Goal: Information Seeking & Learning: Learn about a topic

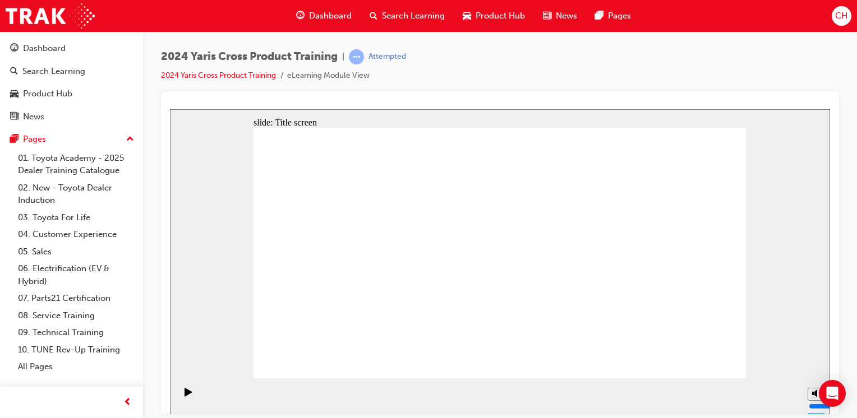
click at [721, 62] on div "2024 Yaris Cross Product Training | Attempted 2024 Yaris Cross Product Training…" at bounding box center [500, 70] width 678 height 42
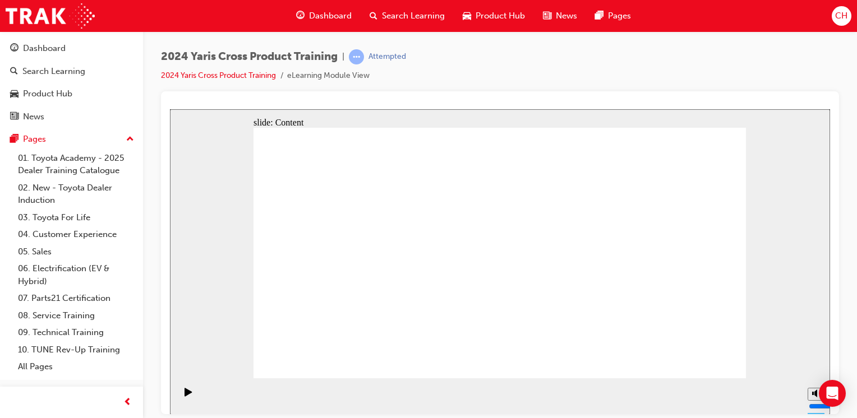
drag, startPoint x: 436, startPoint y: 280, endPoint x: 512, endPoint y: 279, distance: 76.8
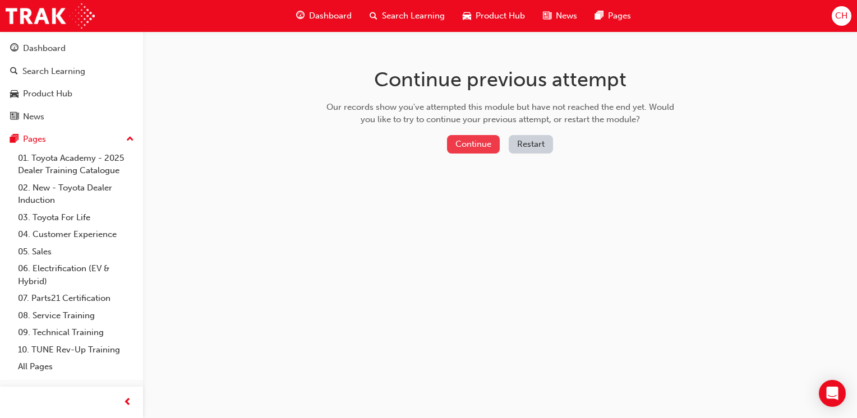
click at [460, 143] on button "Continue" at bounding box center [473, 144] width 53 height 19
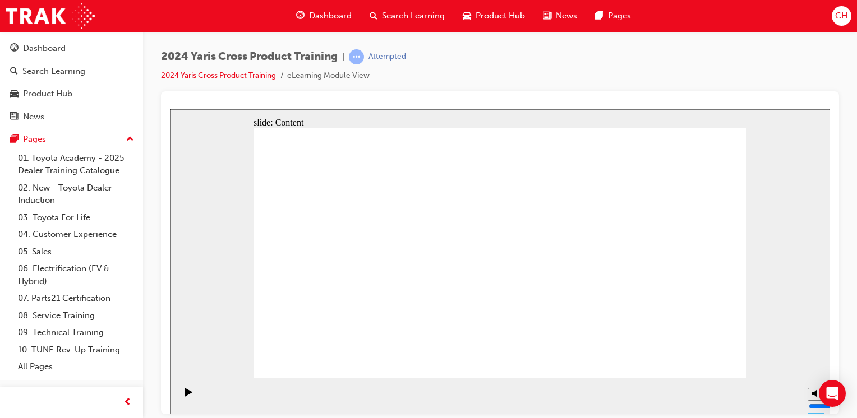
drag, startPoint x: 679, startPoint y: 360, endPoint x: 691, endPoint y: 359, distance: 11.2
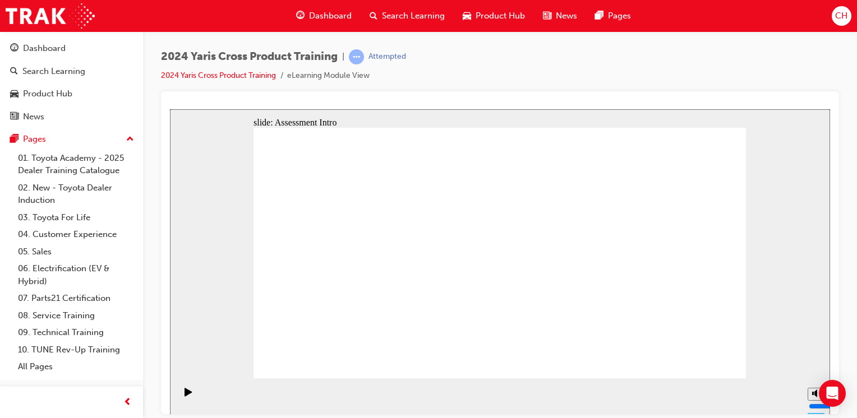
radio input "true"
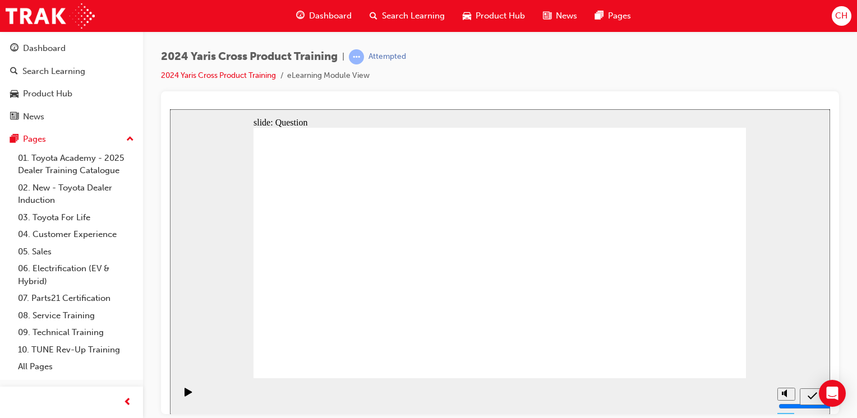
radio input "true"
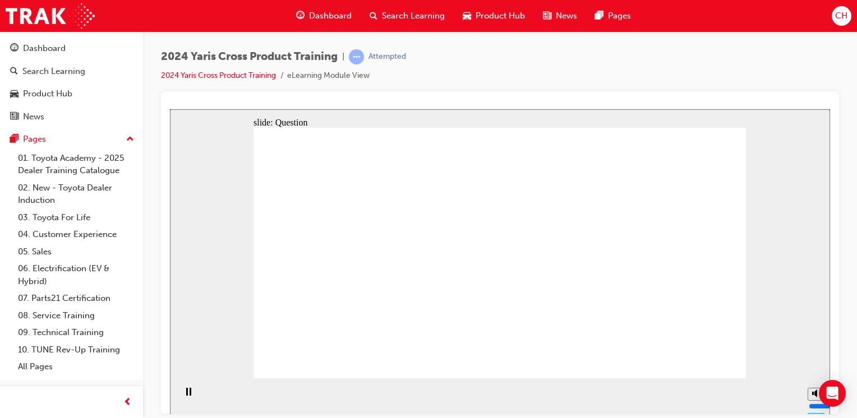
checkbox input "true"
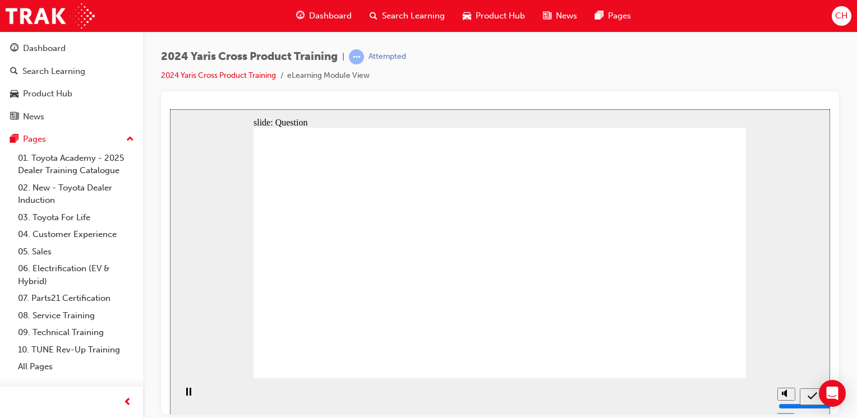
radio input "true"
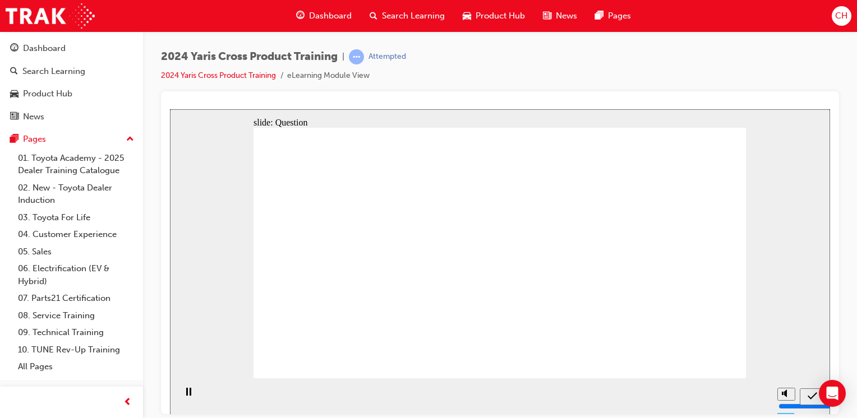
drag, startPoint x: 554, startPoint y: 240, endPoint x: 611, endPoint y: 309, distance: 89.7
drag, startPoint x: 627, startPoint y: 267, endPoint x: 559, endPoint y: 332, distance: 93.6
drag, startPoint x: 455, startPoint y: 232, endPoint x: 357, endPoint y: 308, distance: 124.6
drag, startPoint x: 368, startPoint y: 239, endPoint x: 443, endPoint y: 312, distance: 104.7
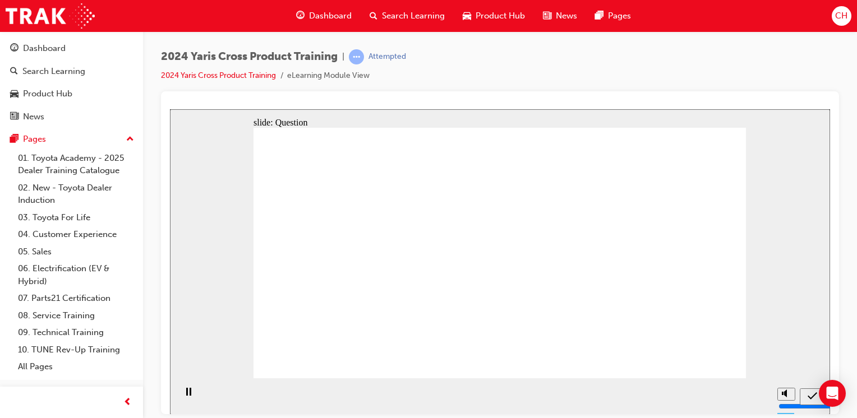
radio input "true"
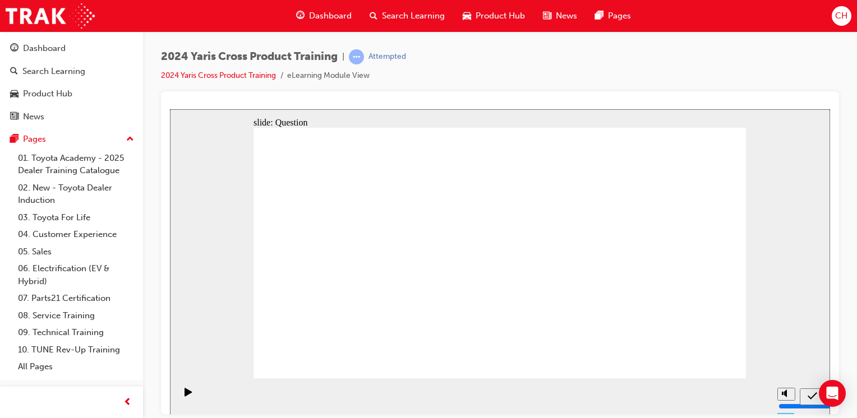
radio input "true"
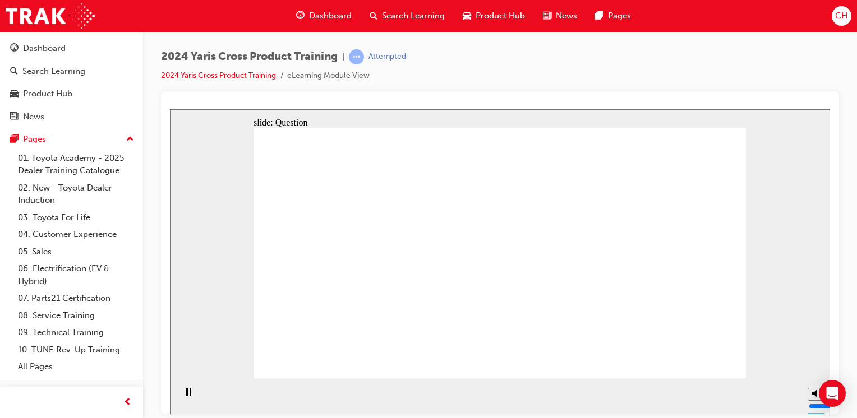
checkbox input "true"
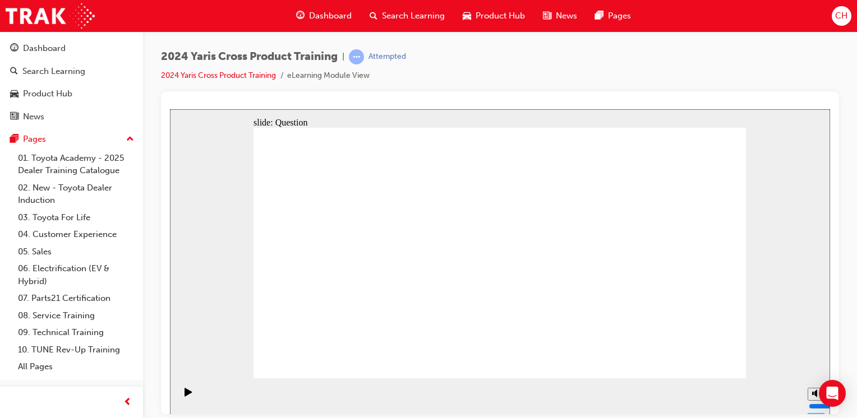
checkbox input "true"
checkbox input "false"
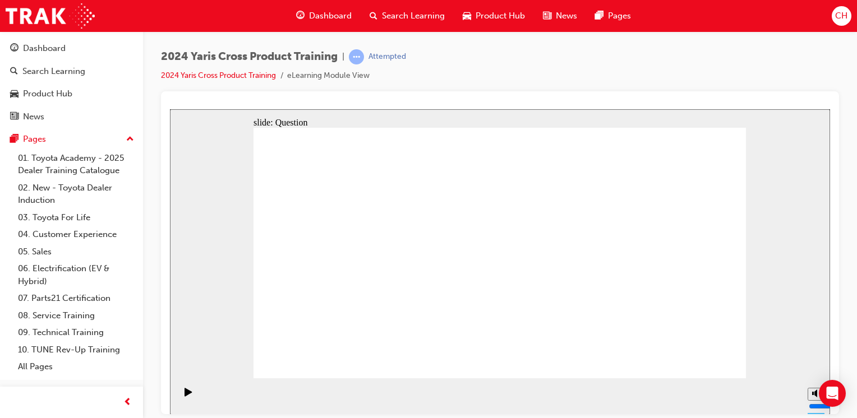
radio input "true"
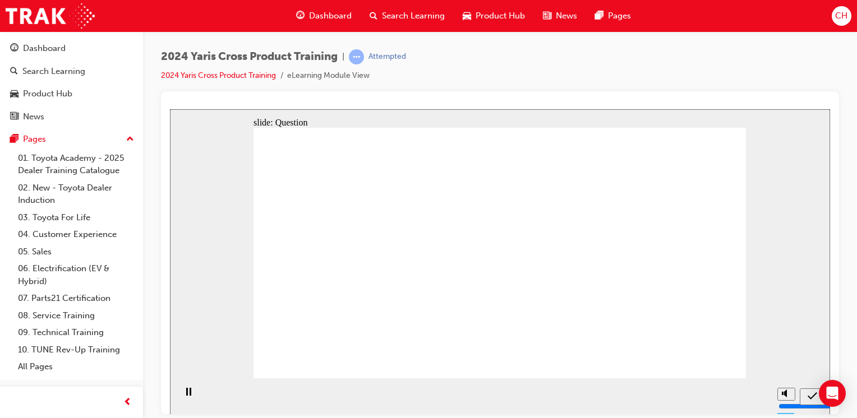
drag, startPoint x: 626, startPoint y: 228, endPoint x: 613, endPoint y: 325, distance: 98.3
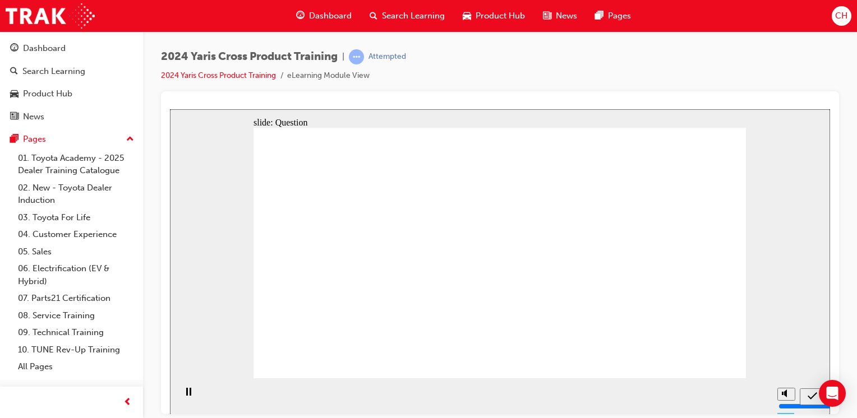
drag, startPoint x: 558, startPoint y: 202, endPoint x: 588, endPoint y: 239, distance: 47.5
radio input "true"
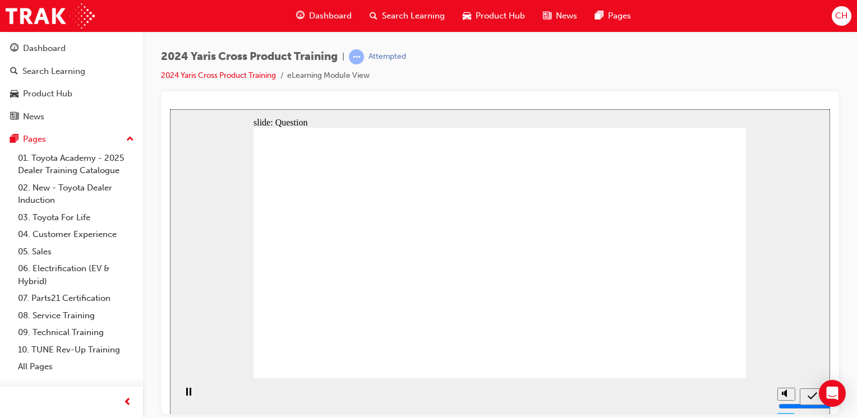
radio input "true"
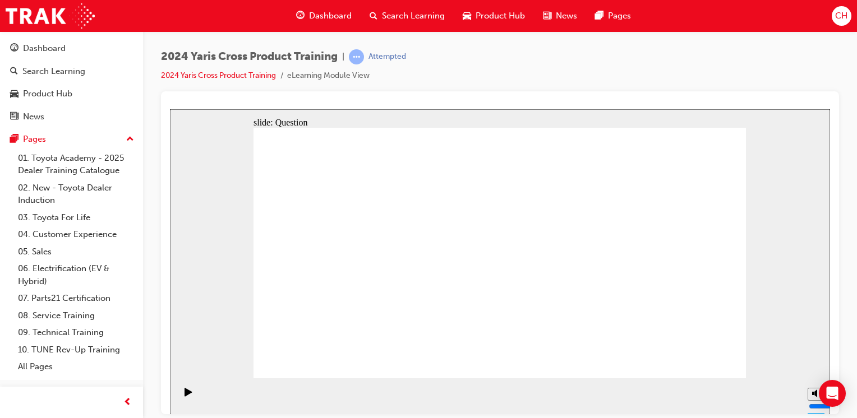
checkbox input "true"
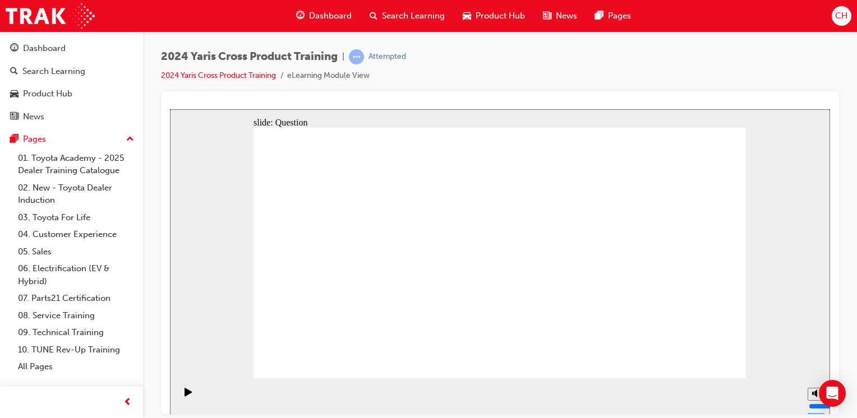
checkbox input "false"
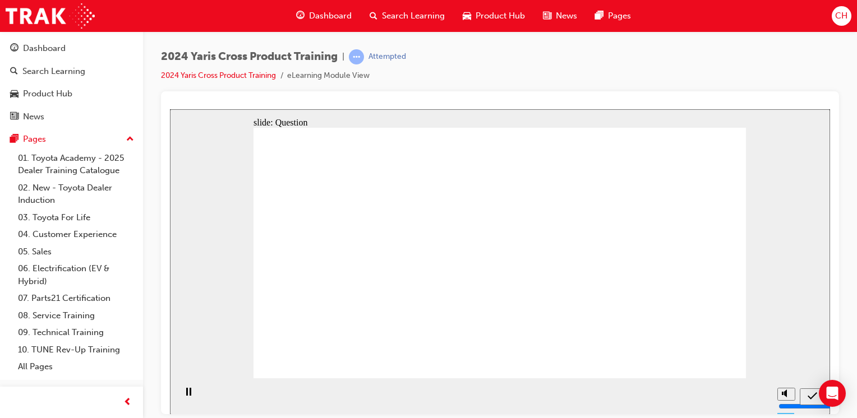
radio input "true"
drag, startPoint x: 559, startPoint y: 232, endPoint x: 374, endPoint y: 319, distance: 203.9
drag, startPoint x: 435, startPoint y: 233, endPoint x: 627, endPoint y: 313, distance: 208.1
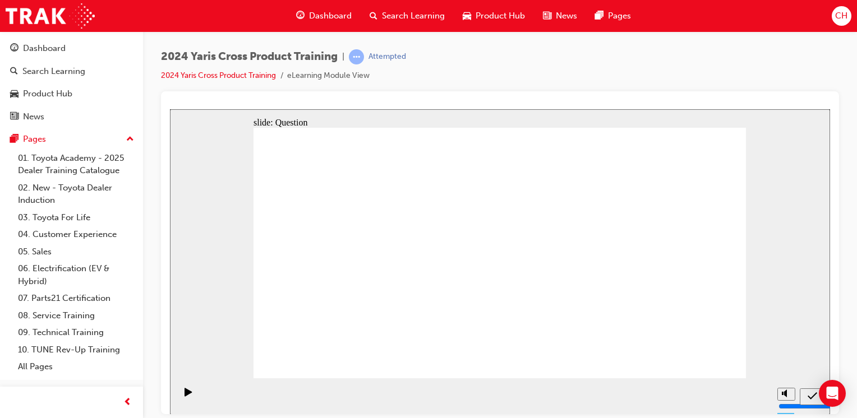
drag, startPoint x: 665, startPoint y: 240, endPoint x: 448, endPoint y: 314, distance: 229.2
drag, startPoint x: 339, startPoint y: 220, endPoint x: 531, endPoint y: 294, distance: 206.8
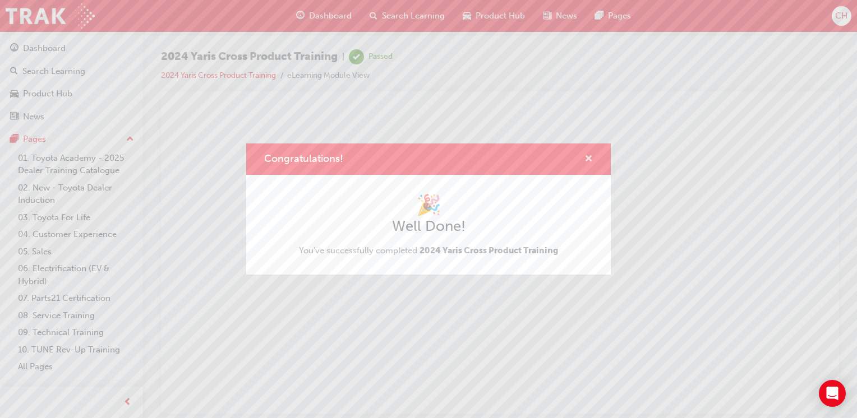
click at [585, 160] on span "cross-icon" at bounding box center [588, 160] width 8 height 10
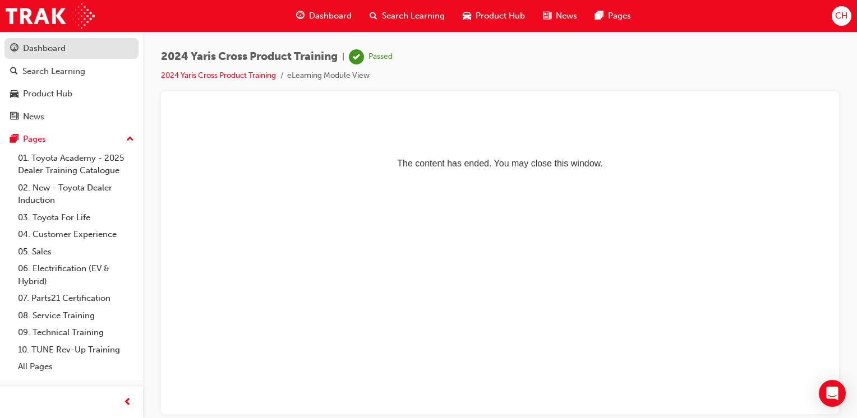
click at [47, 38] on link "Dashboard" at bounding box center [71, 48] width 134 height 21
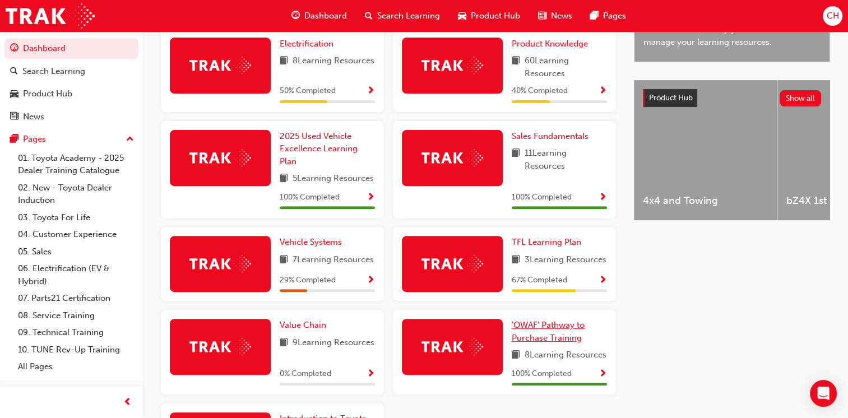
scroll to position [336, 0]
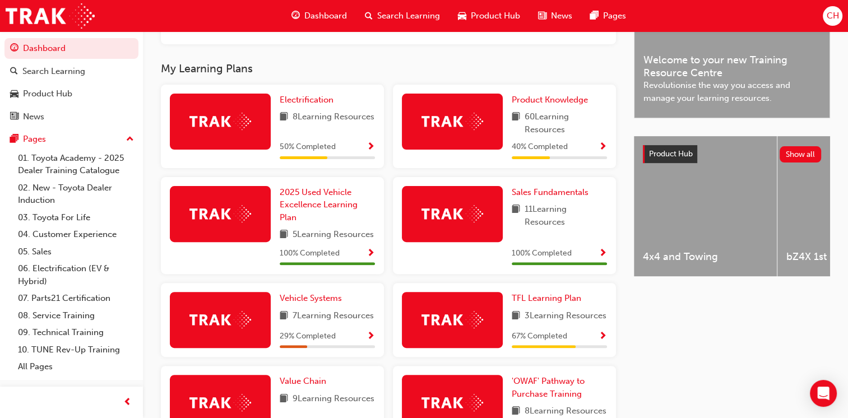
click at [602, 152] on span "Show Progress" at bounding box center [603, 147] width 8 height 10
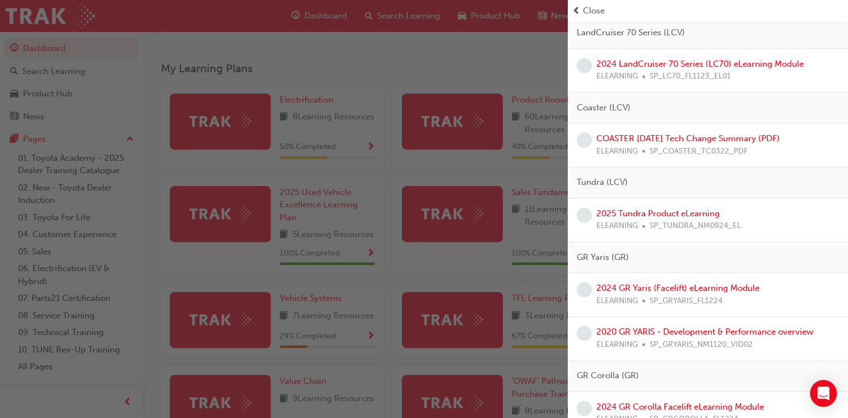
scroll to position [1666, 0]
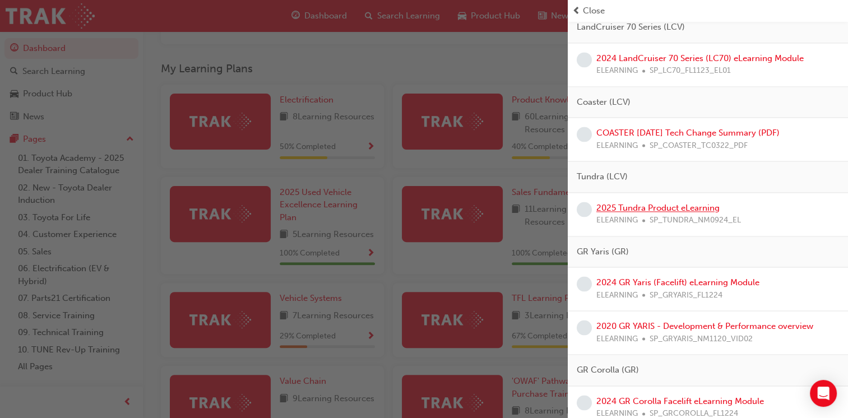
click at [681, 203] on link "2025 Tundra Product eLearning" at bounding box center [657, 208] width 123 height 10
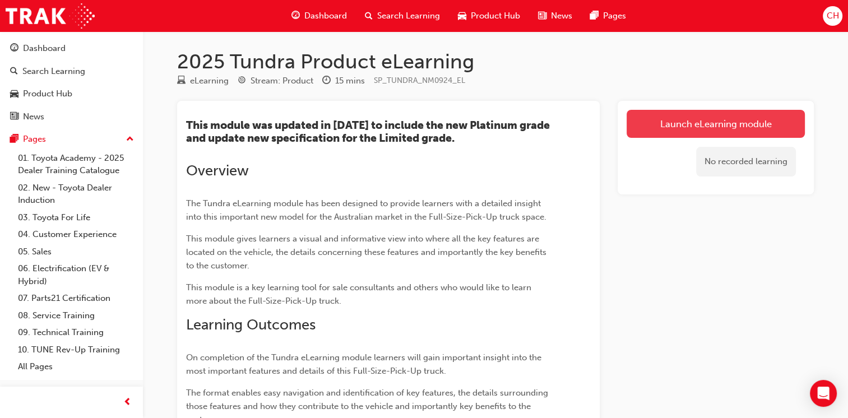
click at [644, 123] on link "Launch eLearning module" at bounding box center [716, 124] width 178 height 28
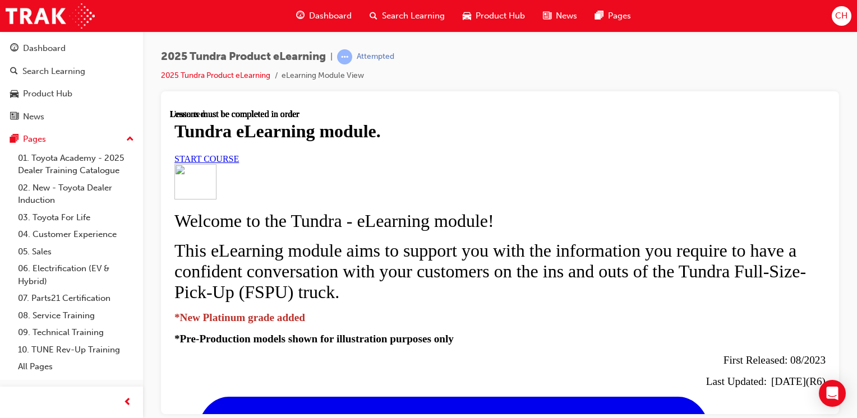
click at [239, 163] on link "START COURSE" at bounding box center [206, 159] width 64 height 10
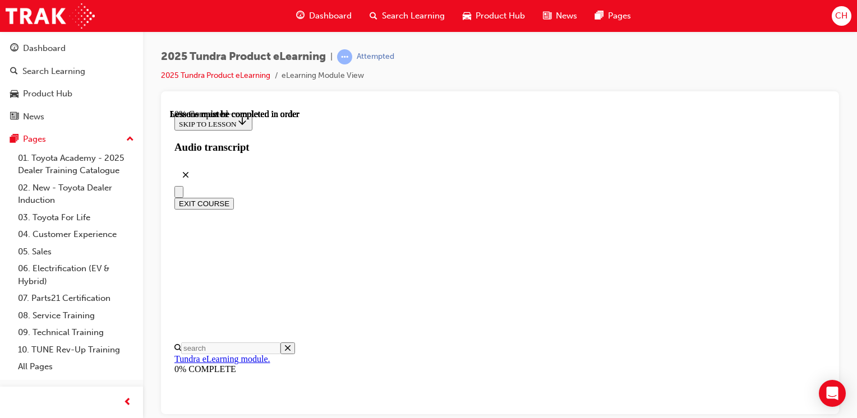
scroll to position [707, 0]
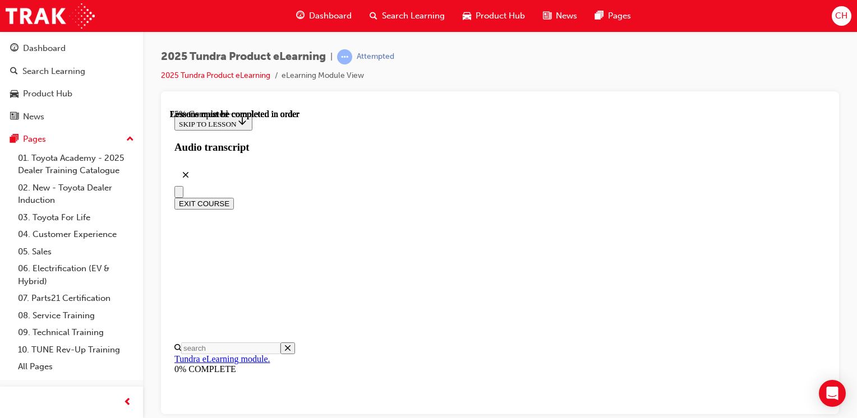
scroll to position [705, 0]
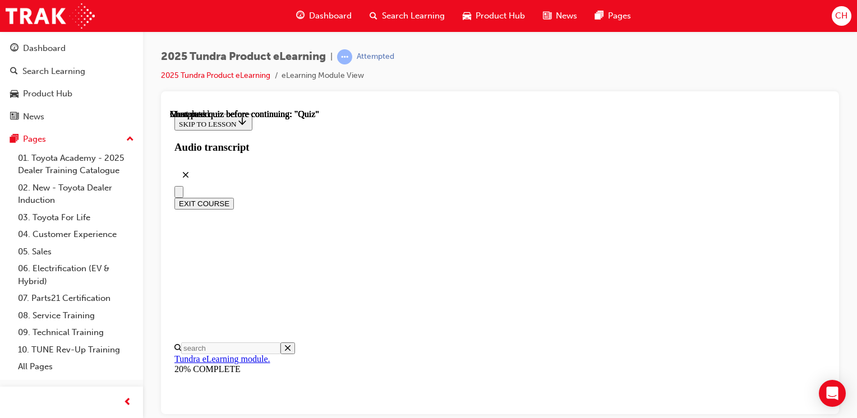
scroll to position [241, 0]
radio input "true"
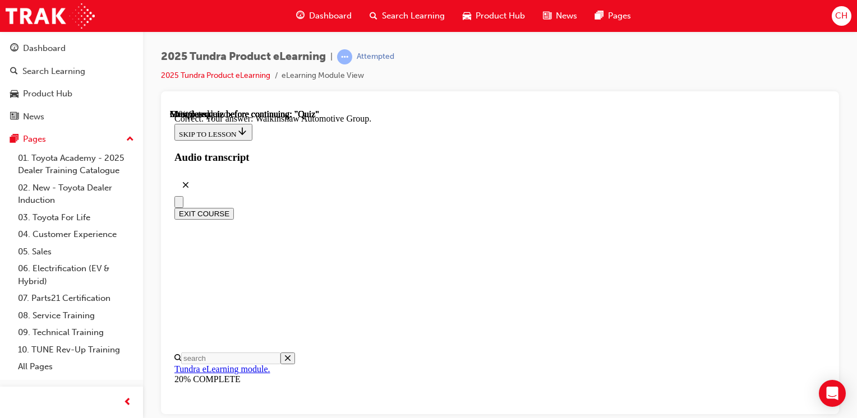
scroll to position [352, 0]
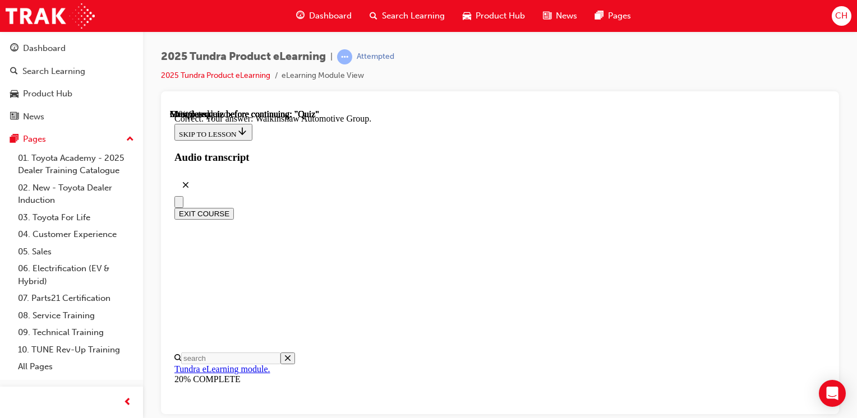
radio input "true"
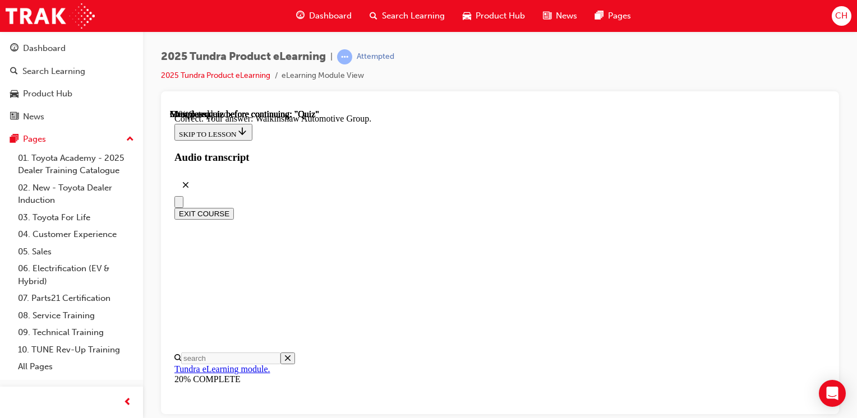
drag, startPoint x: 533, startPoint y: 218, endPoint x: 529, endPoint y: 244, distance: 26.6
radio input "true"
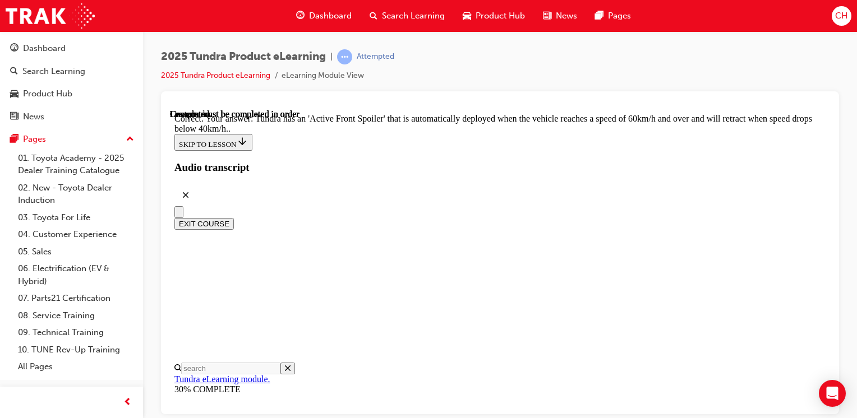
scroll to position [487, 0]
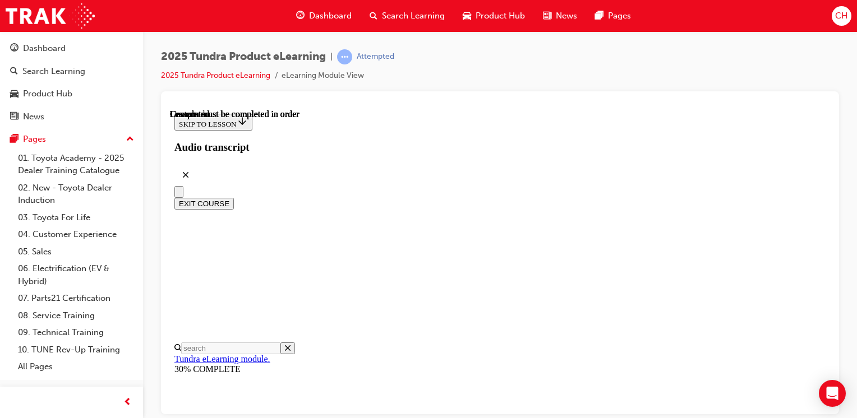
scroll to position [303, 0]
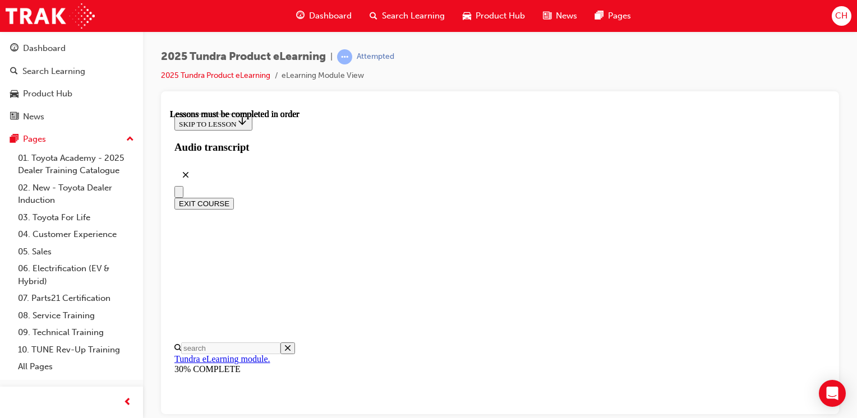
scroll to position [465, 0]
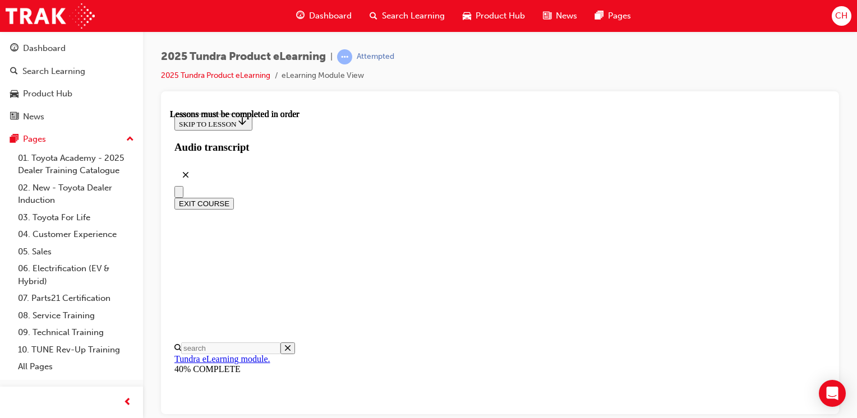
scroll to position [711, 0]
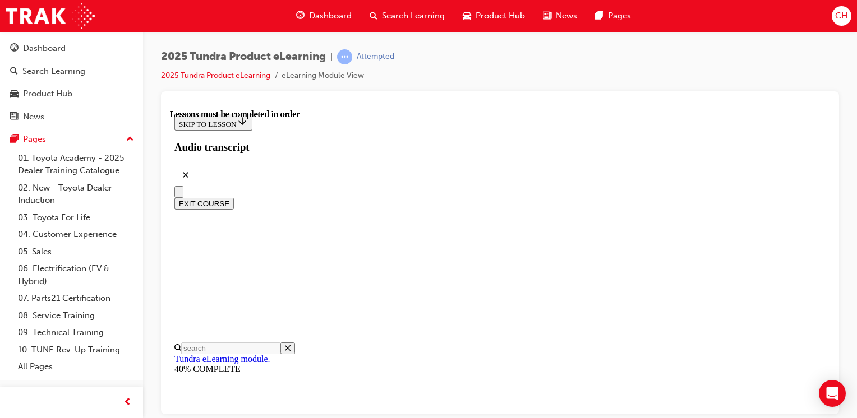
scroll to position [935, 0]
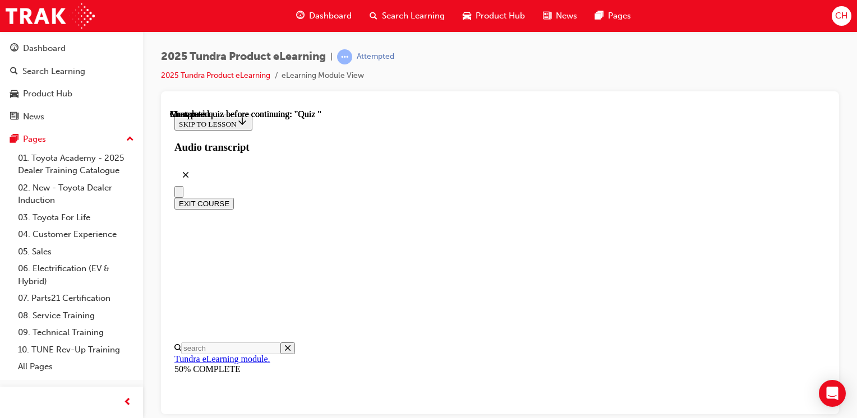
radio input "true"
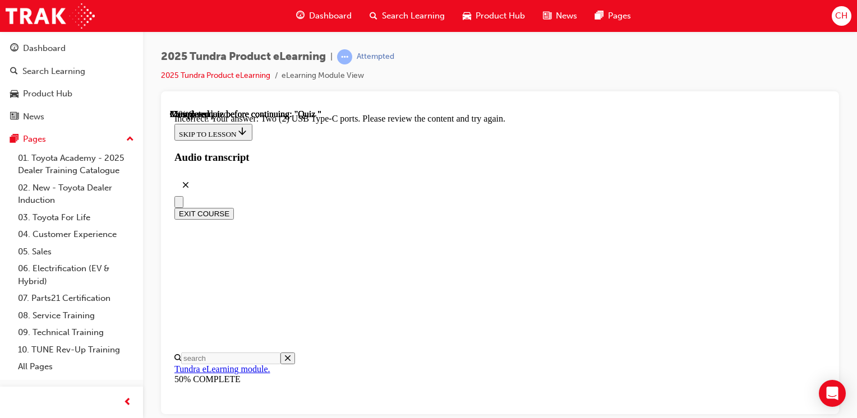
scroll to position [370, 0]
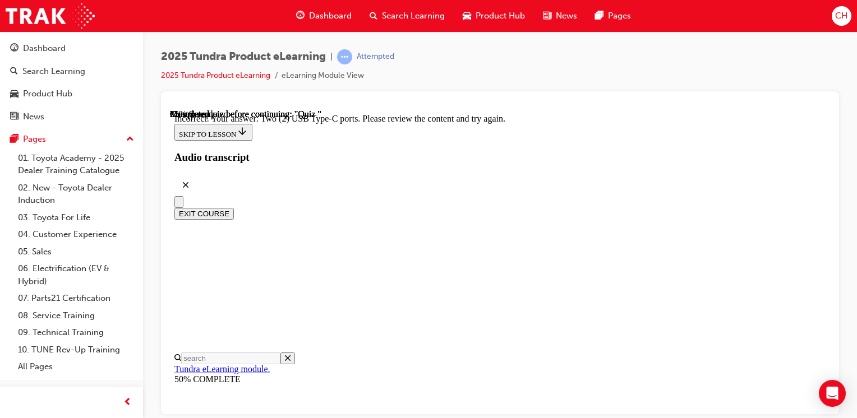
radio input "true"
drag, startPoint x: 450, startPoint y: 312, endPoint x: 469, endPoint y: 331, distance: 26.6
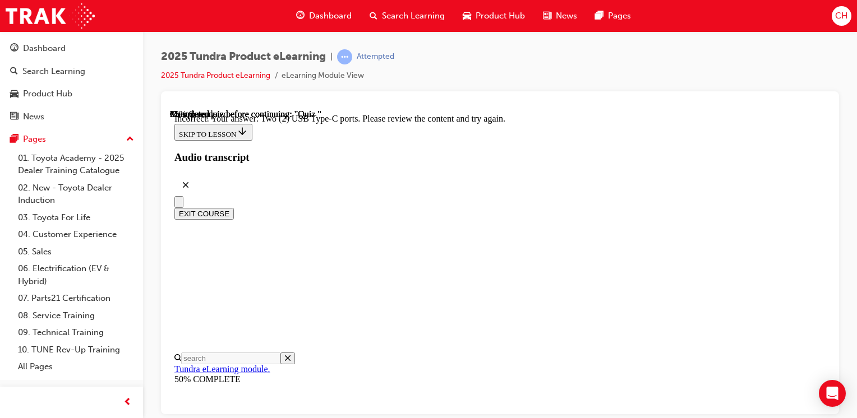
radio input "true"
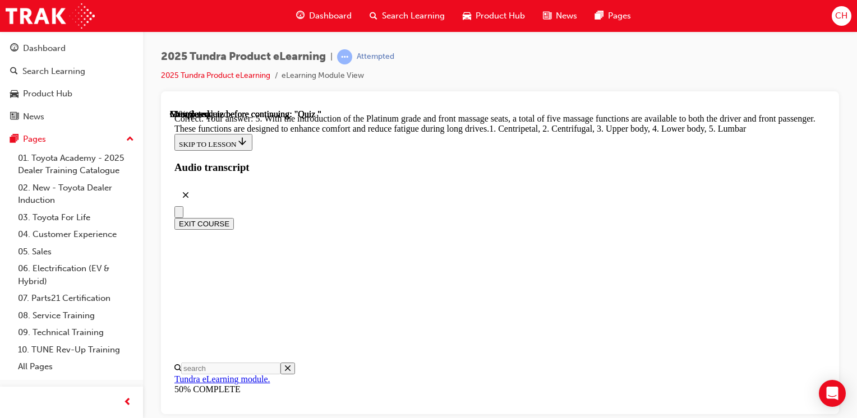
scroll to position [424, 0]
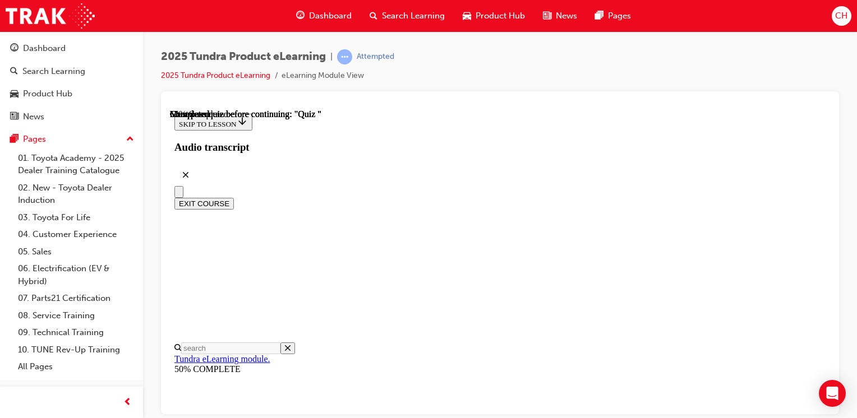
scroll to position [112, 0]
radio input "true"
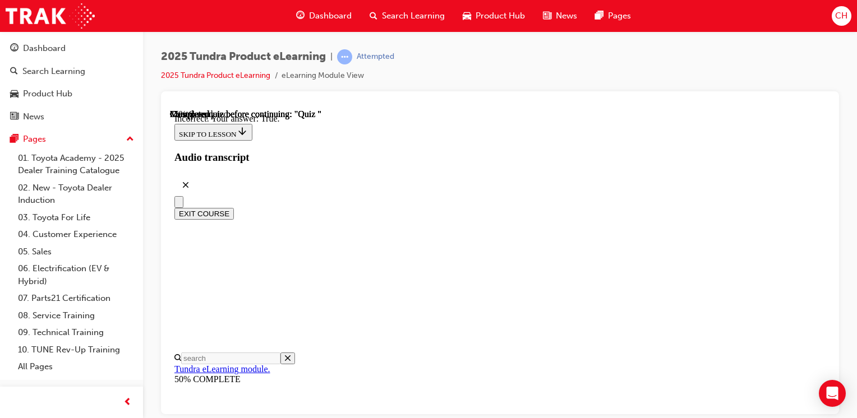
scroll to position [244, 0]
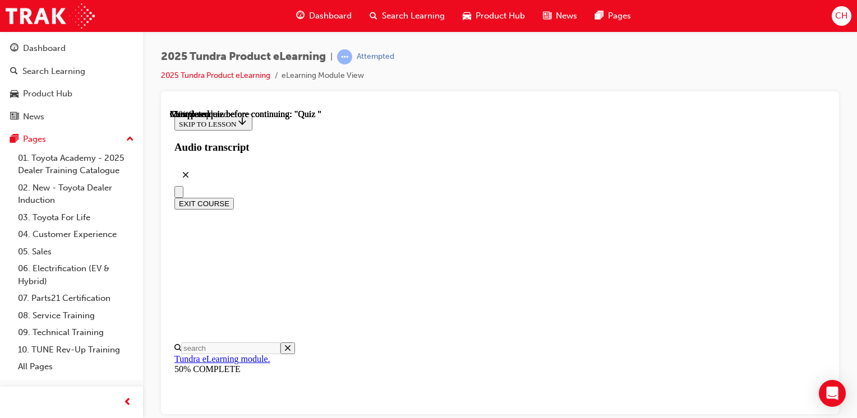
scroll to position [159, 0]
radio input "true"
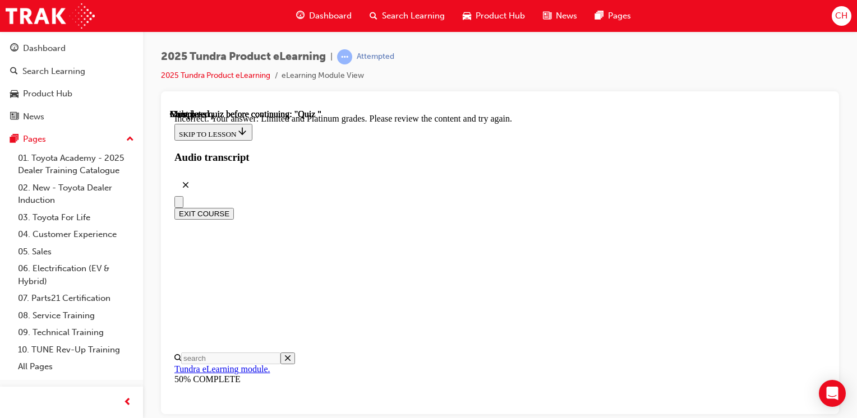
scroll to position [325, 0]
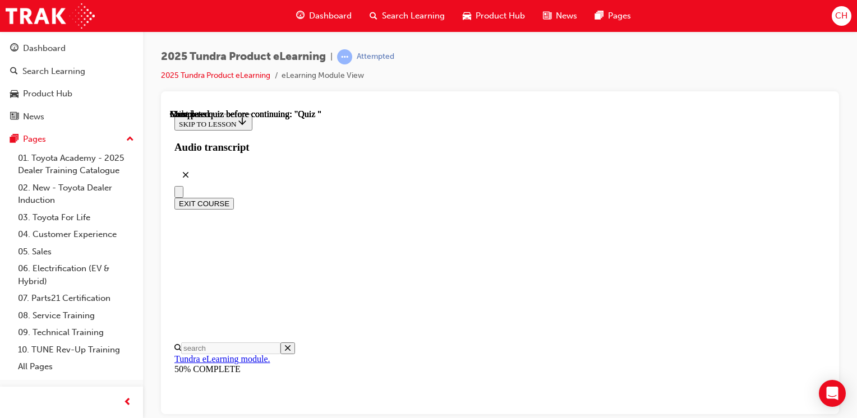
scroll to position [303, 0]
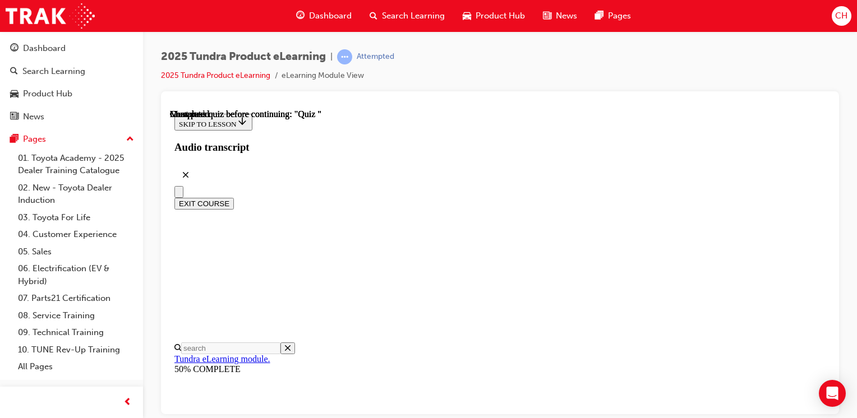
radio input "true"
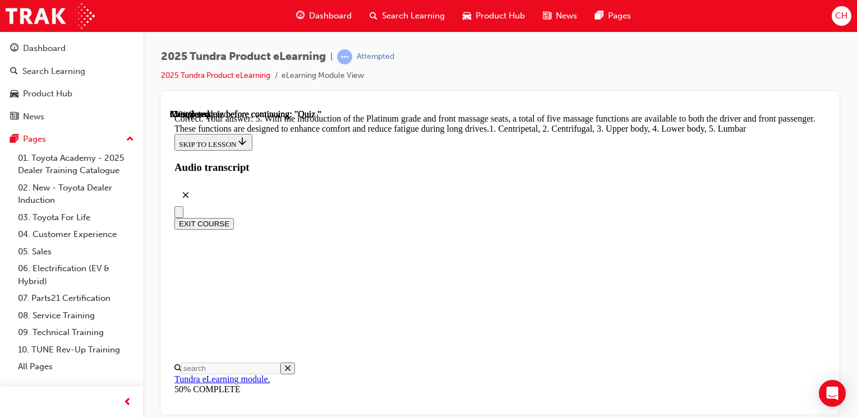
scroll to position [424, 0]
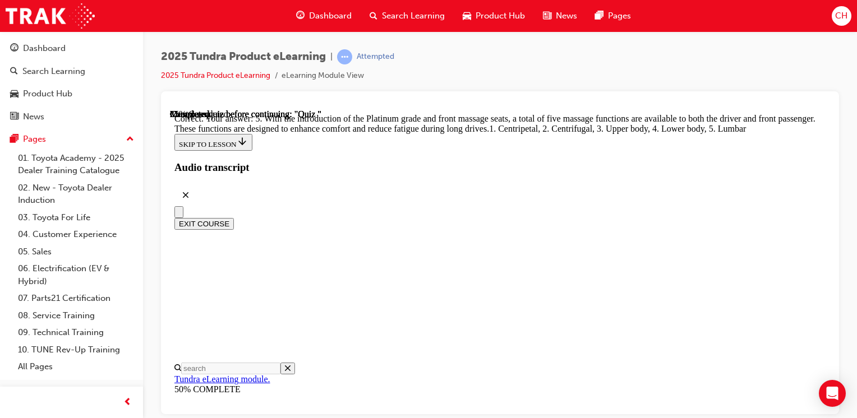
radio input "true"
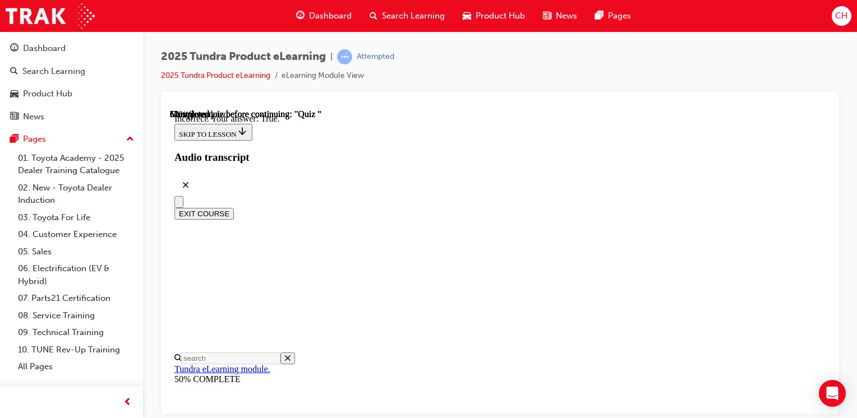
scroll to position [244, 0]
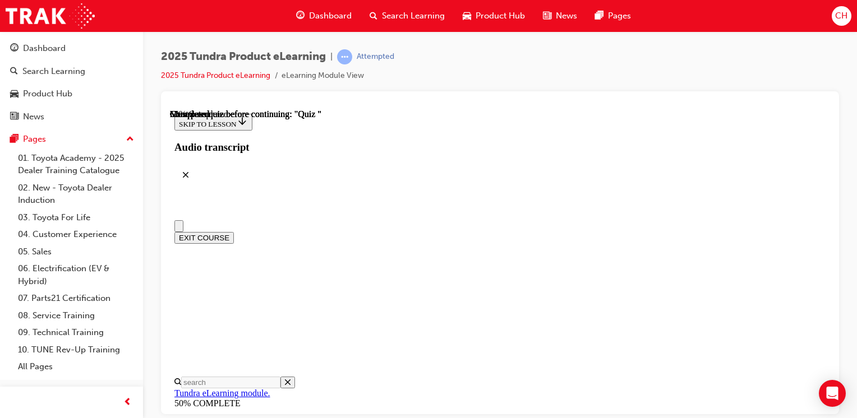
scroll to position [112, 0]
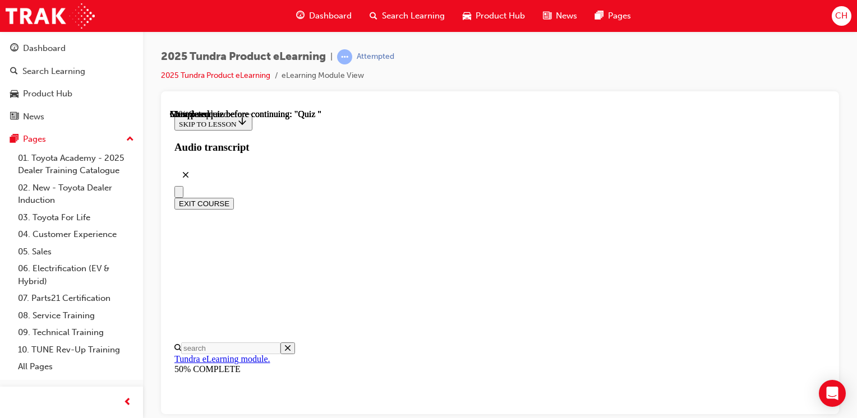
radio input "true"
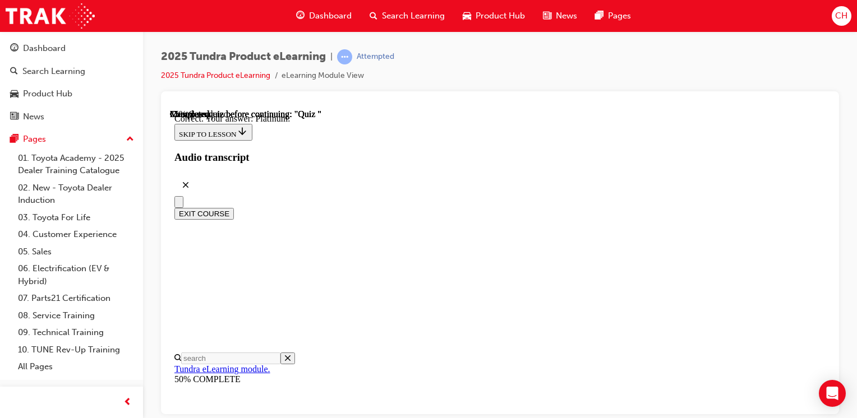
scroll to position [269, 0]
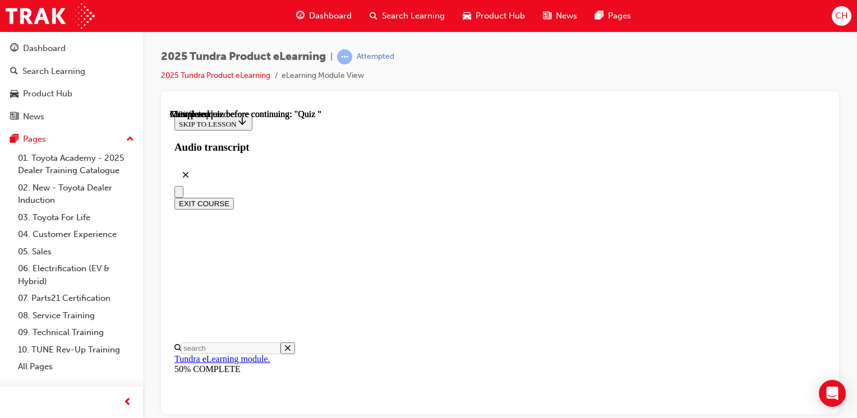
scroll to position [112, 0]
radio input "true"
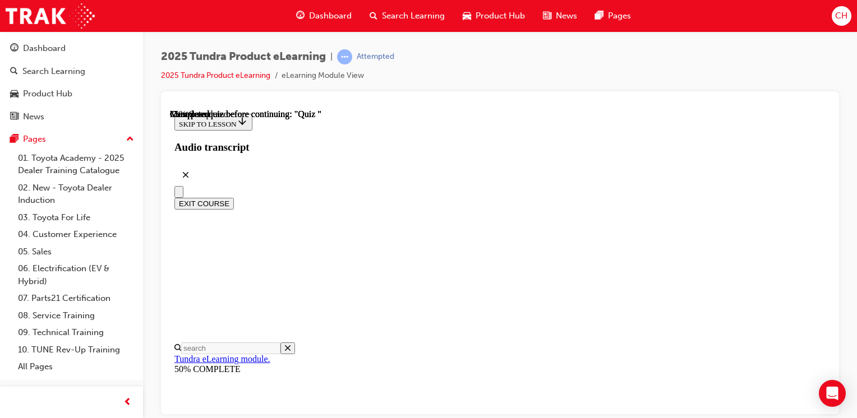
radio input "true"
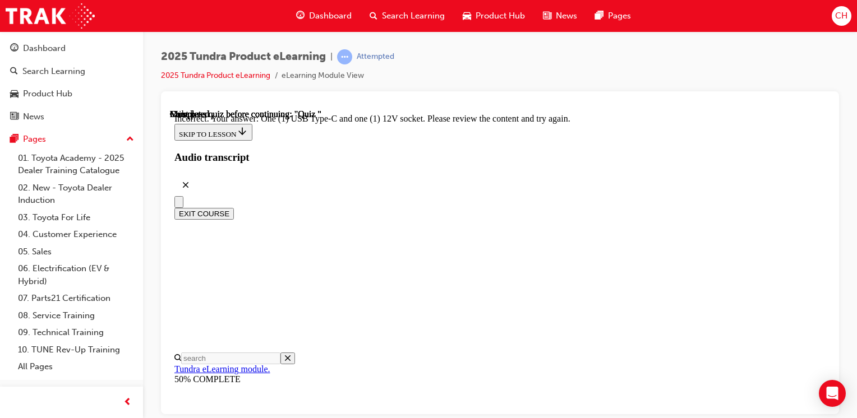
scroll to position [202, 0]
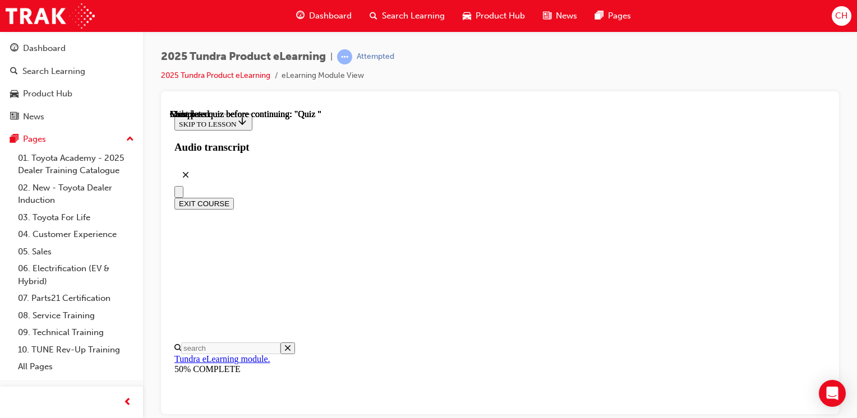
scroll to position [303, 0]
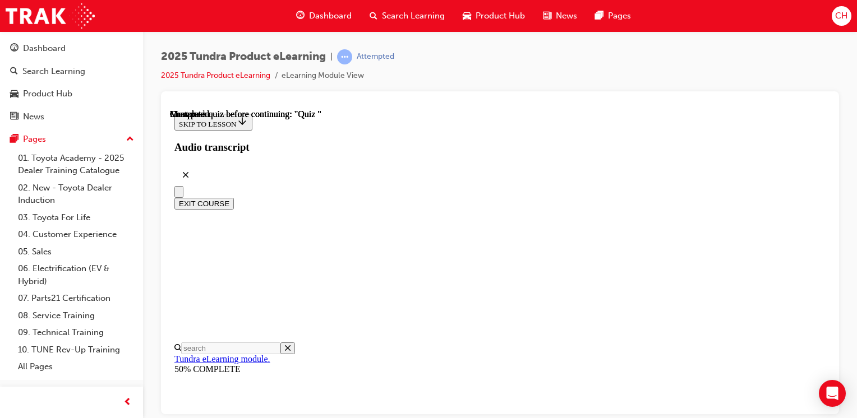
radio input "true"
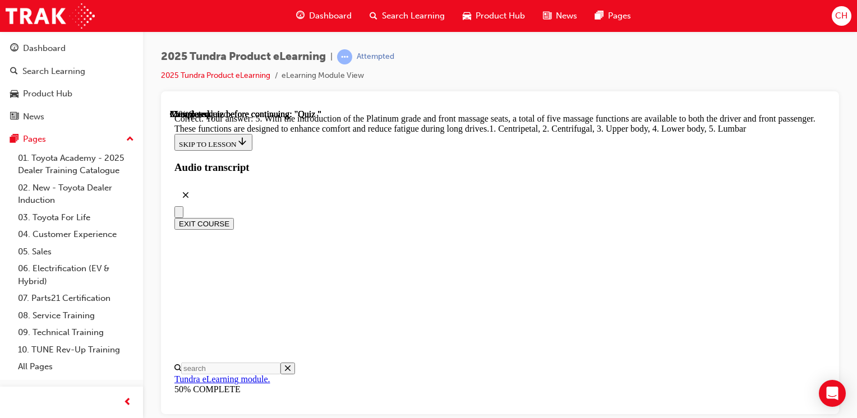
scroll to position [424, 0]
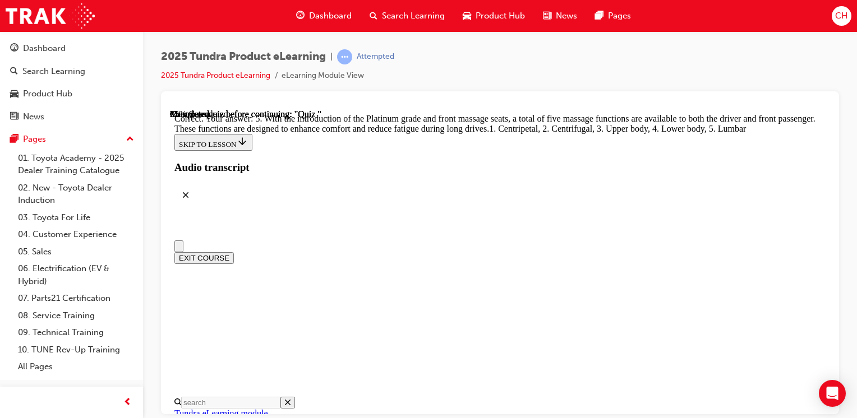
scroll to position [0, 0]
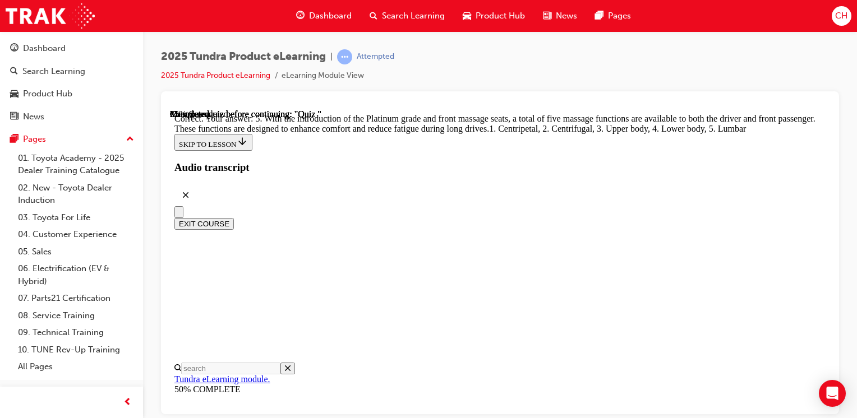
radio input "true"
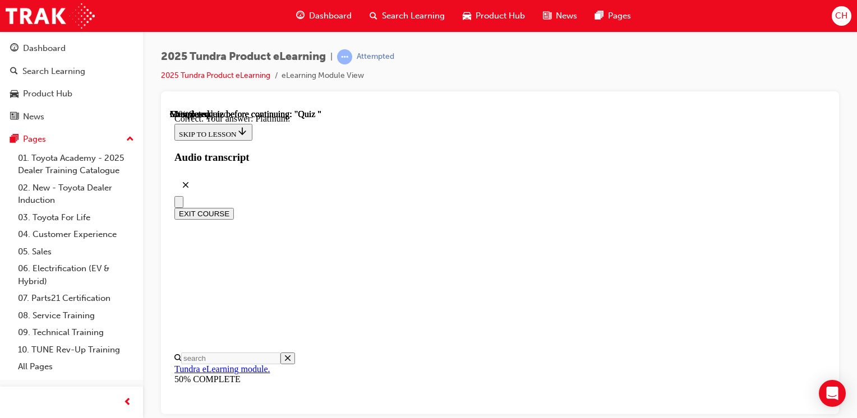
scroll to position [269, 0]
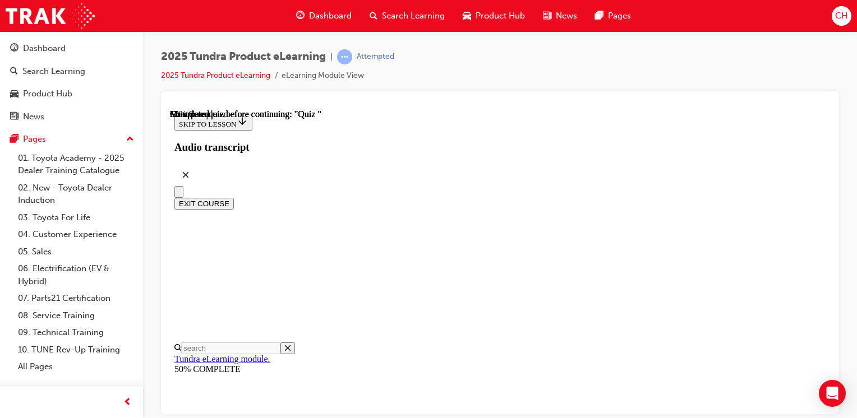
scroll to position [209, 0]
radio input "true"
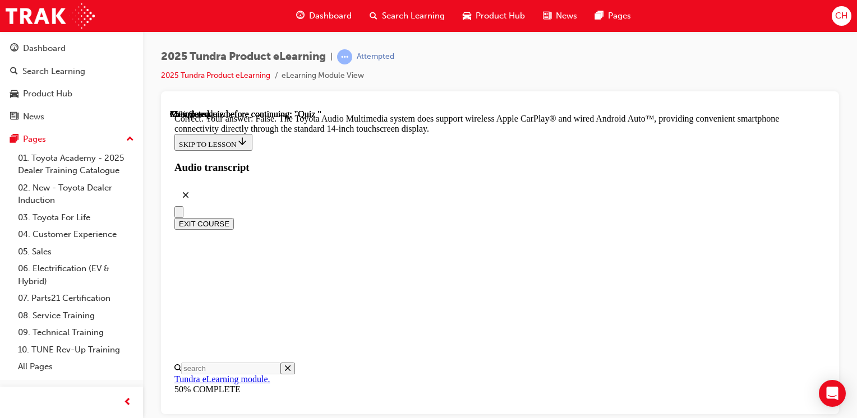
scroll to position [339, 0]
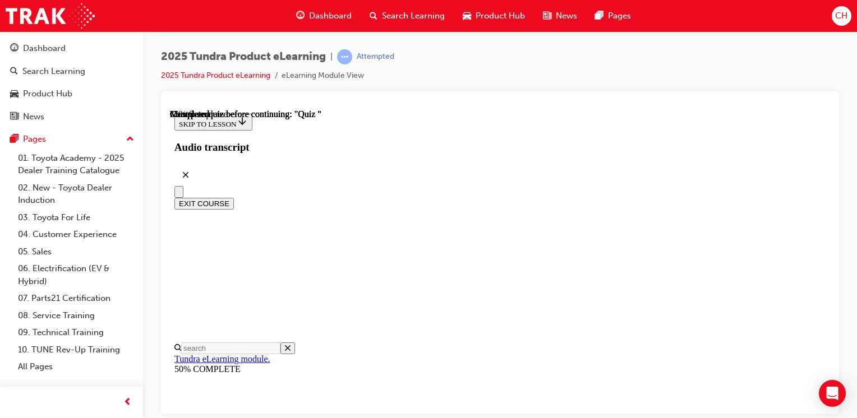
scroll to position [224, 0]
radio input "true"
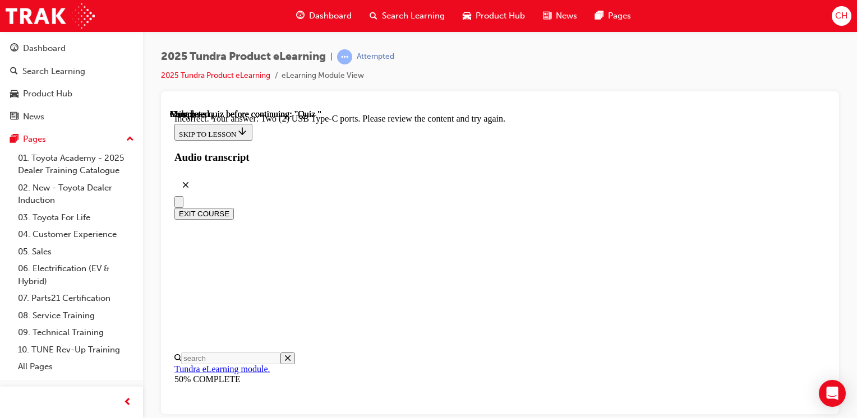
scroll to position [370, 0]
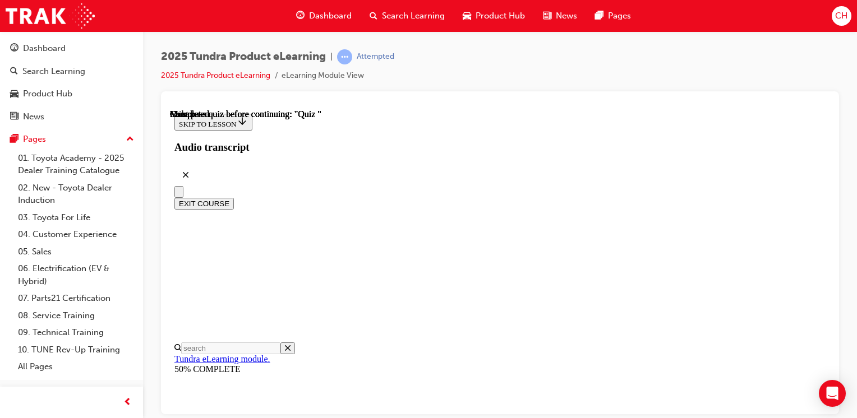
scroll to position [303, 0]
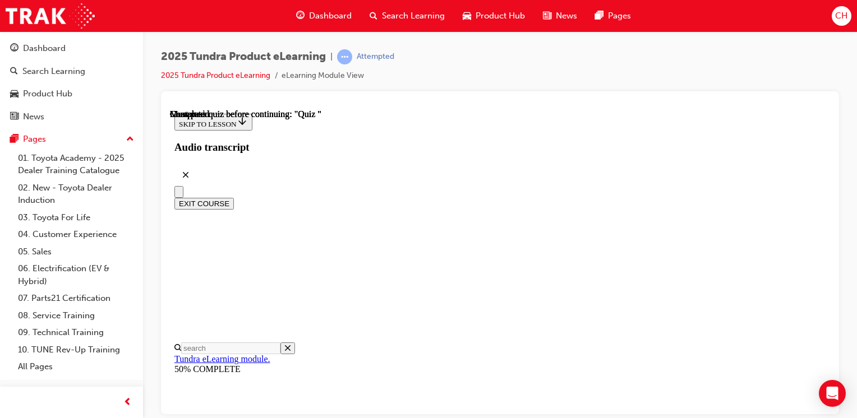
radio input "true"
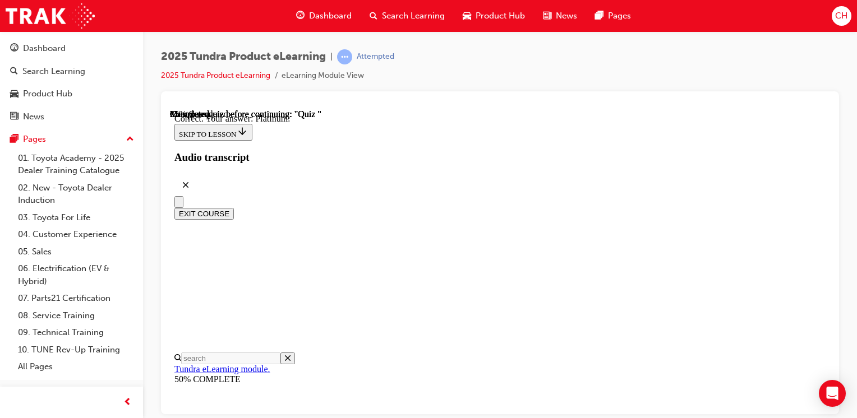
scroll to position [269, 0]
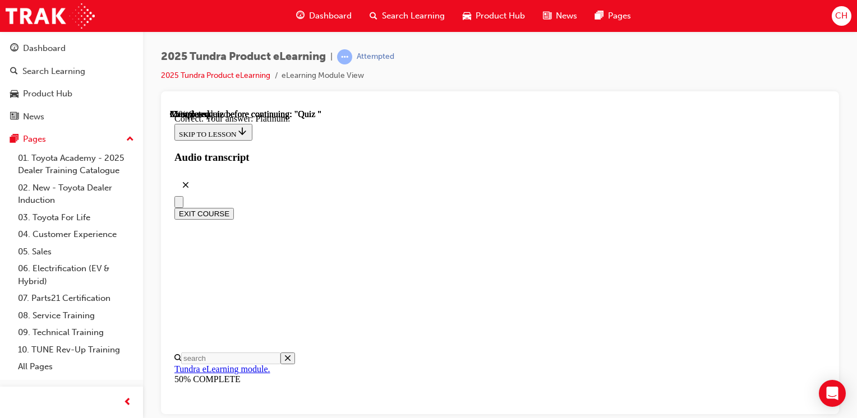
radio input "true"
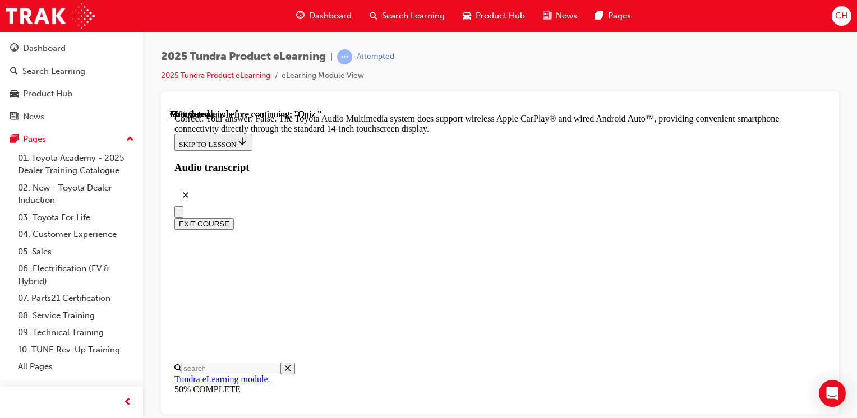
scroll to position [339, 0]
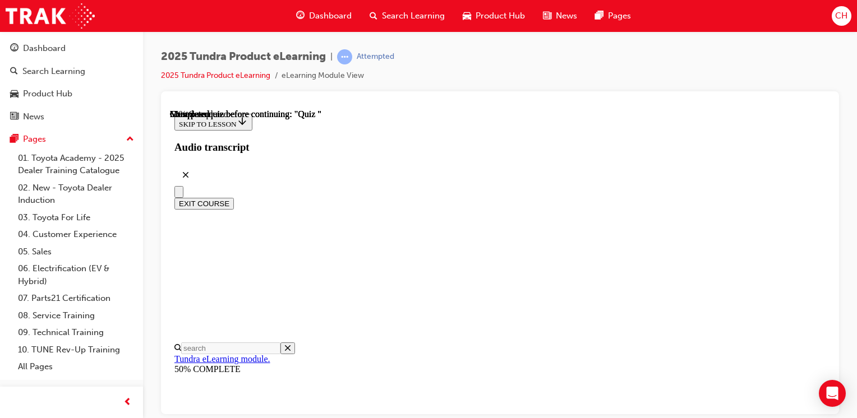
scroll to position [112, 0]
radio input "true"
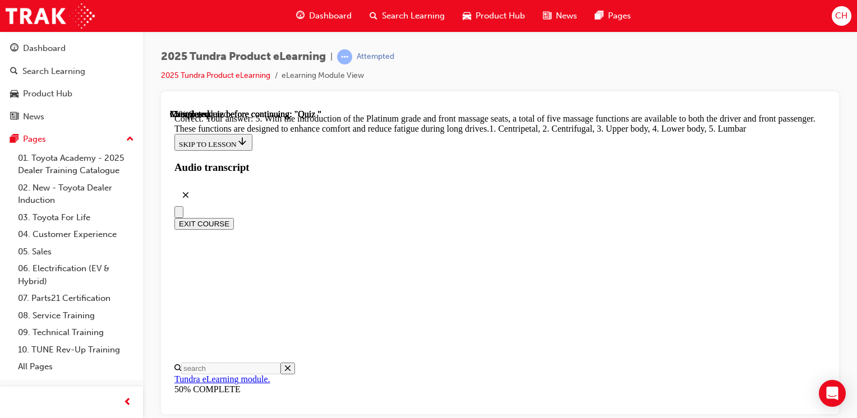
scroll to position [424, 0]
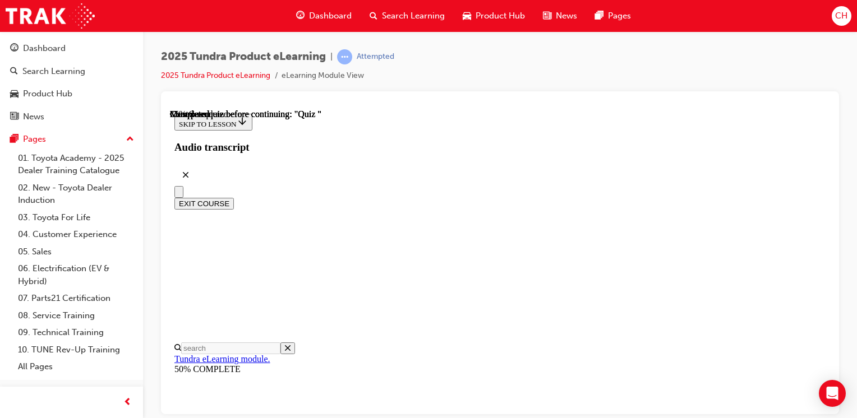
scroll to position [168, 0]
radio input "true"
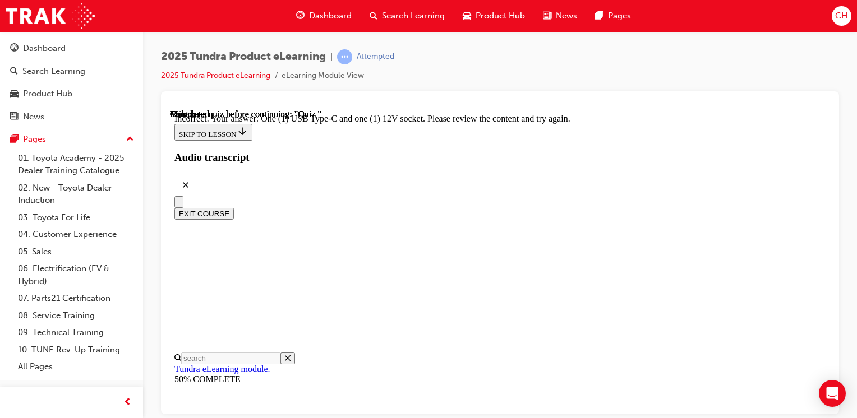
scroll to position [370, 0]
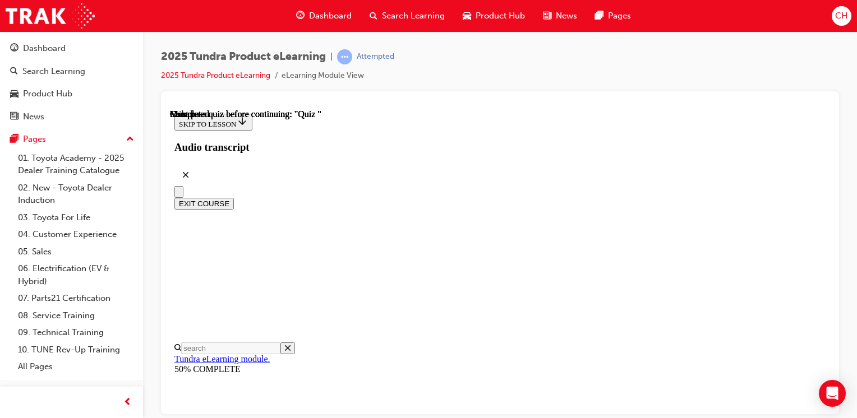
scroll to position [224, 0]
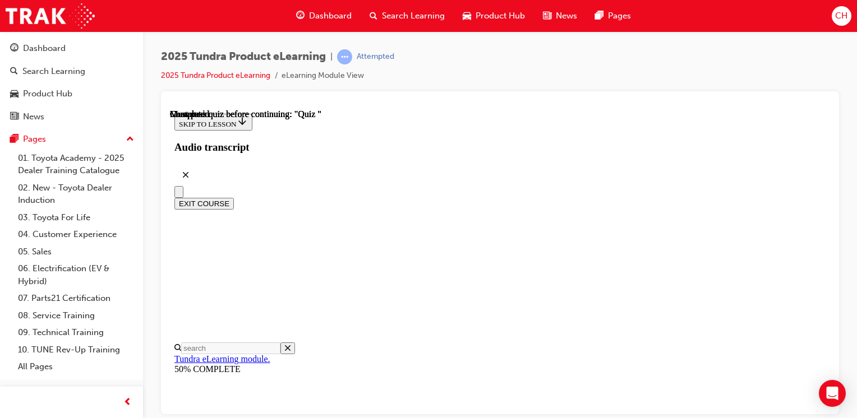
radio input "true"
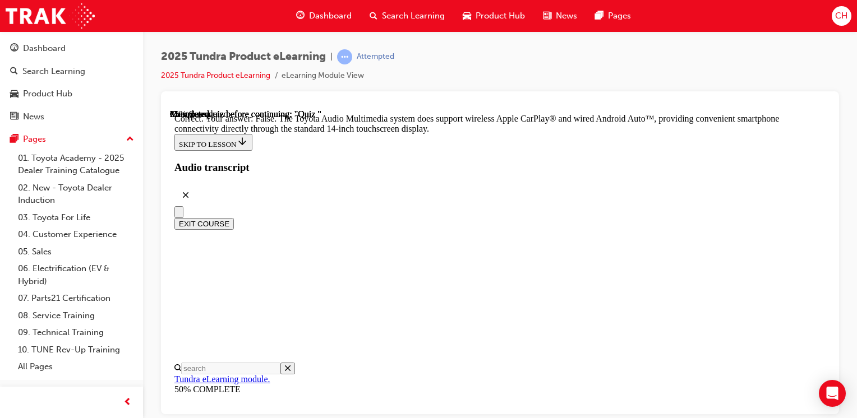
scroll to position [339, 0]
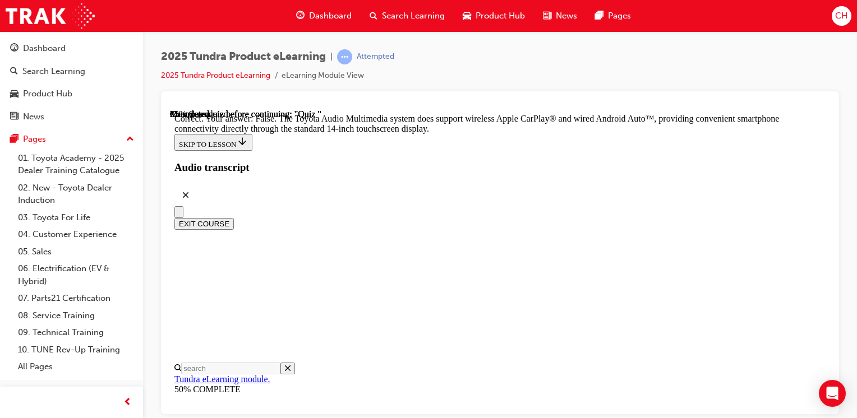
radio input "true"
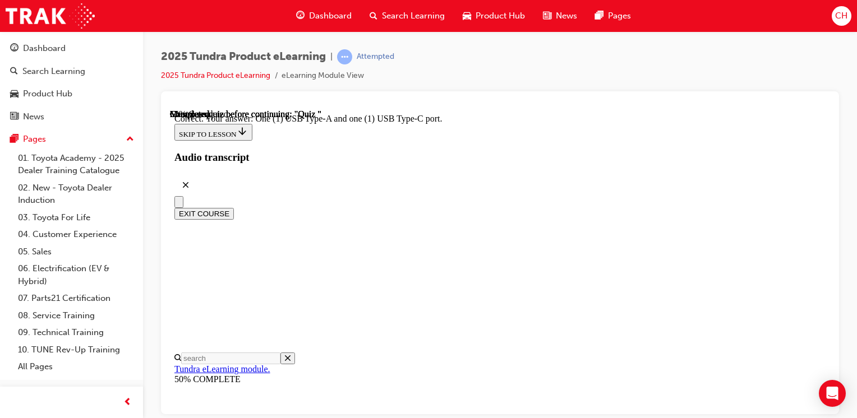
scroll to position [314, 0]
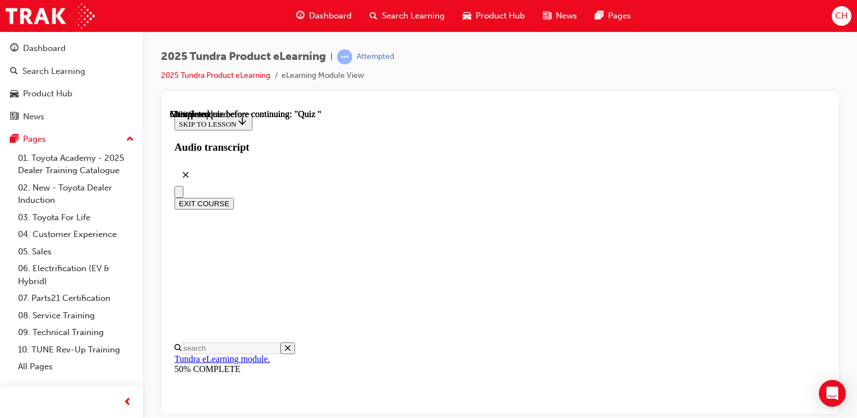
scroll to position [0, 0]
radio input "true"
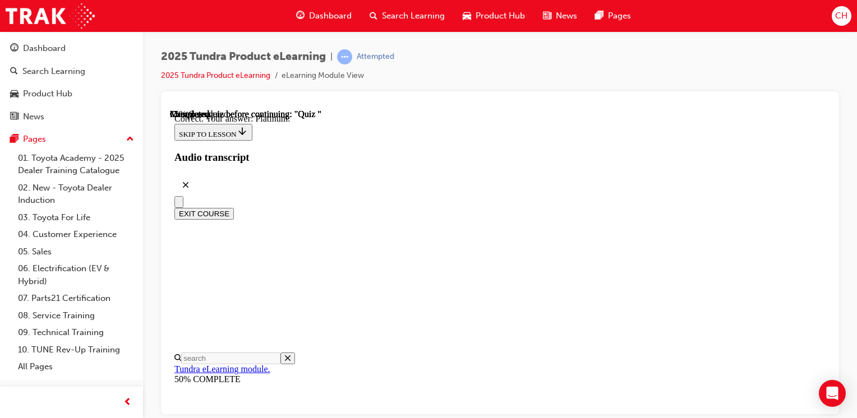
scroll to position [269, 0]
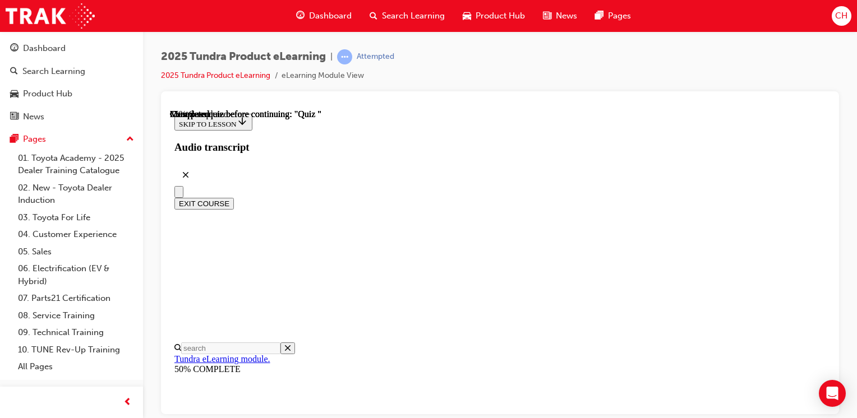
scroll to position [224, 0]
radio input "true"
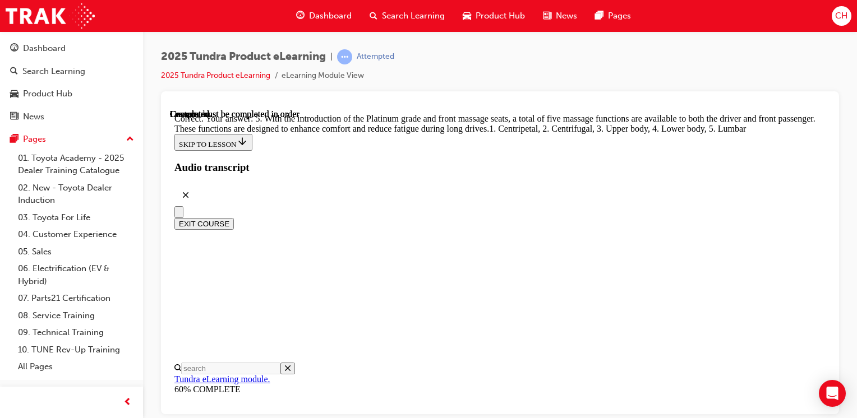
scroll to position [424, 0]
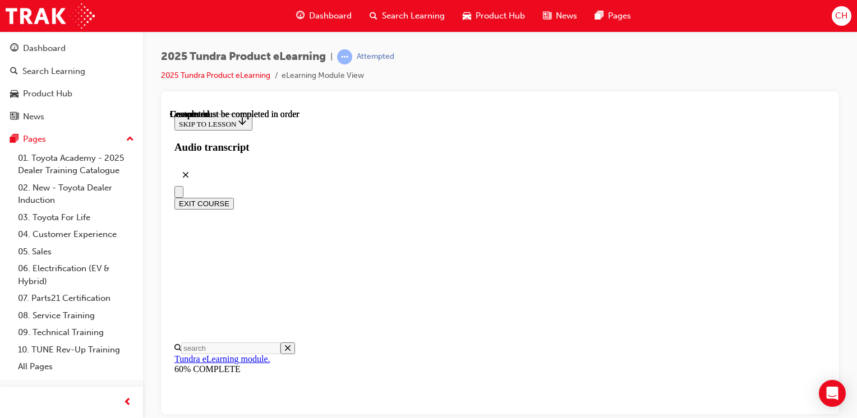
scroll to position [303, 0]
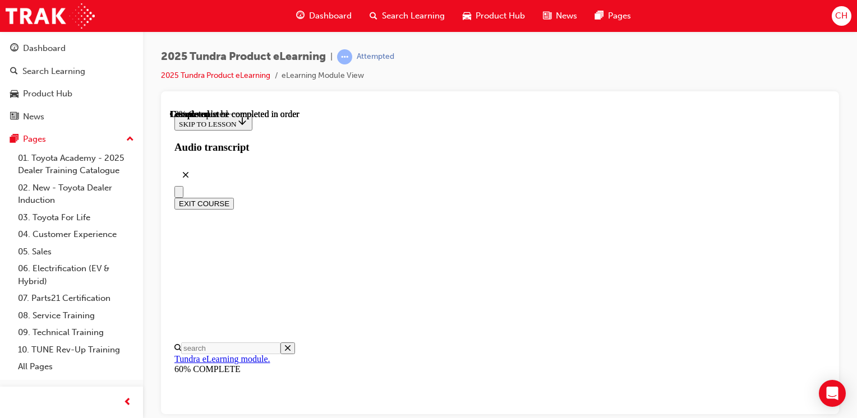
click at [844, 297] on div "2025 Tundra Product eLearning | Attempted 2025 Tundra Product eLearning eLearni…" at bounding box center [500, 210] width 714 height 359
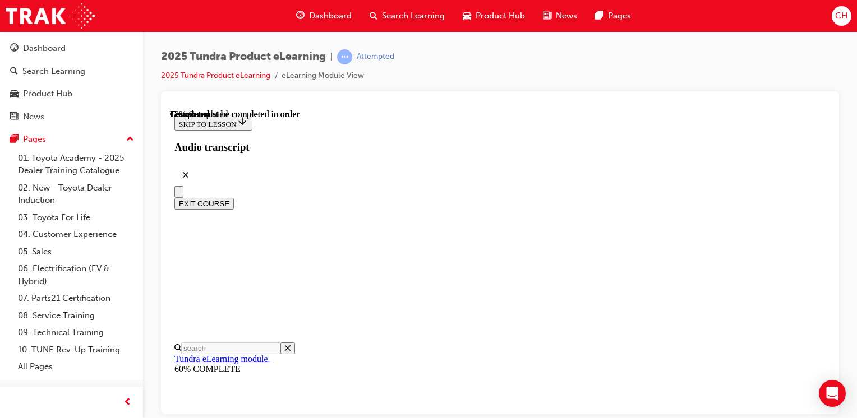
scroll to position [1287, 0]
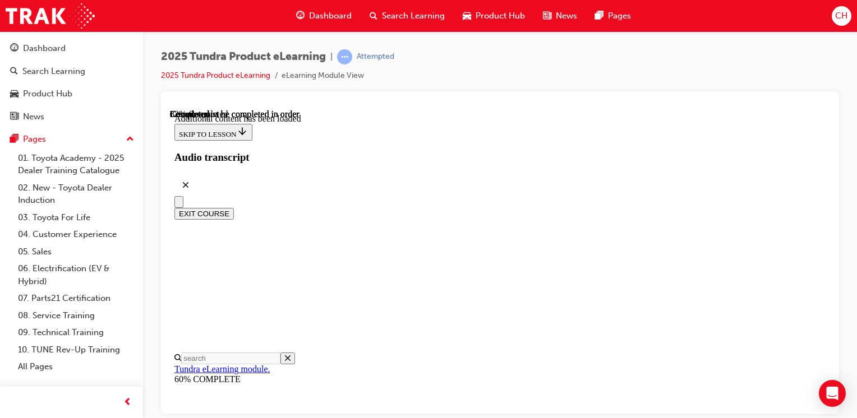
scroll to position [2646, 0]
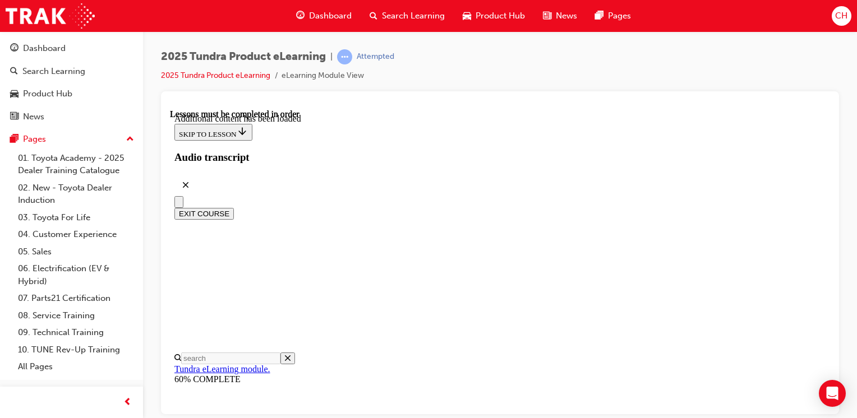
scroll to position [2814, 0]
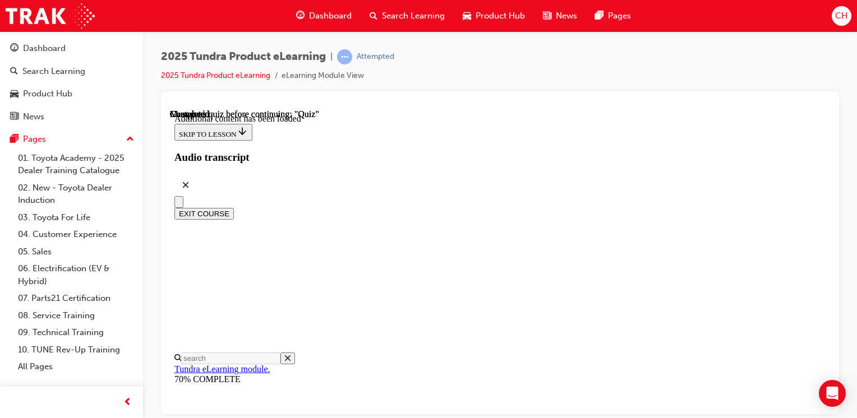
radio input "true"
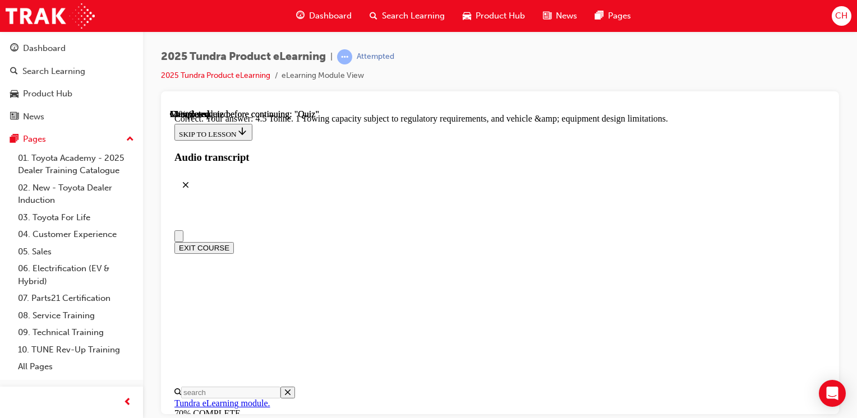
scroll to position [56, 0]
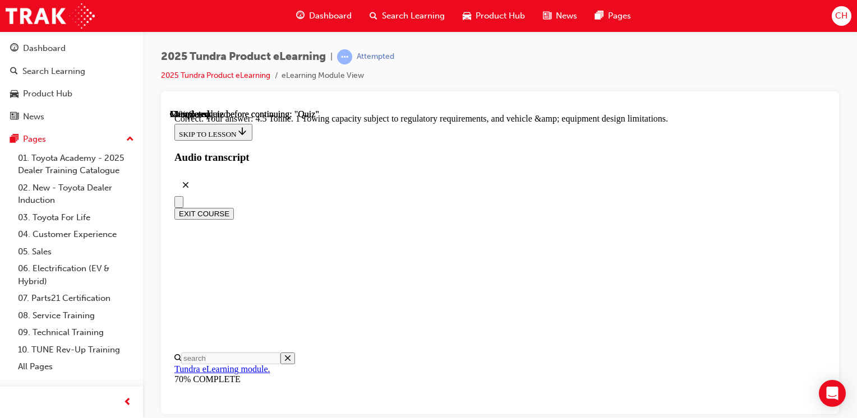
radio input "true"
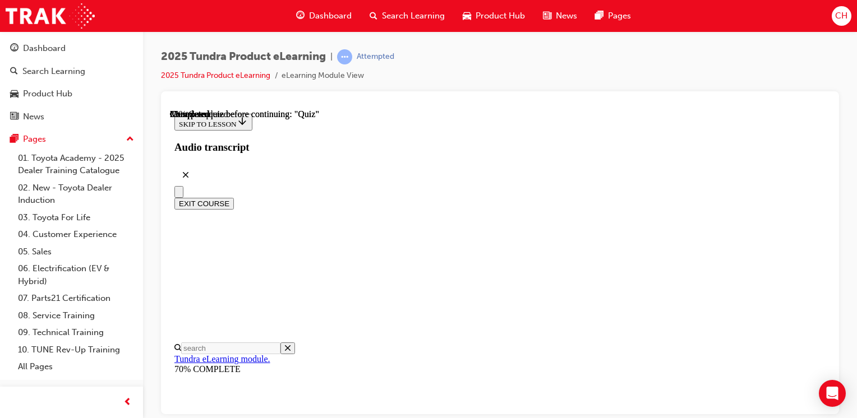
scroll to position [308, 0]
radio input "true"
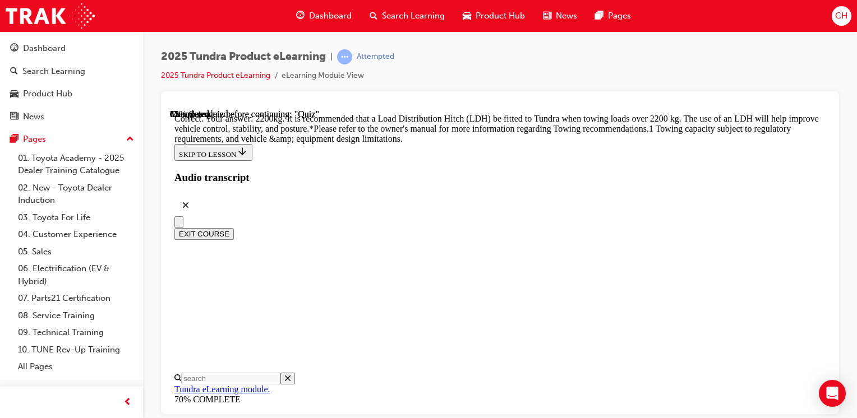
scroll to position [594, 0]
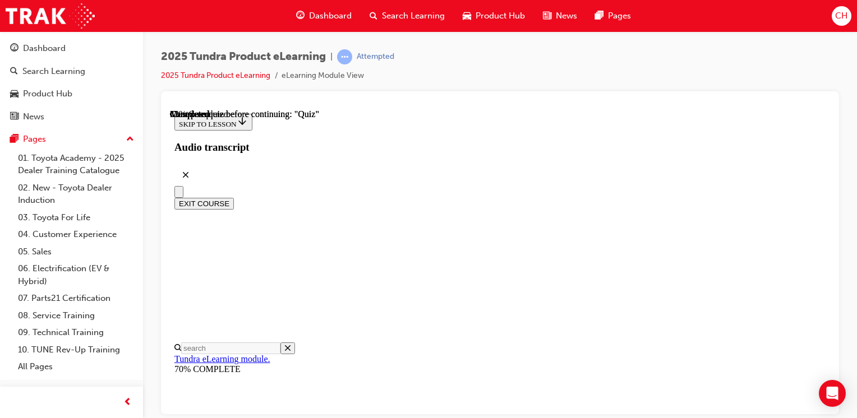
scroll to position [224, 0]
radio input "true"
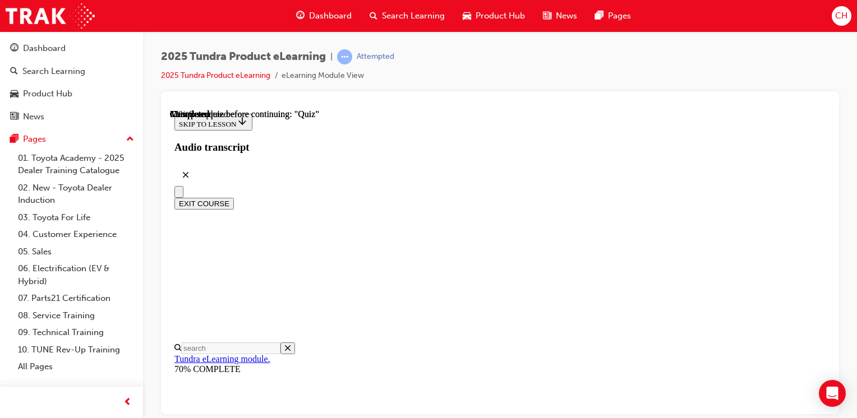
radio input "true"
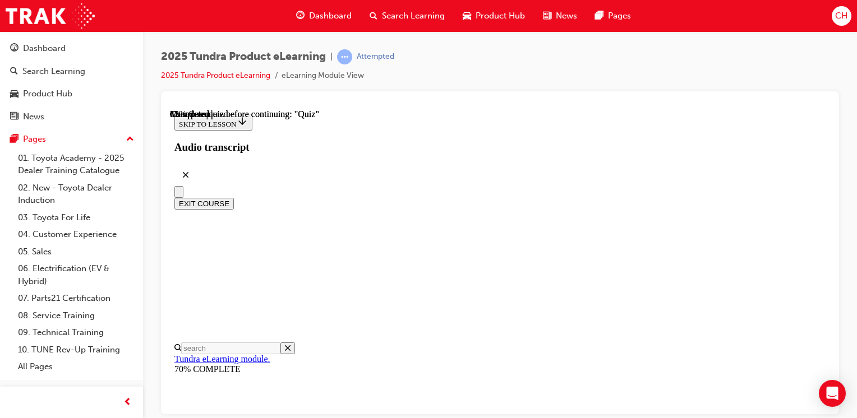
radio input "true"
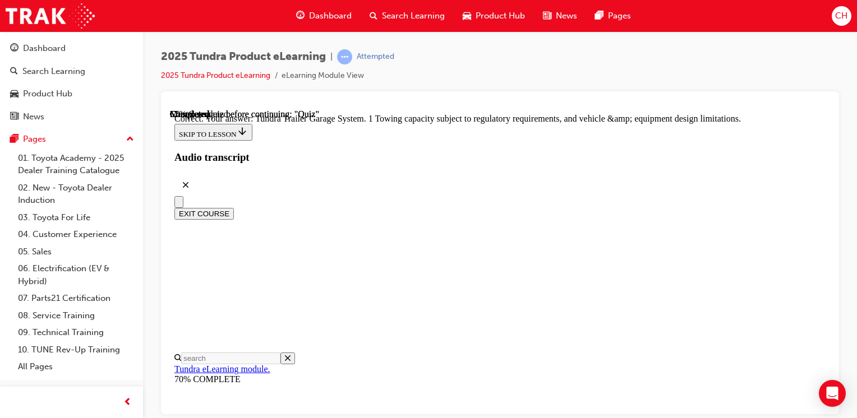
scroll to position [460, 0]
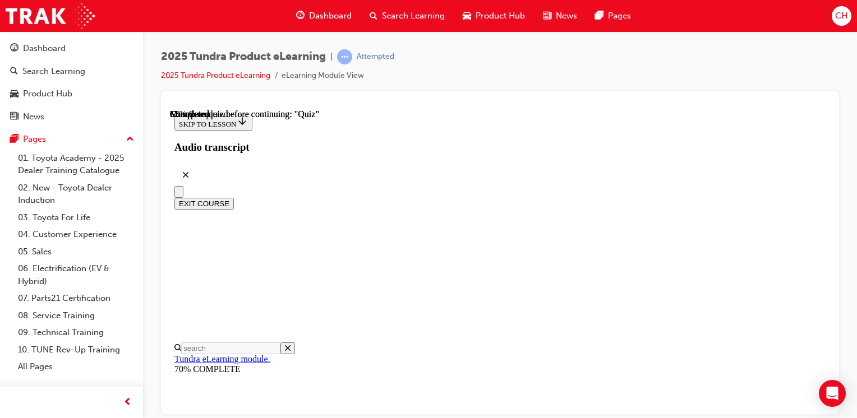
scroll to position [224, 0]
radio input "true"
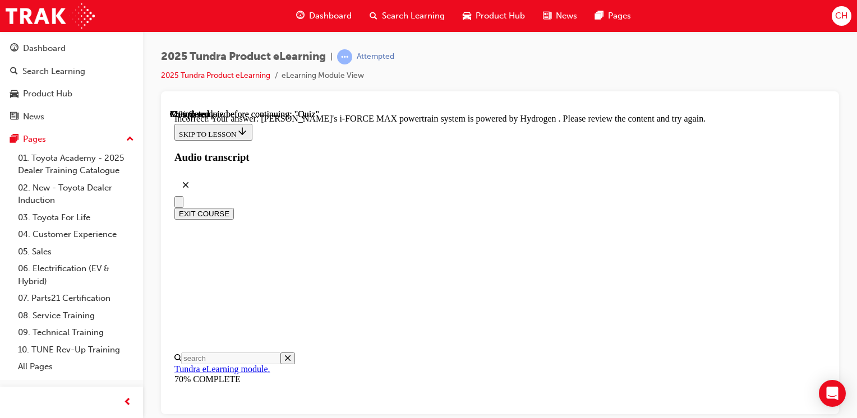
scroll to position [419, 0]
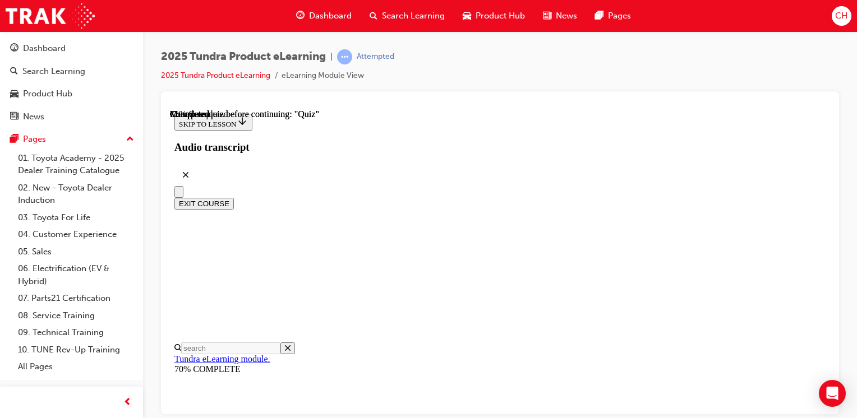
scroll to position [280, 0]
radio input "true"
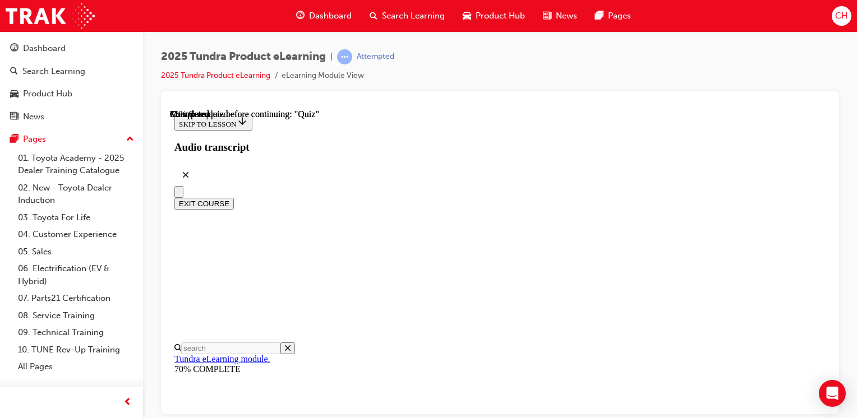
radio input "true"
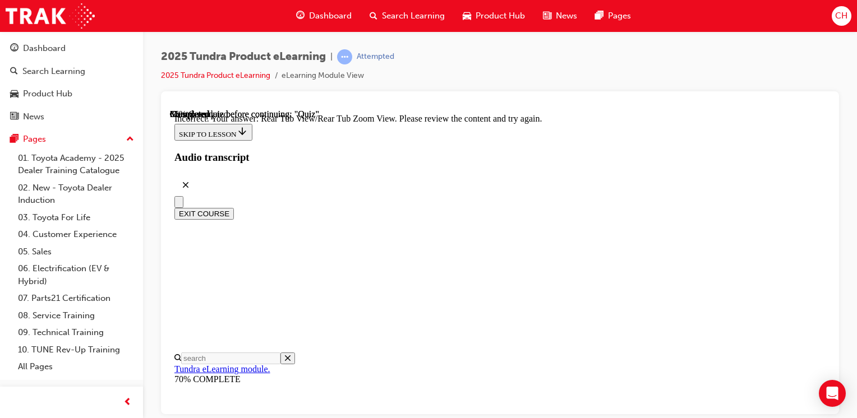
scroll to position [491, 0]
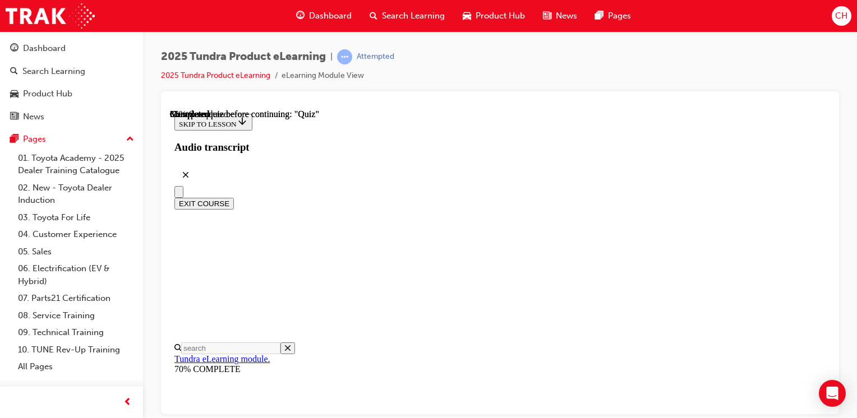
scroll to position [168, 0]
radio input "true"
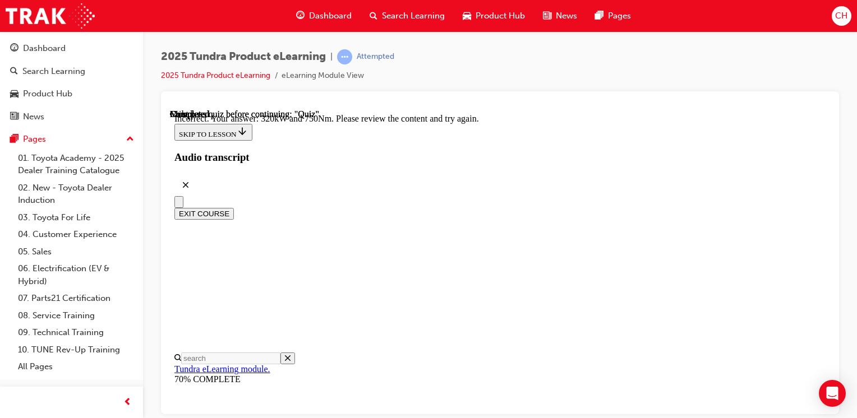
scroll to position [408, 0]
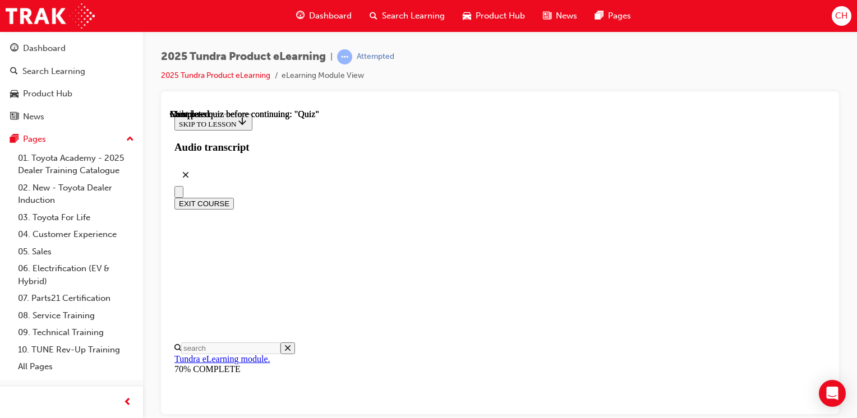
scroll to position [280, 0]
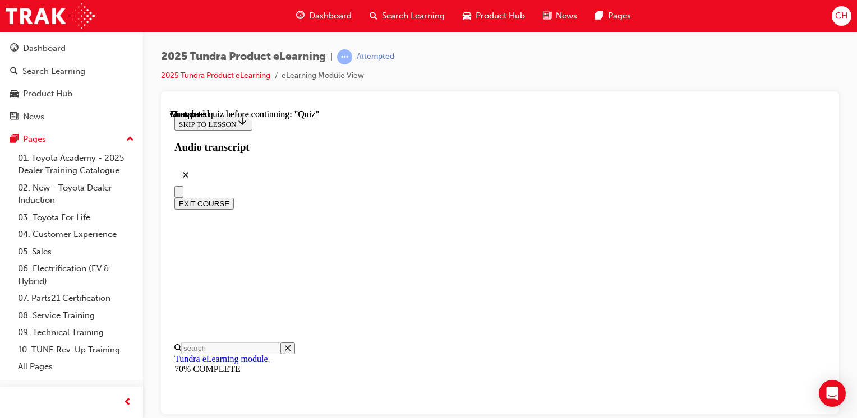
radio input "true"
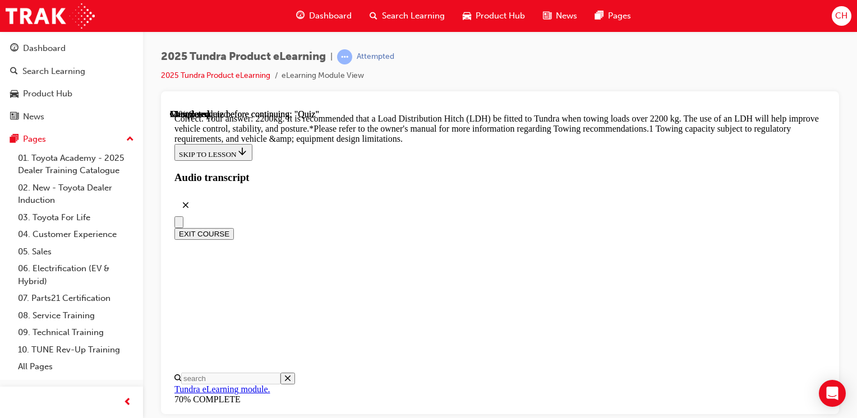
scroll to position [594, 0]
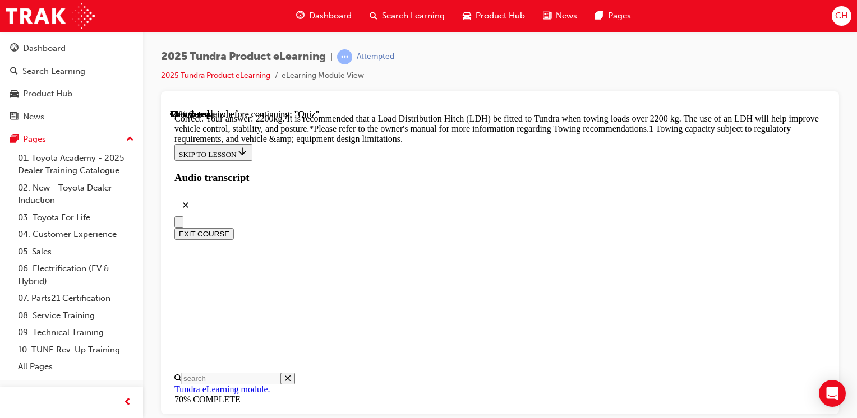
radio input "true"
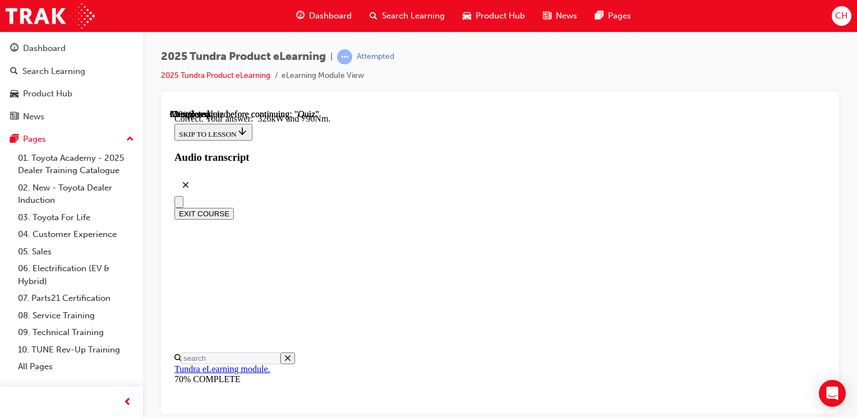
scroll to position [352, 0]
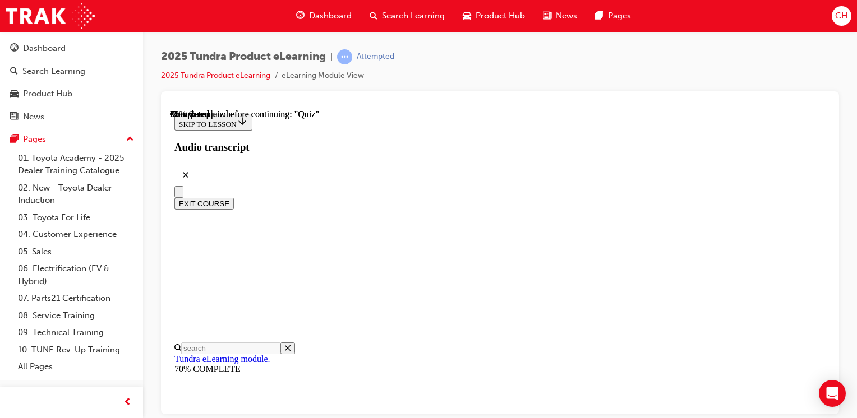
scroll to position [168, 0]
radio input "true"
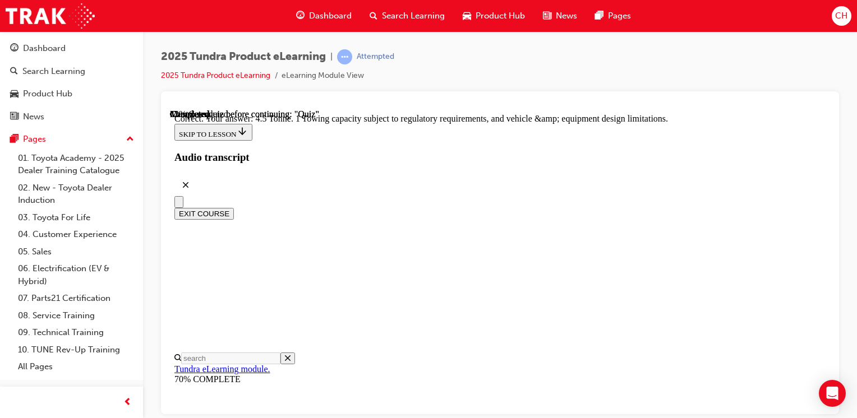
scroll to position [422, 0]
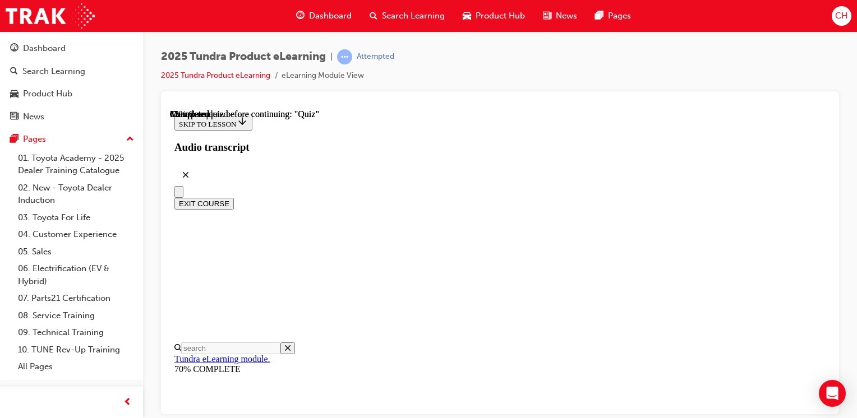
scroll to position [224, 0]
radio input "true"
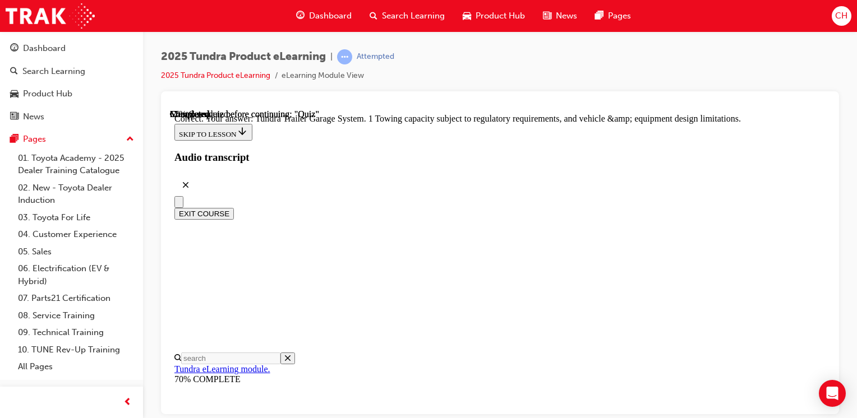
scroll to position [460, 0]
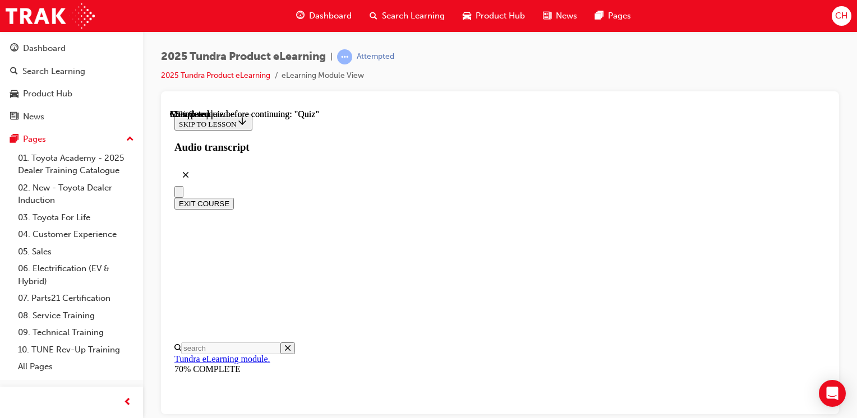
scroll to position [56, 0]
radio input "true"
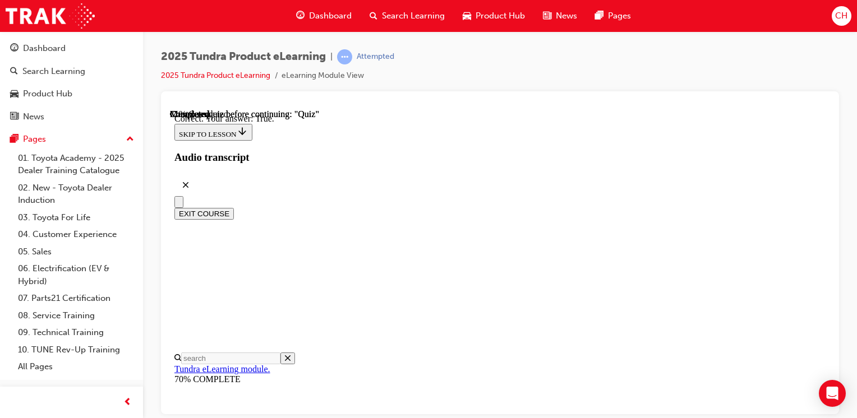
scroll to position [224, 0]
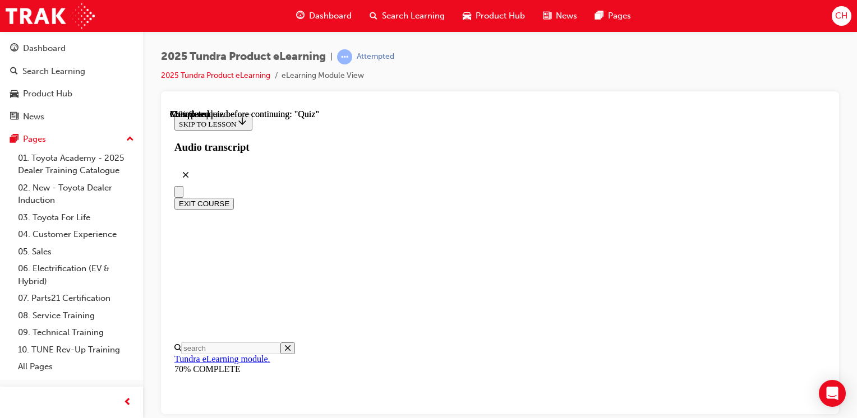
scroll to position [271, 0]
radio input "true"
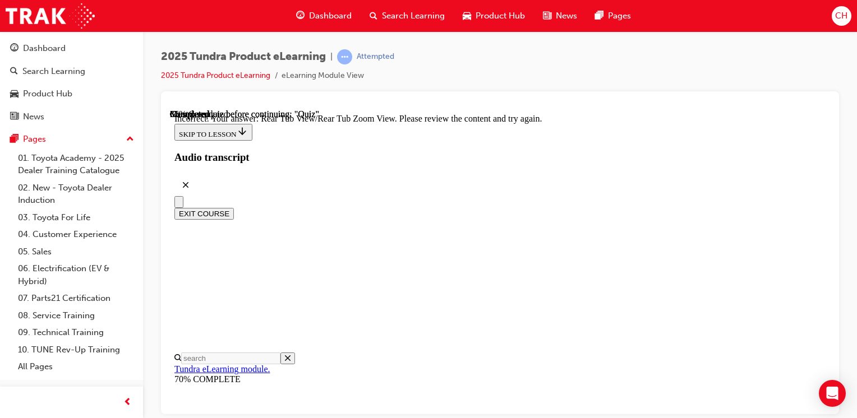
scroll to position [503, 0]
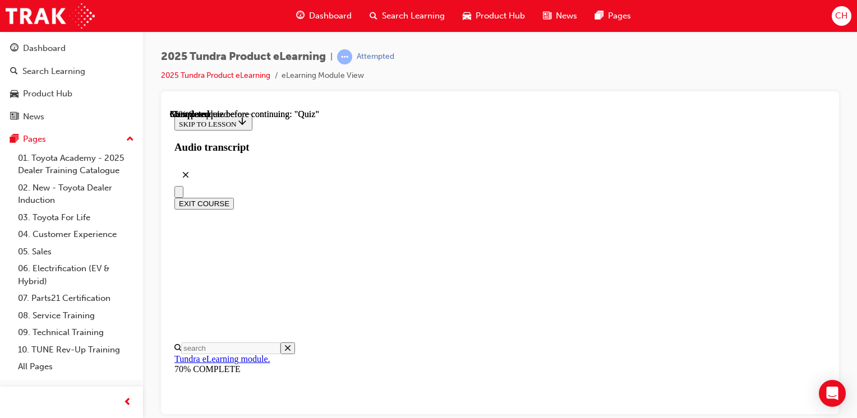
scroll to position [112, 0]
radio input "true"
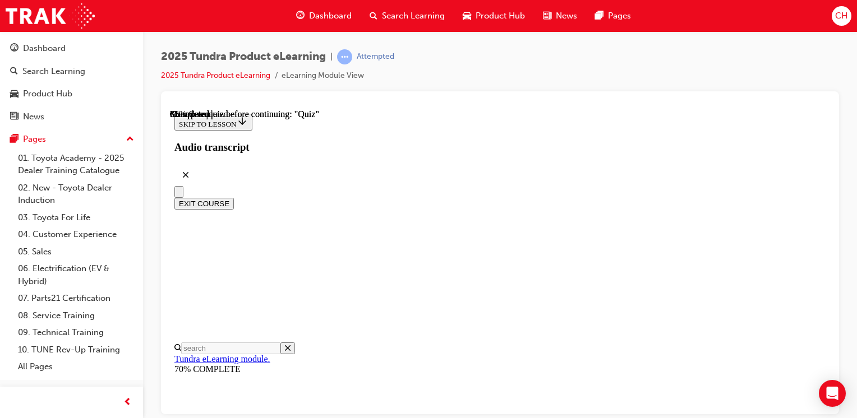
radio input "true"
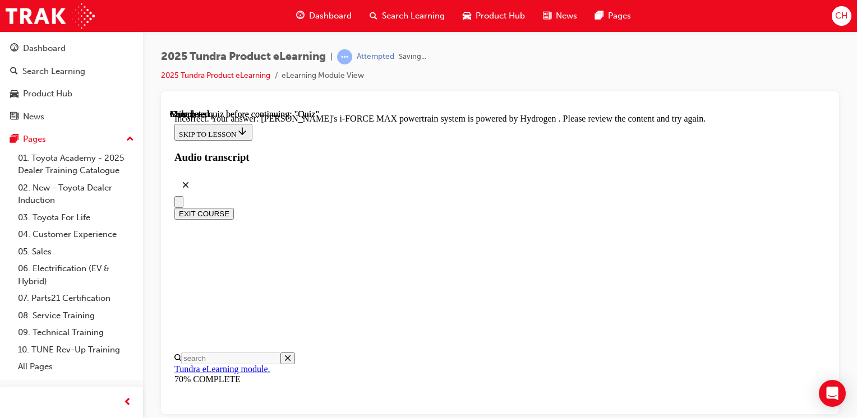
scroll to position [419, 0]
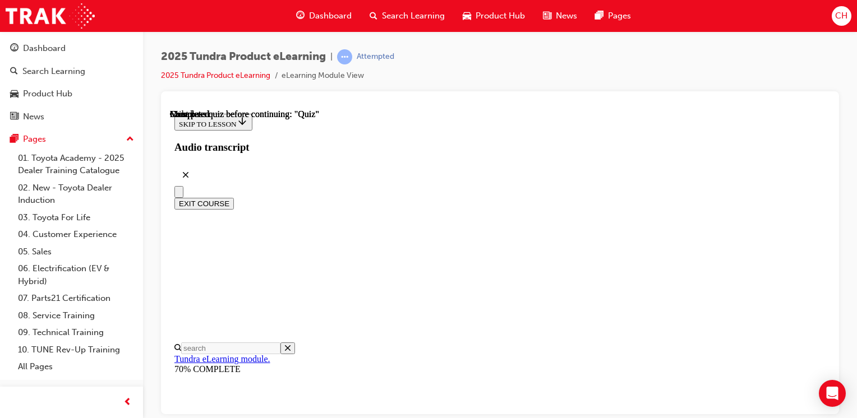
scroll to position [303, 0]
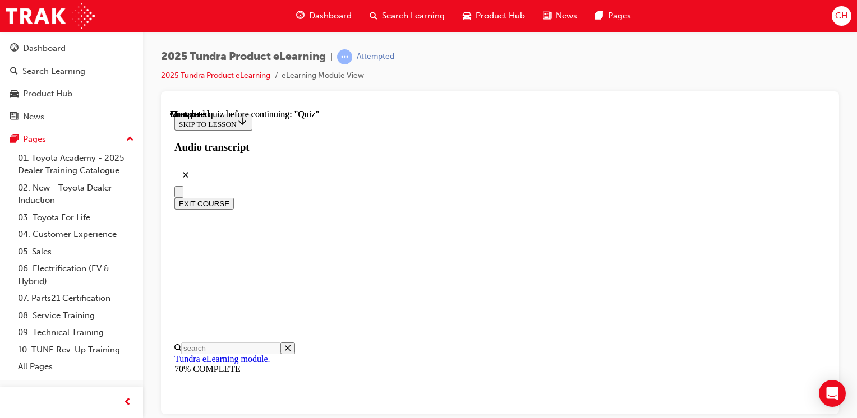
radio input "true"
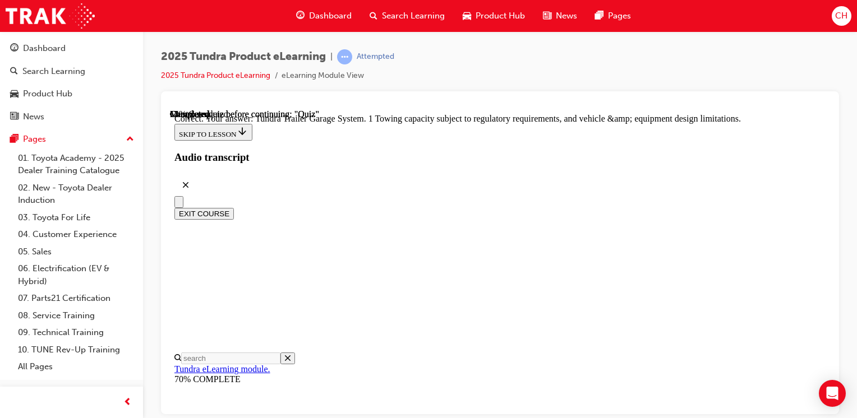
scroll to position [460, 0]
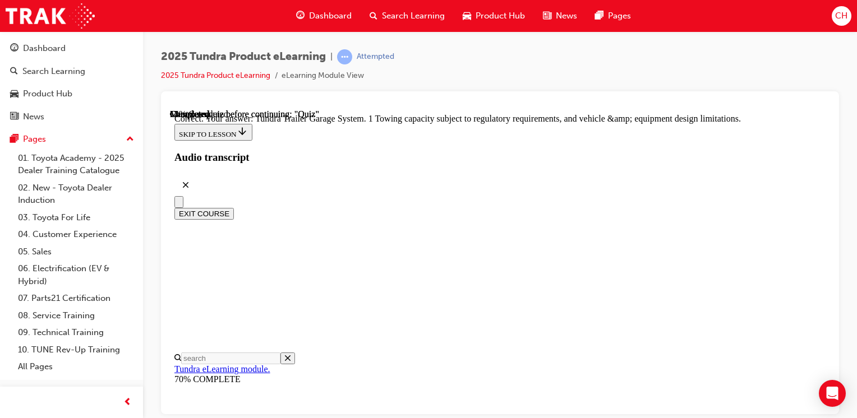
radio input "true"
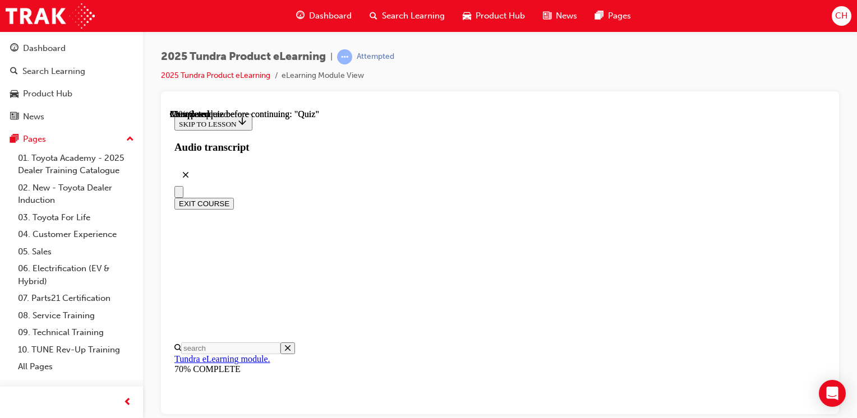
scroll to position [280, 0]
radio input "true"
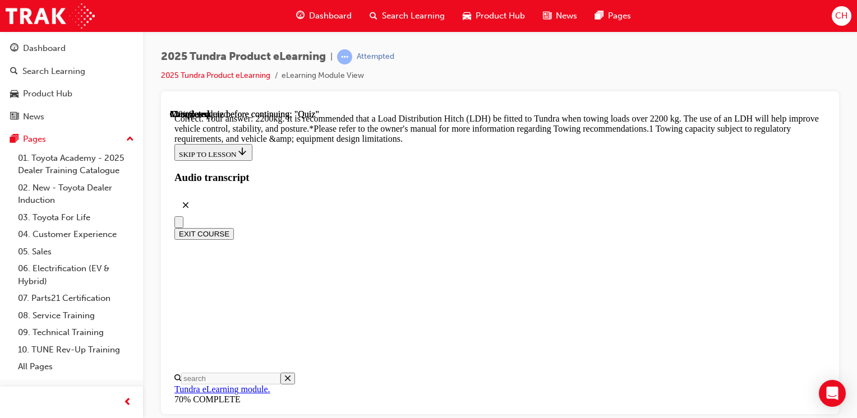
scroll to position [594, 0]
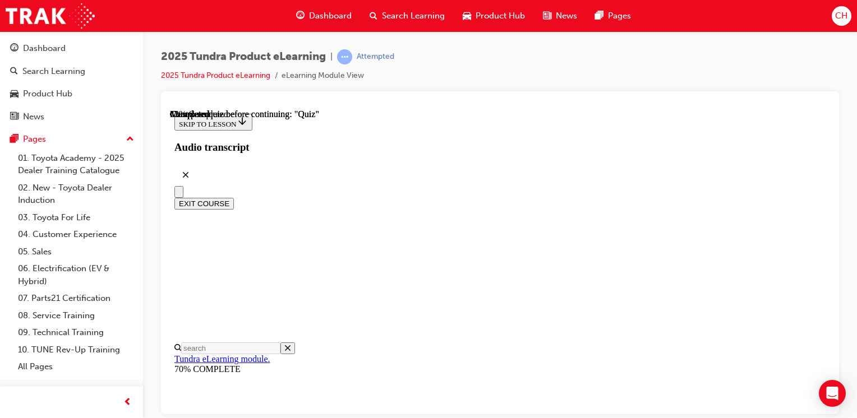
scroll to position [280, 0]
radio input "true"
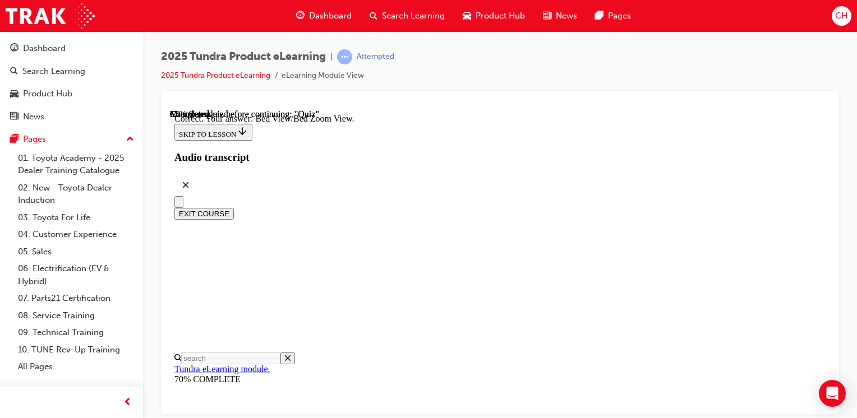
scroll to position [448, 0]
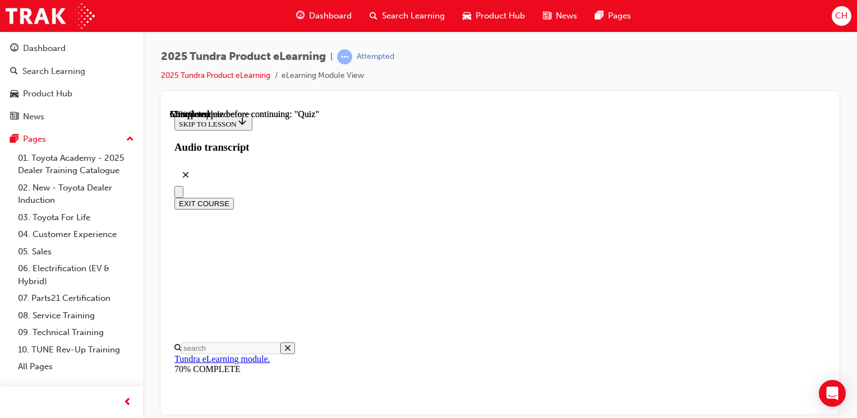
scroll to position [168, 0]
radio input "true"
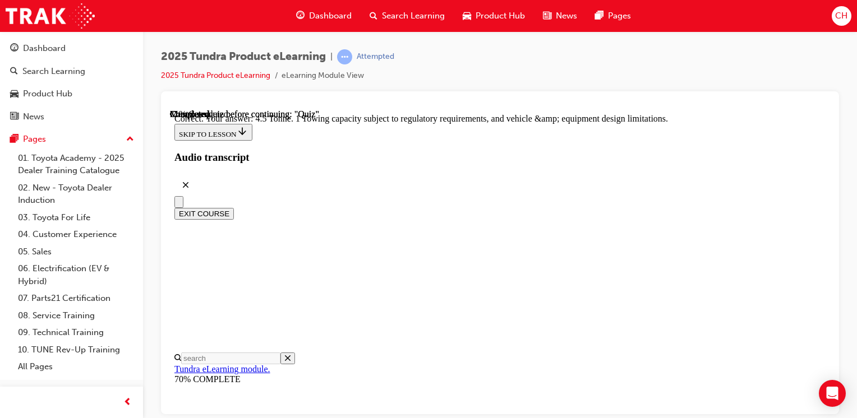
scroll to position [422, 0]
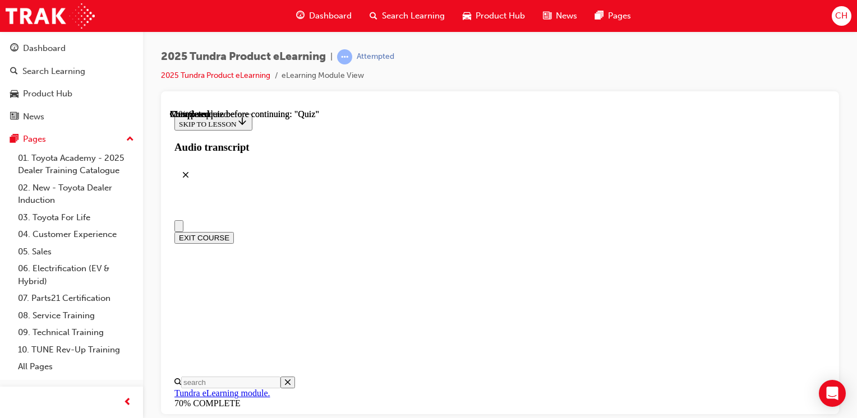
scroll to position [0, 0]
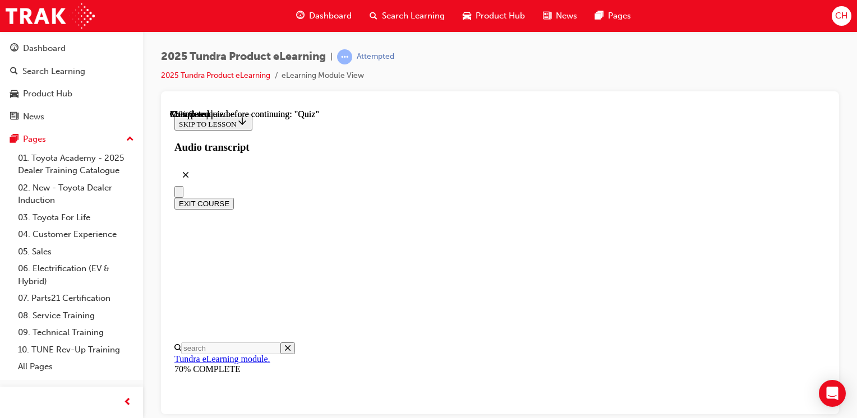
radio input "true"
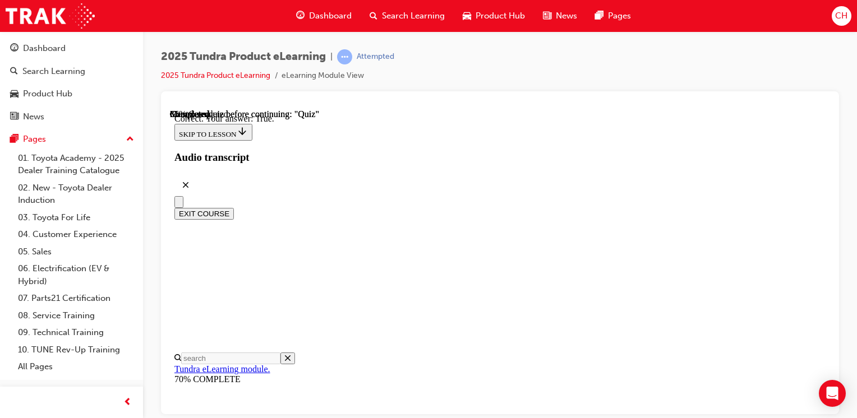
scroll to position [224, 0]
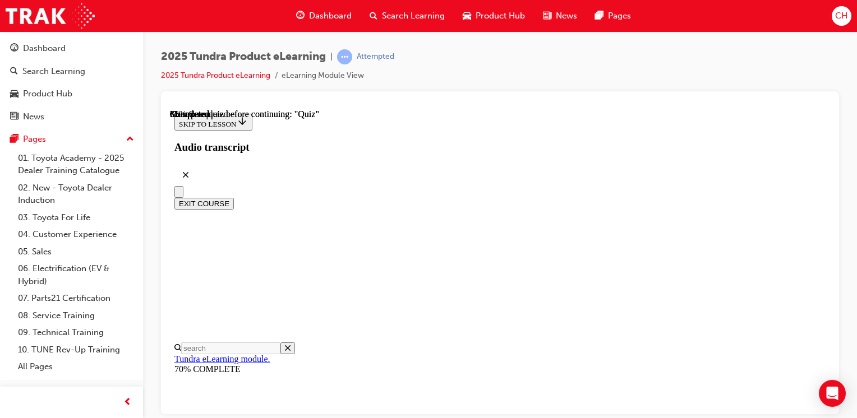
scroll to position [168, 0]
radio input "true"
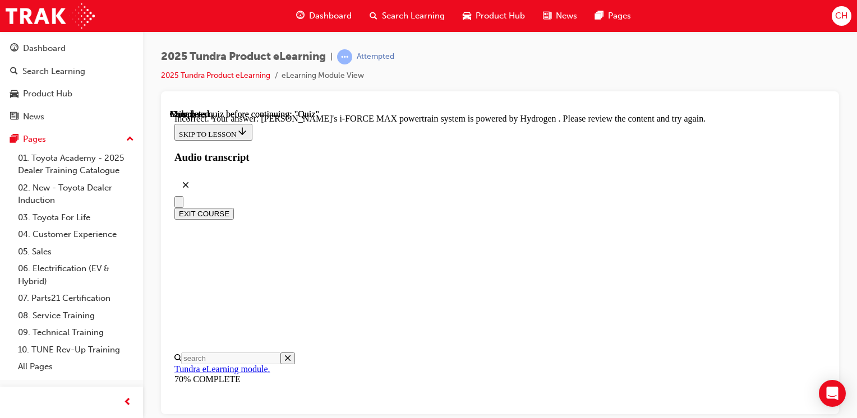
scroll to position [251, 0]
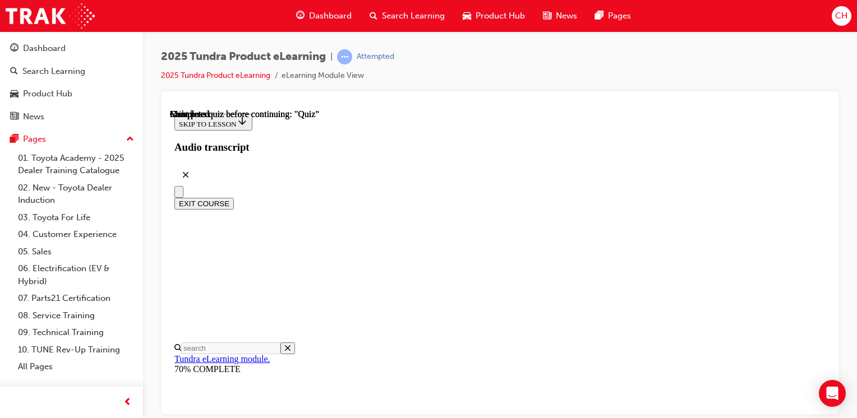
scroll to position [168, 0]
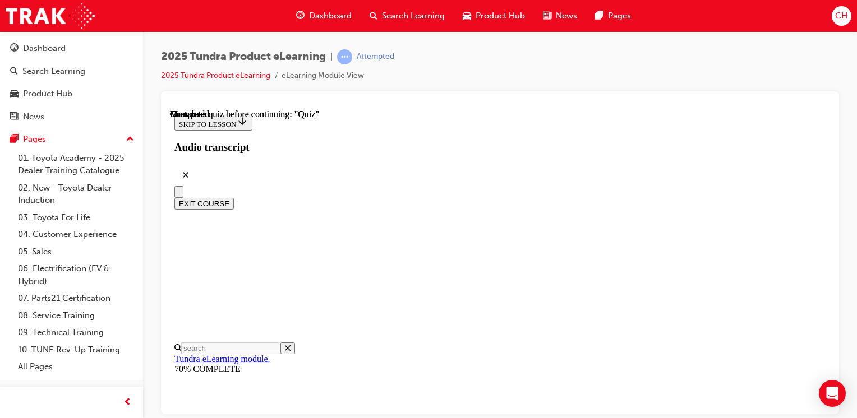
radio input "true"
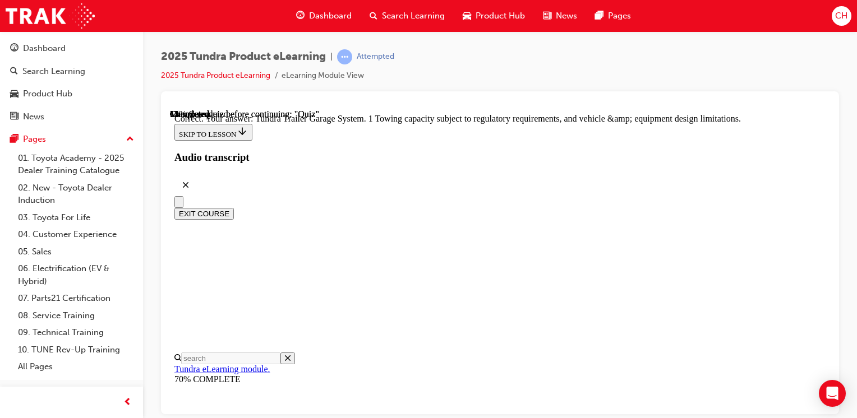
scroll to position [460, 0]
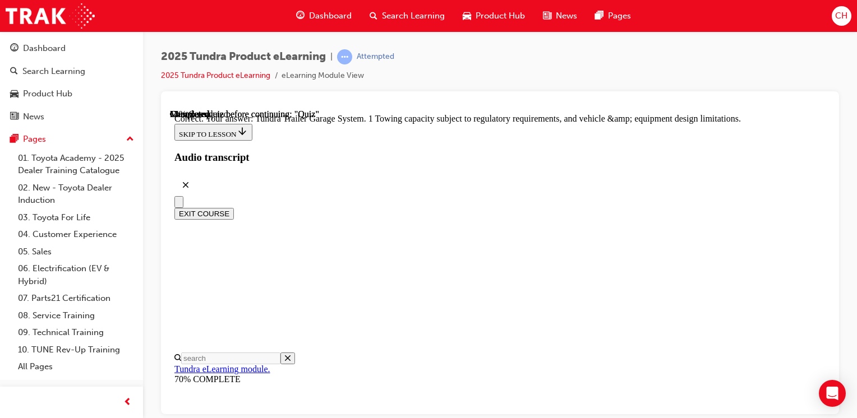
radio input "true"
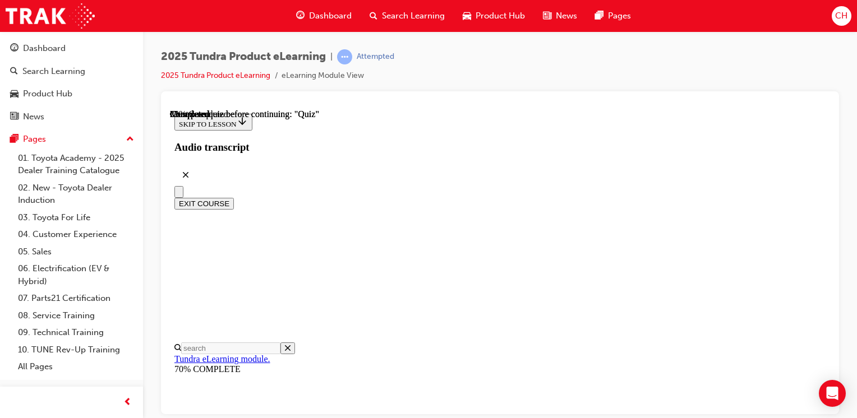
scroll to position [280, 0]
radio input "true"
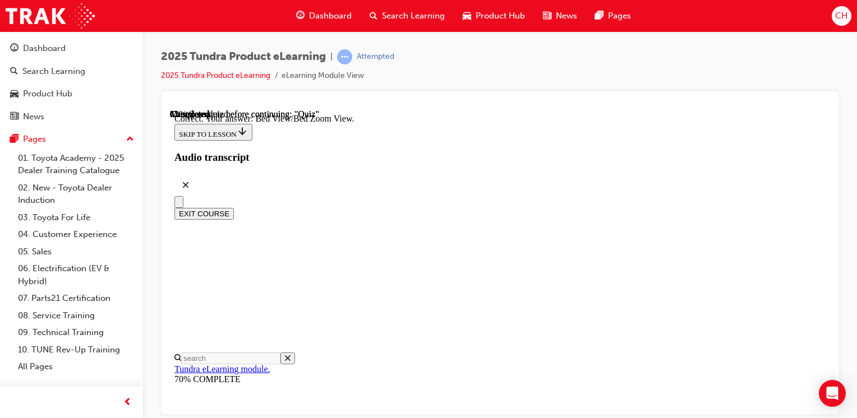
scroll to position [448, 0]
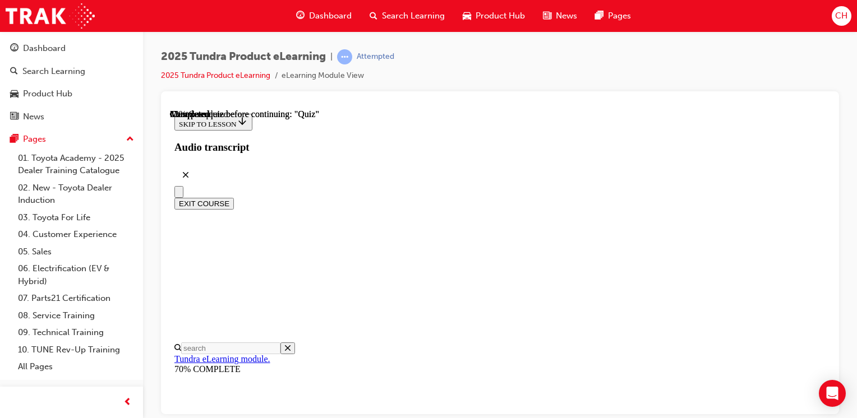
scroll to position [168, 0]
radio input "true"
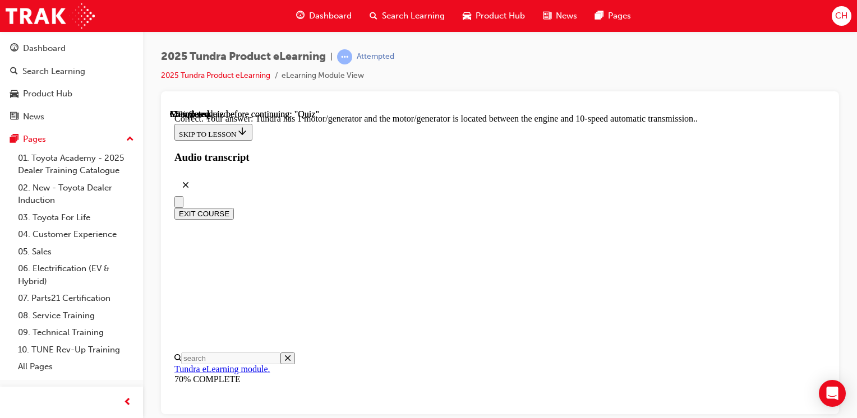
scroll to position [363, 0]
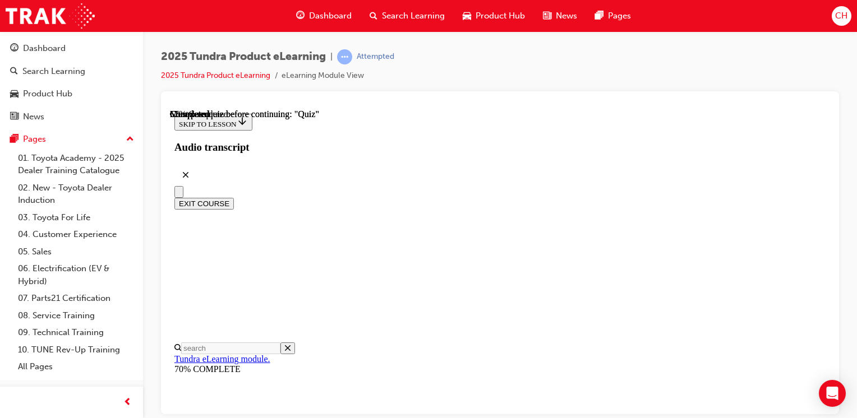
scroll to position [112, 0]
radio input "true"
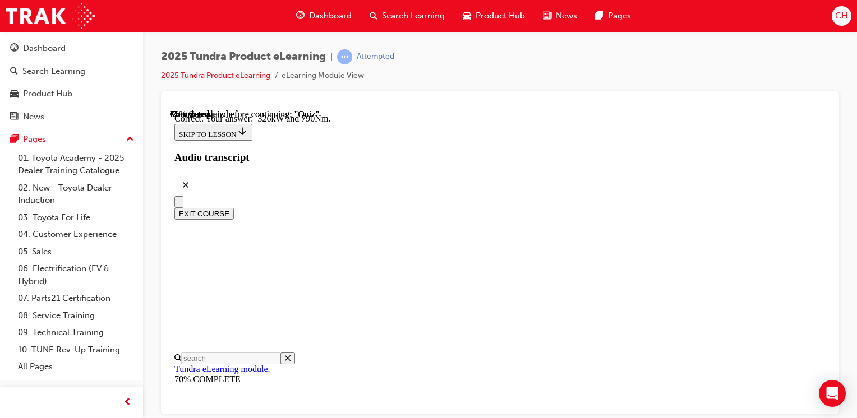
scroll to position [352, 0]
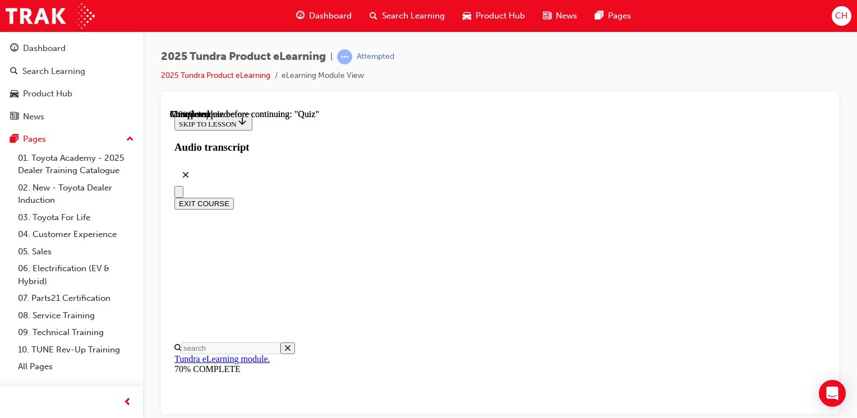
scroll to position [112, 0]
radio input "true"
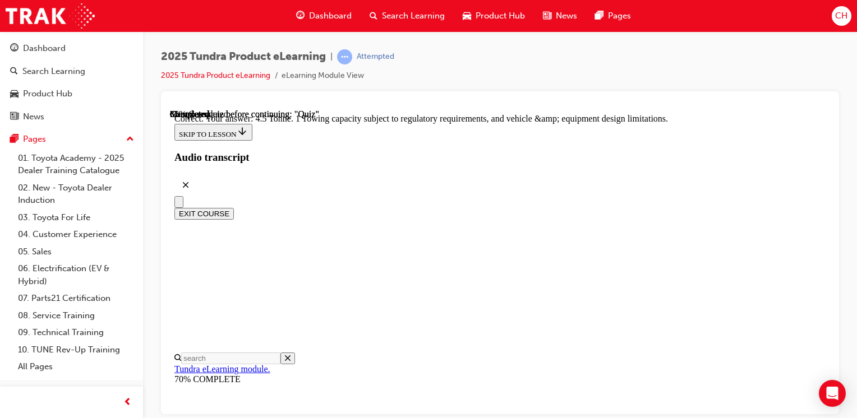
scroll to position [422, 0]
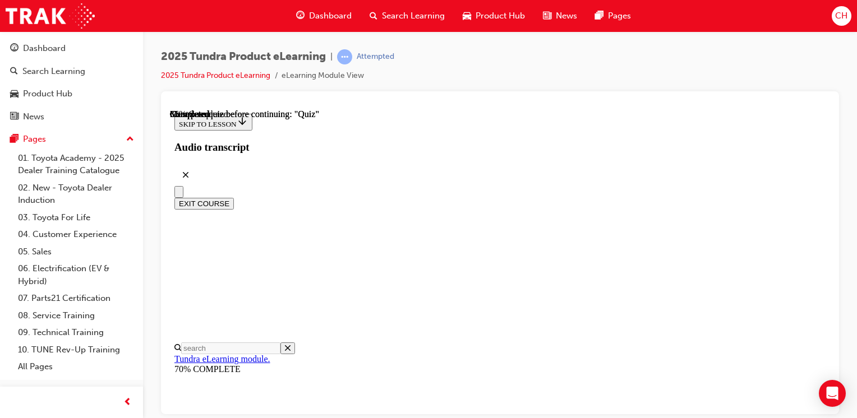
scroll to position [224, 0]
radio input "true"
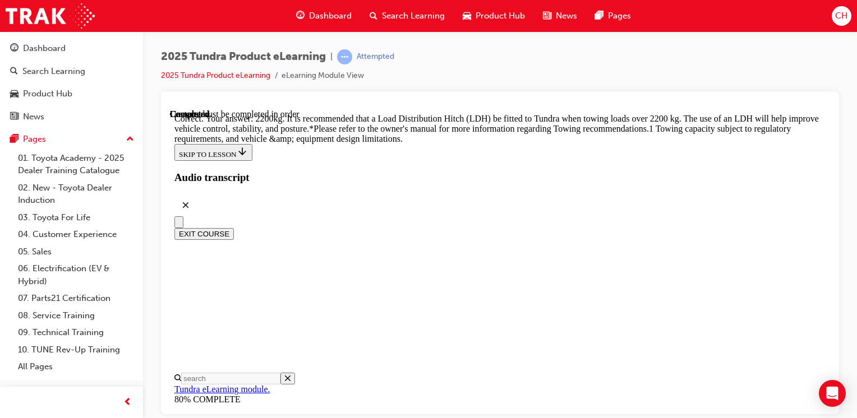
scroll to position [594, 0]
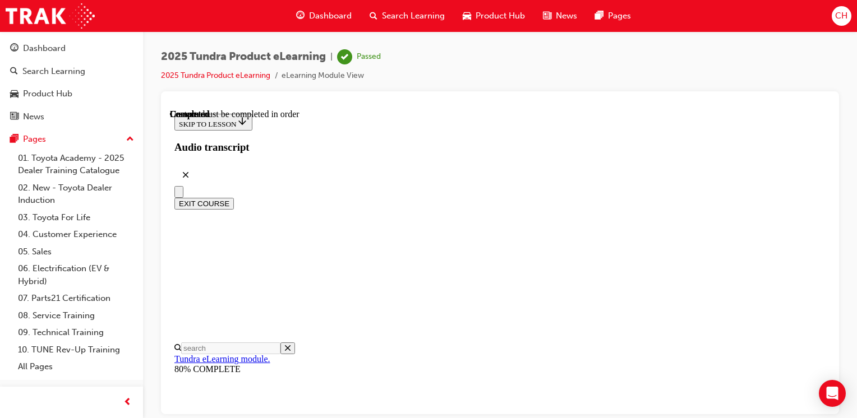
scroll to position [303, 0]
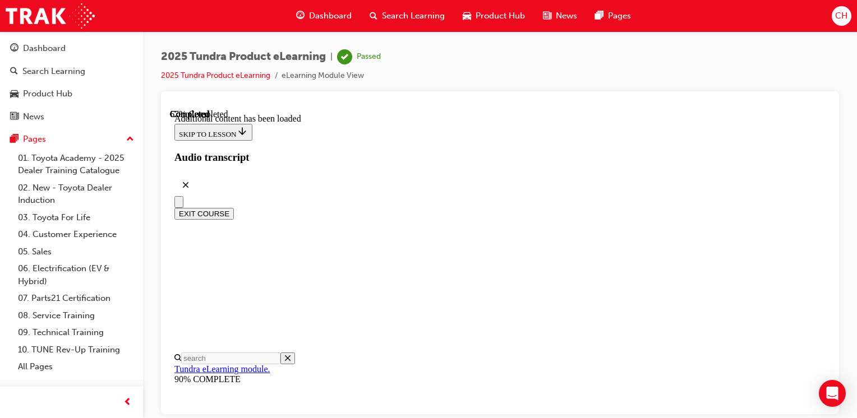
click at [234, 207] on button "EXIT COURSE" at bounding box center [203, 213] width 59 height 12
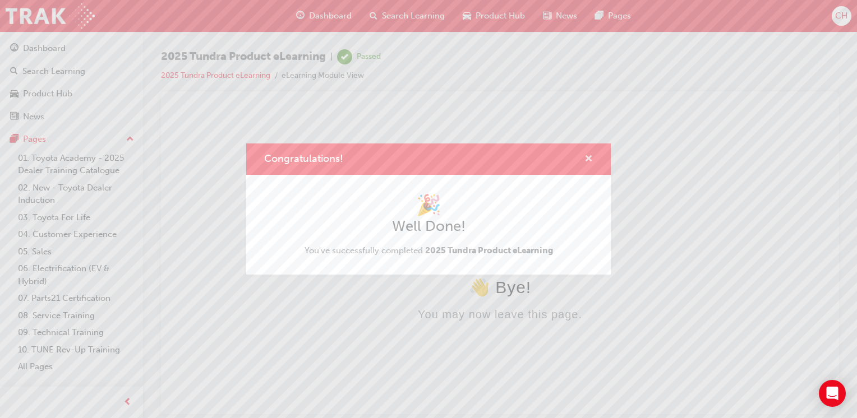
click at [592, 162] on button "Congratulations!" at bounding box center [588, 159] width 8 height 14
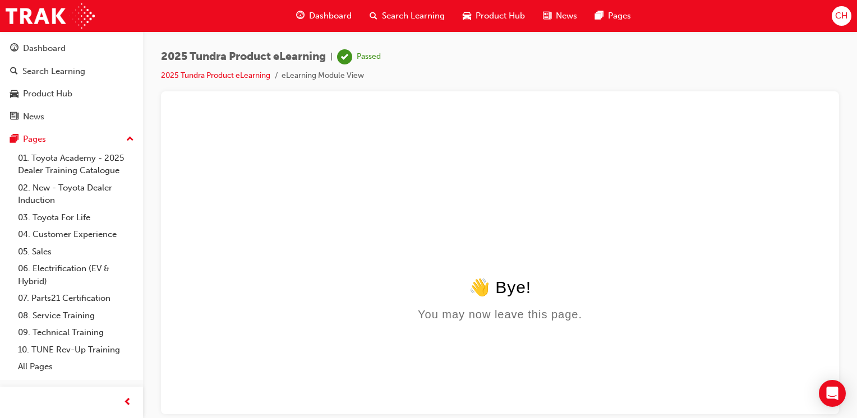
click at [309, 12] on span "Dashboard" at bounding box center [330, 16] width 43 height 13
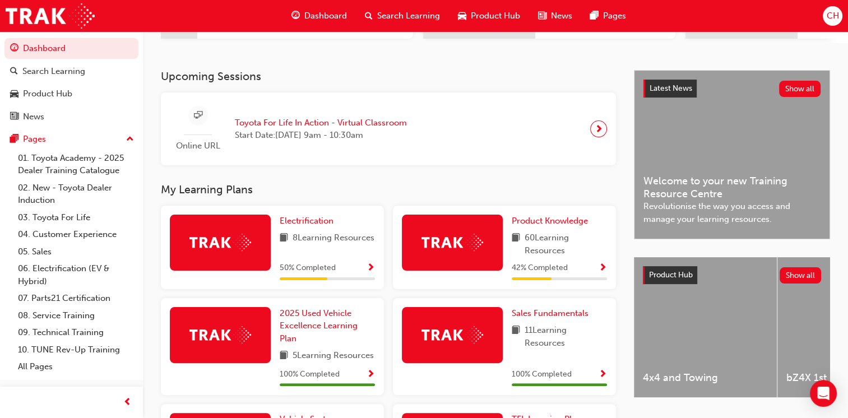
scroll to position [224, 0]
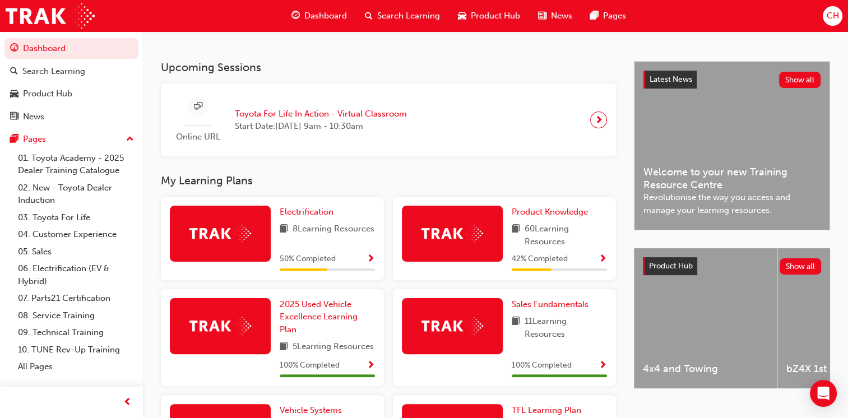
click at [603, 264] on span "Show Progress" at bounding box center [603, 260] width 8 height 10
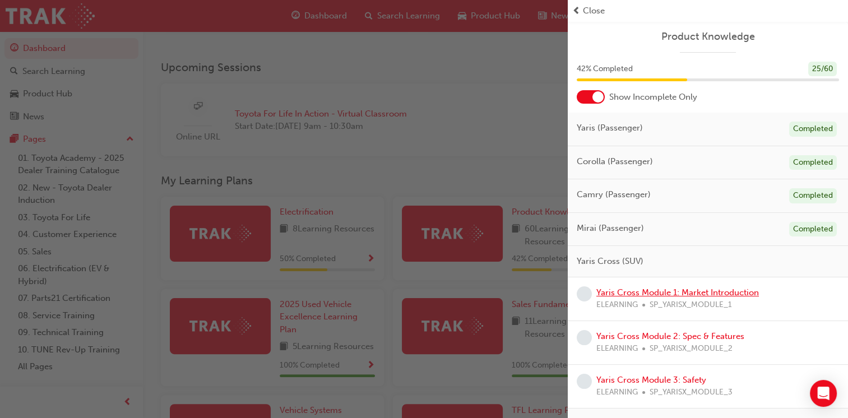
scroll to position [56, 0]
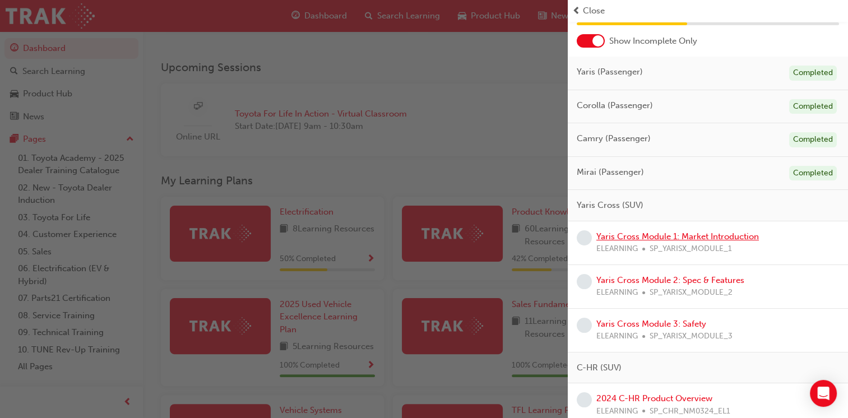
click at [639, 235] on link "Yaris Cross Module 1: Market Introduction" at bounding box center [677, 237] width 163 height 10
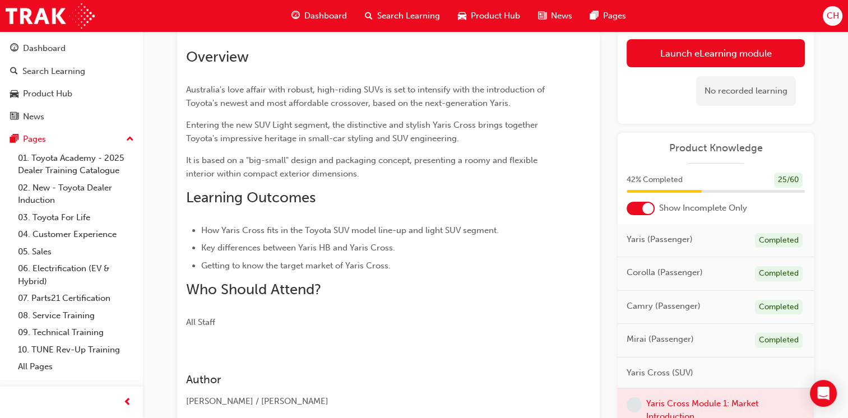
scroll to position [52, 0]
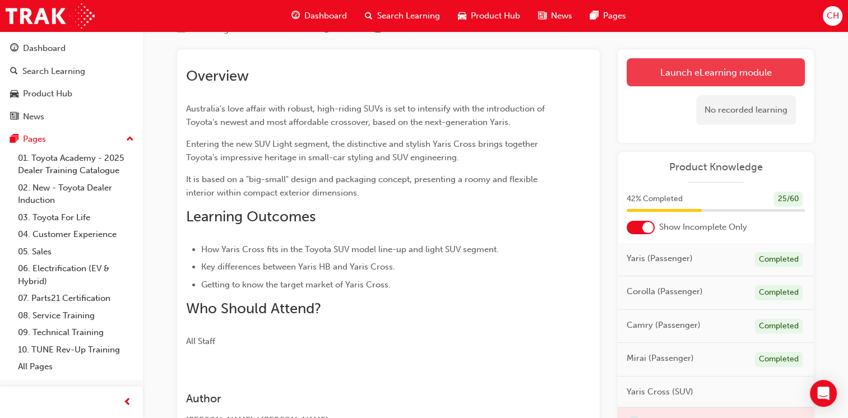
click at [701, 75] on link "Launch eLearning module" at bounding box center [716, 72] width 178 height 28
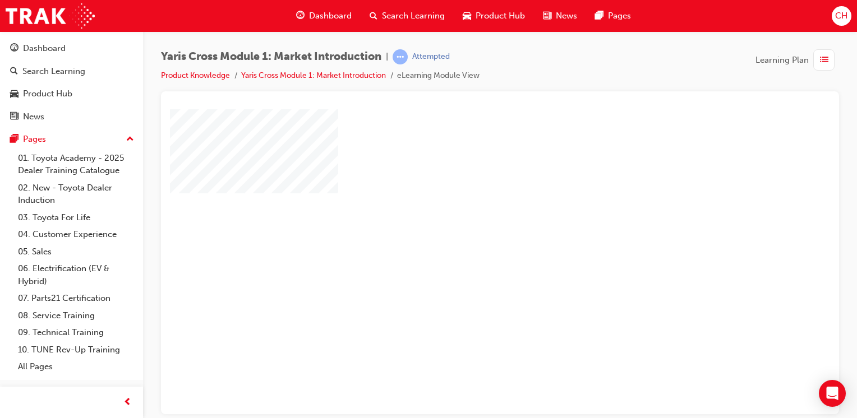
click at [468, 229] on div "play" at bounding box center [468, 229] width 0 height 0
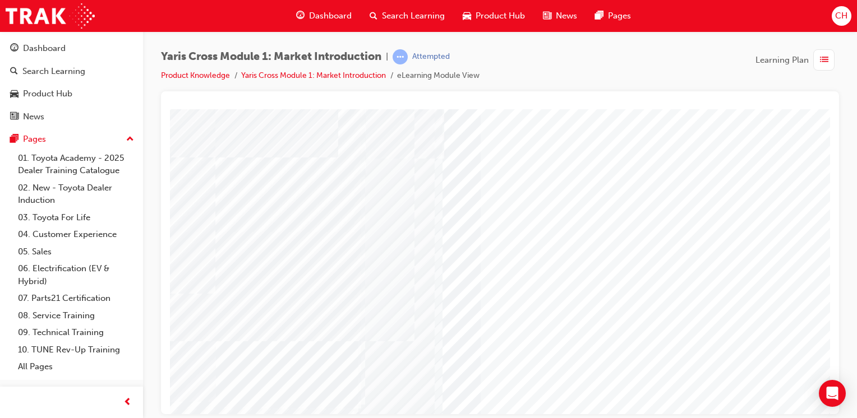
scroll to position [56, 0]
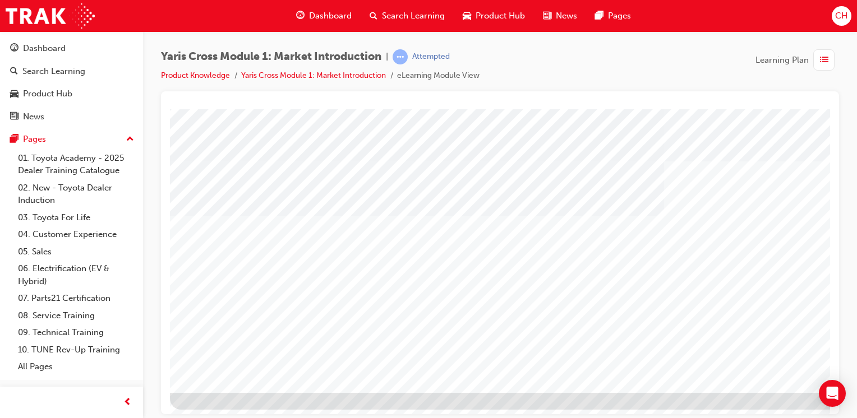
scroll to position [123, 0]
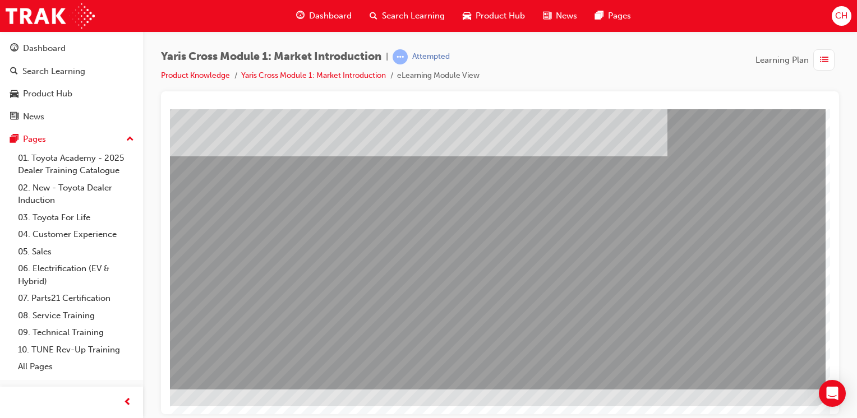
scroll to position [0, 0]
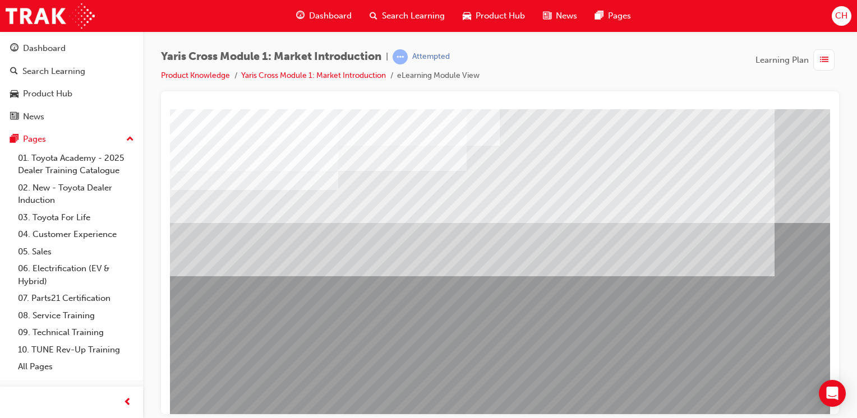
scroll to position [123, 0]
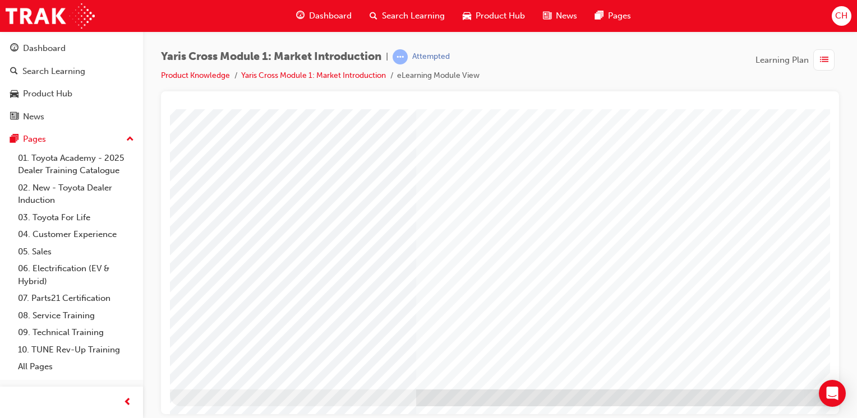
scroll to position [123, 0]
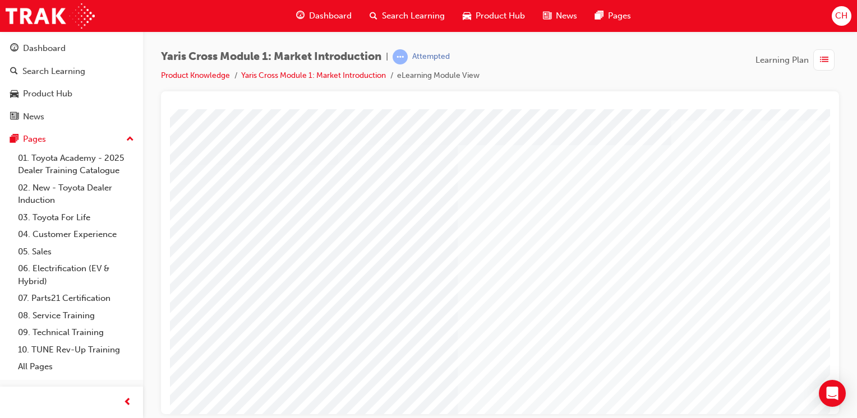
scroll to position [56, 0]
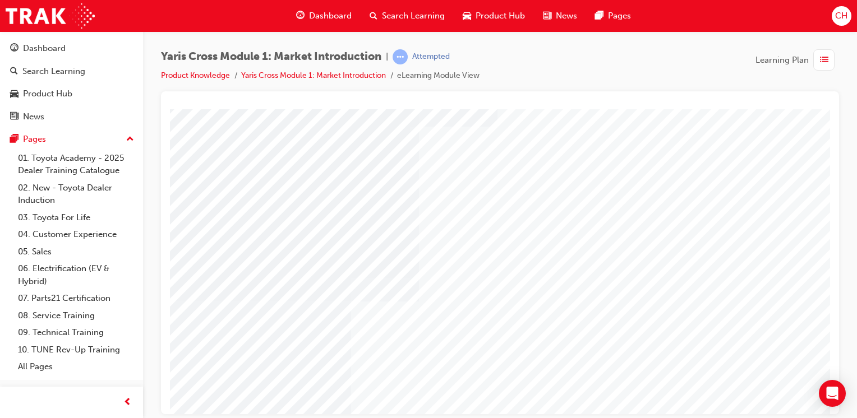
scroll to position [112, 0]
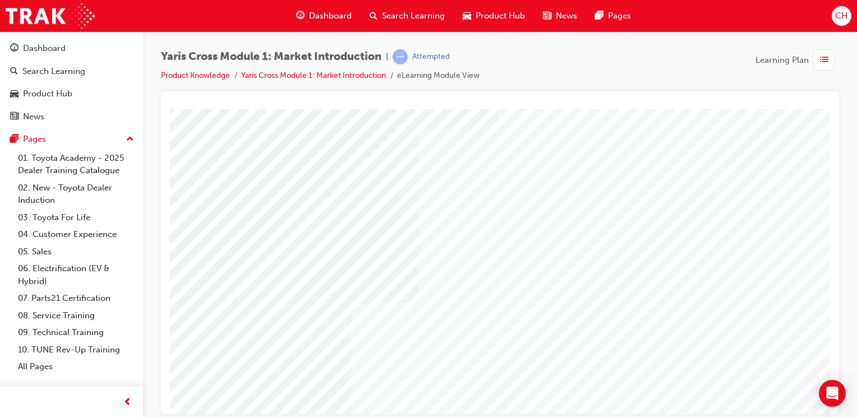
scroll to position [0, 0]
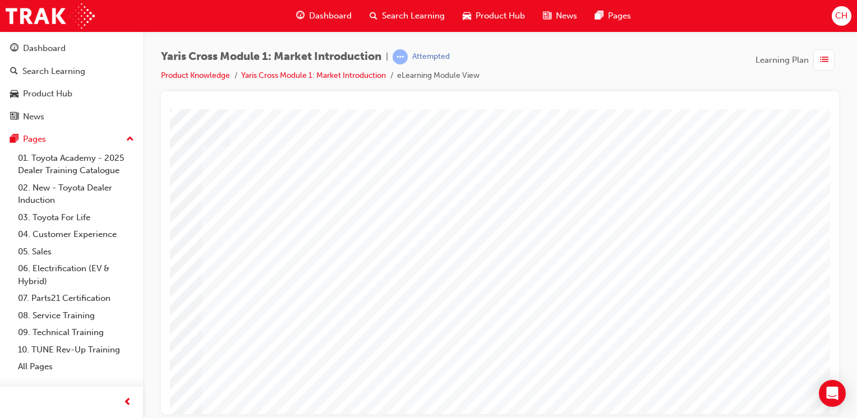
scroll to position [123, 111]
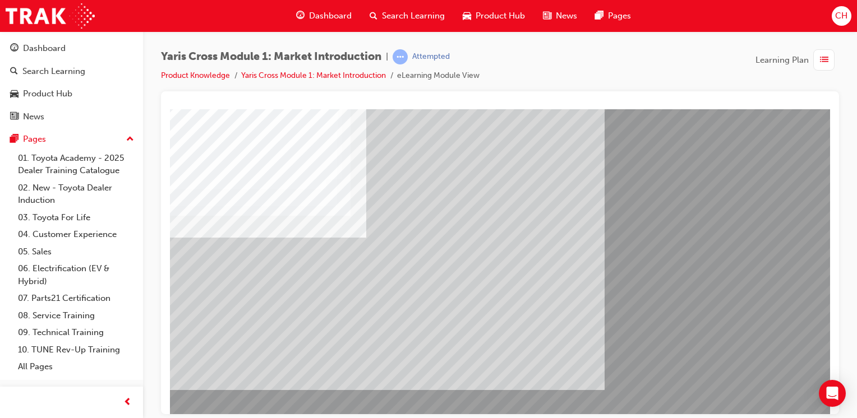
scroll to position [123, 0]
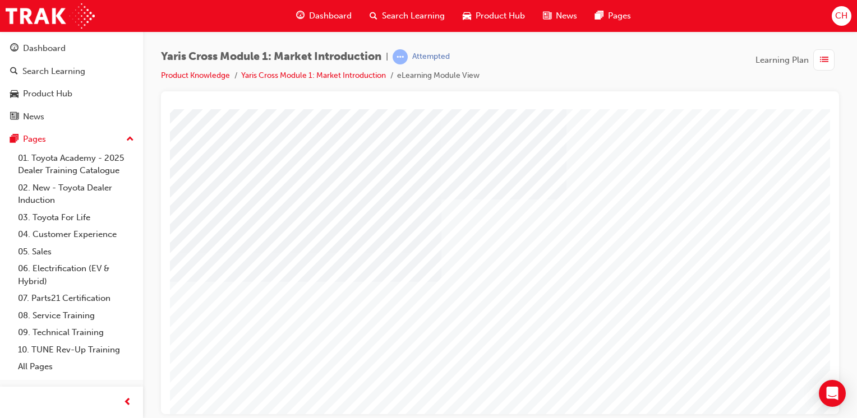
scroll to position [112, 0]
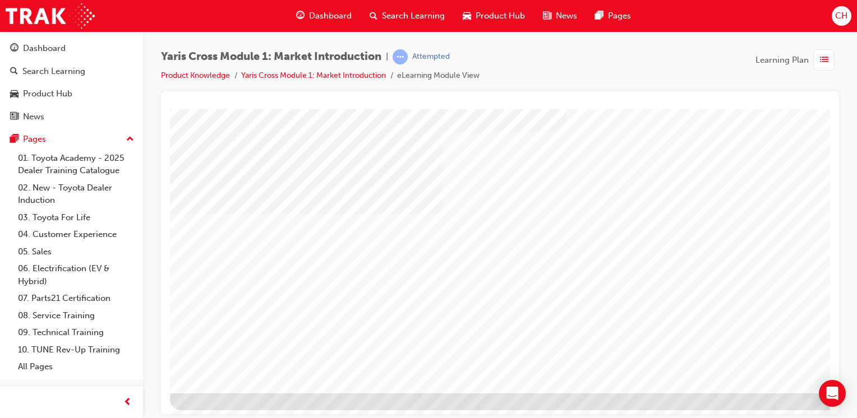
scroll to position [123, 0]
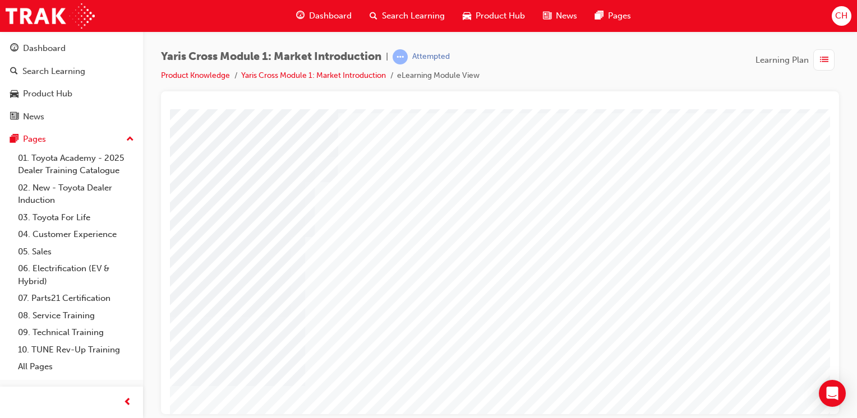
scroll to position [56, 0]
drag, startPoint x: 211, startPoint y: 257, endPoint x: 251, endPoint y: 252, distance: 40.6
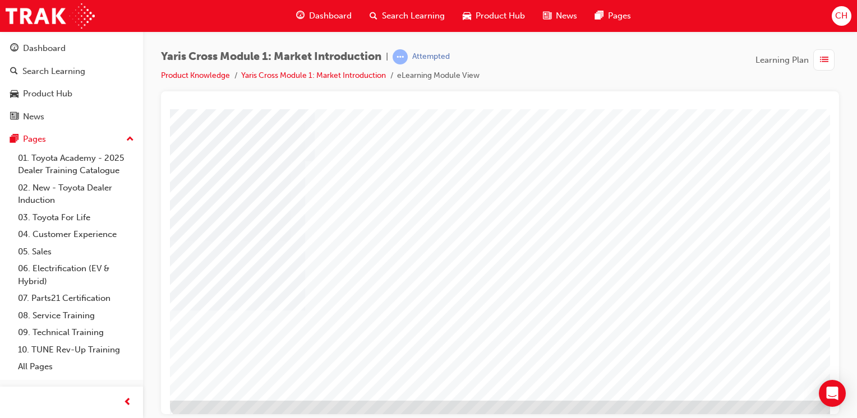
drag, startPoint x: 227, startPoint y: 339, endPoint x: 284, endPoint y: 331, distance: 57.7
click at [284, 331] on div at bounding box center [551, 199] width 762 height 404
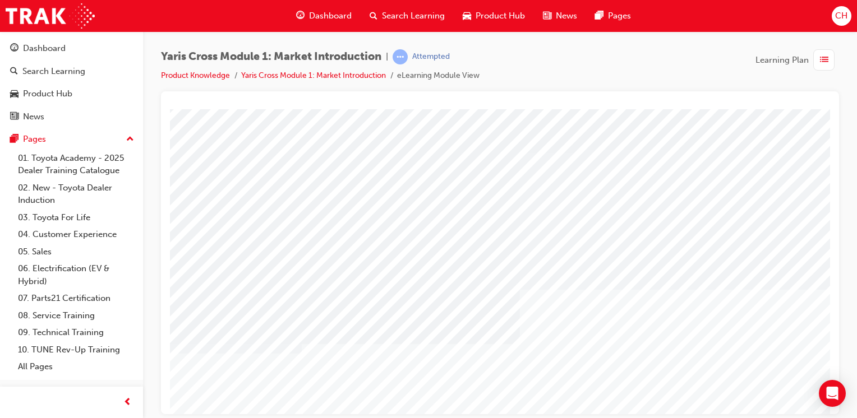
scroll to position [0, 8]
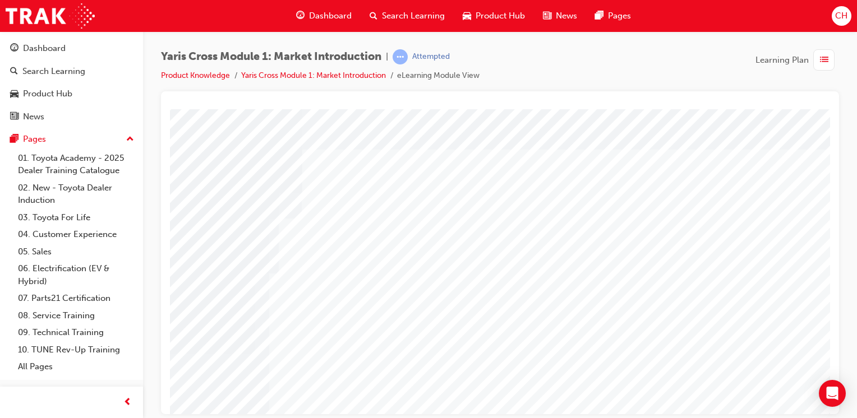
scroll to position [0, 36]
drag, startPoint x: 519, startPoint y: 300, endPoint x: 526, endPoint y: 250, distance: 51.1
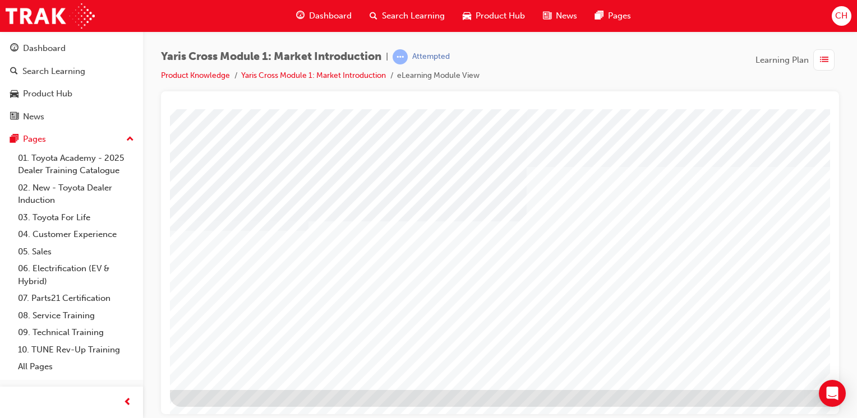
scroll to position [123, 0]
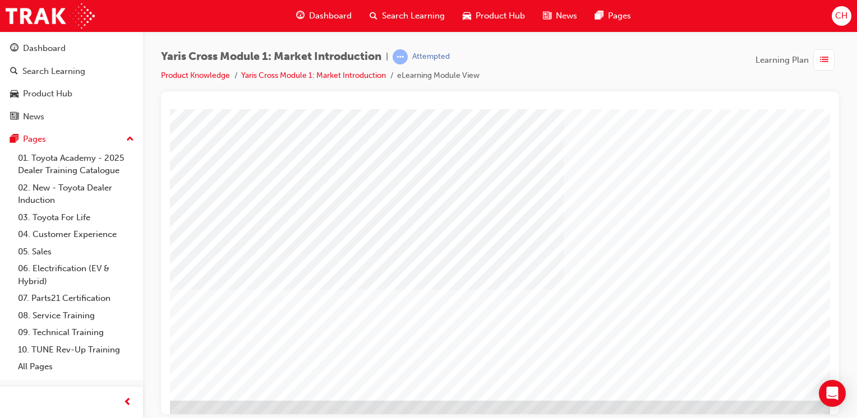
scroll to position [112, 68]
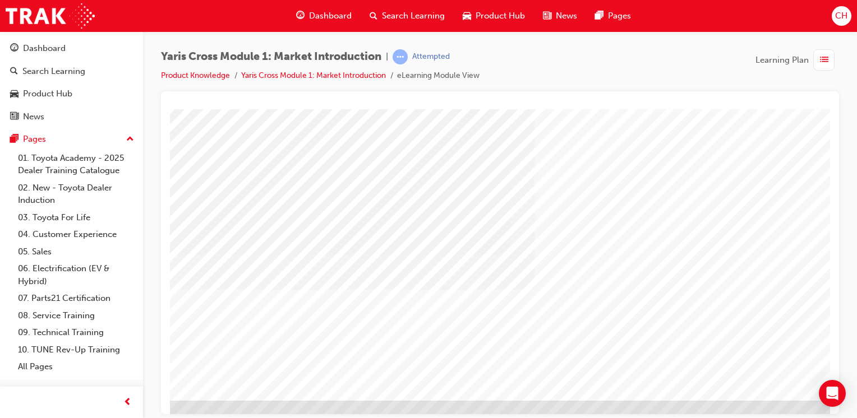
drag, startPoint x: 228, startPoint y: 201, endPoint x: 235, endPoint y: 191, distance: 12.8
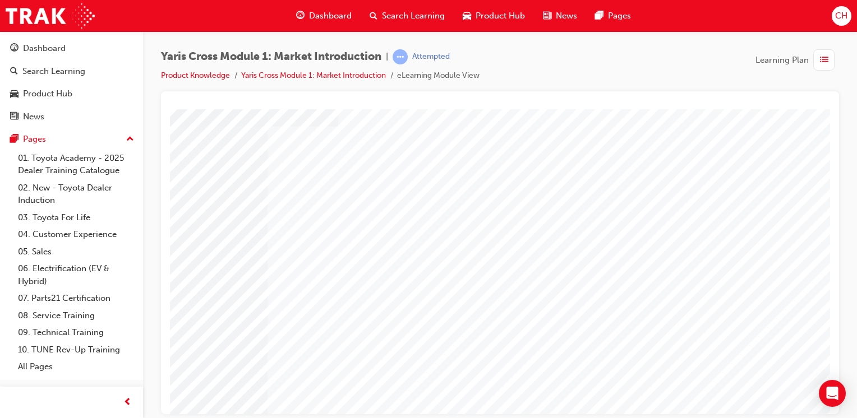
scroll to position [123, 0]
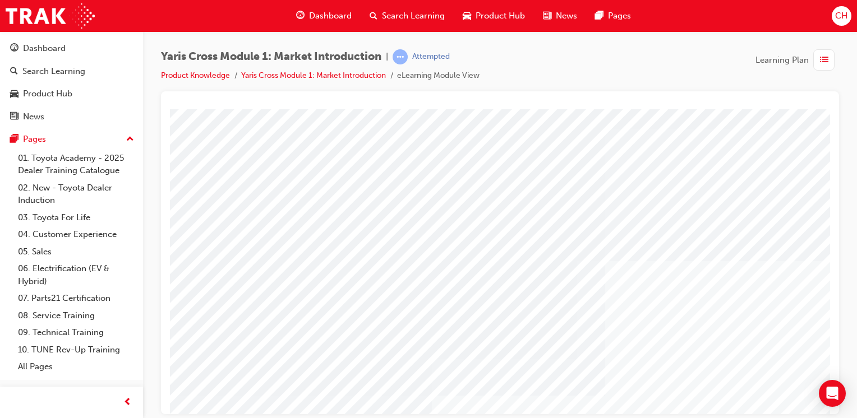
scroll to position [56, 0]
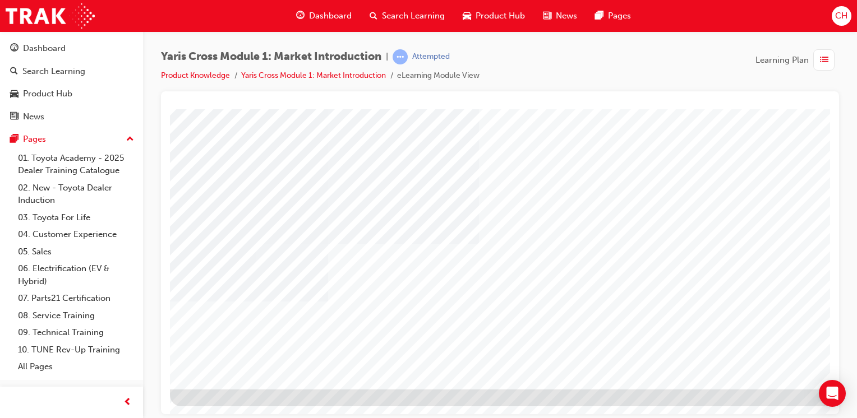
scroll to position [0, 0]
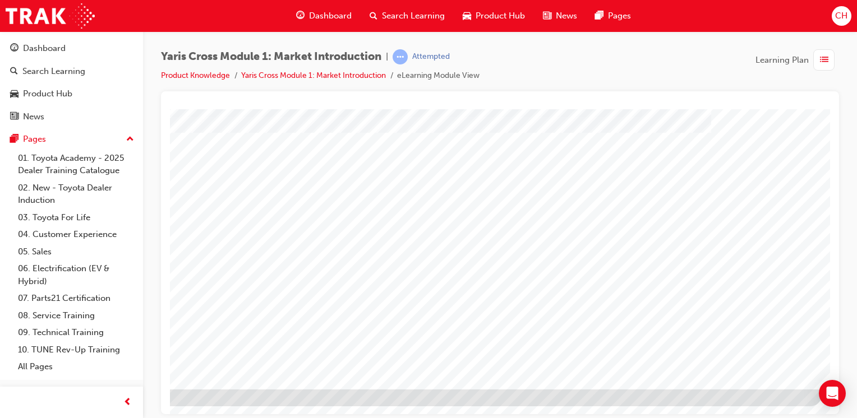
click at [49, 52] on div "Dashboard" at bounding box center [44, 48] width 43 height 13
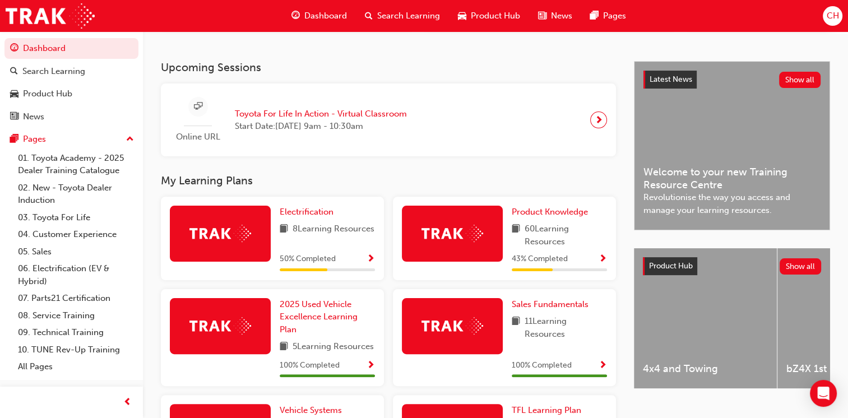
click at [602, 261] on span "Show Progress" at bounding box center [603, 260] width 8 height 10
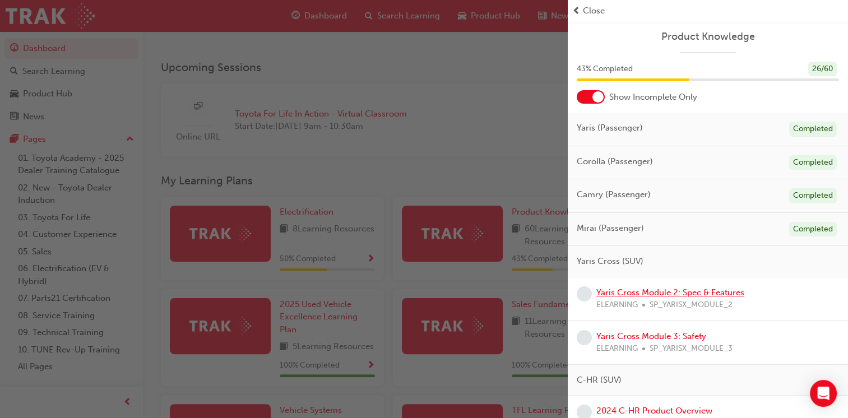
click at [729, 290] on link "Yaris Cross Module 2: Spec & Features" at bounding box center [670, 293] width 148 height 10
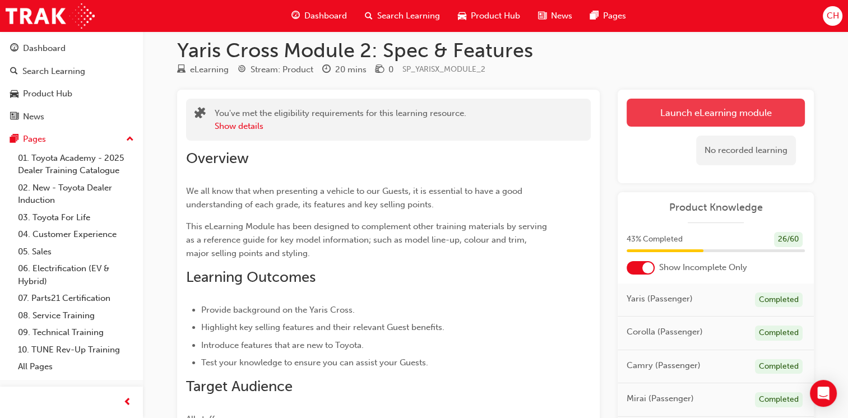
click at [732, 117] on link "Launch eLearning module" at bounding box center [716, 113] width 178 height 28
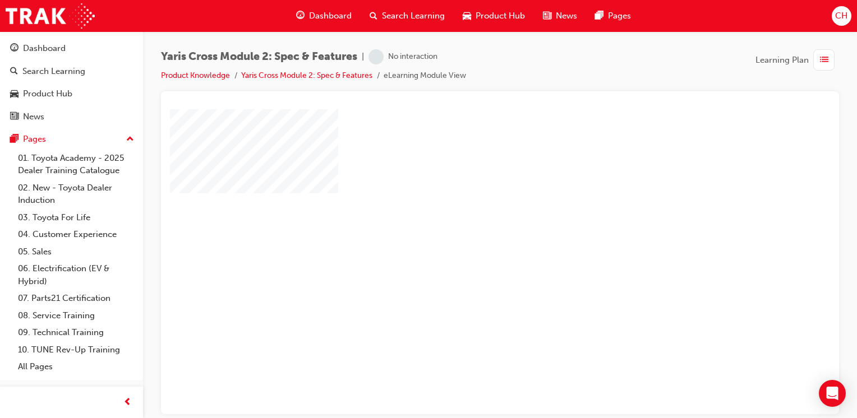
click at [468, 229] on div "play" at bounding box center [468, 229] width 0 height 0
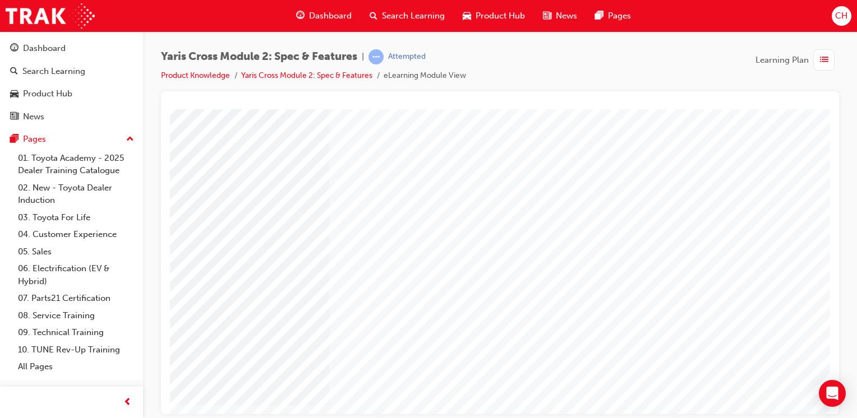
scroll to position [67, 56]
drag, startPoint x: 802, startPoint y: 381, endPoint x: 320, endPoint y: 265, distance: 495.4
drag, startPoint x: 810, startPoint y: 159, endPoint x: 333, endPoint y: 425, distance: 545.6
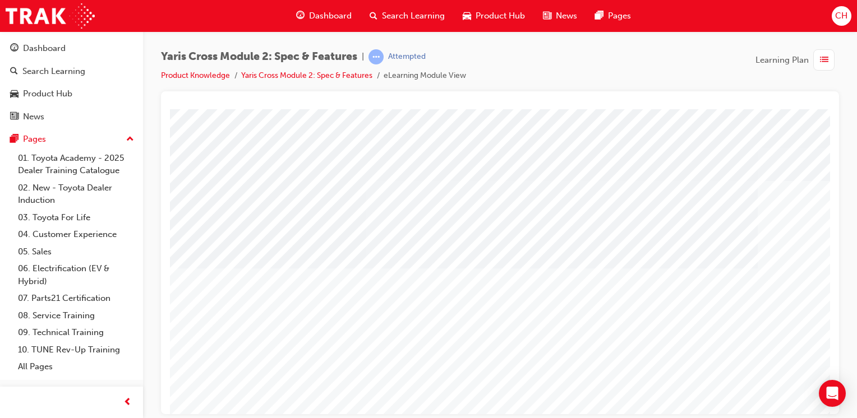
drag, startPoint x: 520, startPoint y: 306, endPoint x: 494, endPoint y: 309, distance: 26.6
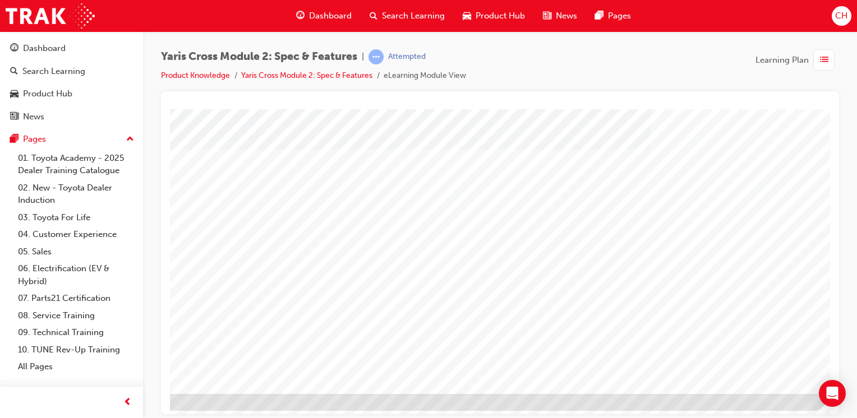
scroll to position [123, 111]
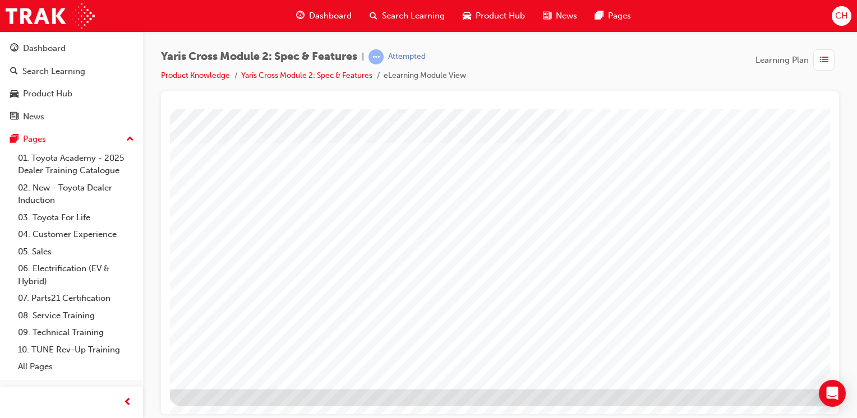
scroll to position [0, 0]
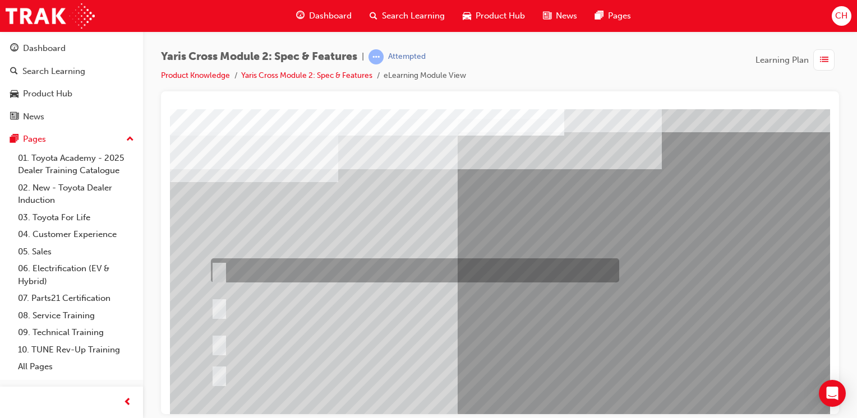
click at [242, 261] on div at bounding box center [412, 270] width 408 height 24
radio input "true"
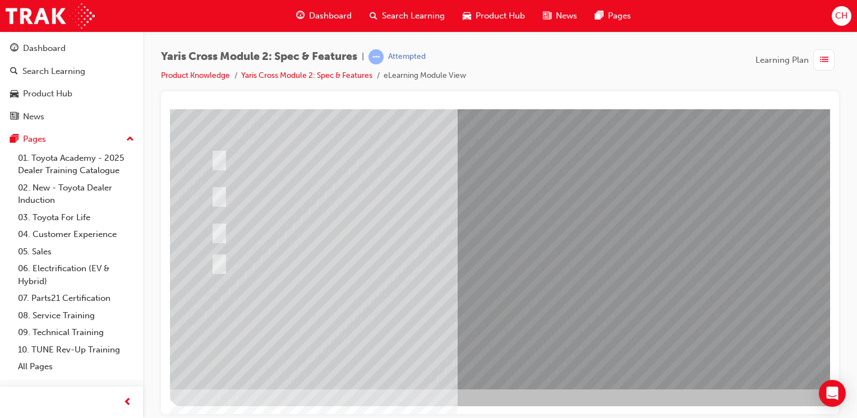
click at [327, 189] on div at bounding box center [419, 194] width 422 height 41
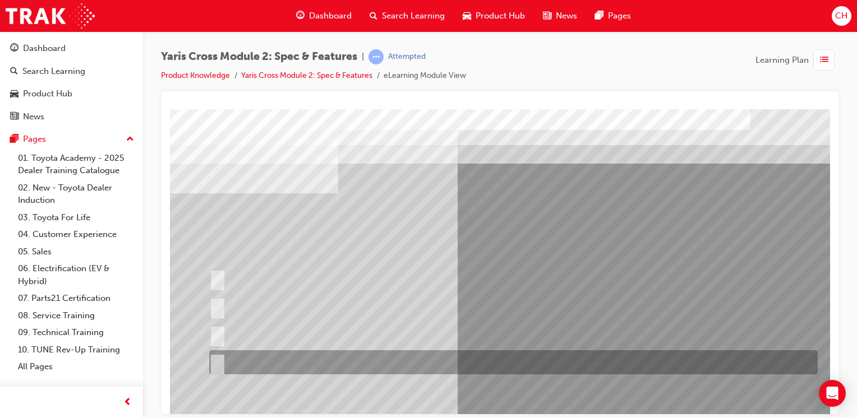
click at [307, 353] on div at bounding box center [510, 362] width 608 height 24
radio input "true"
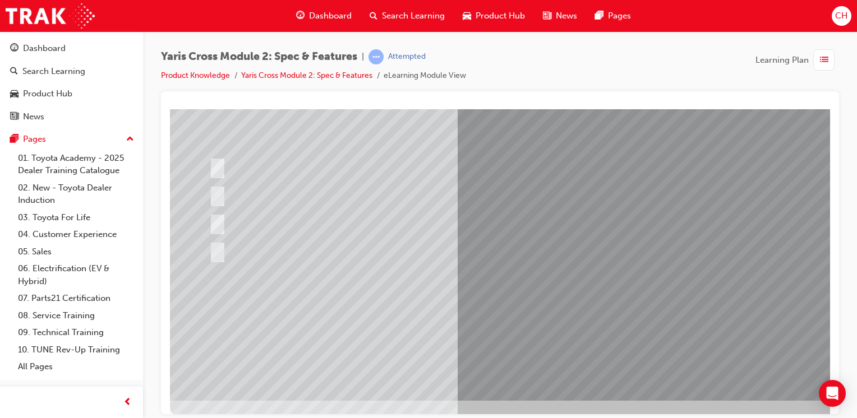
click at [315, 219] on div at bounding box center [551, 199] width 762 height 404
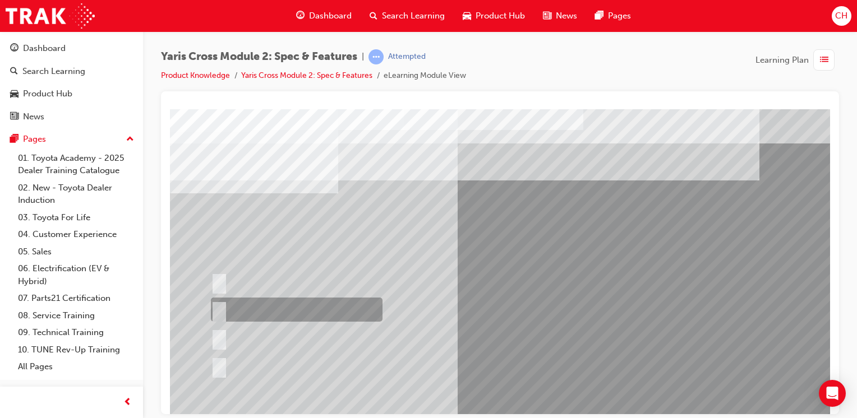
click at [268, 302] on div at bounding box center [294, 310] width 172 height 24
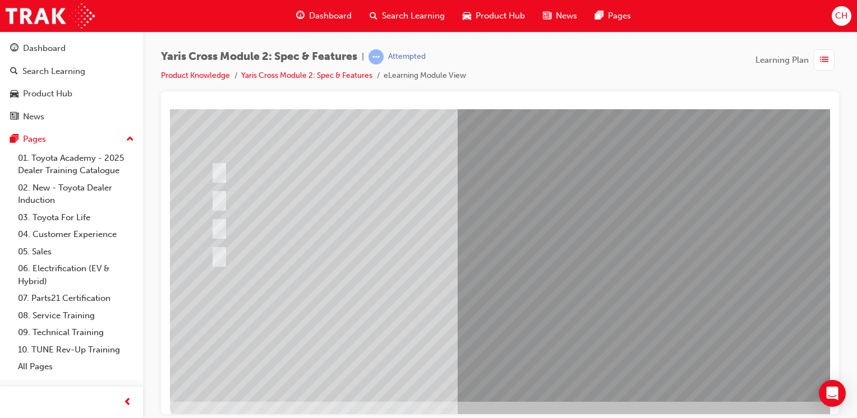
scroll to position [112, 0]
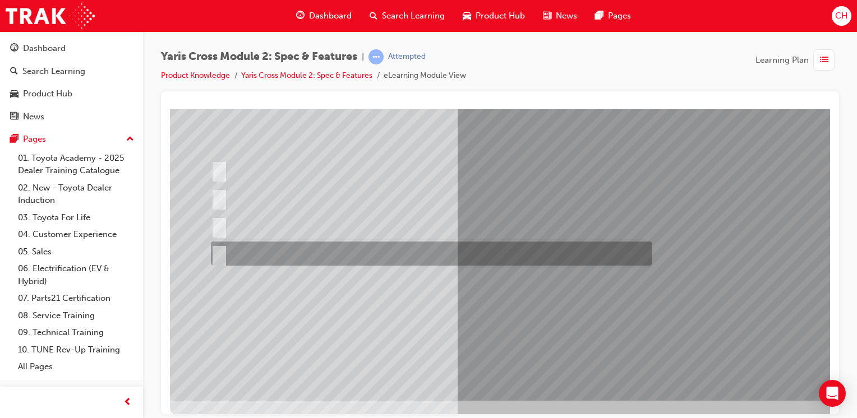
click at [266, 243] on div at bounding box center [428, 254] width 441 height 24
radio input "false"
radio input "true"
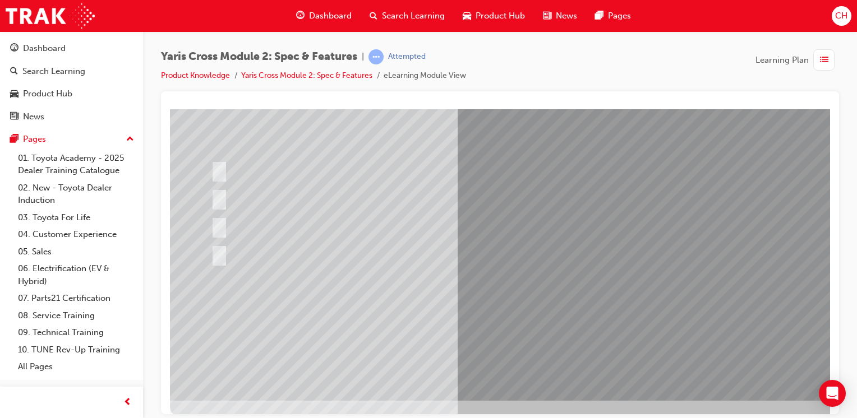
click at [276, 224] on div at bounding box center [290, 226] width 165 height 24
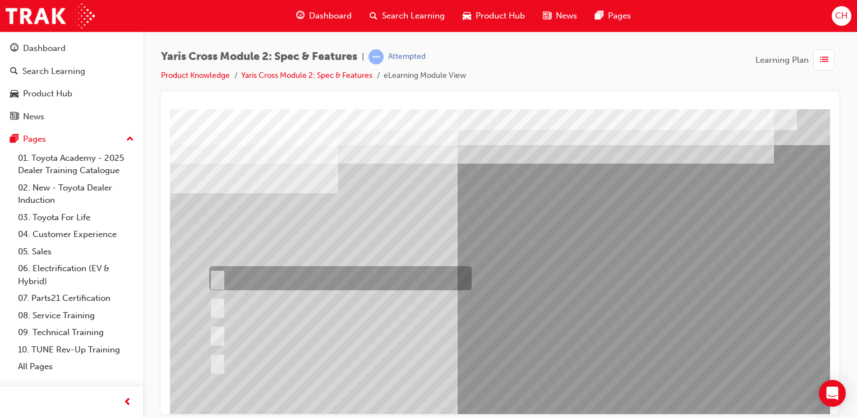
click at [271, 276] on div at bounding box center [337, 278] width 262 height 24
radio input "true"
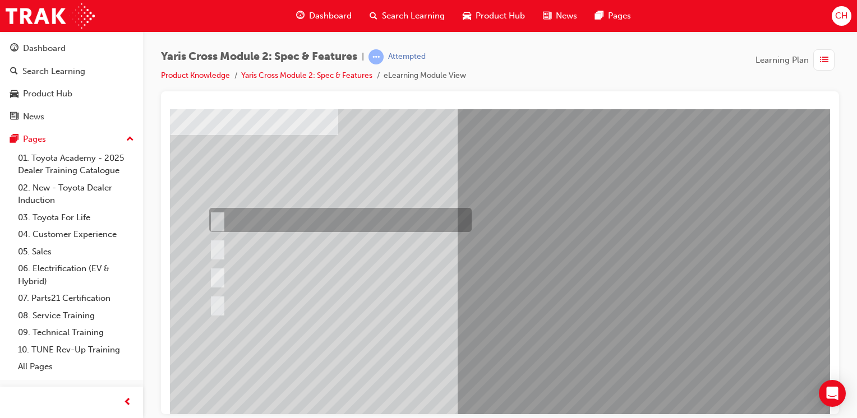
scroll to position [123, 0]
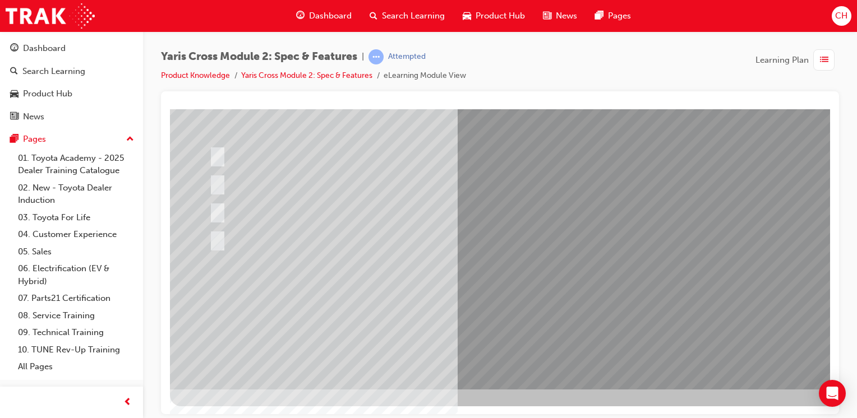
click at [490, 292] on div at bounding box center [551, 187] width 762 height 404
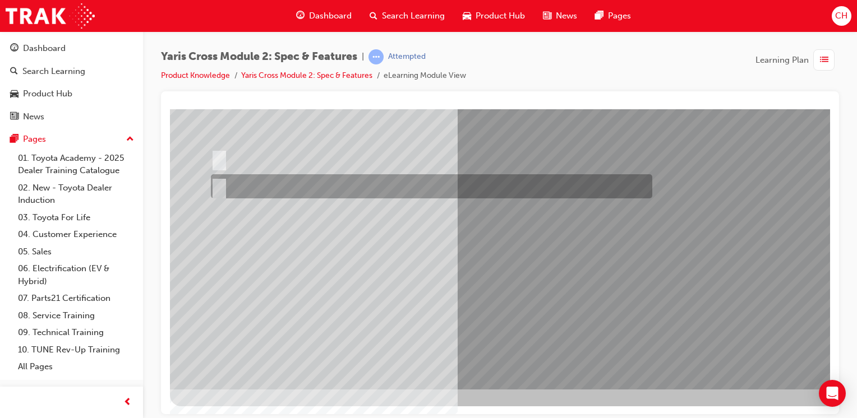
scroll to position [0, 0]
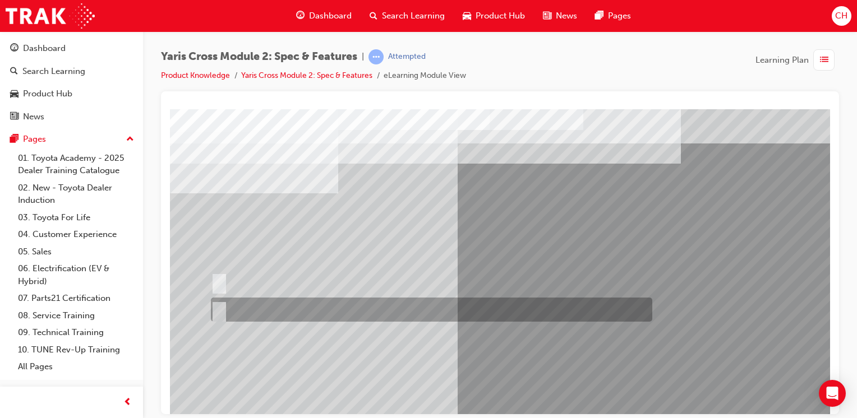
click at [349, 308] on div at bounding box center [428, 310] width 441 height 24
radio input "true"
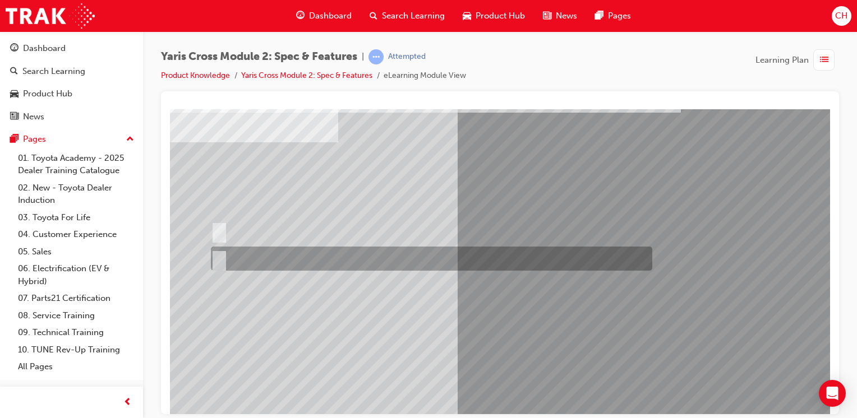
scroll to position [112, 0]
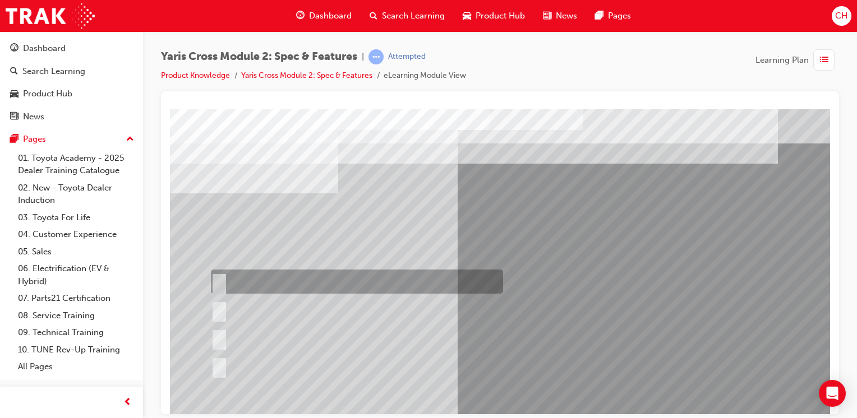
click at [294, 277] on div at bounding box center [354, 282] width 292 height 24
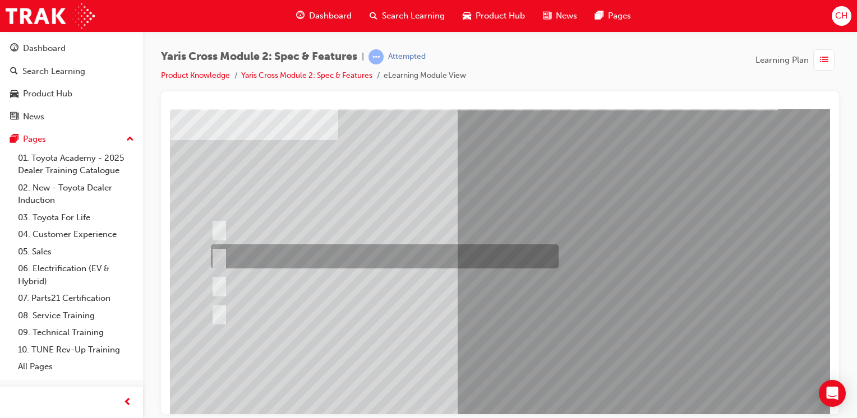
scroll to position [56, 0]
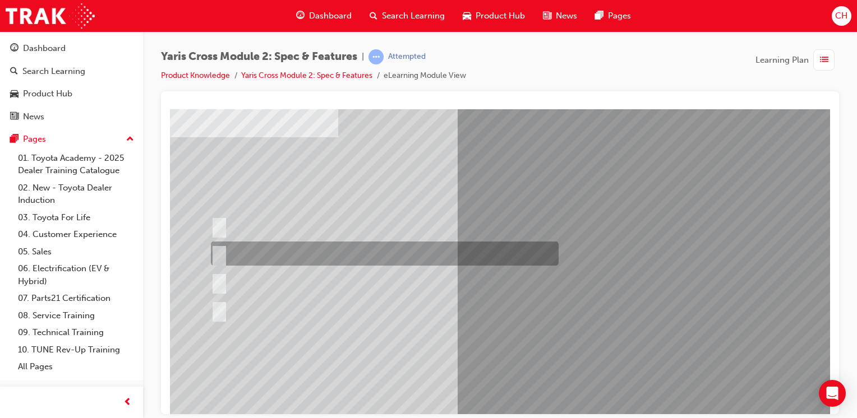
click at [253, 246] on div at bounding box center [382, 254] width 348 height 24
radio input "false"
radio input "true"
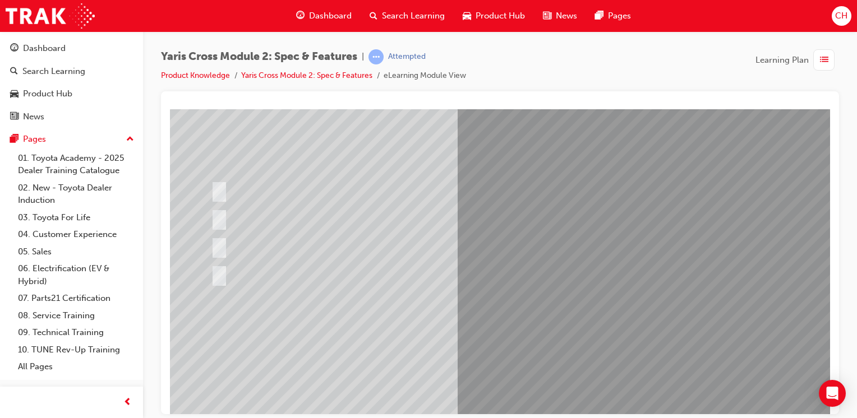
scroll to position [112, 0]
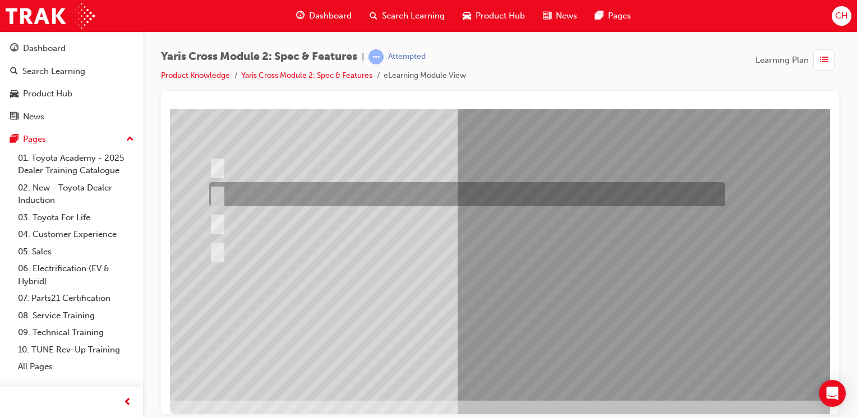
scroll to position [0, 0]
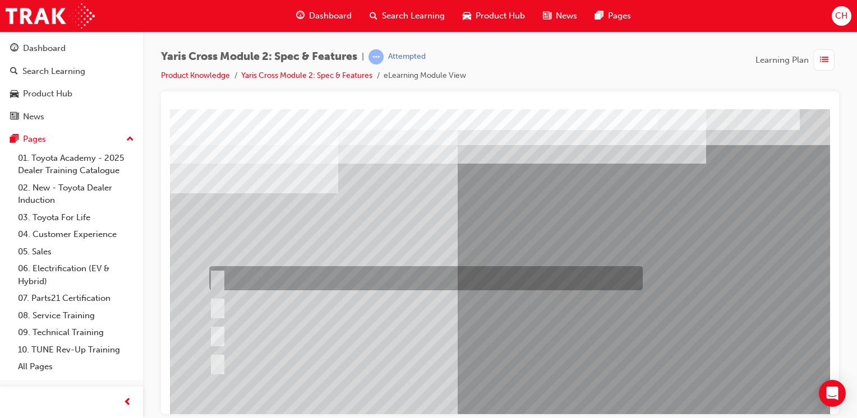
click at [293, 276] on div at bounding box center [422, 278] width 433 height 24
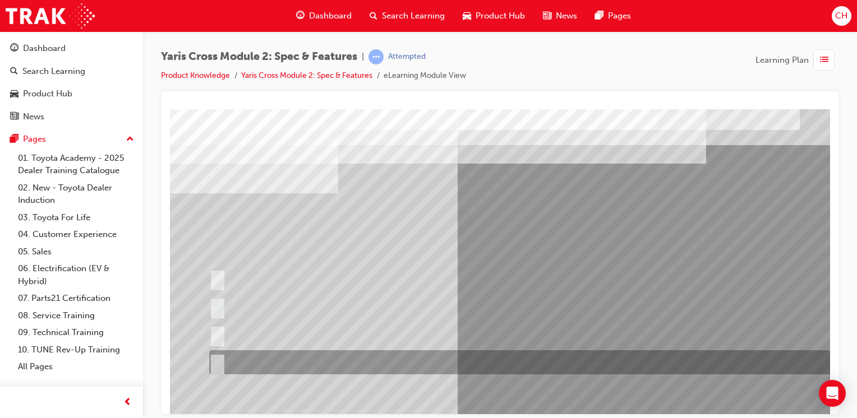
drag, startPoint x: 283, startPoint y: 355, endPoint x: 291, endPoint y: 346, distance: 11.9
click at [283, 357] on div at bounding box center [535, 362] width 658 height 24
radio input "false"
radio input "true"
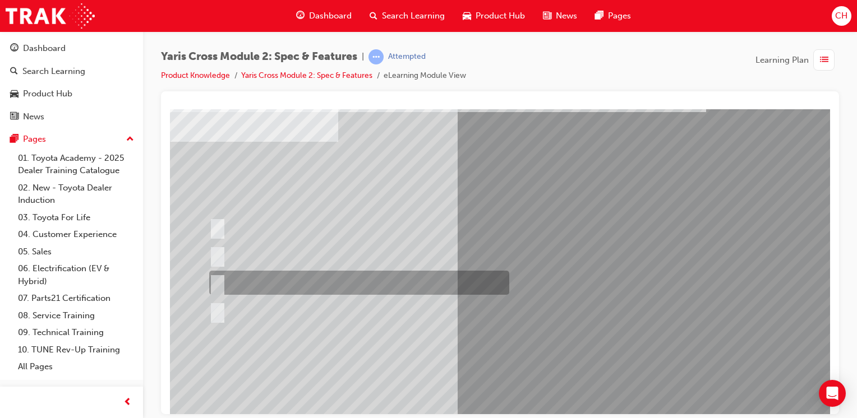
scroll to position [112, 0]
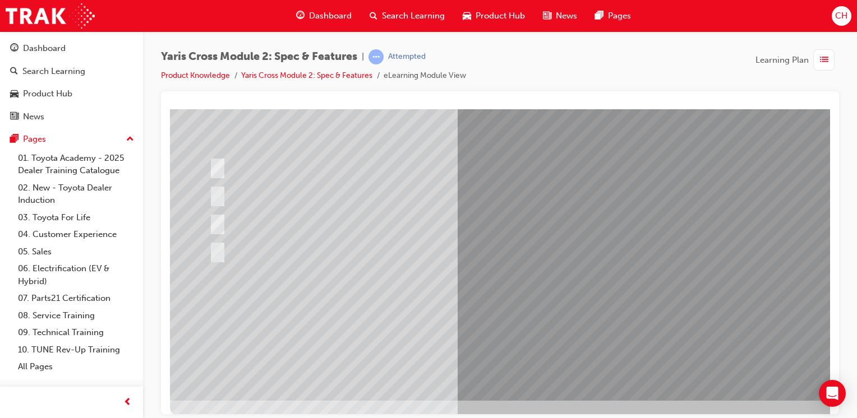
click at [526, 308] on div at bounding box center [551, 199] width 762 height 404
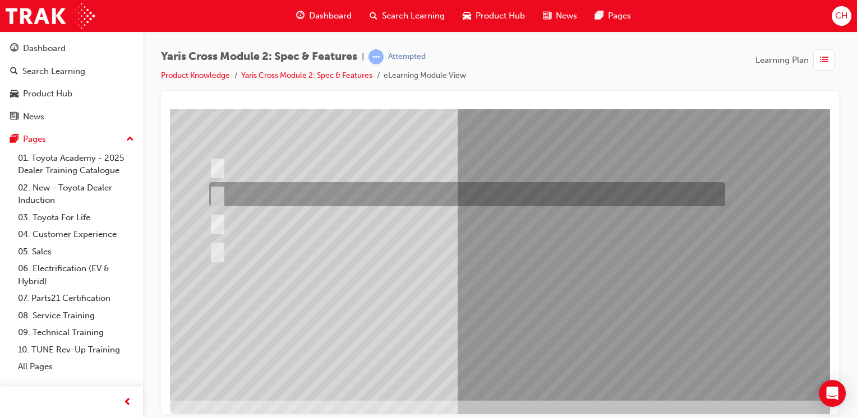
scroll to position [0, 0]
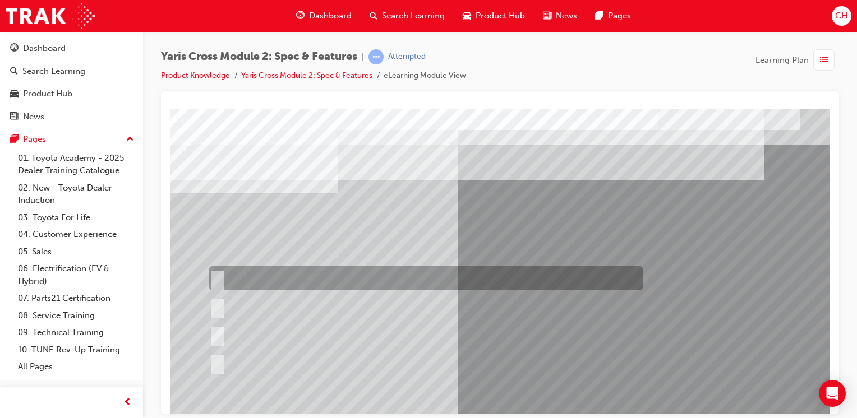
click at [410, 278] on div at bounding box center [422, 278] width 433 height 24
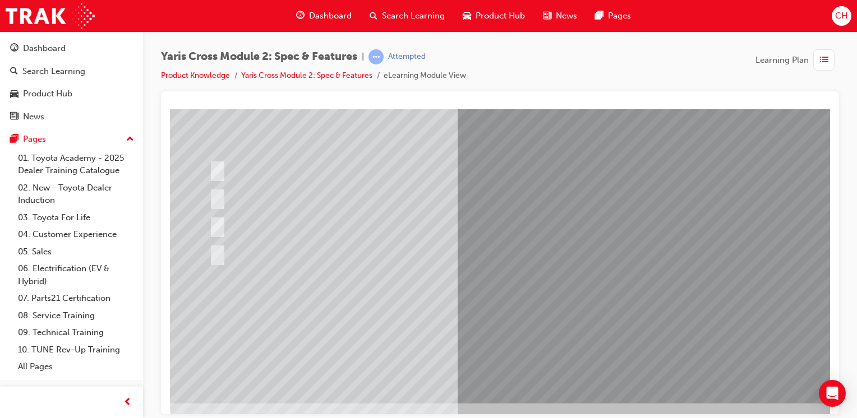
scroll to position [112, 0]
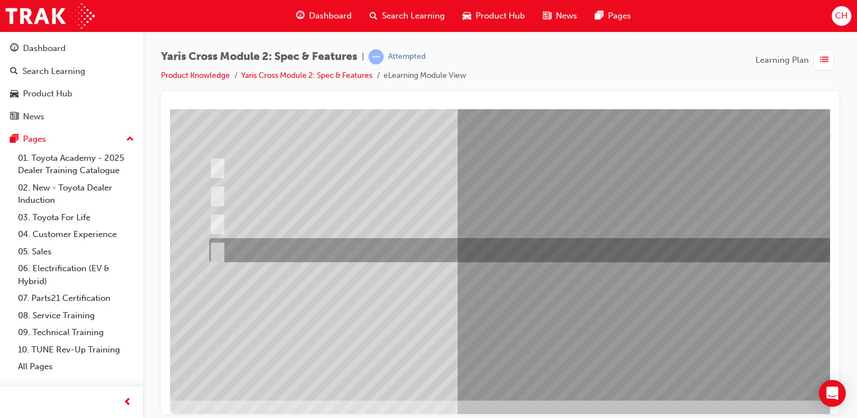
click at [380, 243] on div at bounding box center [535, 250] width 658 height 24
radio input "false"
radio input "true"
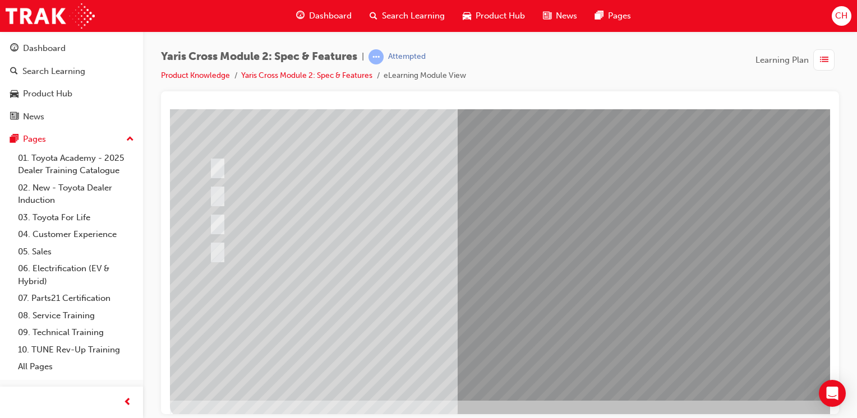
click at [487, 291] on div at bounding box center [551, 199] width 762 height 404
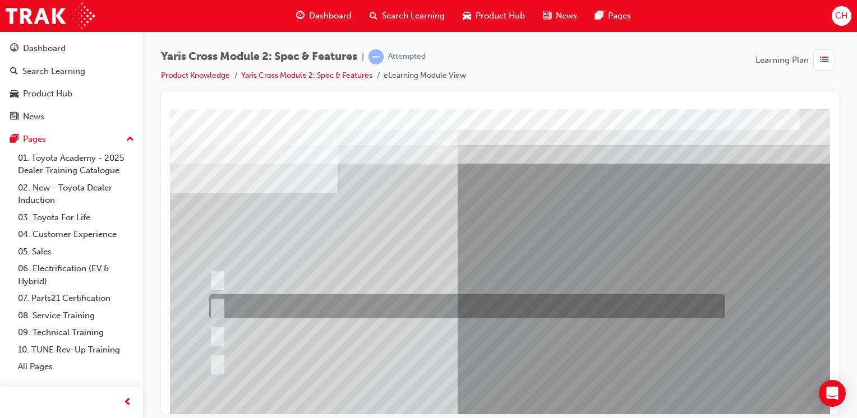
click at [391, 304] on div at bounding box center [464, 306] width 516 height 24
radio input "true"
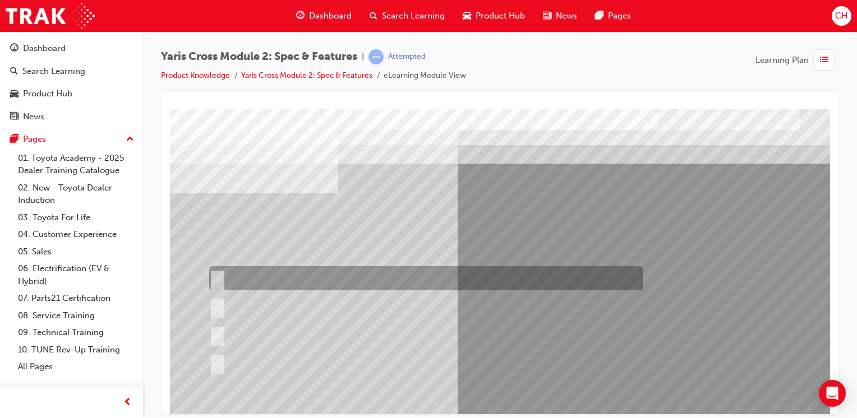
click at [374, 280] on div at bounding box center [422, 278] width 433 height 24
radio input "true"
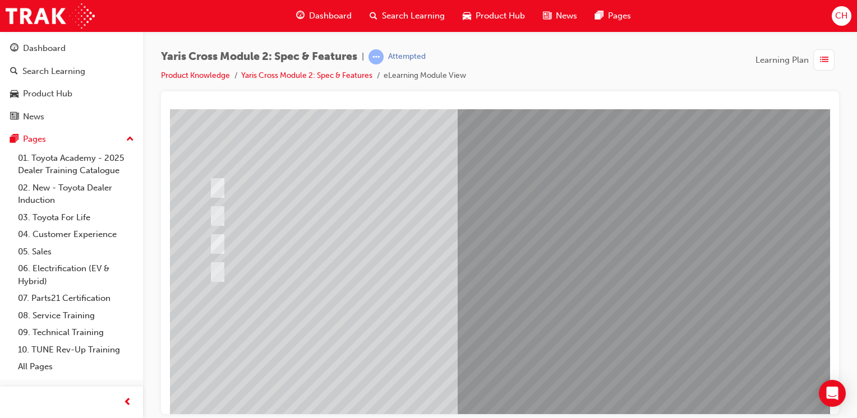
scroll to position [112, 0]
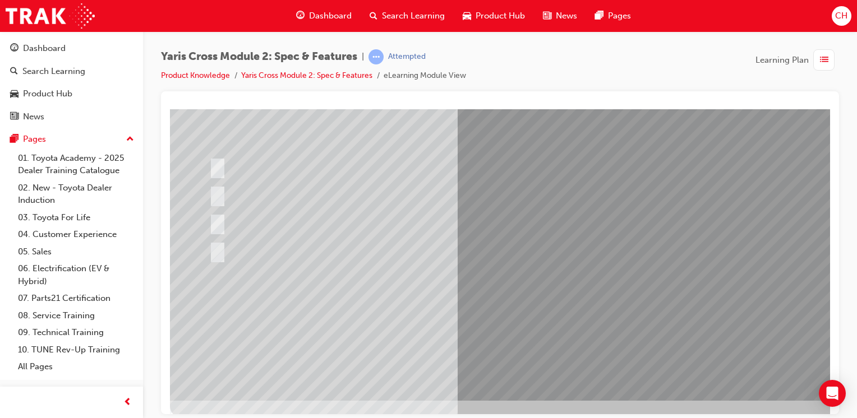
click at [526, 313] on div at bounding box center [551, 199] width 762 height 404
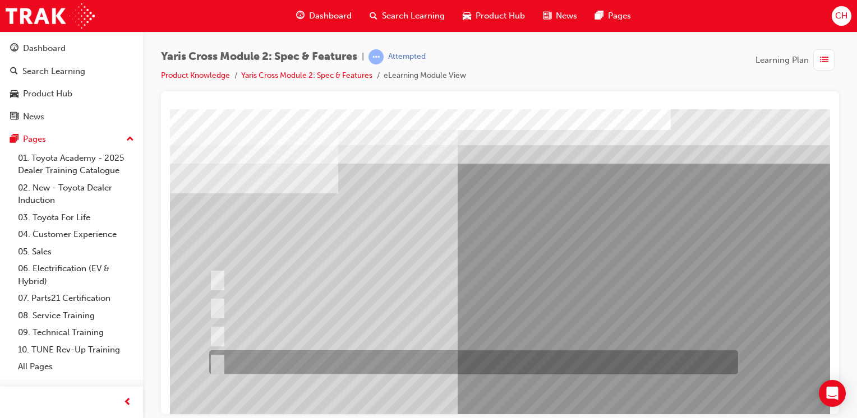
click at [432, 352] on div at bounding box center [470, 362] width 529 height 24
radio input "true"
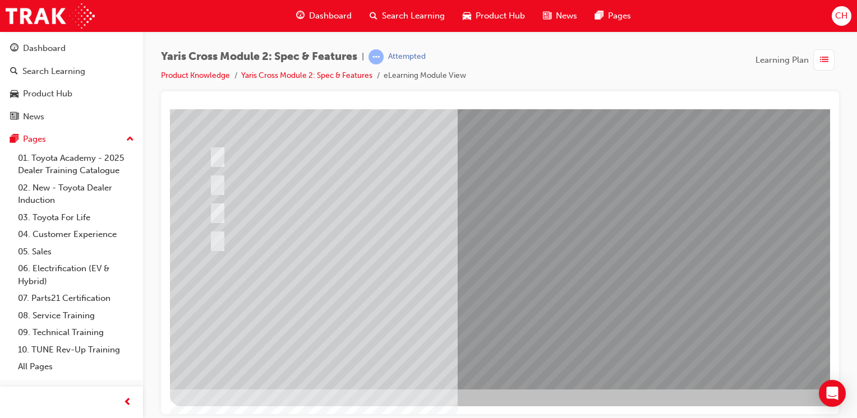
scroll to position [123, 0]
click at [522, 295] on div at bounding box center [551, 187] width 762 height 404
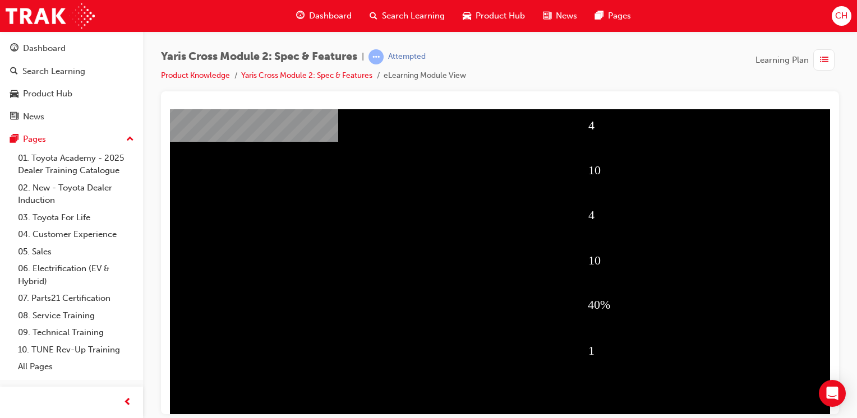
scroll to position [112, 0]
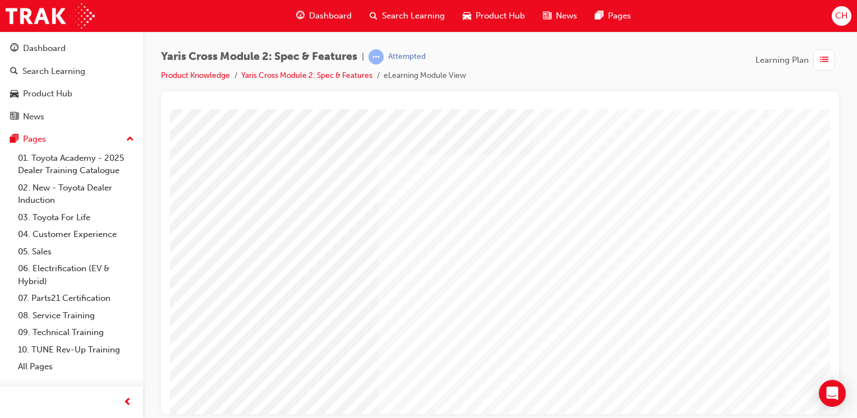
scroll to position [123, 0]
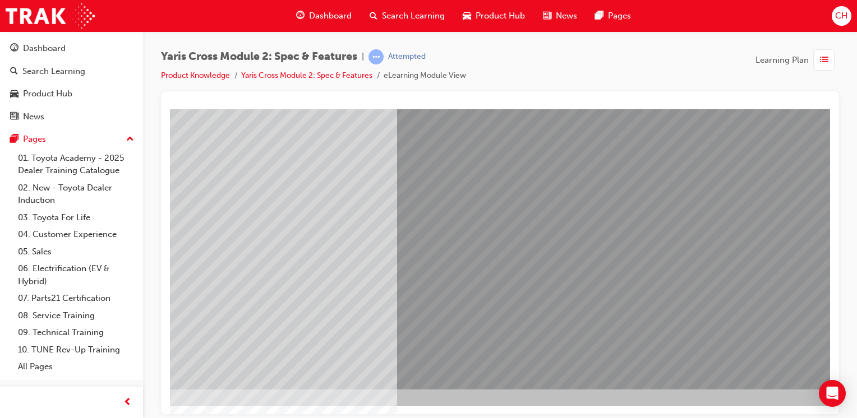
scroll to position [123, 111]
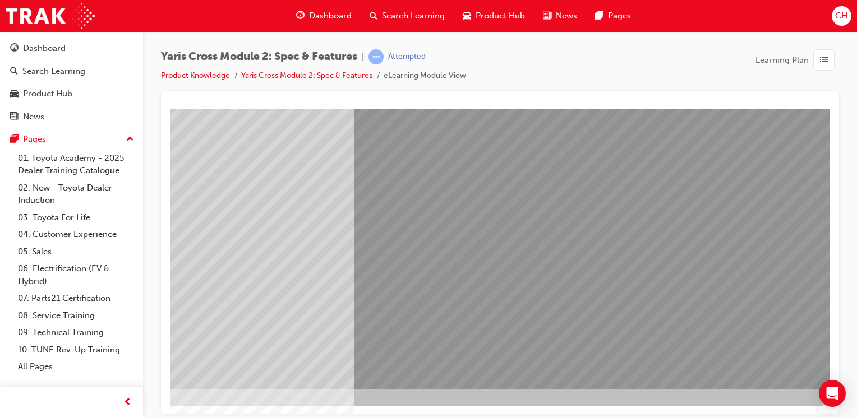
click at [312, 73] on link "Yaris Cross Module 2: Spec & Features" at bounding box center [306, 76] width 131 height 10
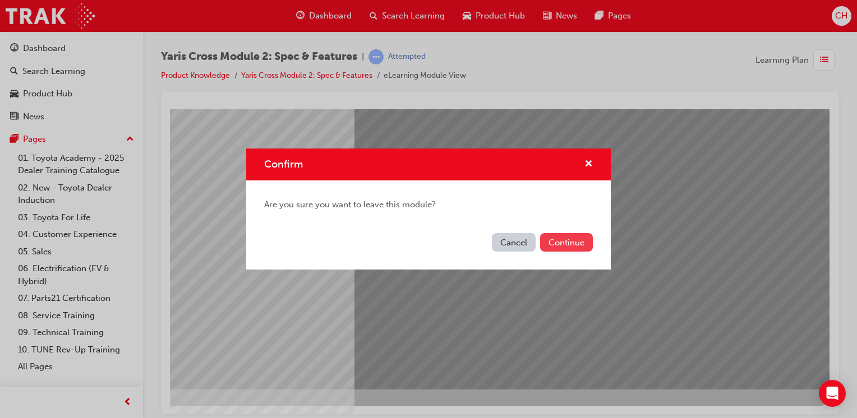
click at [563, 247] on button "Continue" at bounding box center [566, 242] width 53 height 19
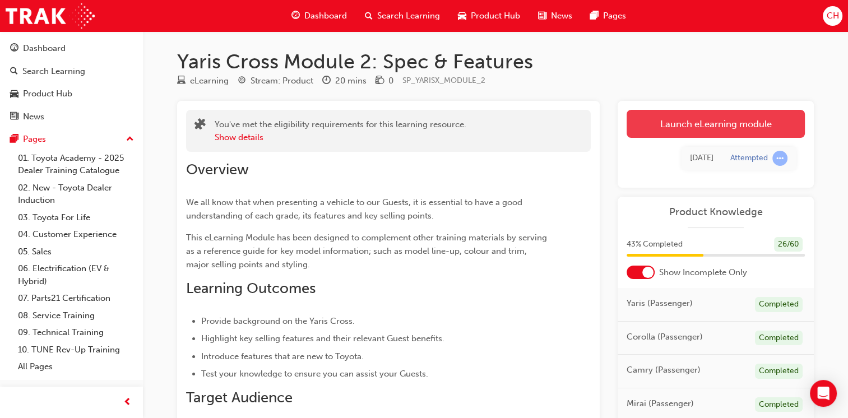
click at [663, 122] on link "Launch eLearning module" at bounding box center [716, 124] width 178 height 28
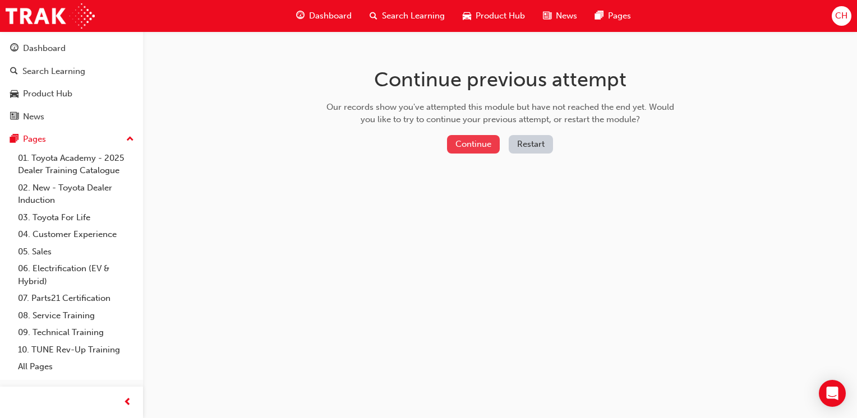
click at [475, 147] on button "Continue" at bounding box center [473, 144] width 53 height 19
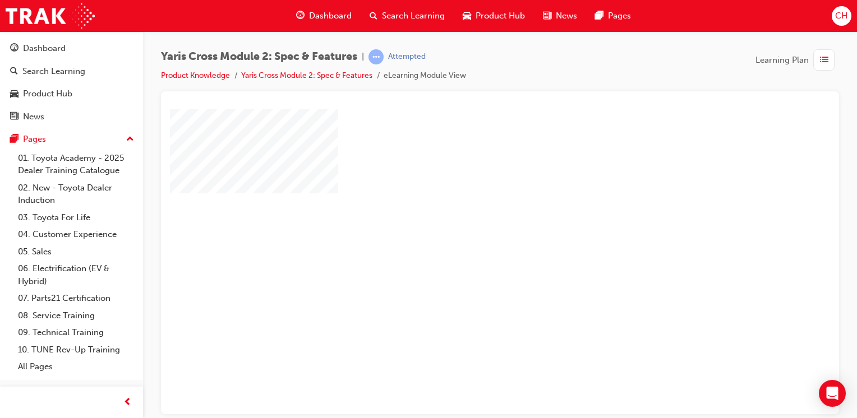
click at [468, 229] on div "play" at bounding box center [468, 229] width 0 height 0
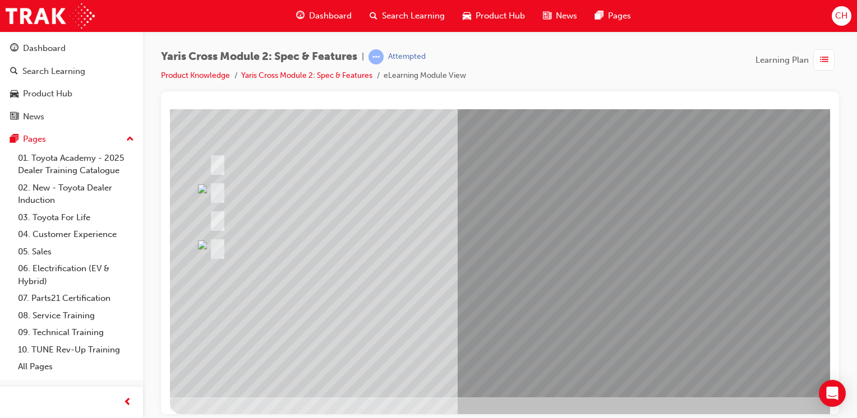
scroll to position [123, 0]
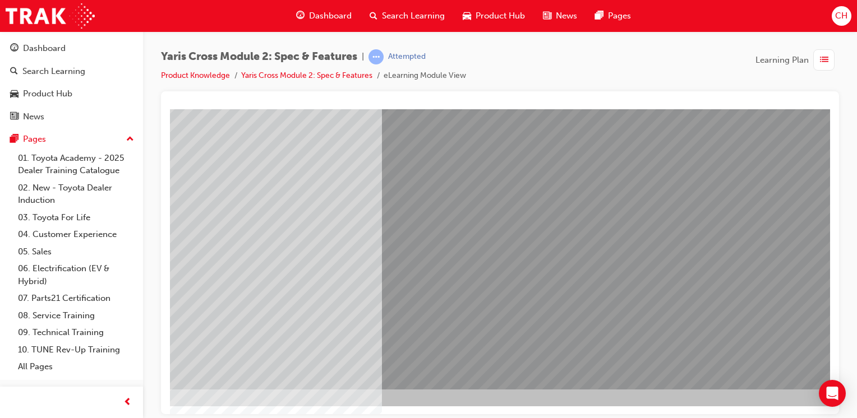
scroll to position [123, 111]
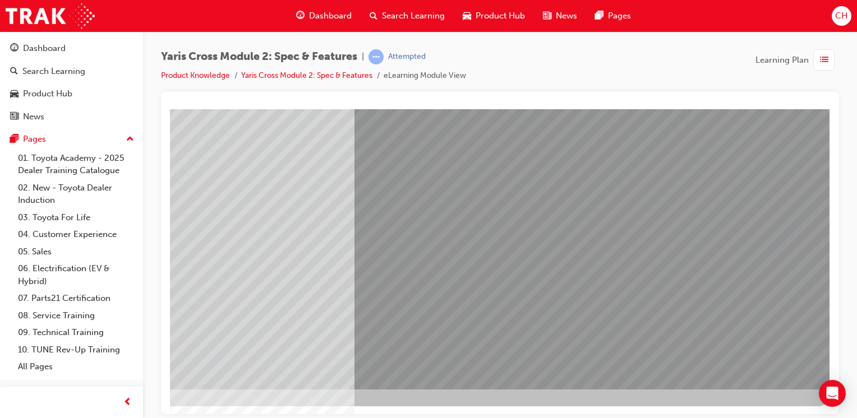
click at [803, 393] on div at bounding box center [448, 195] width 762 height 420
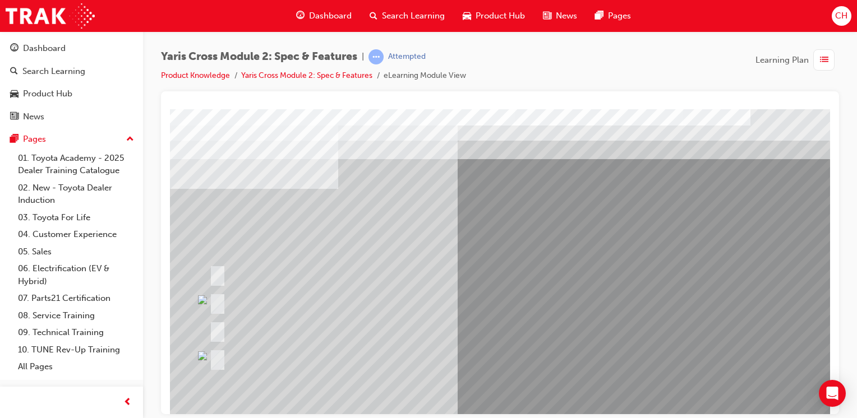
scroll to position [0, 0]
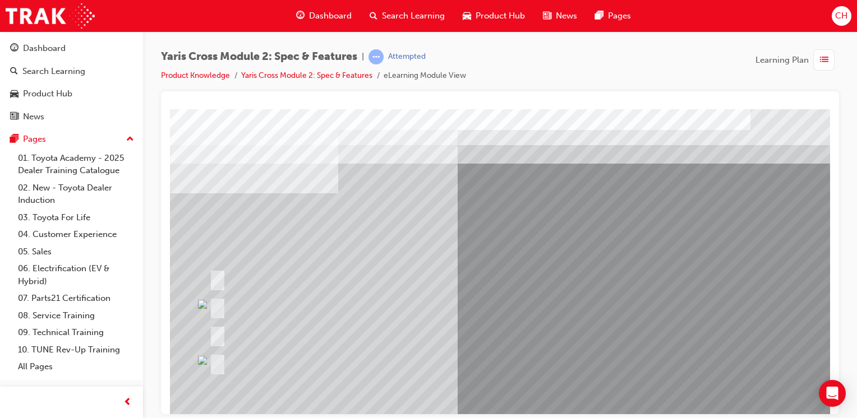
click at [311, 326] on div at bounding box center [510, 334] width 608 height 24
click at [309, 326] on div at bounding box center [510, 334] width 608 height 24
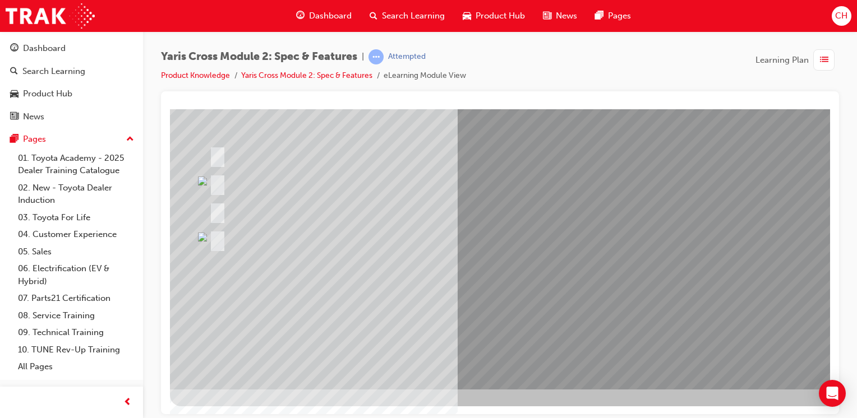
drag, startPoint x: 309, startPoint y: 326, endPoint x: 327, endPoint y: 332, distance: 18.8
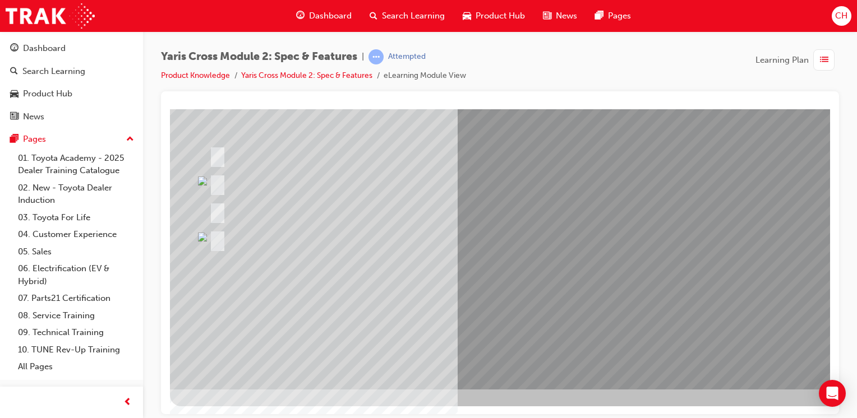
drag, startPoint x: 746, startPoint y: 387, endPoint x: 751, endPoint y: 384, distance: 6.5
drag, startPoint x: 785, startPoint y: 376, endPoint x: 798, endPoint y: 378, distance: 13.0
click at [323, 77] on link "Yaris Cross Module 2: Spec & Features" at bounding box center [306, 76] width 131 height 10
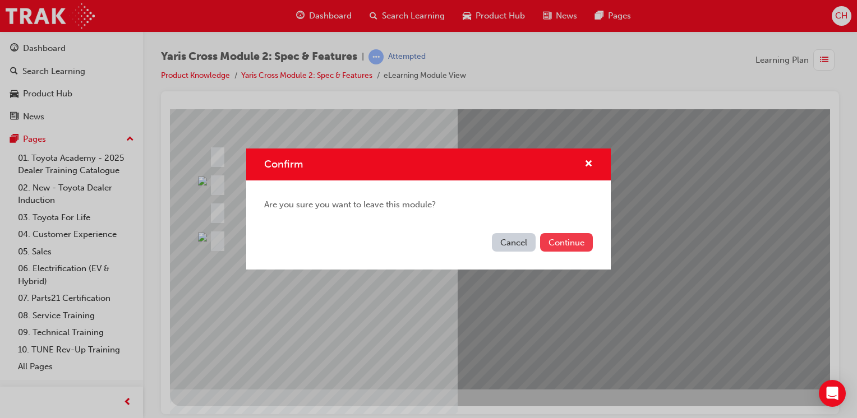
click at [566, 245] on button "Continue" at bounding box center [566, 242] width 53 height 19
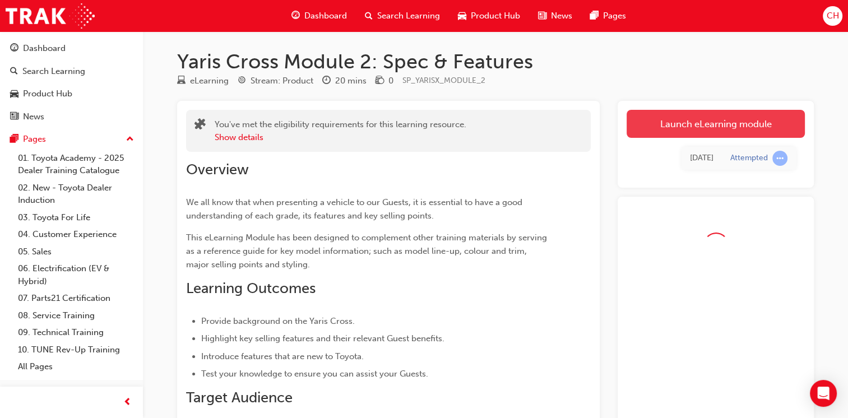
click at [655, 119] on link "Launch eLearning module" at bounding box center [716, 124] width 178 height 28
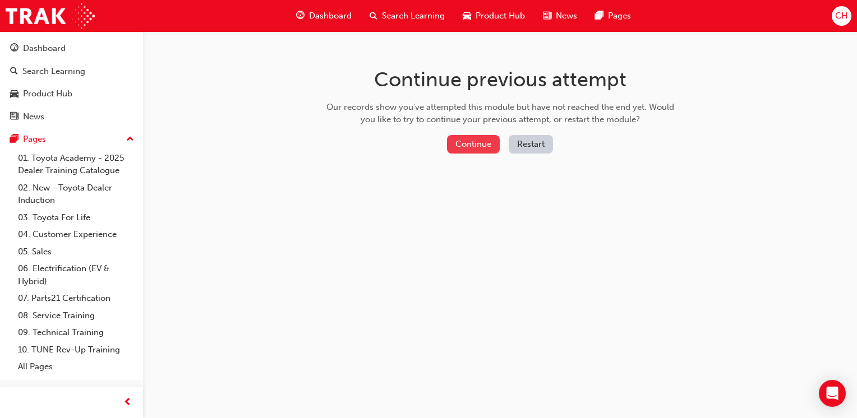
click at [472, 146] on button "Continue" at bounding box center [473, 144] width 53 height 19
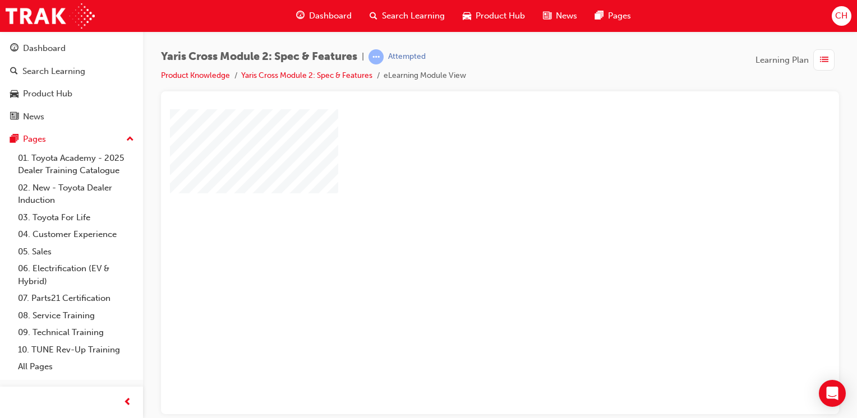
click at [468, 229] on div "play" at bounding box center [468, 229] width 0 height 0
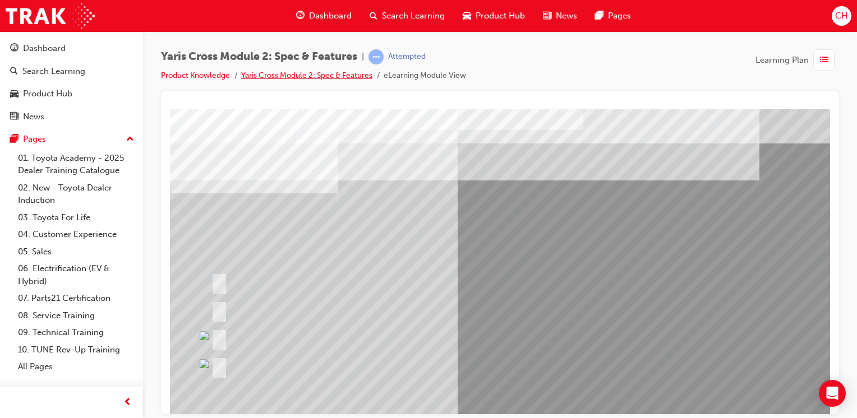
click at [348, 76] on link "Yaris Cross Module 2: Spec & Features" at bounding box center [306, 76] width 131 height 10
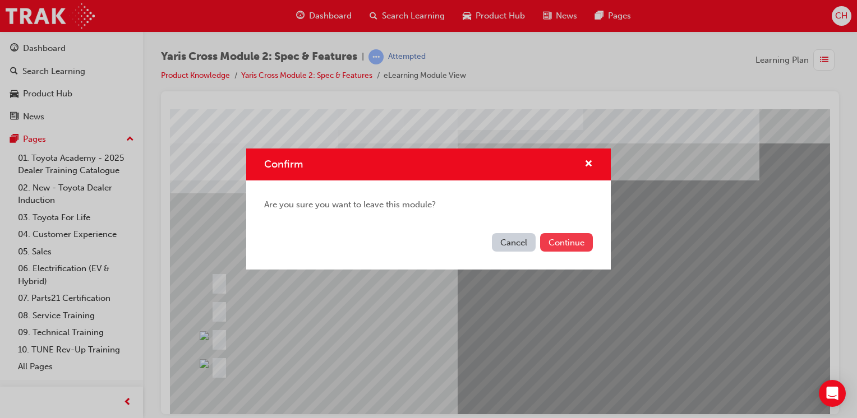
click at [569, 235] on button "Continue" at bounding box center [566, 242] width 53 height 19
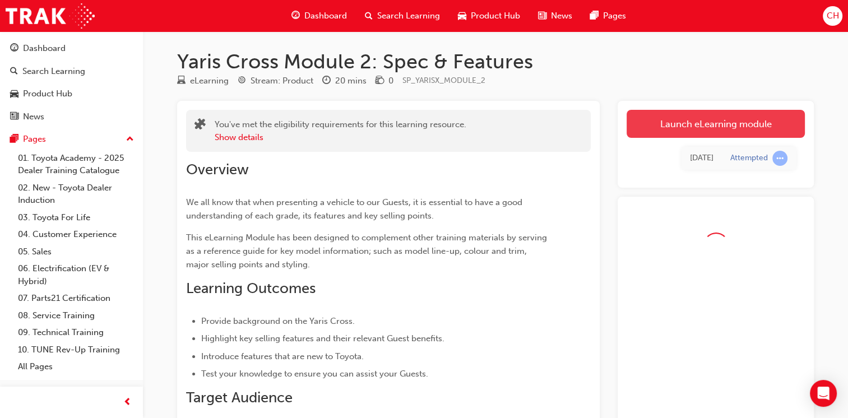
click at [705, 131] on link "Launch eLearning module" at bounding box center [716, 124] width 178 height 28
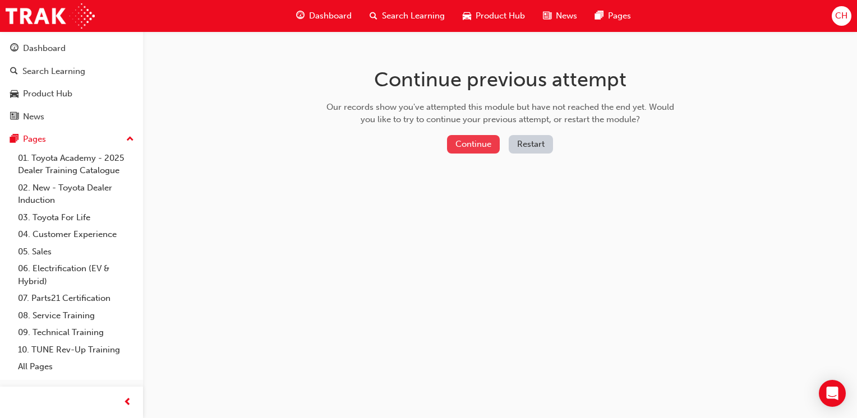
click at [484, 151] on button "Continue" at bounding box center [473, 144] width 53 height 19
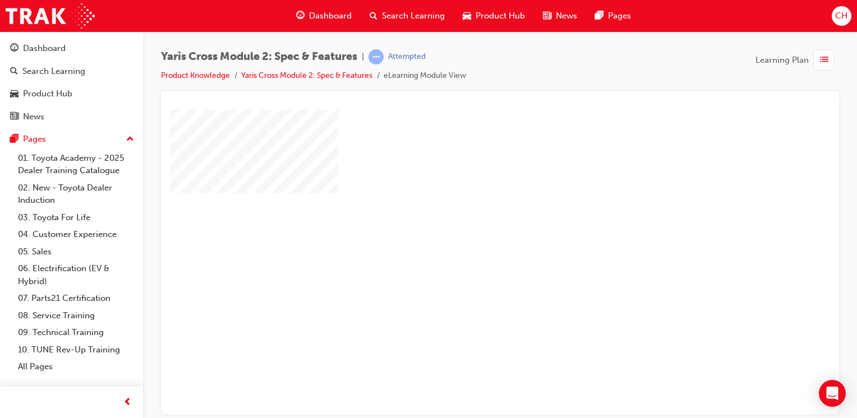
click at [468, 229] on div "play" at bounding box center [468, 229] width 0 height 0
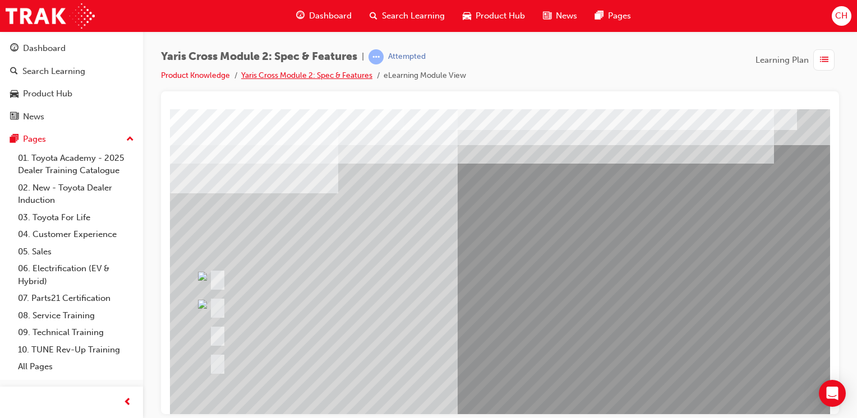
click at [343, 71] on link "Yaris Cross Module 2: Spec & Features" at bounding box center [306, 76] width 131 height 10
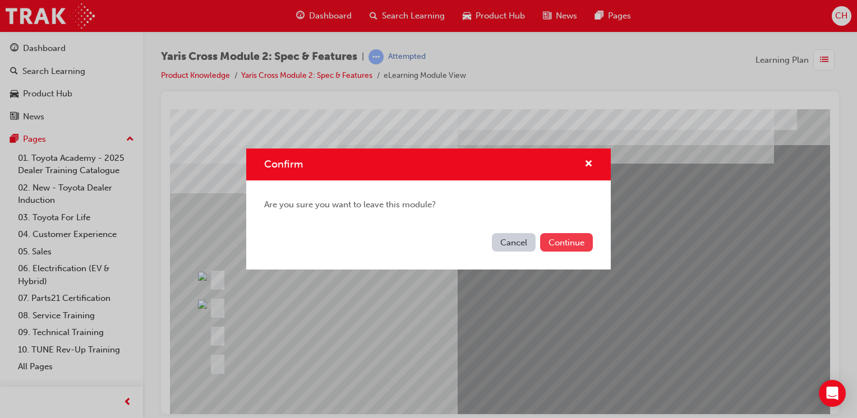
click at [552, 241] on button "Continue" at bounding box center [566, 242] width 53 height 19
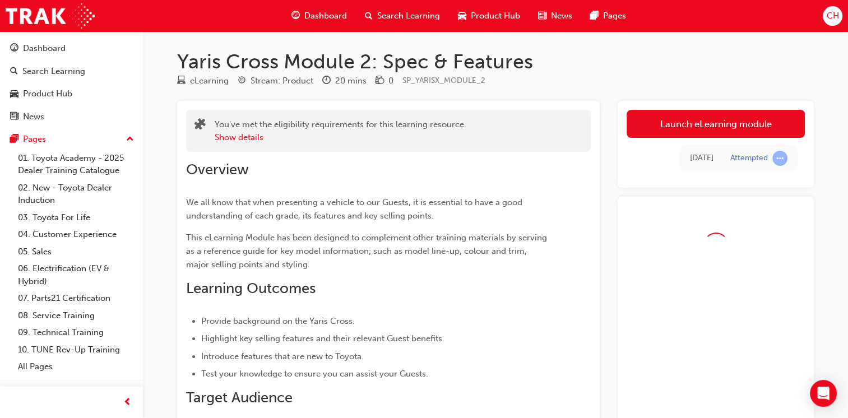
click at [714, 131] on link "Launch eLearning module" at bounding box center [716, 124] width 178 height 28
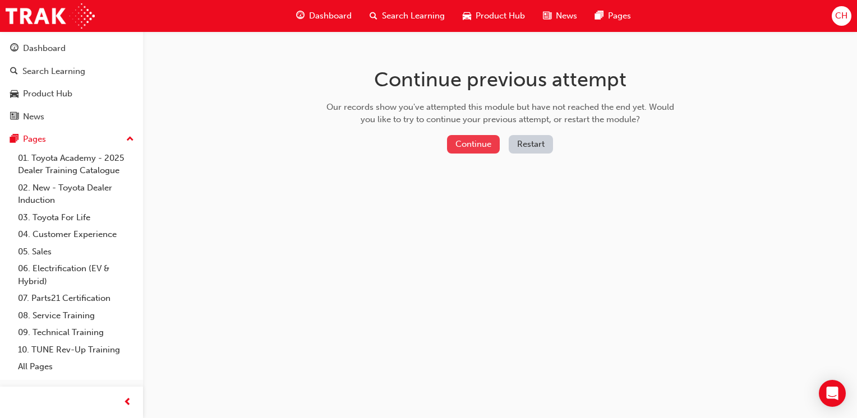
click at [461, 141] on button "Continue" at bounding box center [473, 144] width 53 height 19
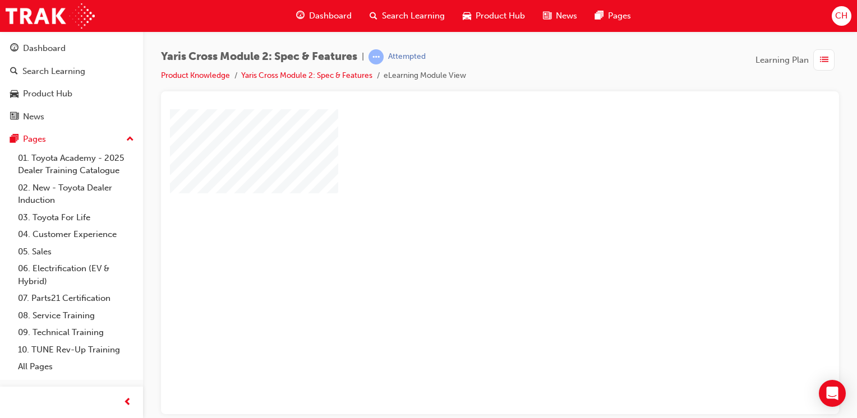
click at [468, 229] on div "play" at bounding box center [468, 229] width 0 height 0
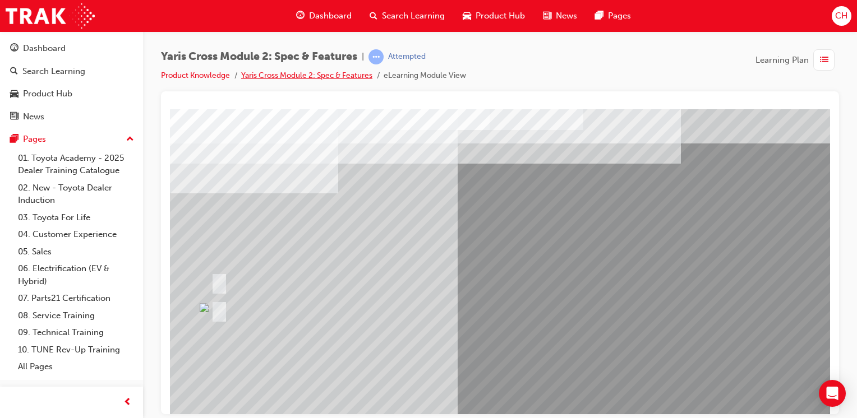
click at [339, 75] on link "Yaris Cross Module 2: Spec & Features" at bounding box center [306, 76] width 131 height 10
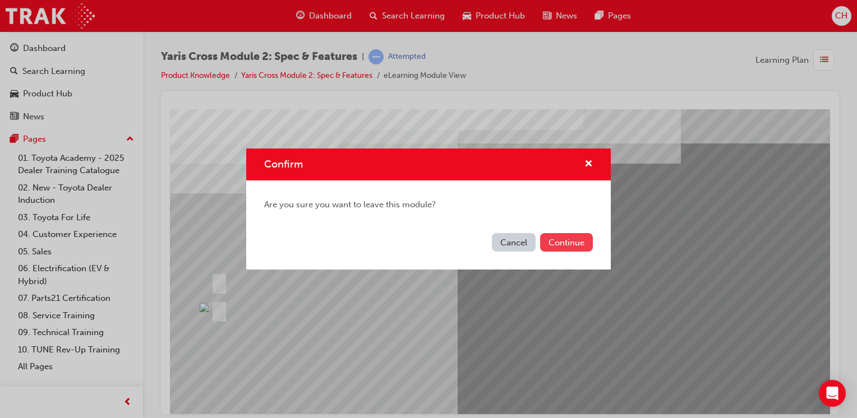
click at [579, 243] on button "Continue" at bounding box center [566, 242] width 53 height 19
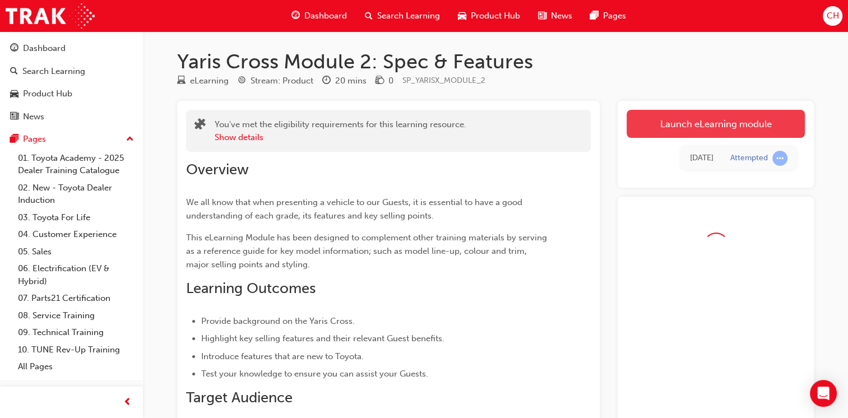
click at [664, 118] on link "Launch eLearning module" at bounding box center [716, 124] width 178 height 28
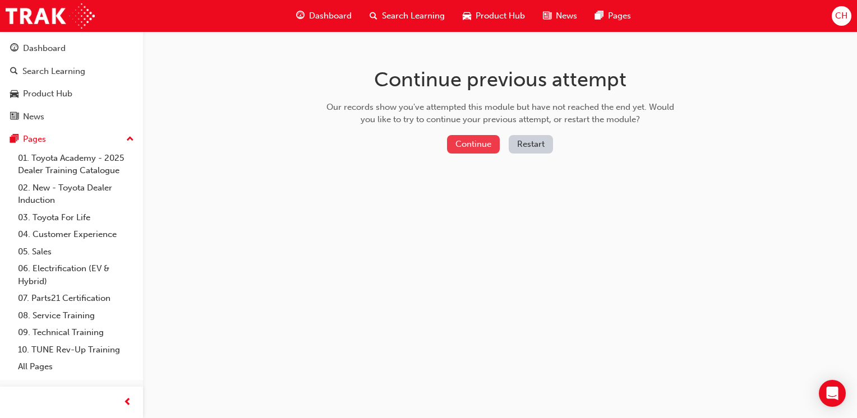
click at [468, 149] on button "Continue" at bounding box center [473, 144] width 53 height 19
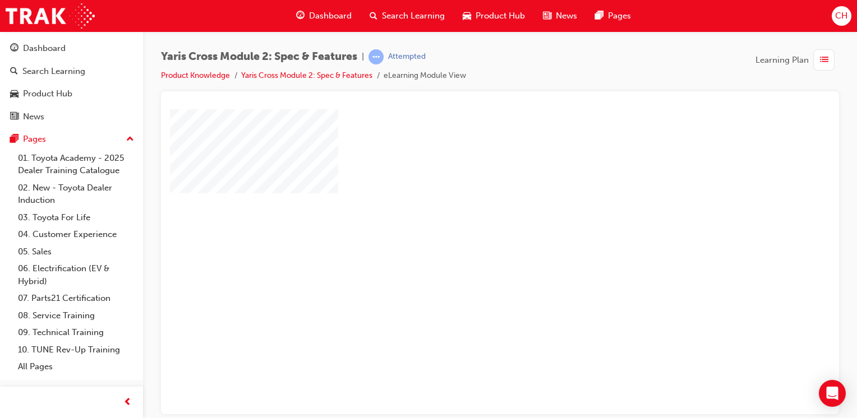
click at [468, 229] on div "play" at bounding box center [468, 229] width 0 height 0
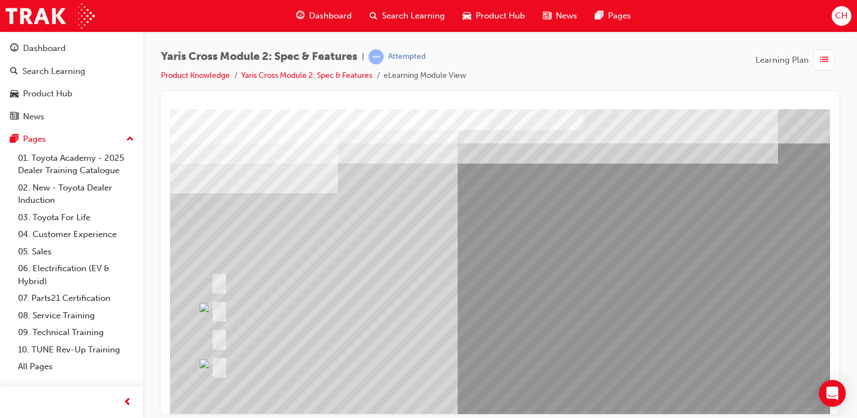
click at [350, 81] on li "Yaris Cross Module 2: Spec & Features" at bounding box center [312, 76] width 142 height 13
click at [352, 75] on link "Yaris Cross Module 2: Spec & Features" at bounding box center [306, 76] width 131 height 10
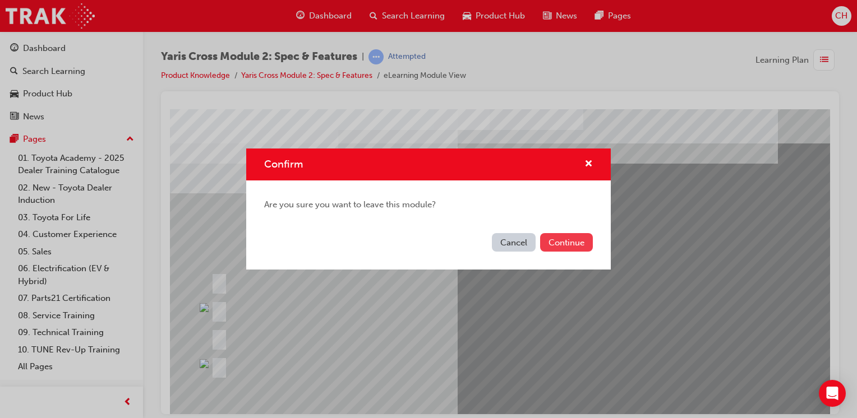
click at [571, 242] on button "Continue" at bounding box center [566, 242] width 53 height 19
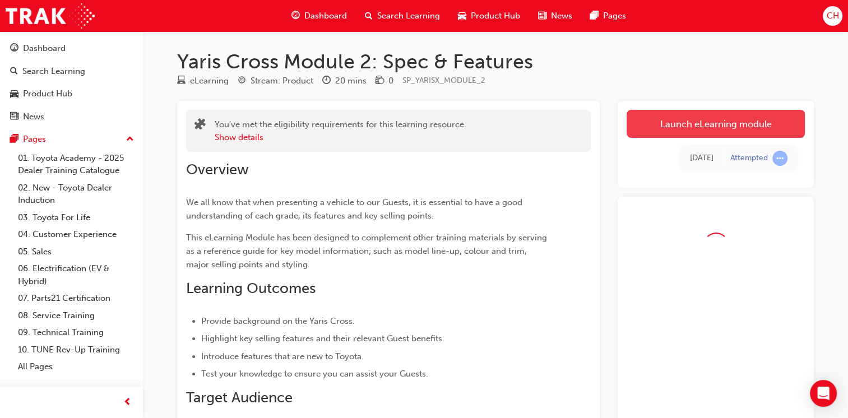
click at [663, 121] on link "Launch eLearning module" at bounding box center [716, 124] width 178 height 28
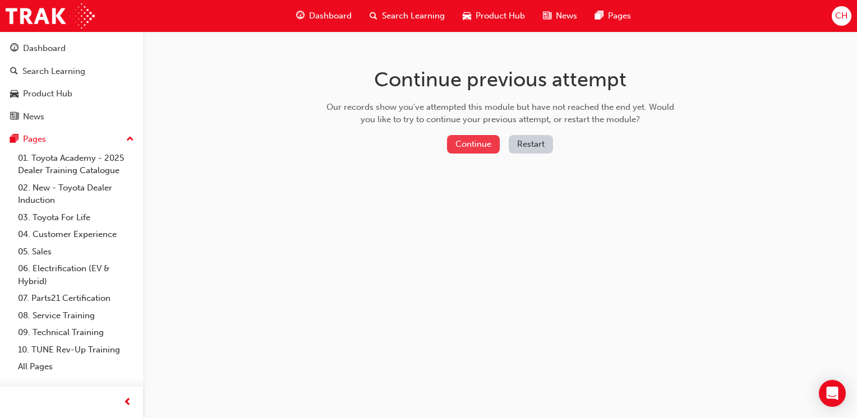
click at [475, 141] on button "Continue" at bounding box center [473, 144] width 53 height 19
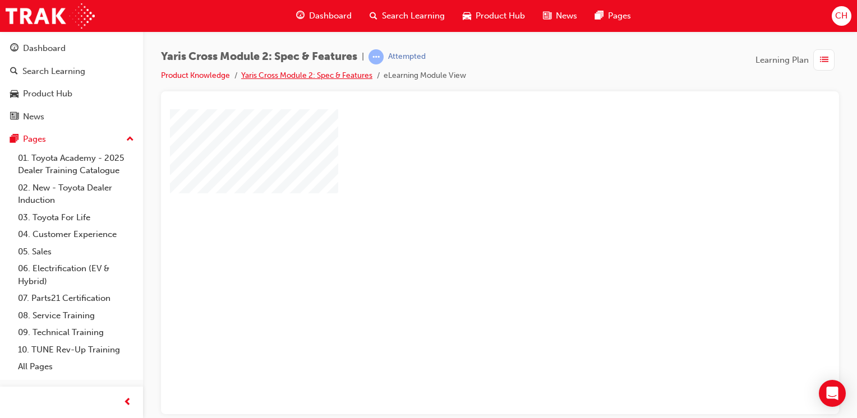
click at [354, 74] on link "Yaris Cross Module 2: Spec & Features" at bounding box center [306, 76] width 131 height 10
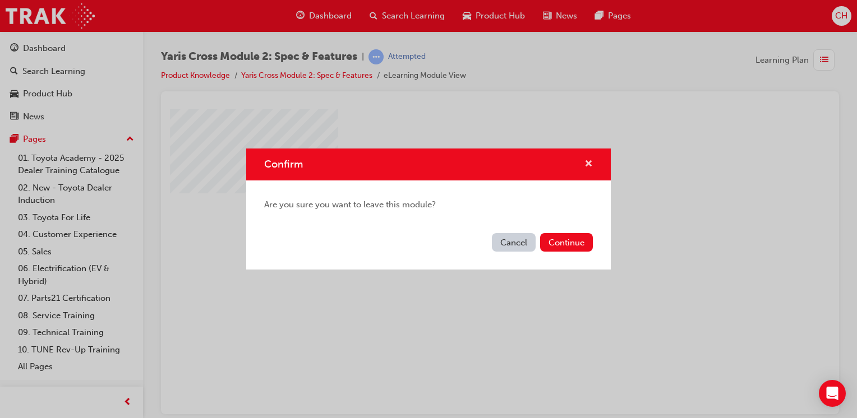
click at [588, 162] on span "cross-icon" at bounding box center [588, 165] width 8 height 10
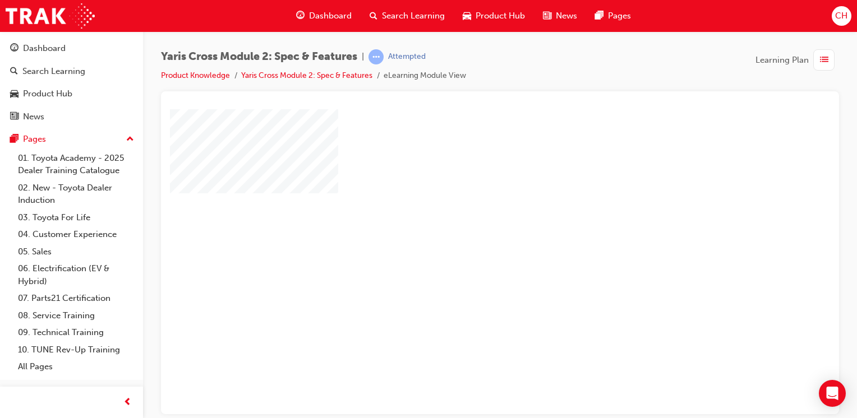
click at [468, 229] on div "play" at bounding box center [468, 229] width 0 height 0
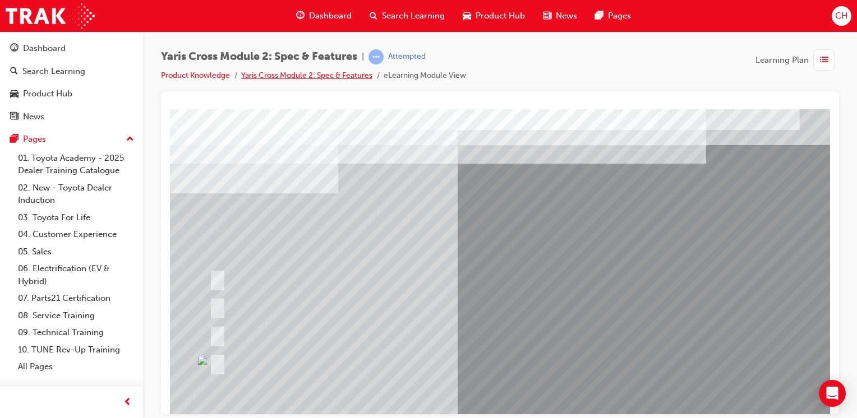
click at [345, 73] on link "Yaris Cross Module 2: Spec & Features" at bounding box center [306, 76] width 131 height 10
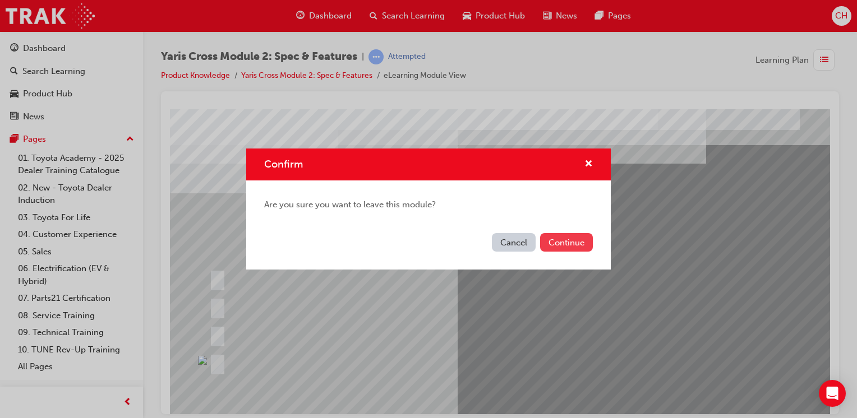
click at [576, 241] on button "Continue" at bounding box center [566, 242] width 53 height 19
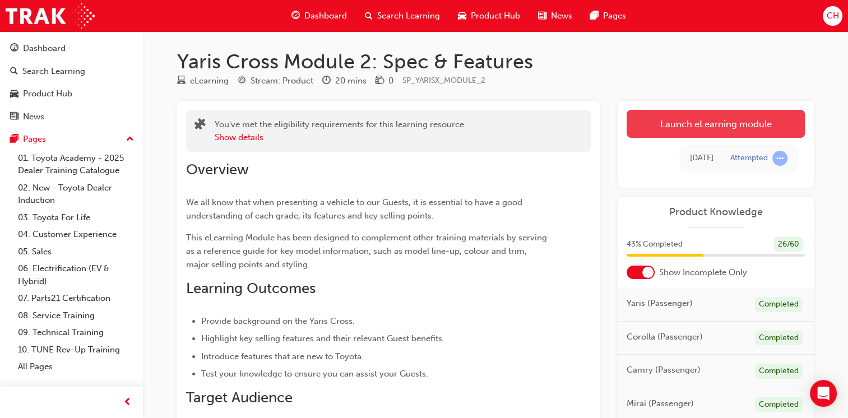
click at [704, 124] on link "Launch eLearning module" at bounding box center [716, 124] width 178 height 28
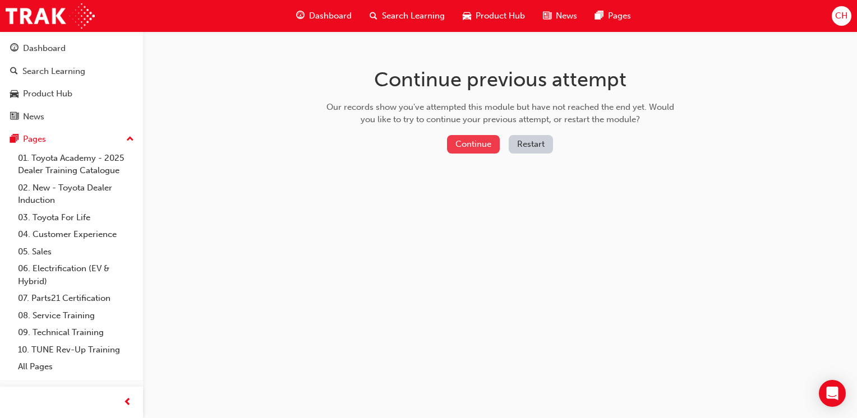
click at [466, 145] on button "Continue" at bounding box center [473, 144] width 53 height 19
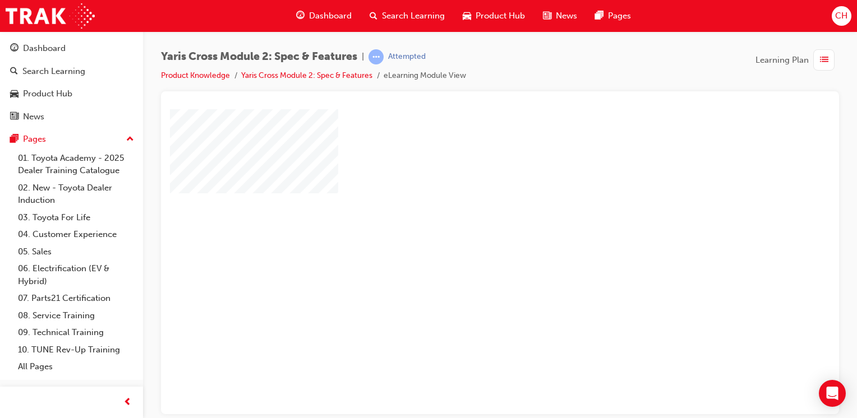
click at [468, 229] on div "play" at bounding box center [468, 229] width 0 height 0
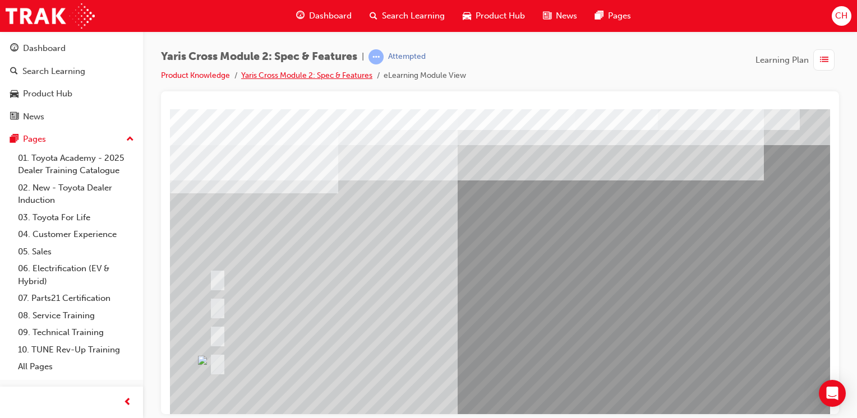
click at [344, 73] on link "Yaris Cross Module 2: Spec & Features" at bounding box center [306, 76] width 131 height 10
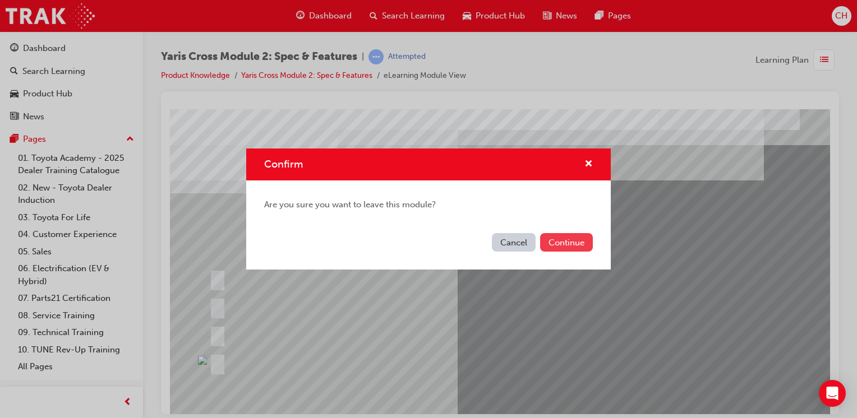
click at [566, 243] on button "Continue" at bounding box center [566, 242] width 53 height 19
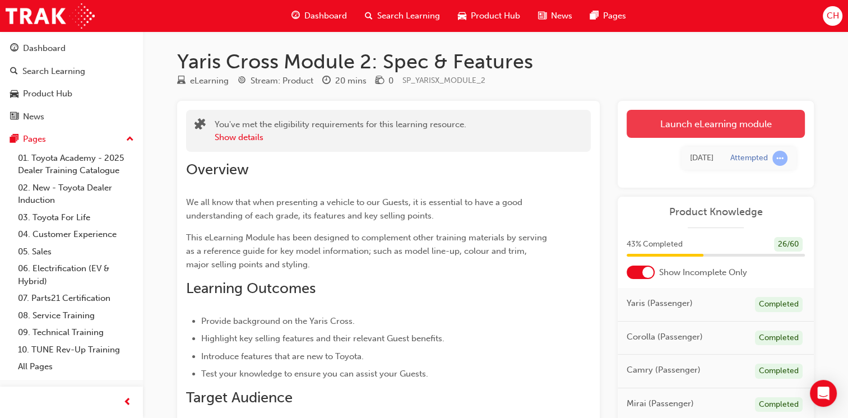
click at [665, 123] on link "Launch eLearning module" at bounding box center [716, 124] width 178 height 28
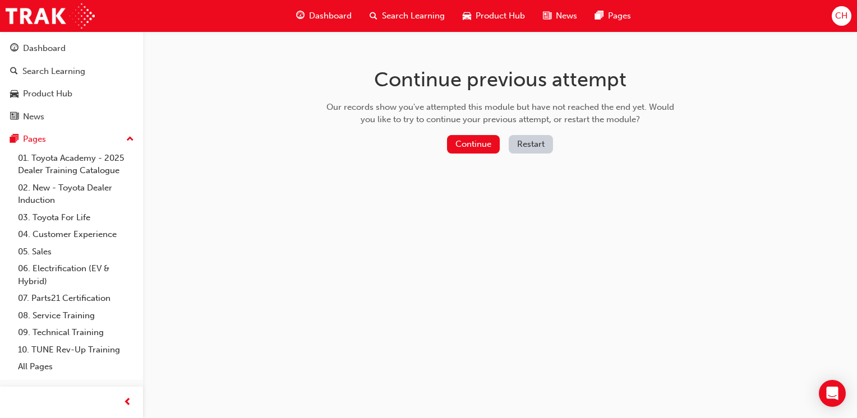
click at [478, 154] on div "Continue Restart" at bounding box center [499, 146] width 355 height 23
click at [480, 144] on button "Continue" at bounding box center [473, 144] width 53 height 19
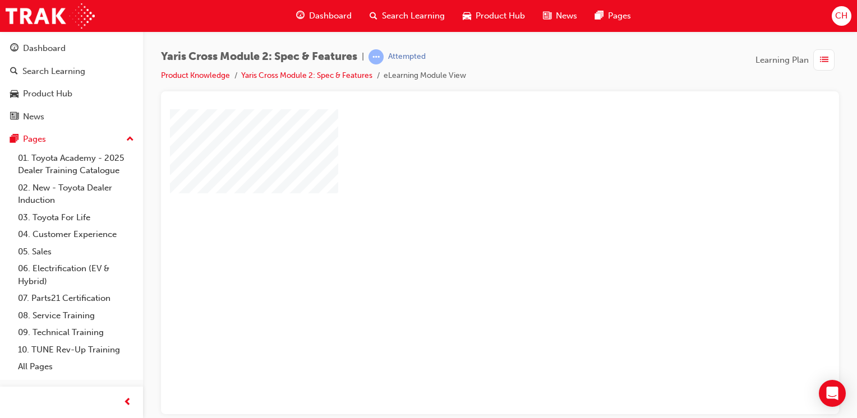
click at [468, 229] on div "play" at bounding box center [468, 229] width 0 height 0
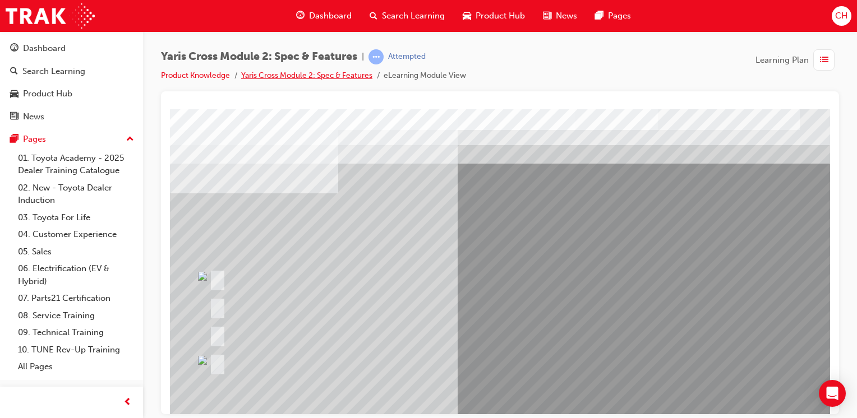
click at [318, 72] on link "Yaris Cross Module 2: Spec & Features" at bounding box center [306, 76] width 131 height 10
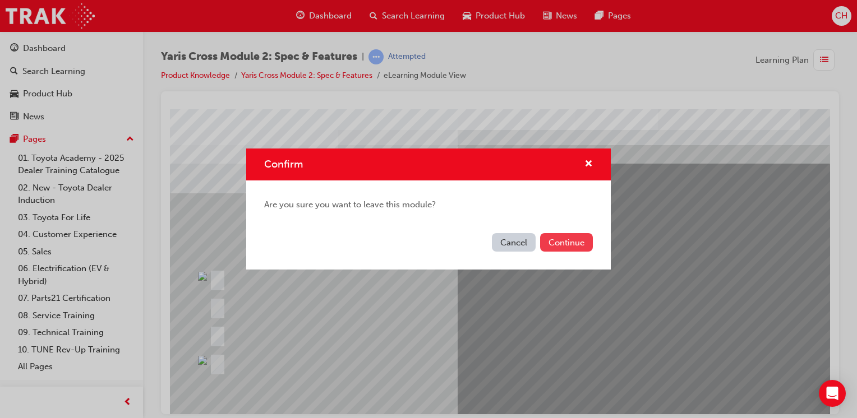
click at [580, 244] on button "Continue" at bounding box center [566, 242] width 53 height 19
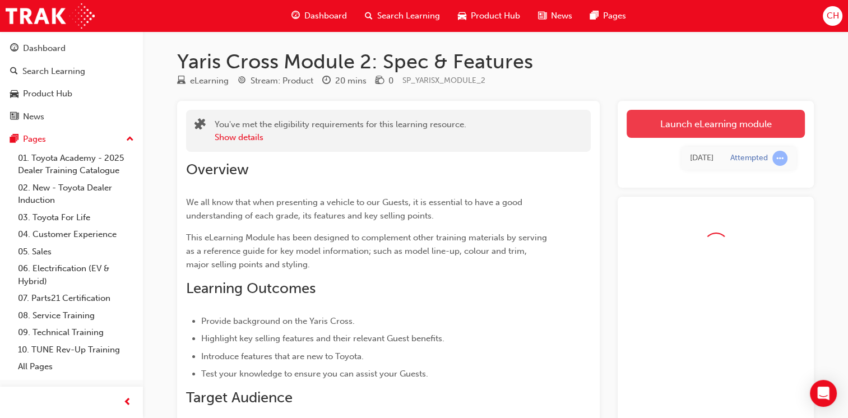
click at [682, 131] on link "Launch eLearning module" at bounding box center [716, 124] width 178 height 28
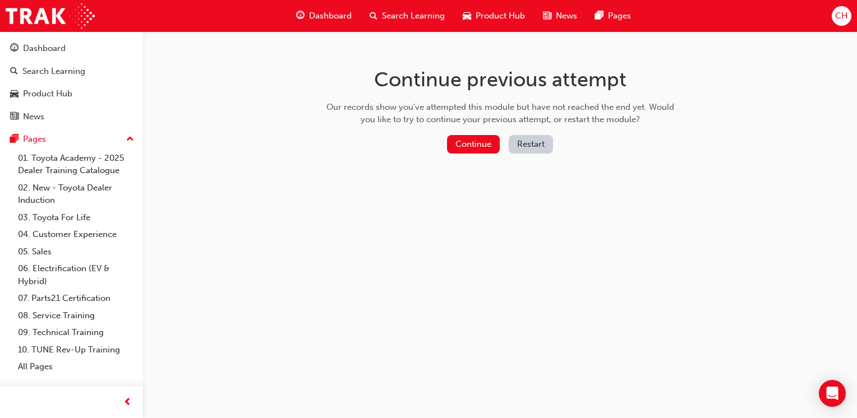
click at [474, 155] on div "Continue Restart" at bounding box center [499, 146] width 355 height 23
click at [478, 145] on button "Continue" at bounding box center [473, 144] width 53 height 19
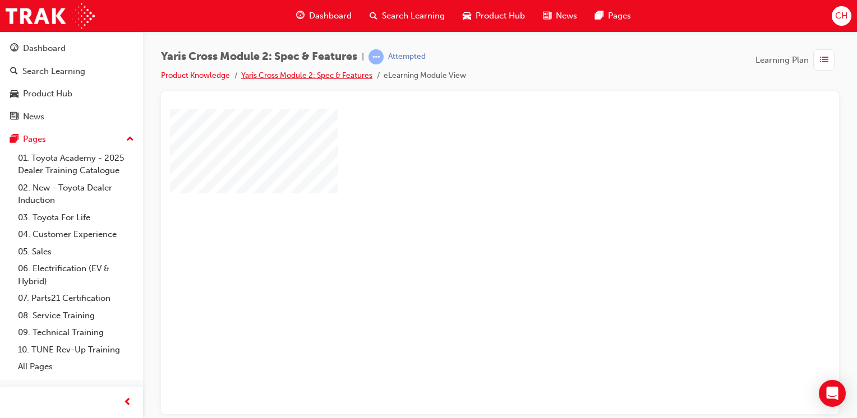
click at [326, 74] on link "Yaris Cross Module 2: Spec & Features" at bounding box center [306, 76] width 131 height 10
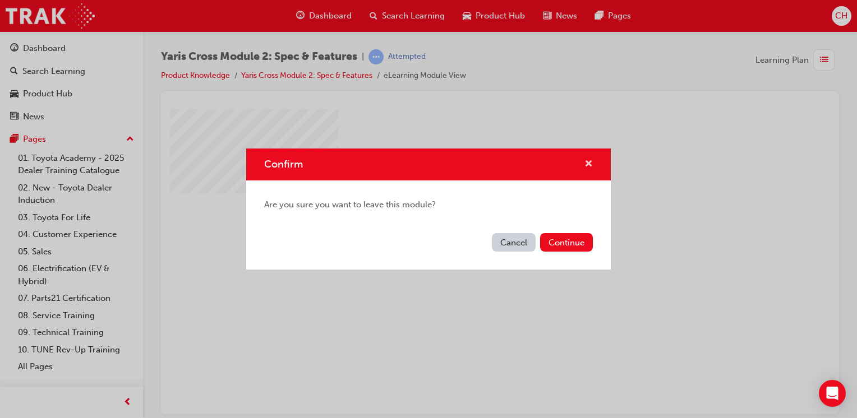
click at [590, 163] on span "cross-icon" at bounding box center [588, 165] width 8 height 10
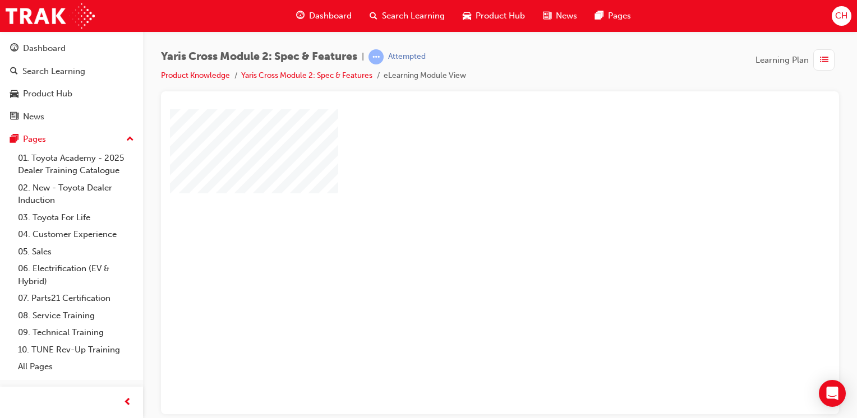
click at [468, 229] on div "play" at bounding box center [468, 229] width 0 height 0
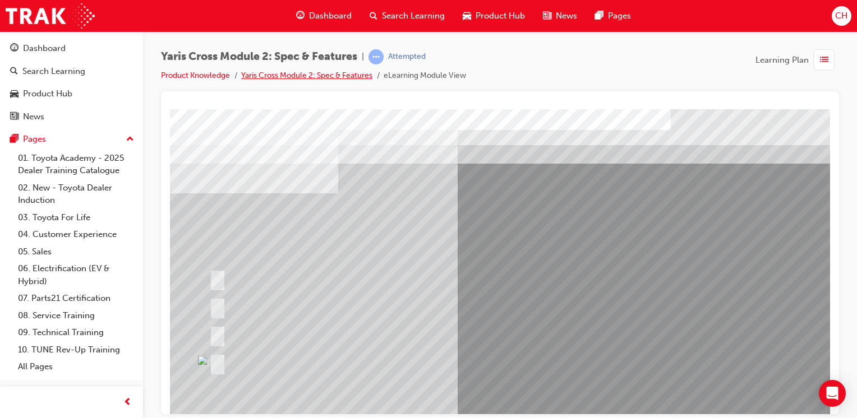
click at [330, 75] on link "Yaris Cross Module 2: Spec & Features" at bounding box center [306, 76] width 131 height 10
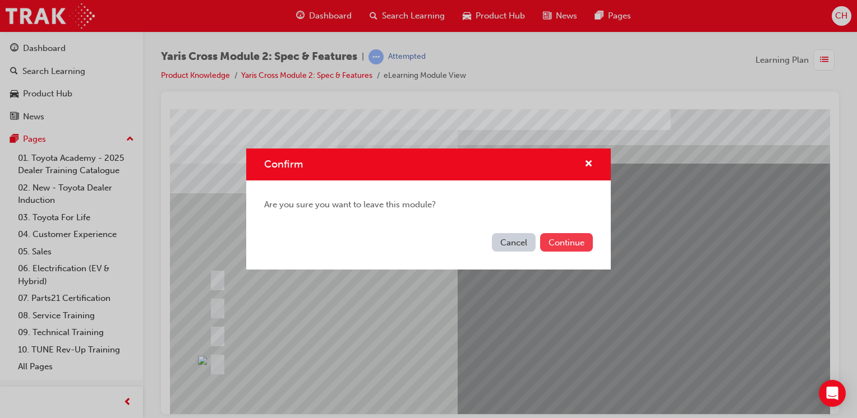
click at [574, 241] on button "Continue" at bounding box center [566, 242] width 53 height 19
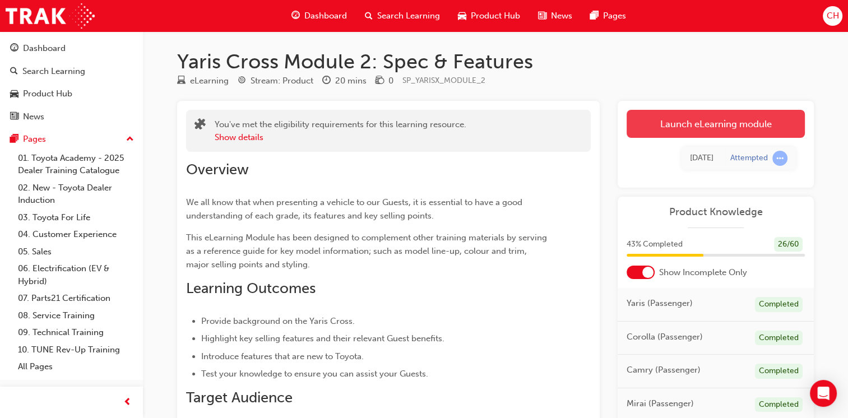
click at [671, 126] on link "Launch eLearning module" at bounding box center [716, 124] width 178 height 28
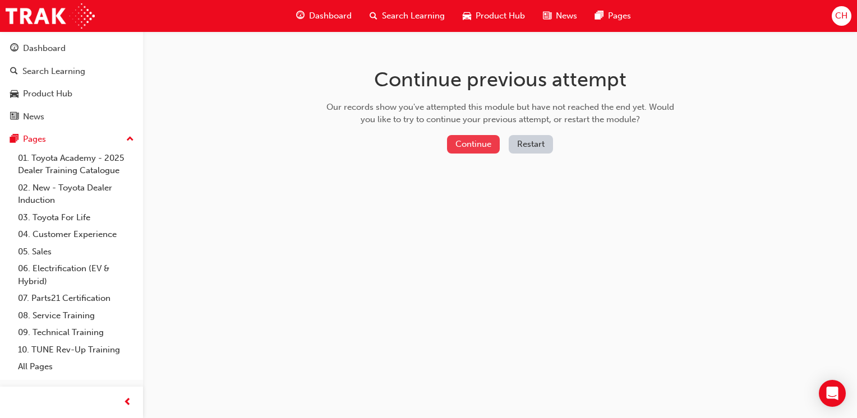
click at [478, 144] on button "Continue" at bounding box center [473, 144] width 53 height 19
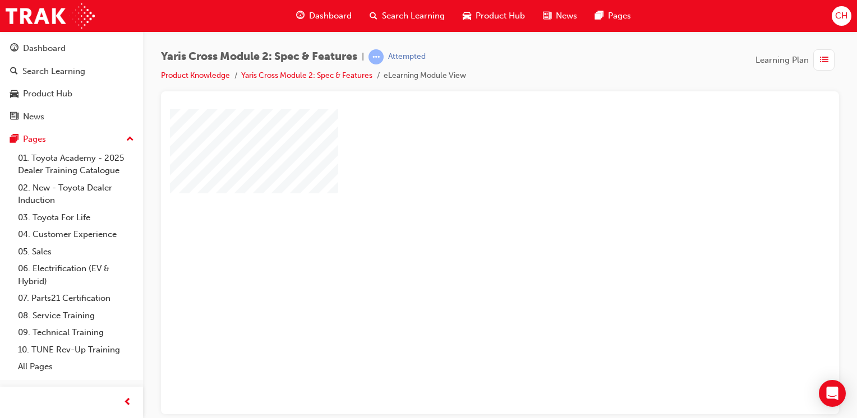
click at [468, 229] on div "play" at bounding box center [468, 229] width 0 height 0
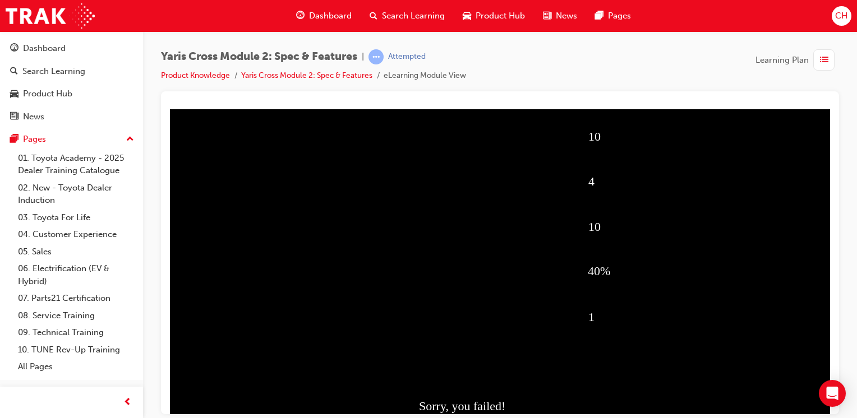
scroll to position [112, 0]
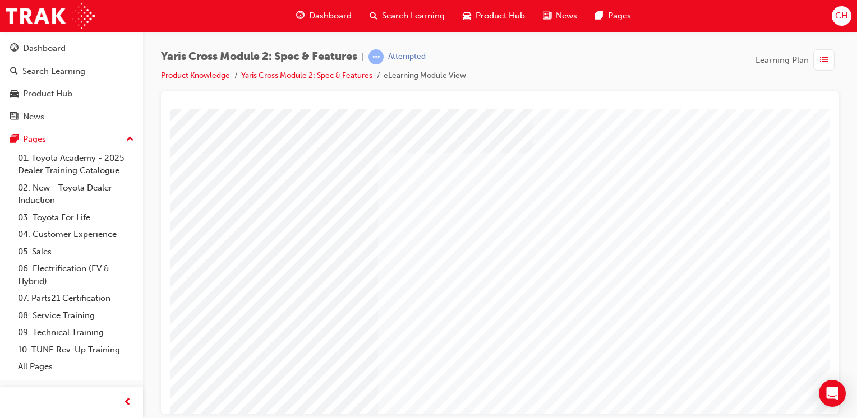
scroll to position [123, 0]
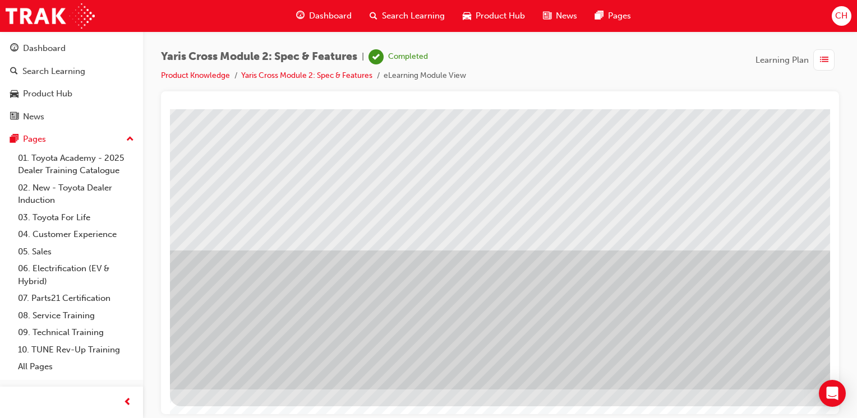
scroll to position [123, 111]
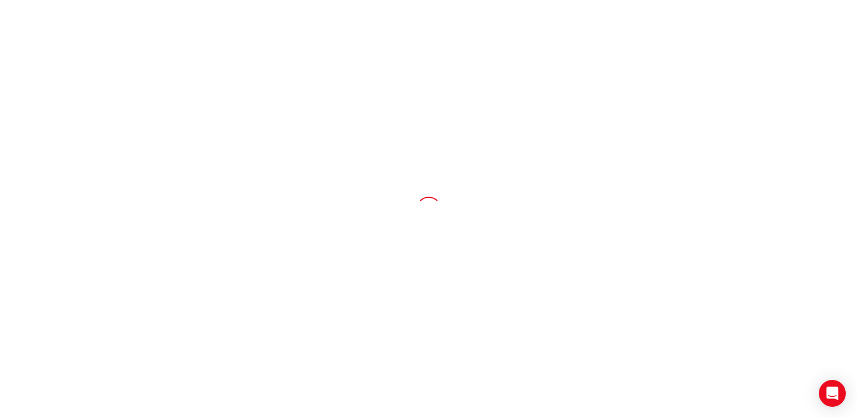
click at [832, 27] on div at bounding box center [428, 209] width 857 height 418
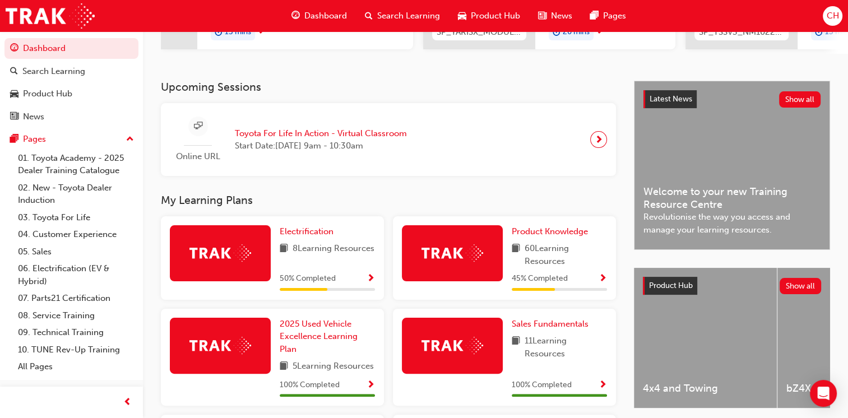
scroll to position [224, 0]
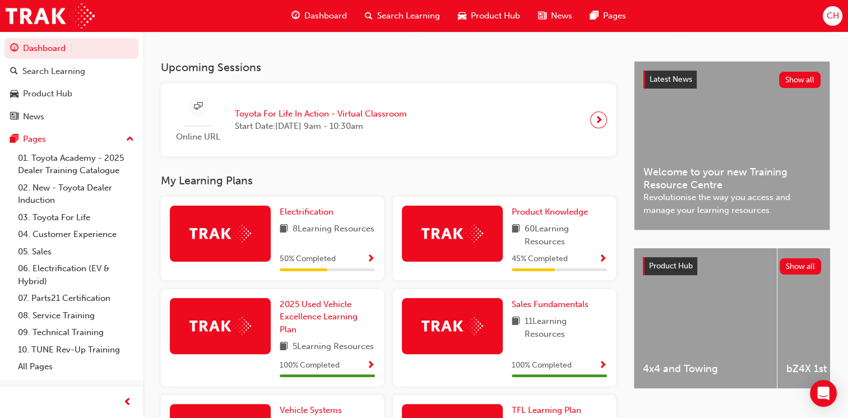
click at [603, 261] on span "Show Progress" at bounding box center [603, 260] width 8 height 10
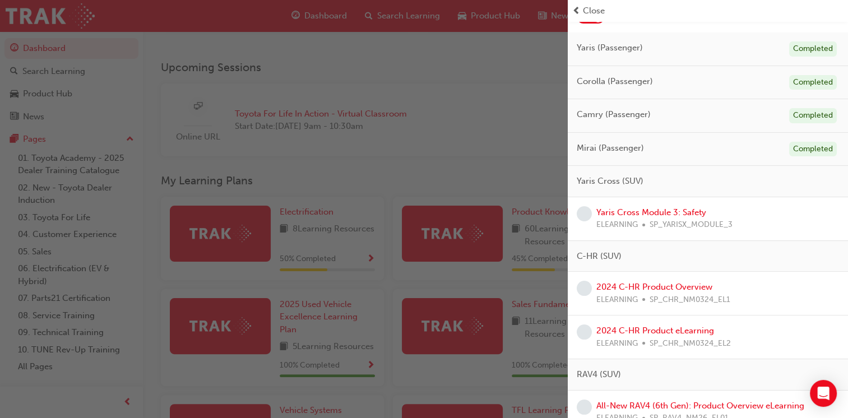
scroll to position [112, 0]
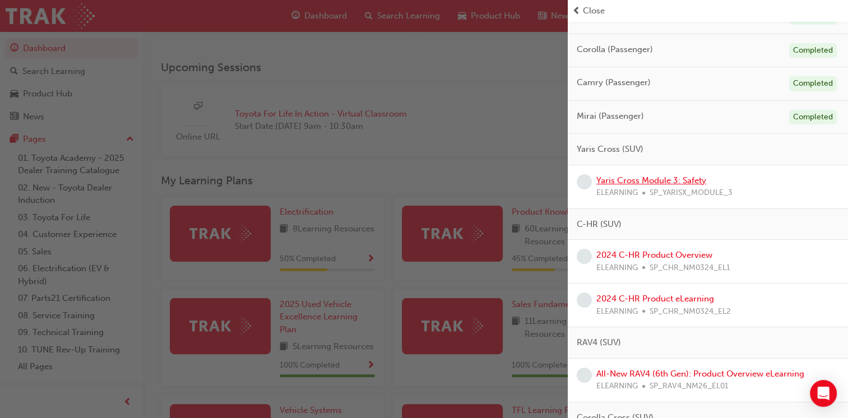
click at [675, 182] on link "Yaris Cross Module 3: Safety" at bounding box center [651, 180] width 110 height 10
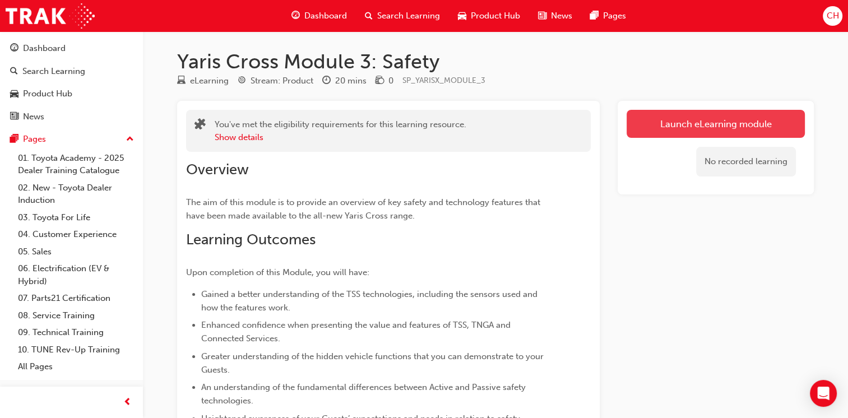
click at [701, 130] on link "Launch eLearning module" at bounding box center [716, 124] width 178 height 28
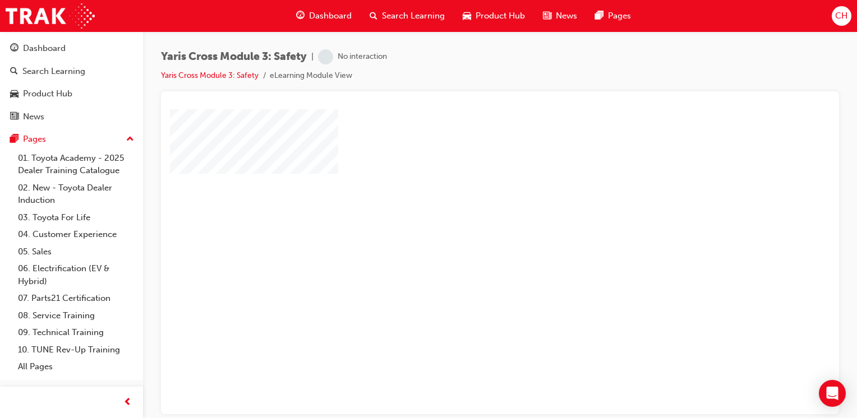
scroll to position [123, 0]
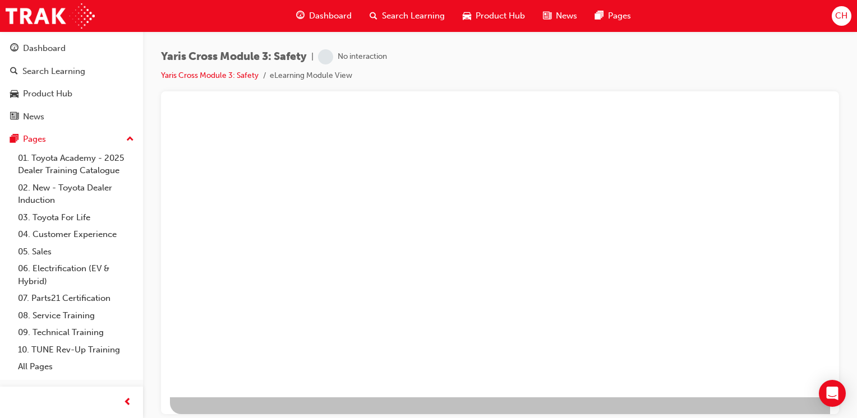
click at [468, 114] on div "play" at bounding box center [468, 114] width 0 height 0
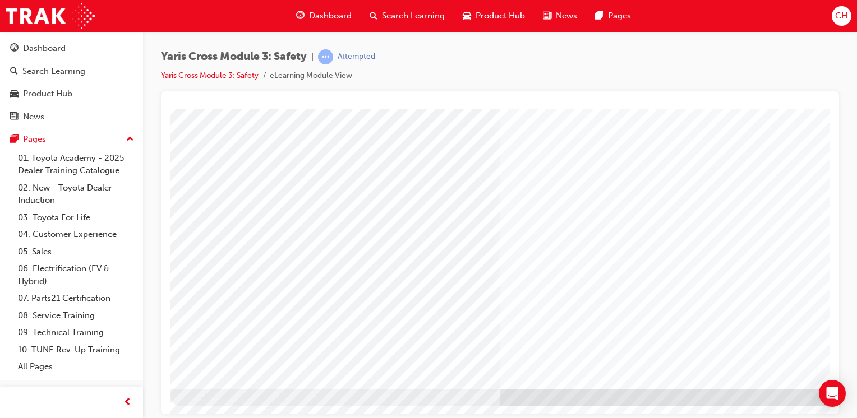
scroll to position [0, 0]
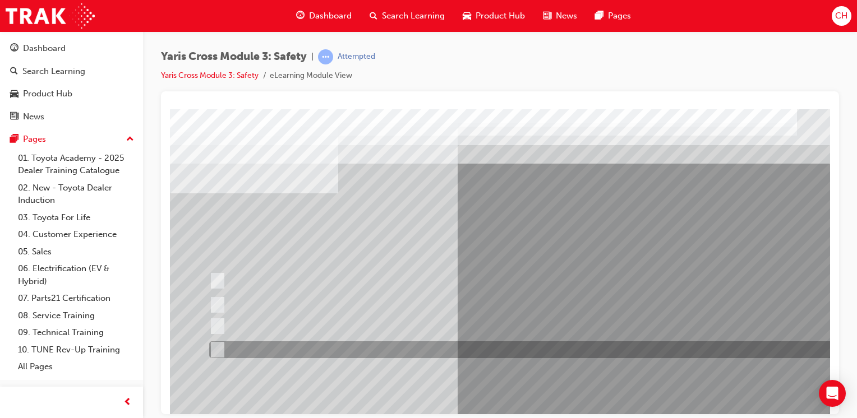
click at [214, 349] on input "Blind Spot Monitor (BSM)" at bounding box center [215, 350] width 12 height 12
checkbox input "true"
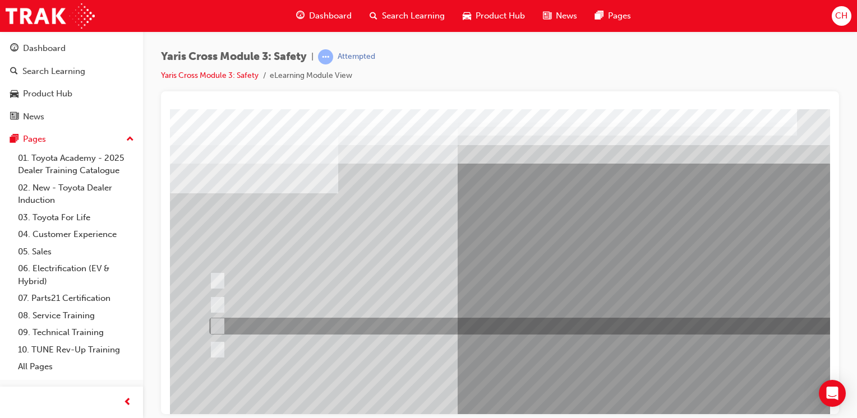
click at [212, 329] on input "Pre-Collision System (PCS)" at bounding box center [215, 326] width 12 height 12
checkbox input "true"
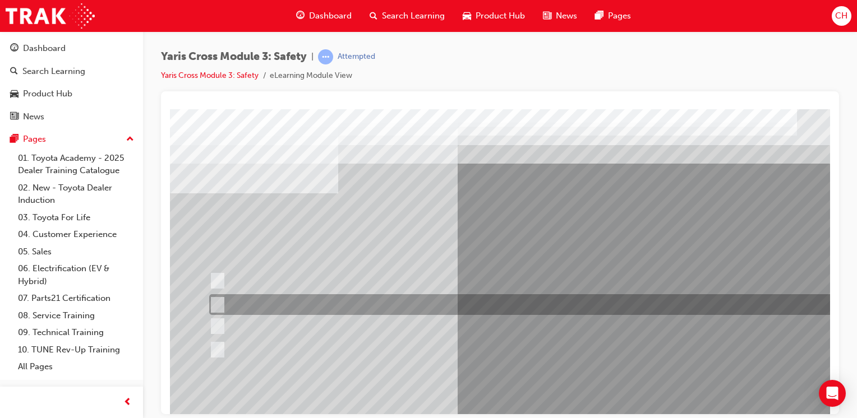
click at [216, 304] on input "SRS Airbags" at bounding box center [215, 305] width 12 height 12
checkbox input "true"
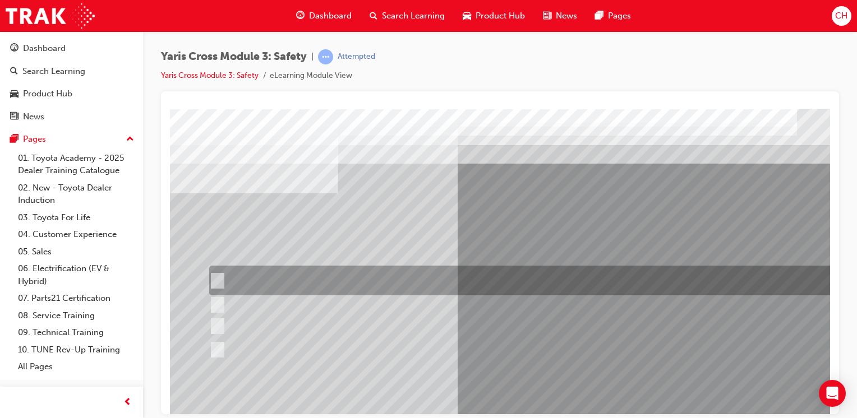
click at [220, 281] on input "Lane Departure Assist with Steering Control" at bounding box center [215, 281] width 12 height 12
checkbox input "true"
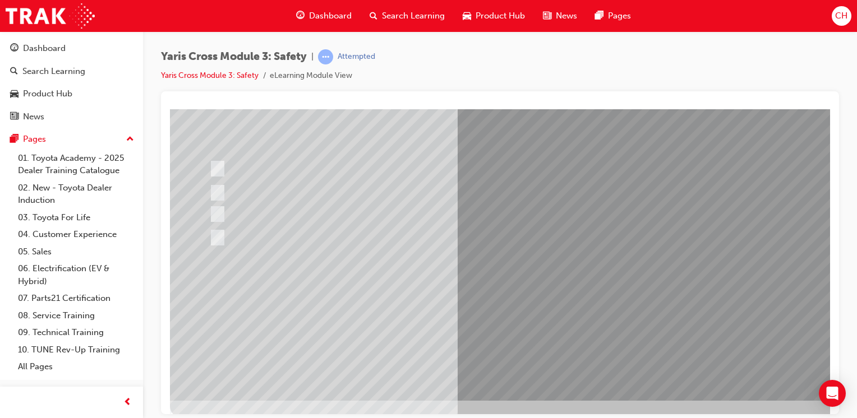
click at [220, 235] on div at bounding box center [551, 199] width 762 height 404
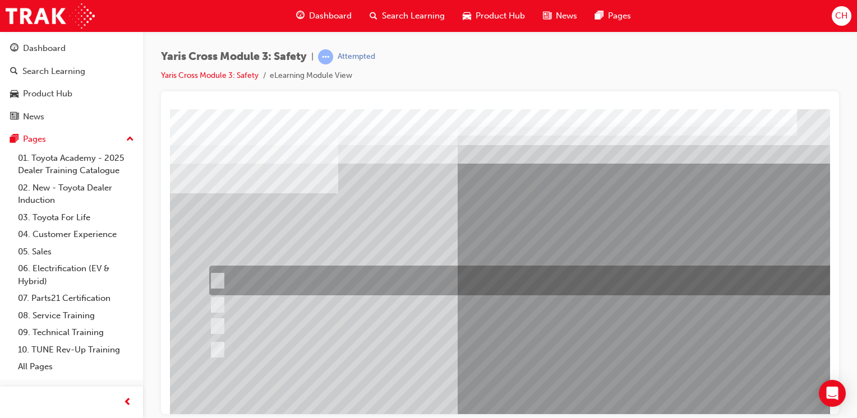
click at [219, 276] on input "Lane Departure Assist with Steering Control" at bounding box center [215, 281] width 12 height 12
radio input "true"
click at [210, 278] on input "Lane Departure Assist with Steering Control" at bounding box center [215, 281] width 12 height 12
click at [210, 279] on input "Lane Departure Assist with Steering Control" at bounding box center [215, 281] width 12 height 12
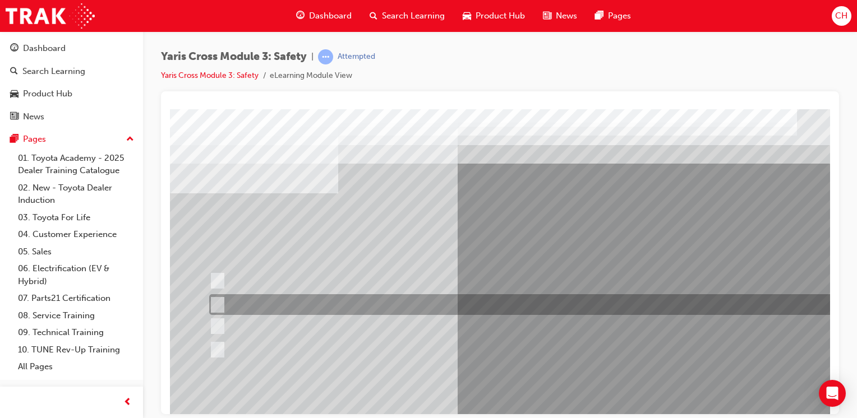
click at [219, 304] on input "SRS Airbags" at bounding box center [215, 305] width 12 height 12
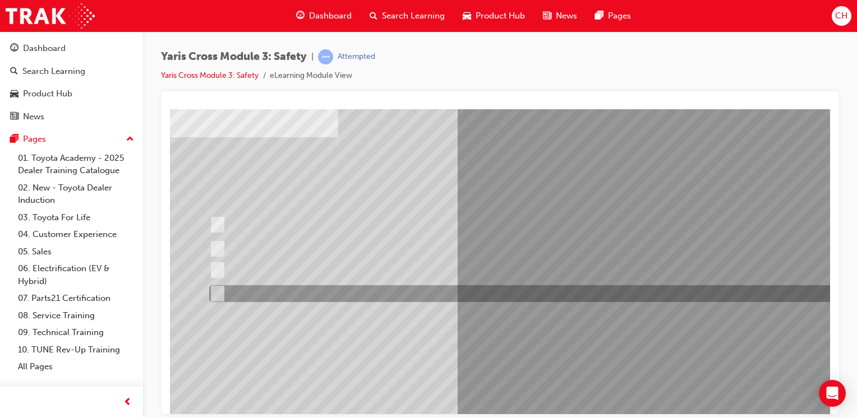
click at [215, 286] on div at bounding box center [533, 293] width 655 height 17
radio input "false"
radio input "true"
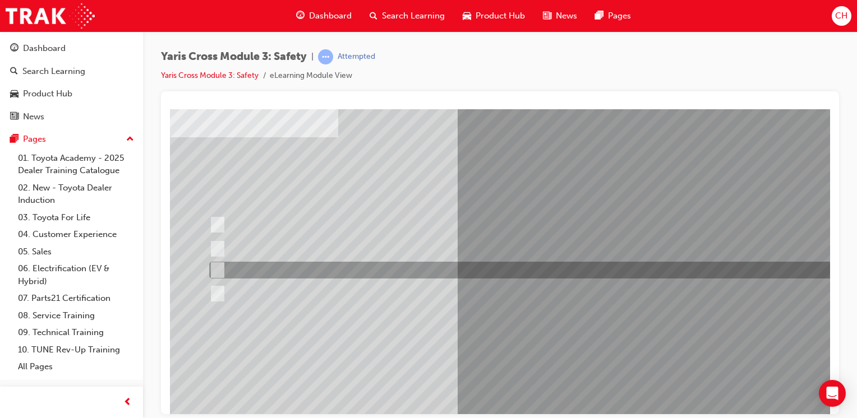
click at [216, 267] on input "Pre-Collision System (PCS)" at bounding box center [215, 270] width 12 height 12
radio input "true"
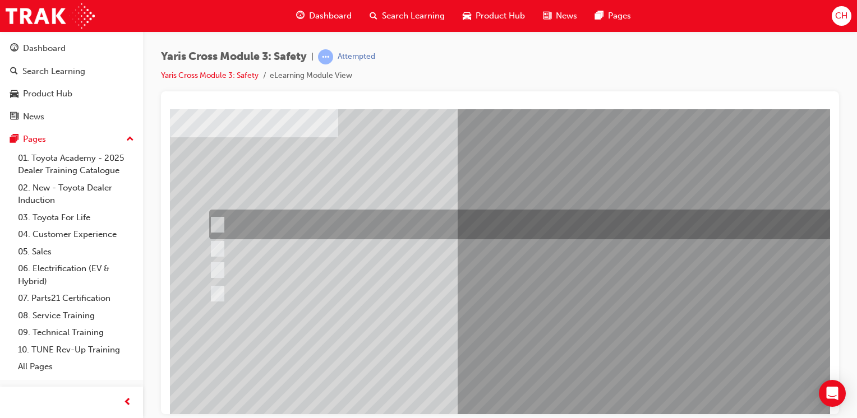
click at [214, 222] on input "Lane Departure Assist with Steering Control" at bounding box center [215, 225] width 12 height 12
radio input "true"
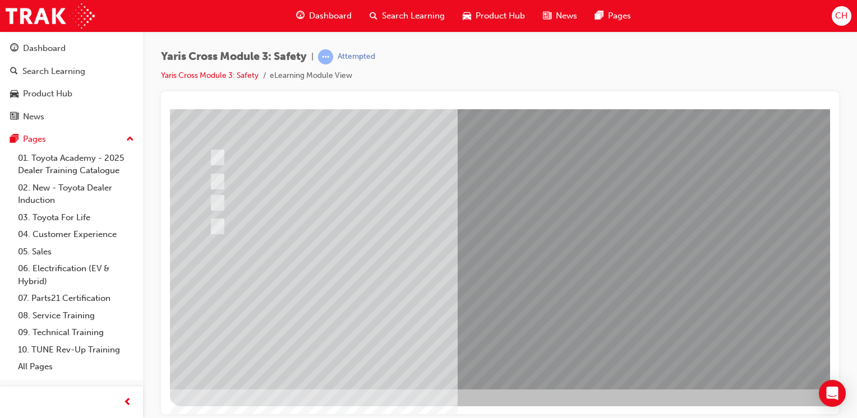
click at [498, 303] on div at bounding box center [551, 187] width 762 height 404
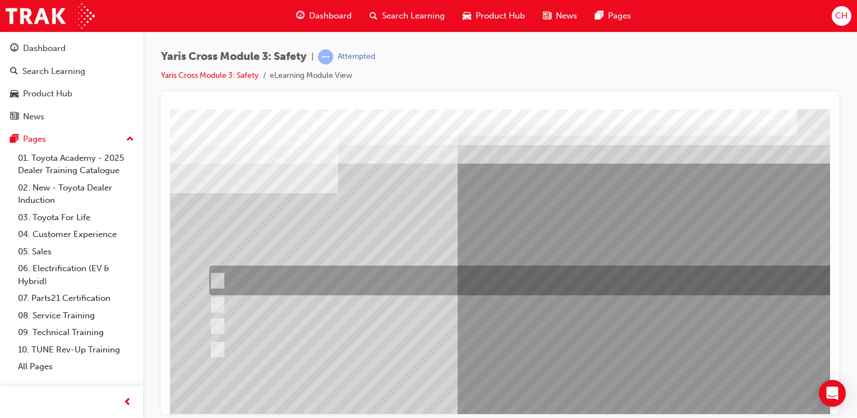
click at [220, 274] on div at bounding box center [533, 281] width 655 height 30
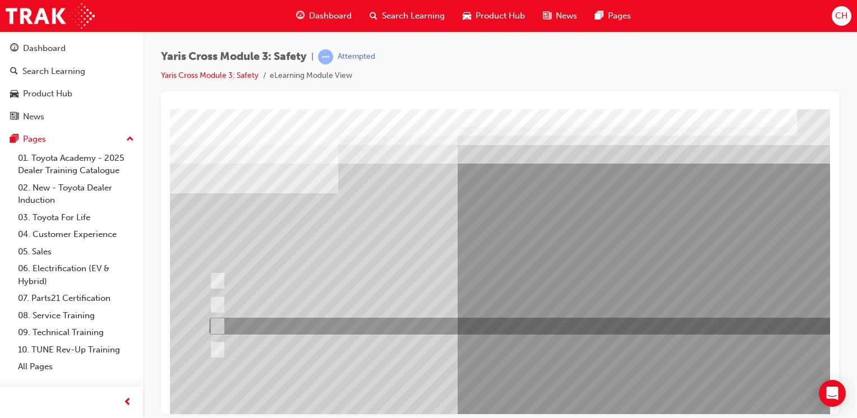
click at [221, 326] on div at bounding box center [533, 326] width 655 height 17
radio input "false"
radio input "true"
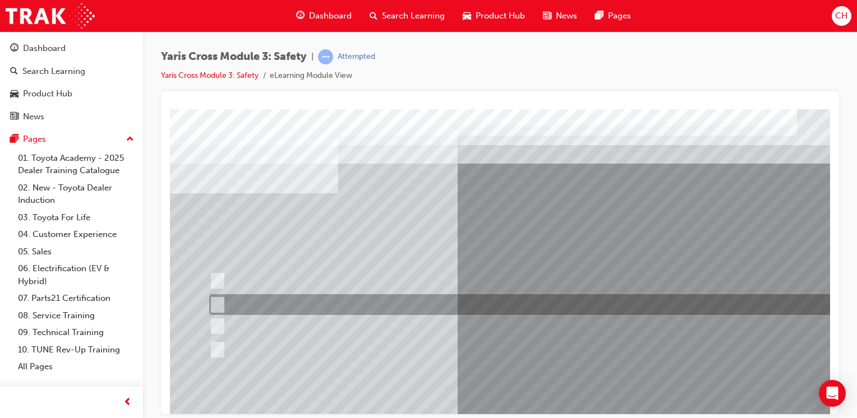
click at [222, 305] on div at bounding box center [533, 304] width 655 height 21
radio input "true"
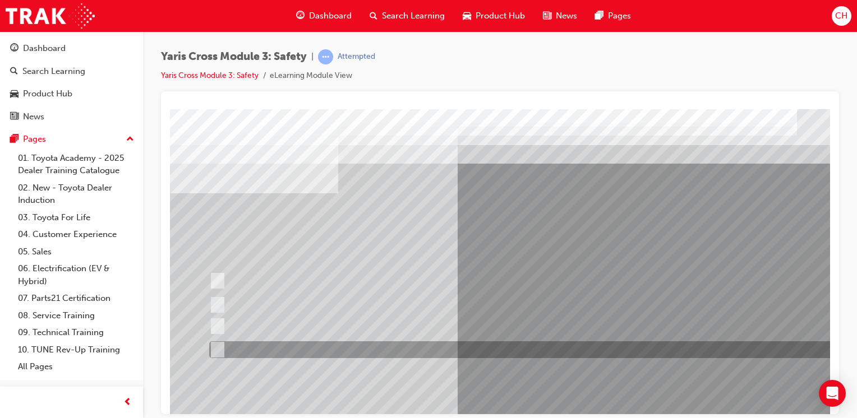
click at [219, 350] on input "2-way Sign" at bounding box center [215, 350] width 12 height 12
radio input "true"
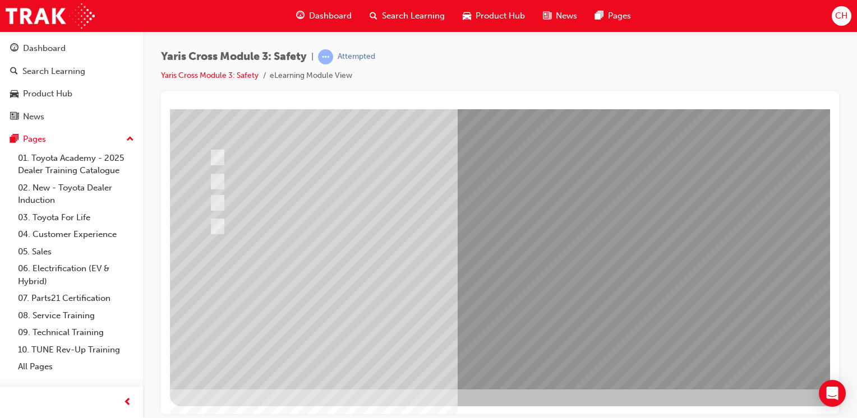
scroll to position [123, 0]
click at [492, 304] on div at bounding box center [551, 187] width 762 height 404
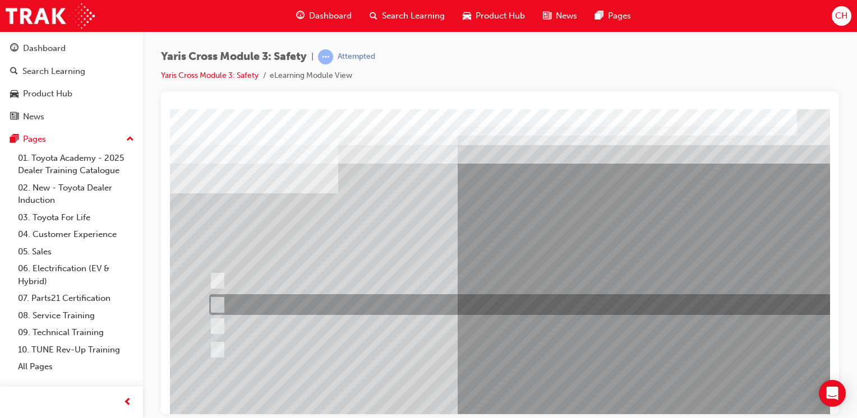
click at [292, 298] on div at bounding box center [533, 304] width 655 height 21
radio input "true"
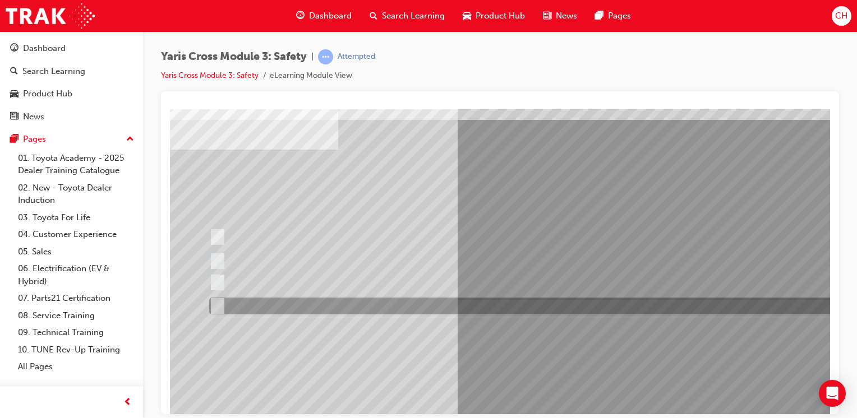
scroll to position [112, 0]
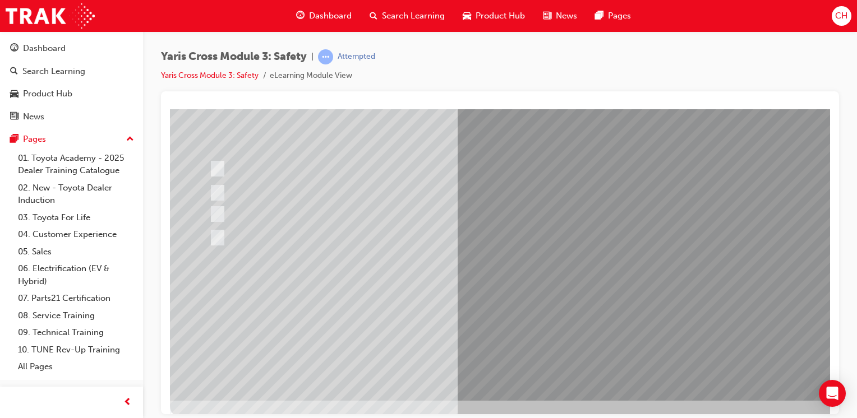
click at [486, 312] on div at bounding box center [551, 199] width 762 height 404
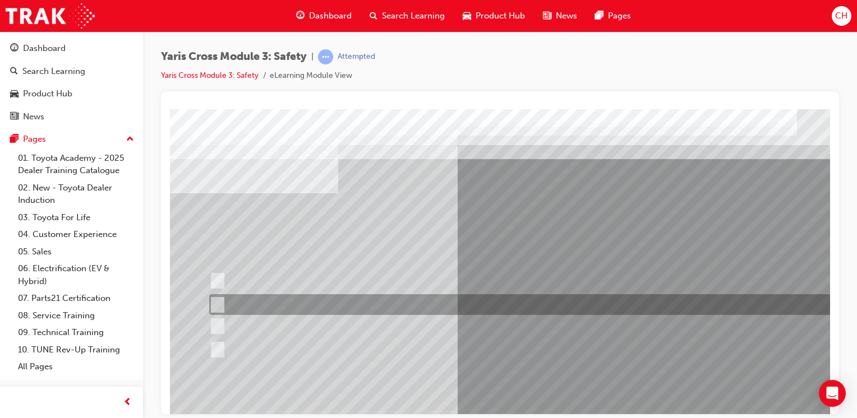
click at [227, 303] on div at bounding box center [533, 304] width 655 height 21
radio input "true"
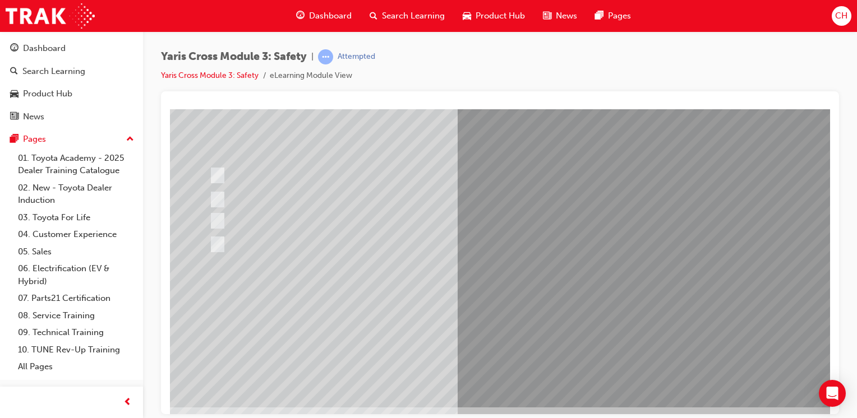
scroll to position [112, 0]
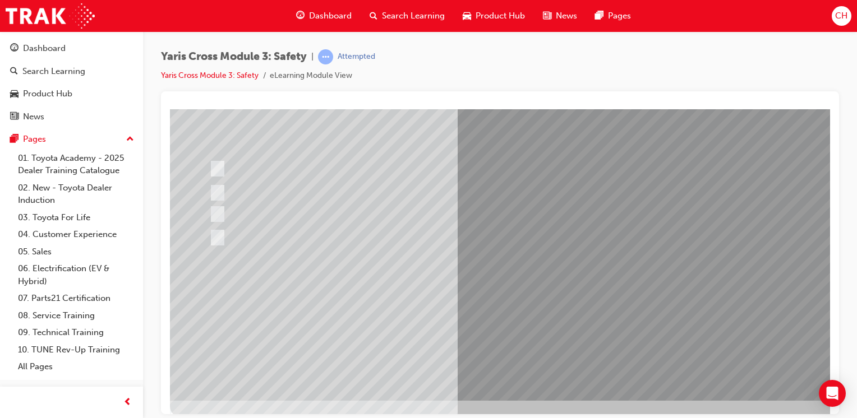
click at [510, 322] on div at bounding box center [551, 199] width 762 height 404
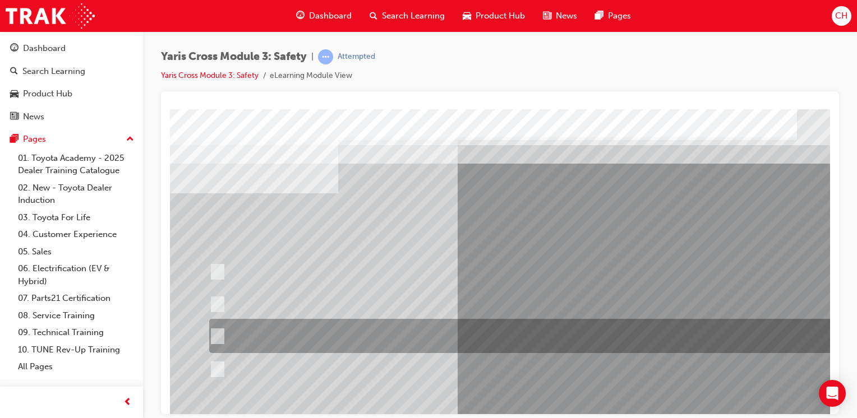
click at [344, 330] on div at bounding box center [533, 336] width 655 height 34
radio input "true"
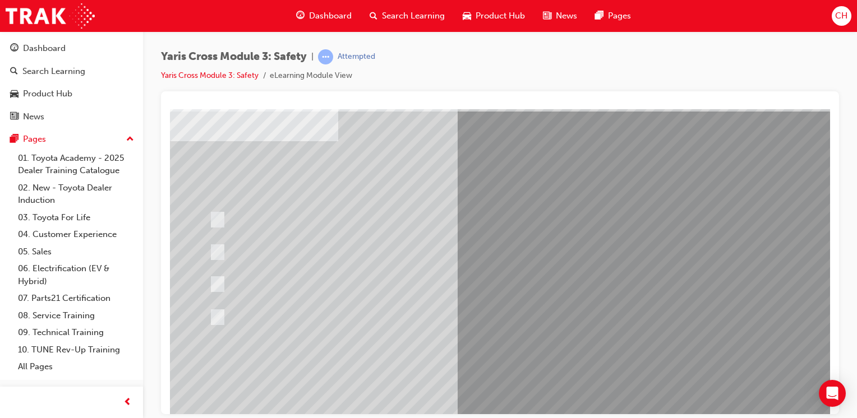
scroll to position [112, 0]
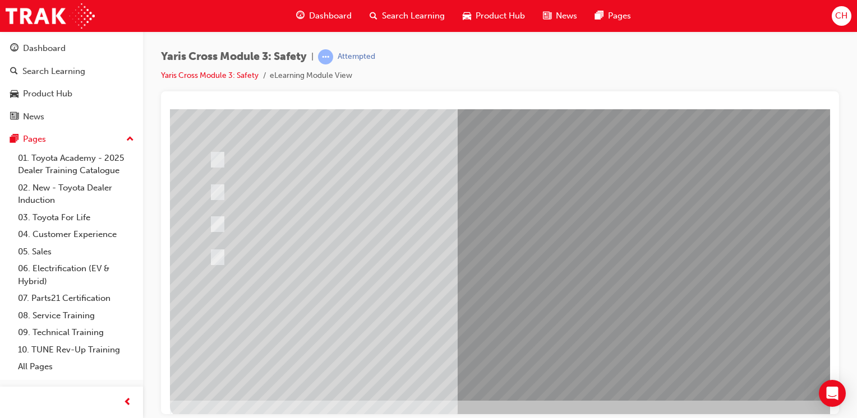
click at [496, 315] on div at bounding box center [551, 199] width 762 height 404
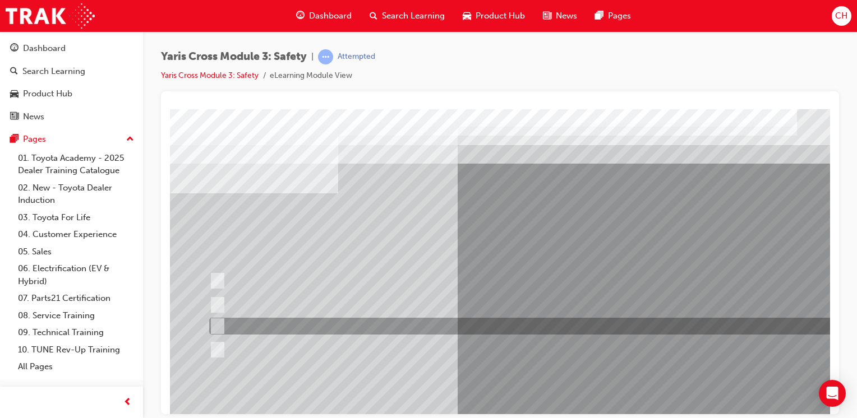
click at [369, 326] on div at bounding box center [533, 326] width 655 height 17
radio input "true"
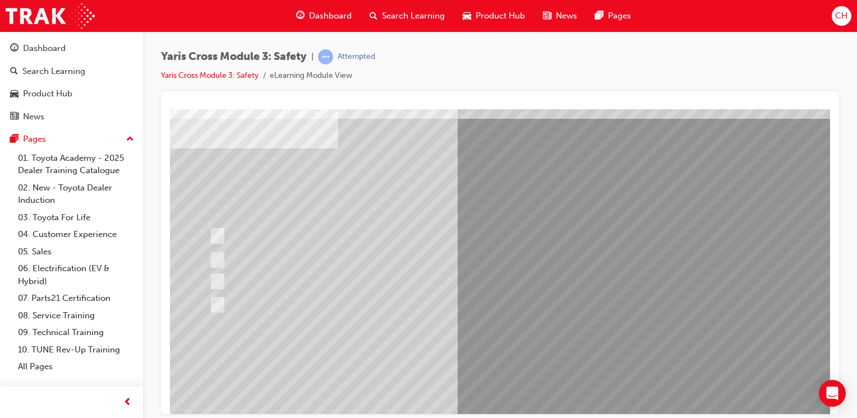
scroll to position [112, 0]
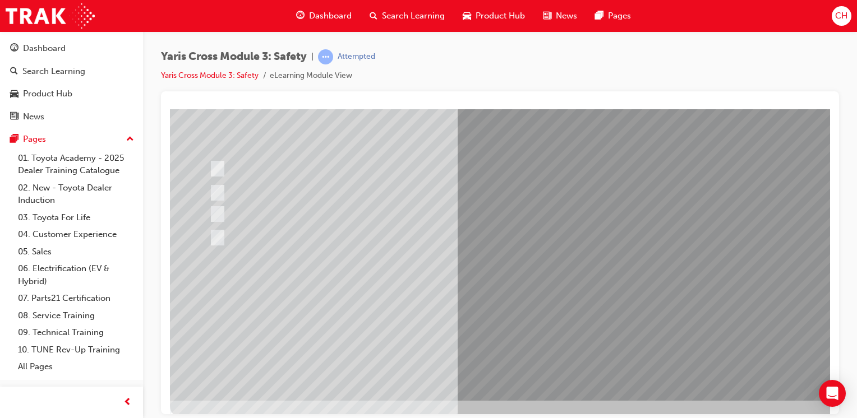
click at [510, 315] on div at bounding box center [551, 199] width 762 height 404
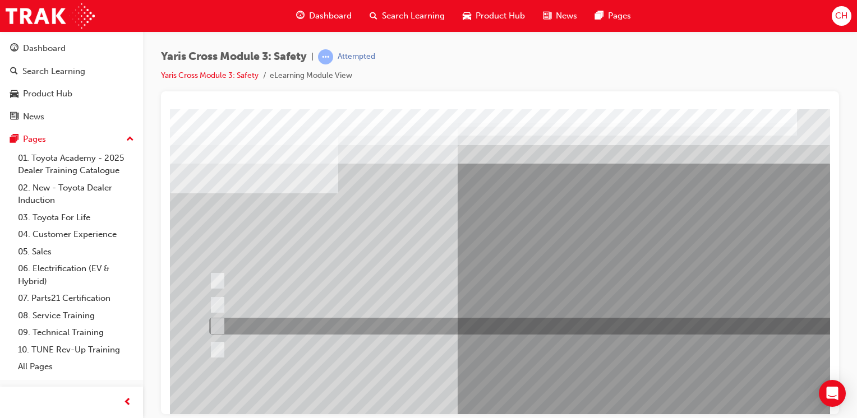
click at [262, 323] on div at bounding box center [533, 326] width 655 height 17
checkbox input "true"
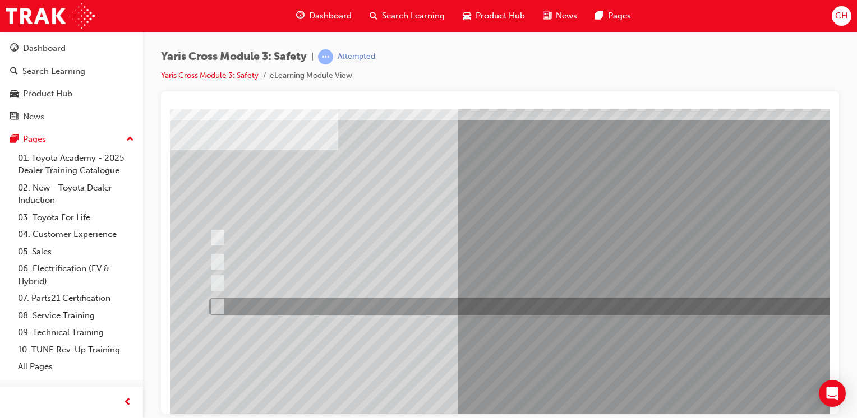
scroll to position [112, 0]
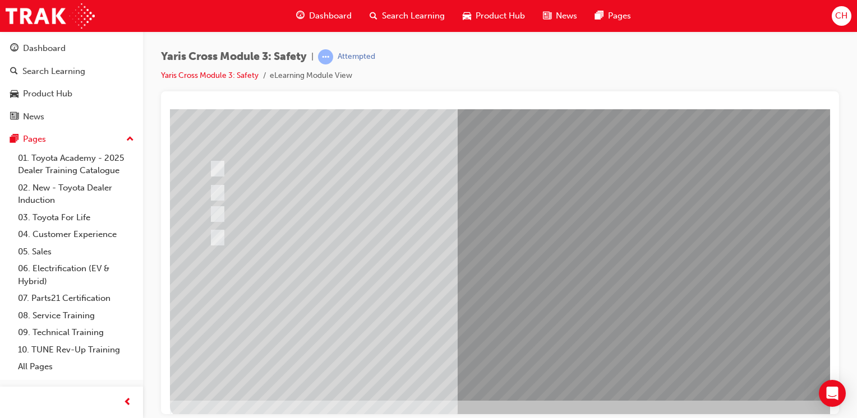
click at [516, 314] on div at bounding box center [551, 199] width 762 height 404
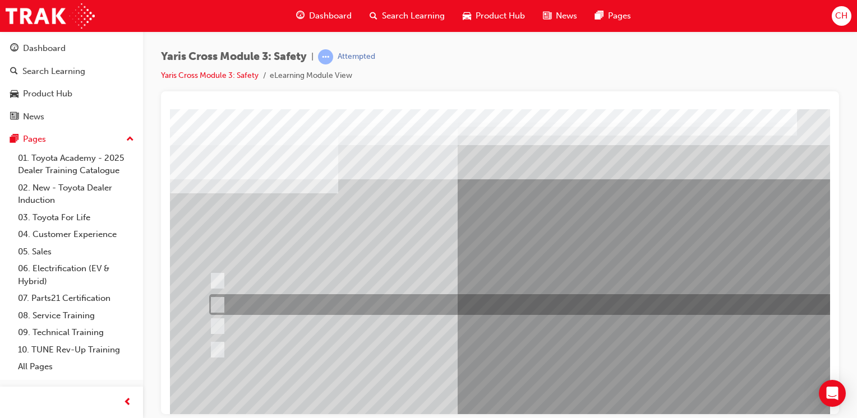
click at [265, 304] on div at bounding box center [533, 304] width 655 height 21
radio input "true"
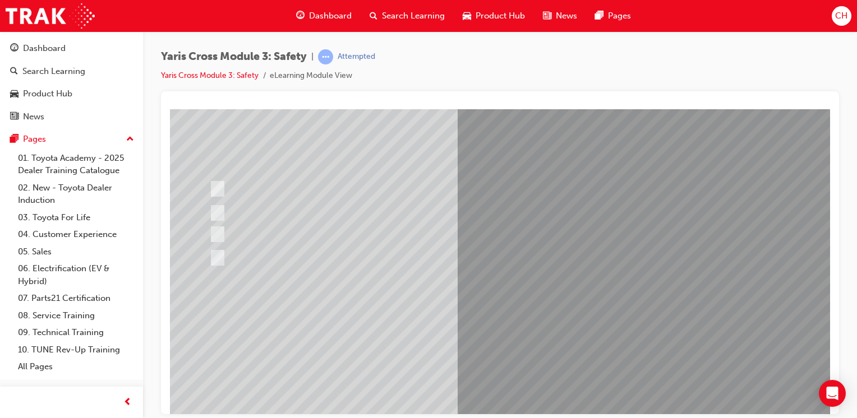
scroll to position [112, 0]
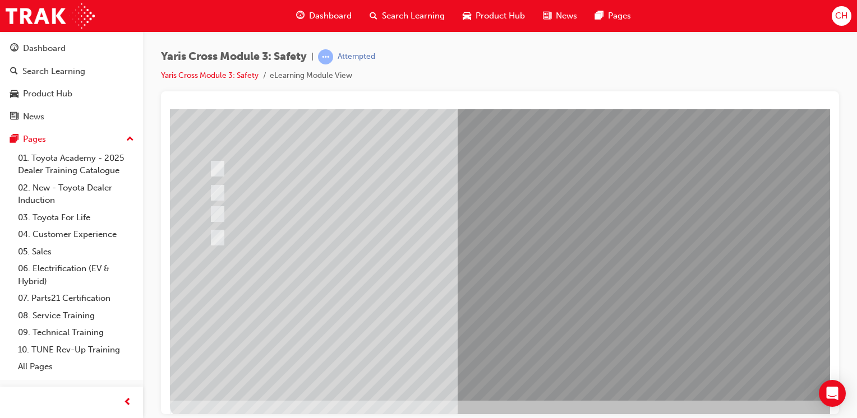
click at [514, 314] on div at bounding box center [551, 199] width 762 height 404
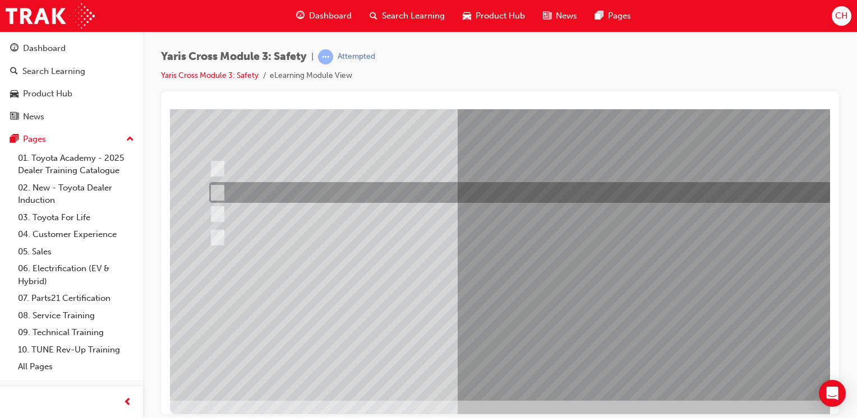
scroll to position [0, 0]
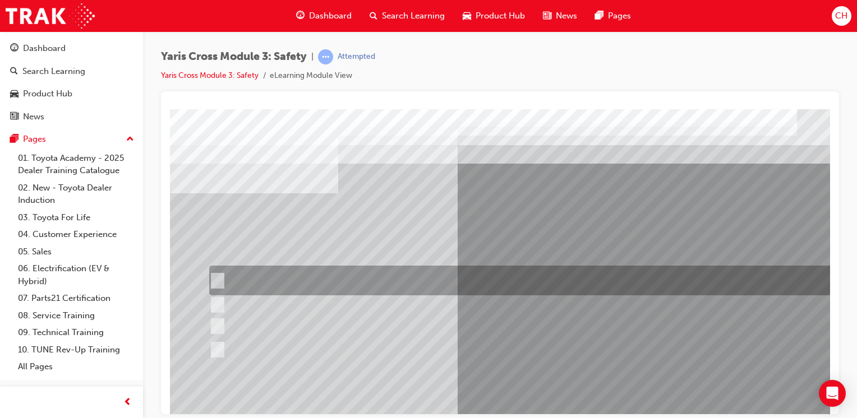
click at [251, 274] on div at bounding box center [533, 281] width 655 height 30
radio input "true"
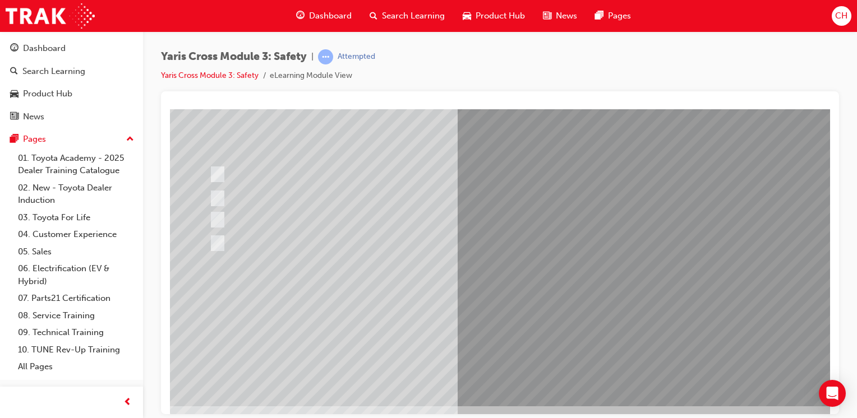
scroll to position [112, 0]
click at [491, 309] on div at bounding box center [551, 199] width 762 height 404
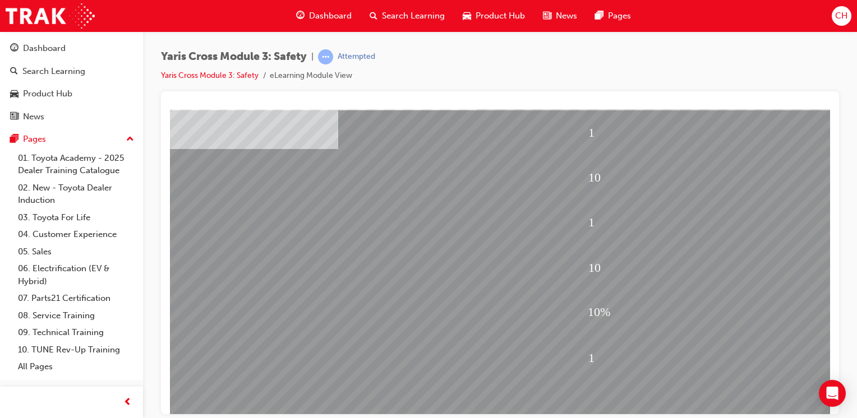
scroll to position [123, 0]
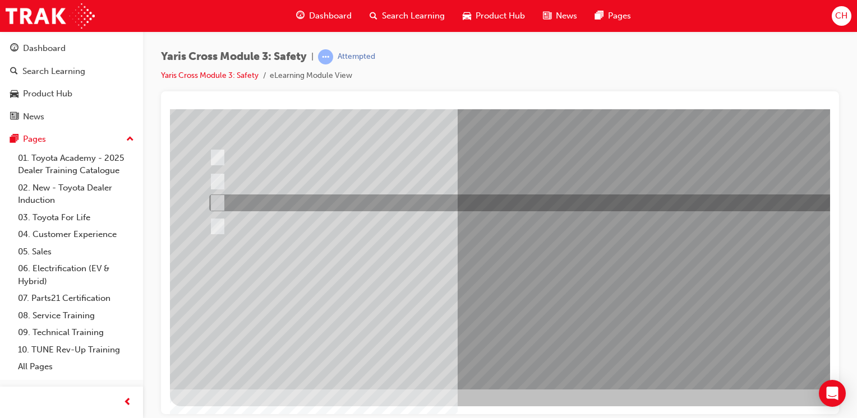
scroll to position [0, 0]
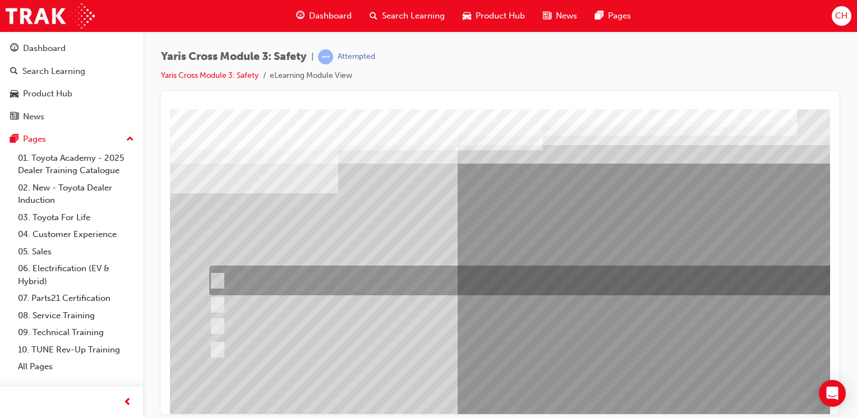
click at [221, 278] on div at bounding box center [533, 281] width 655 height 30
checkbox input "true"
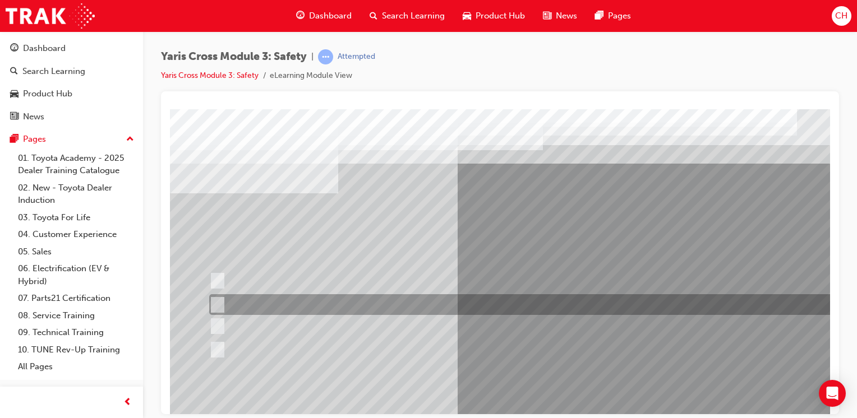
click at [220, 303] on input "SRS Airbags" at bounding box center [215, 305] width 12 height 12
click at [221, 303] on div at bounding box center [533, 304] width 655 height 21
checkbox input "false"
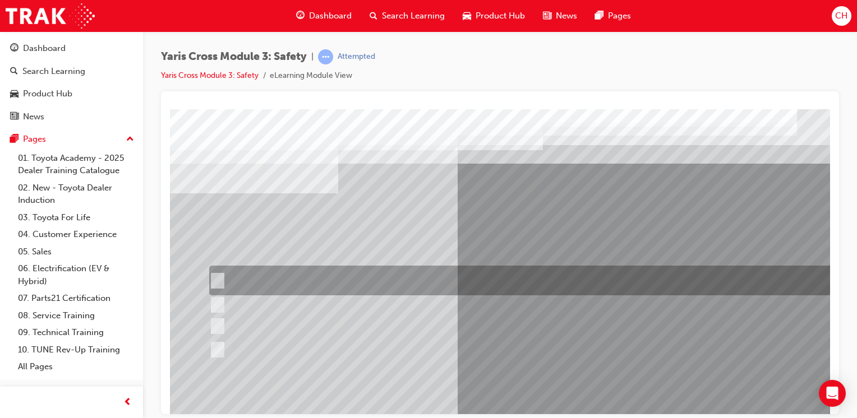
click at [221, 269] on div at bounding box center [533, 281] width 655 height 30
checkbox input "false"
click at [220, 294] on div at bounding box center [533, 304] width 655 height 21
checkbox input "true"
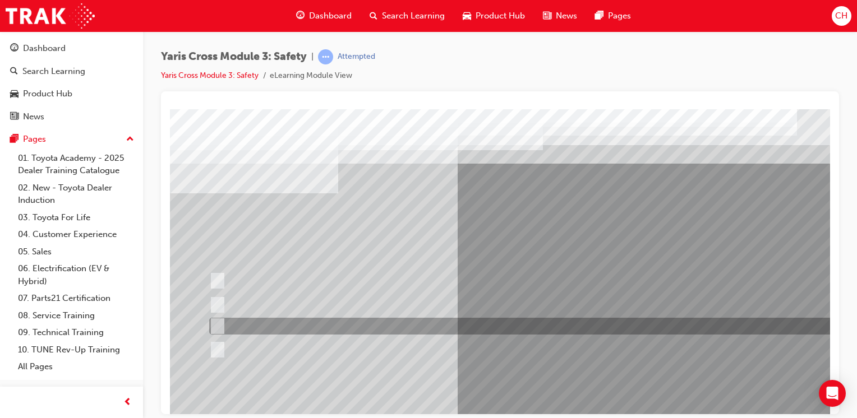
click at [218, 318] on div at bounding box center [533, 326] width 655 height 17
checkbox input "true"
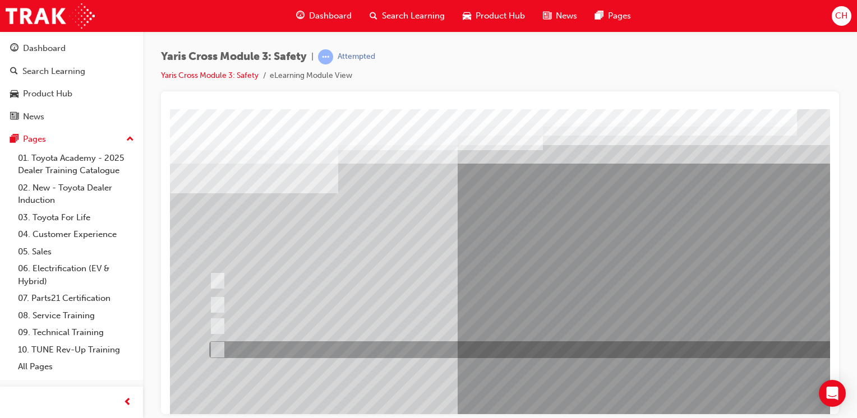
click at [220, 346] on input "Blind Spot Monitor (BSM)" at bounding box center [215, 350] width 12 height 12
checkbox input "true"
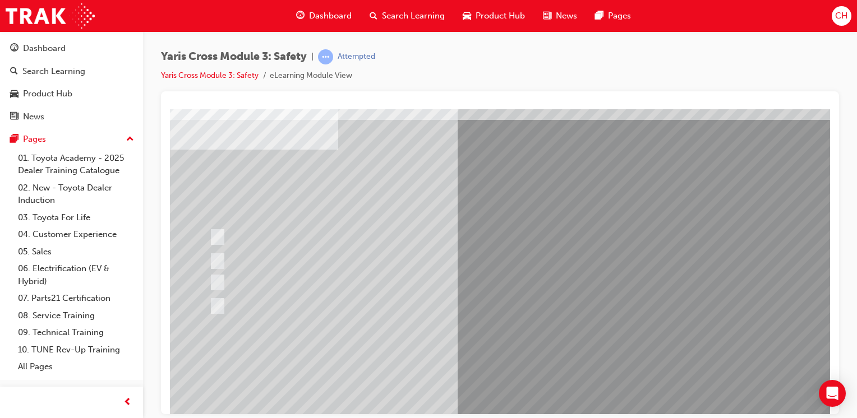
scroll to position [112, 0]
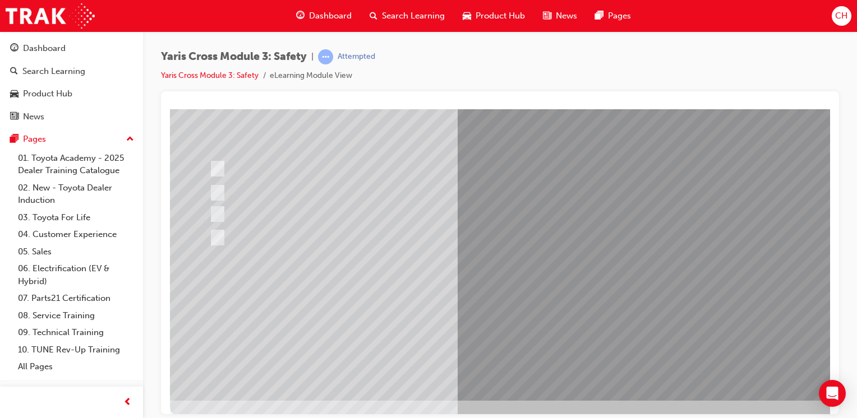
click at [491, 310] on div at bounding box center [551, 199] width 762 height 404
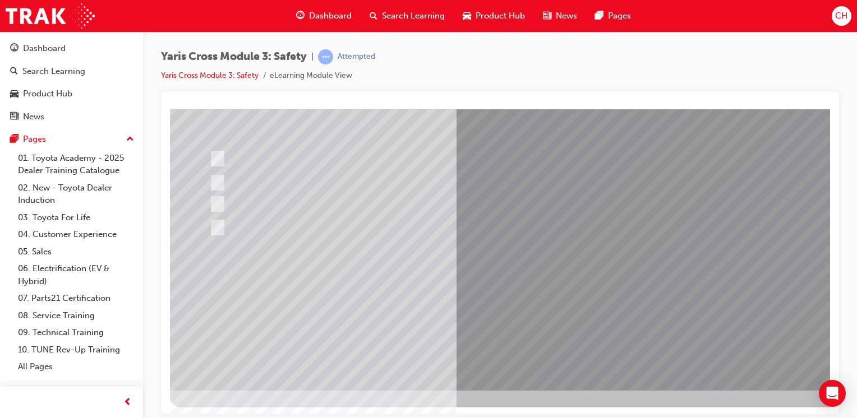
scroll to position [123, 0]
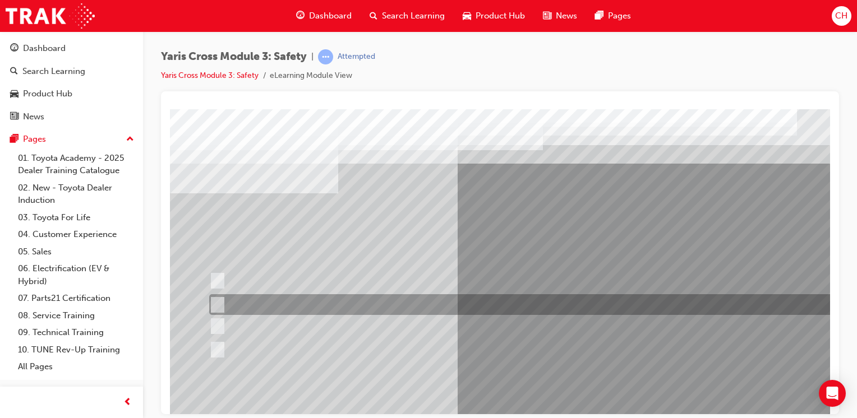
click at [217, 300] on input "SRS Airbags" at bounding box center [215, 305] width 12 height 12
radio input "true"
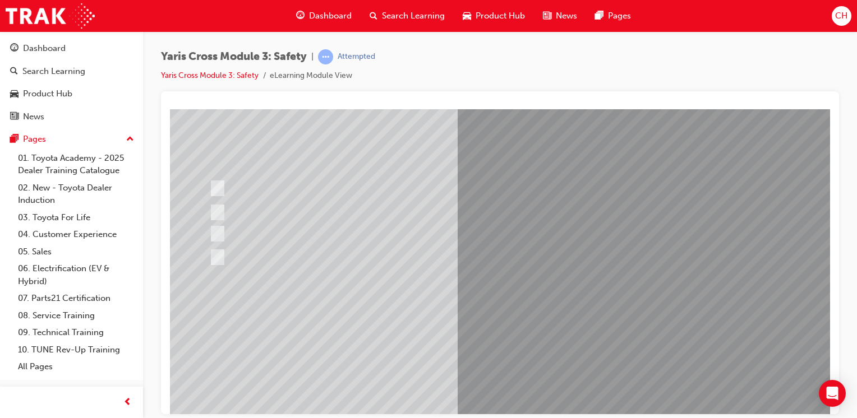
scroll to position [123, 0]
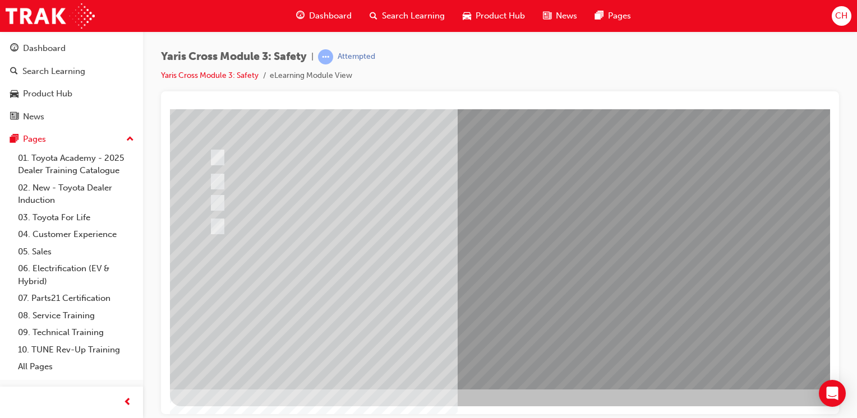
click at [505, 298] on div at bounding box center [551, 187] width 762 height 404
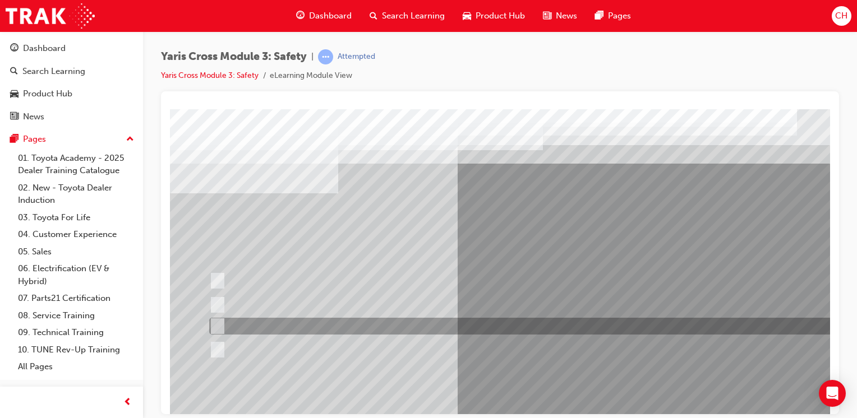
click at [260, 326] on div at bounding box center [533, 326] width 655 height 17
radio input "true"
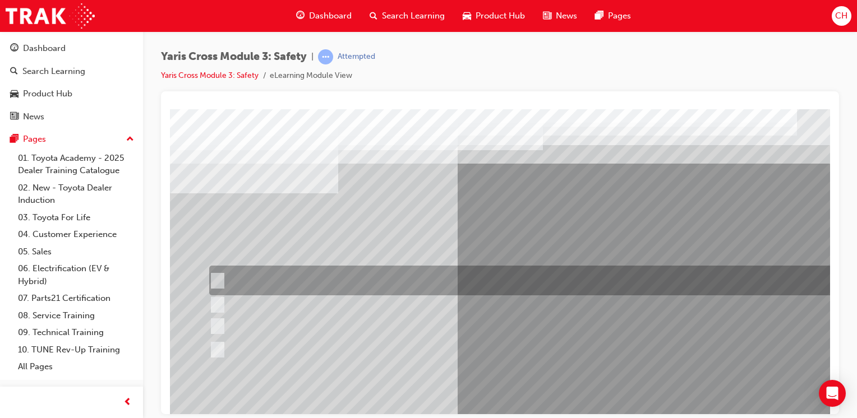
click at [216, 275] on input "Stop Sign" at bounding box center [215, 281] width 12 height 12
radio input "true"
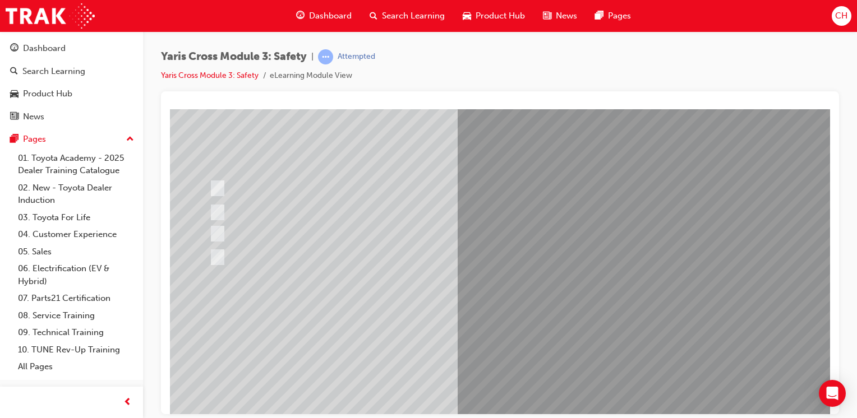
scroll to position [112, 0]
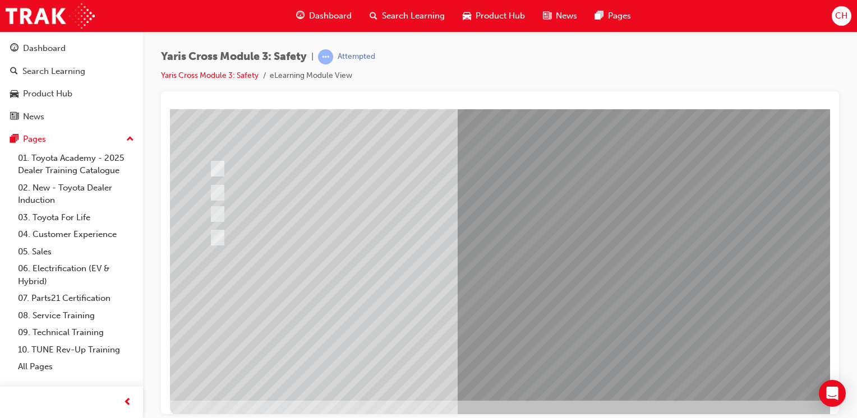
click at [500, 313] on div at bounding box center [551, 199] width 762 height 404
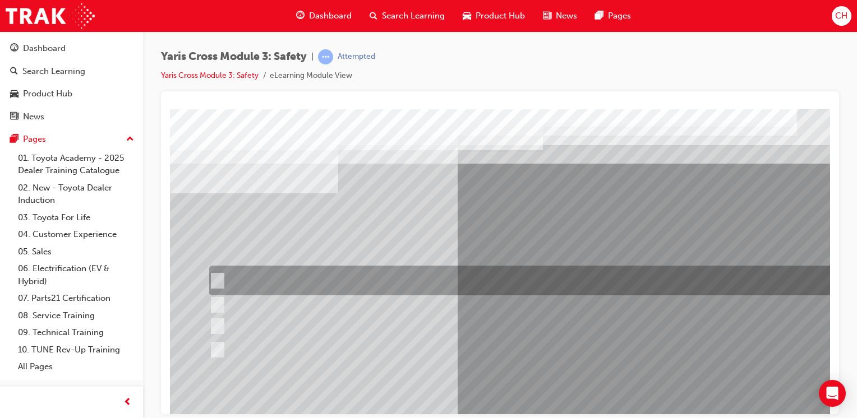
click at [361, 283] on div at bounding box center [533, 281] width 655 height 30
radio input "true"
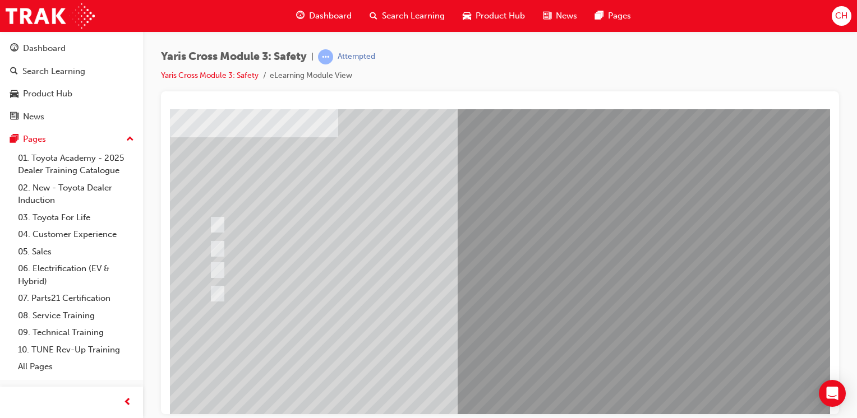
scroll to position [112, 0]
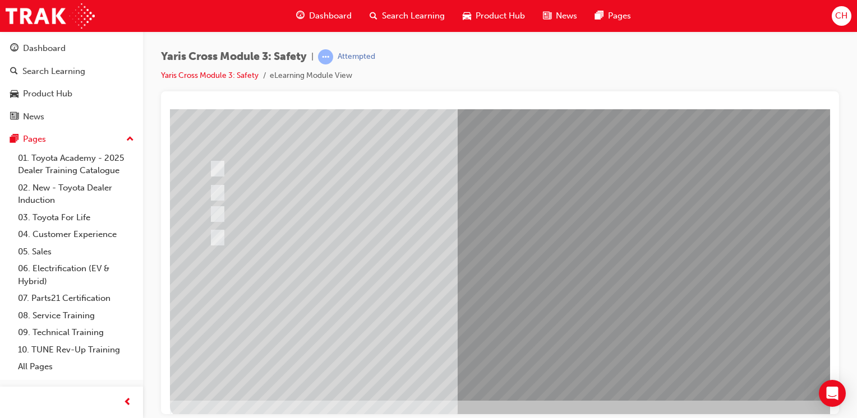
click at [450, 312] on div at bounding box center [551, 199] width 762 height 404
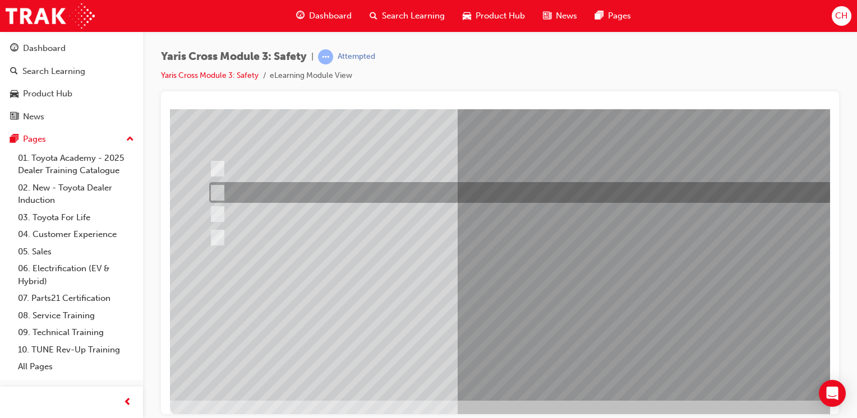
scroll to position [0, 0]
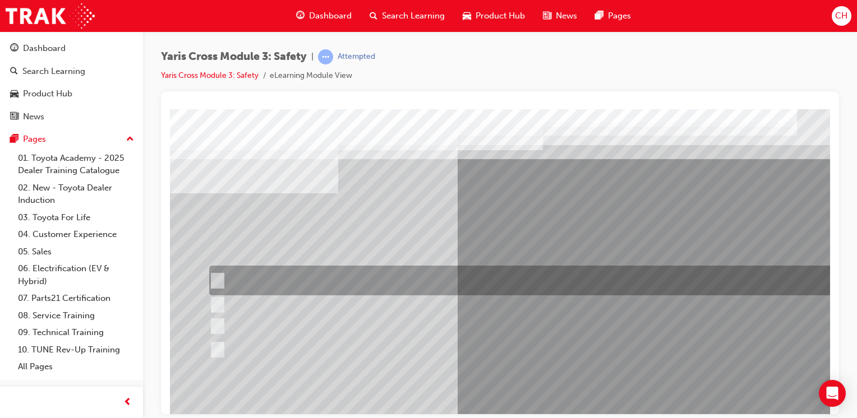
click at [280, 283] on div at bounding box center [533, 281] width 655 height 30
radio input "true"
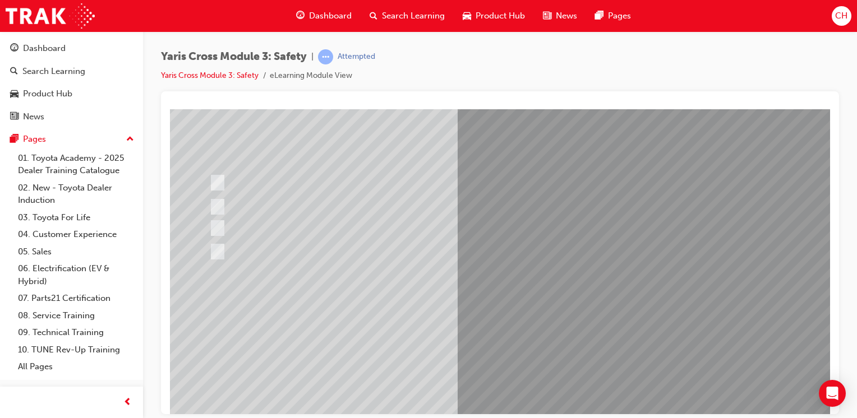
scroll to position [112, 0]
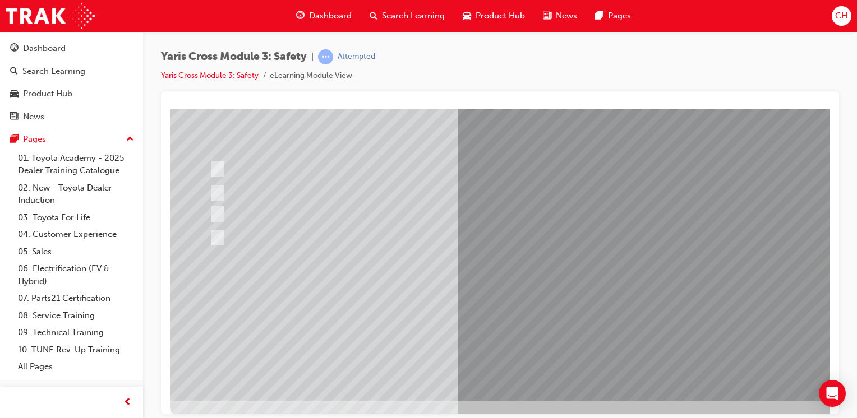
click at [503, 311] on div at bounding box center [551, 199] width 762 height 404
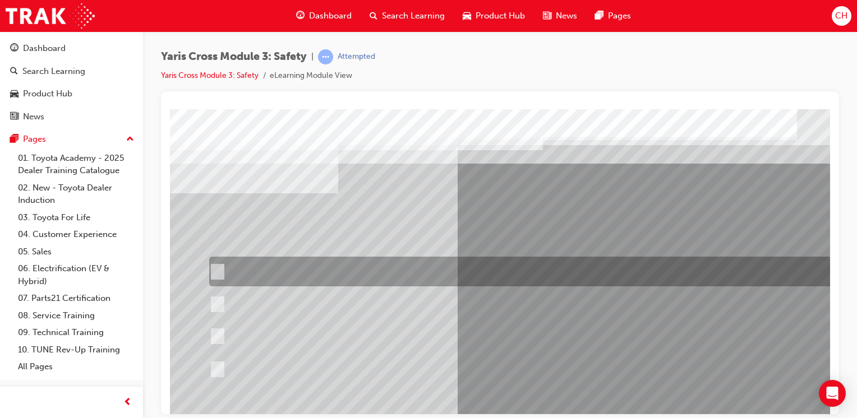
click at [395, 266] on div at bounding box center [533, 272] width 655 height 30
radio input "true"
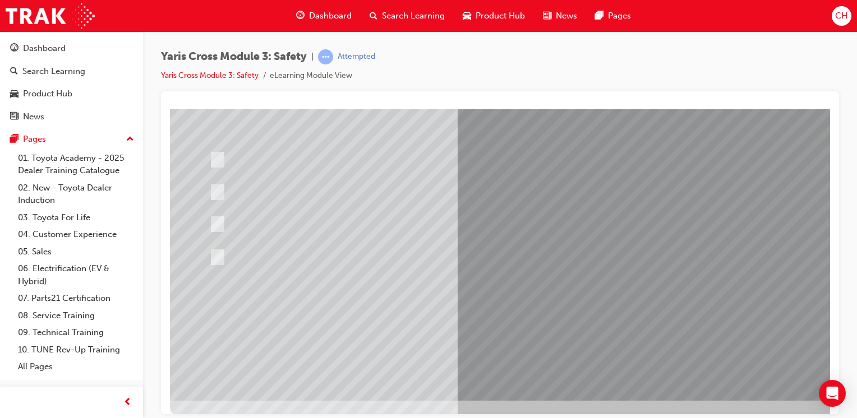
click at [524, 311] on div at bounding box center [551, 199] width 762 height 404
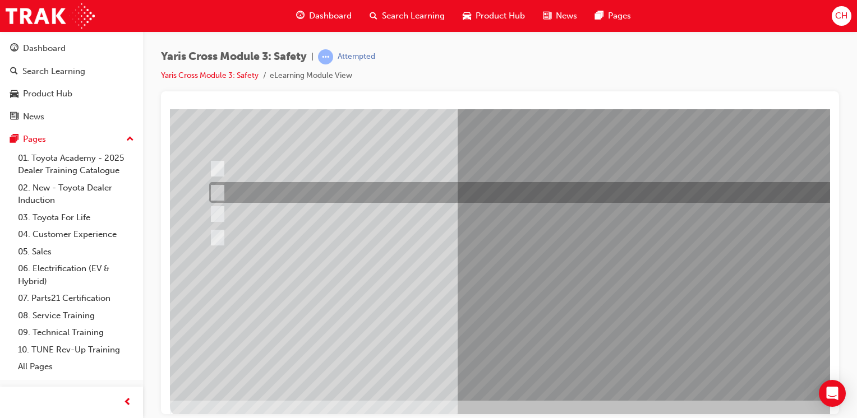
scroll to position [0, 0]
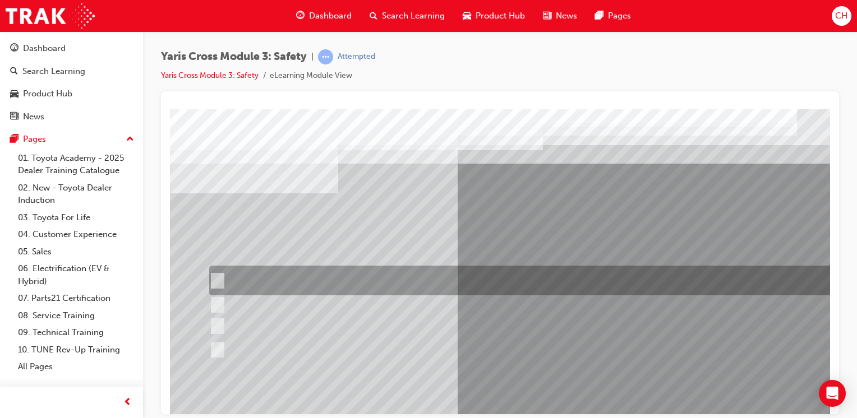
click at [389, 280] on div at bounding box center [533, 281] width 655 height 30
radio input "true"
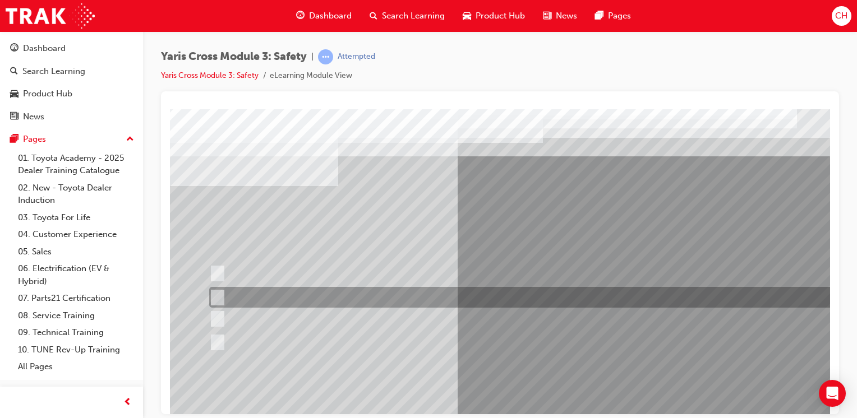
scroll to position [112, 0]
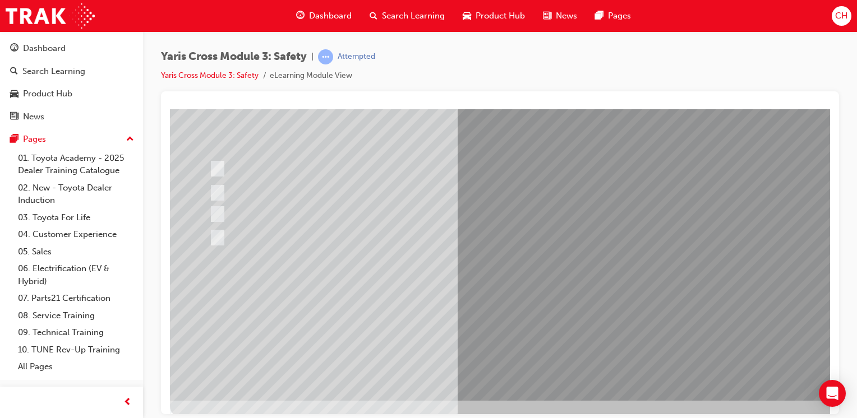
click at [536, 322] on div at bounding box center [551, 199] width 762 height 404
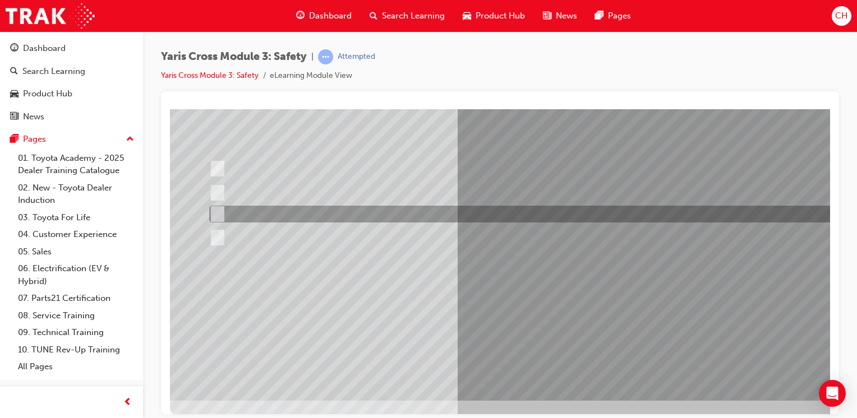
scroll to position [0, 0]
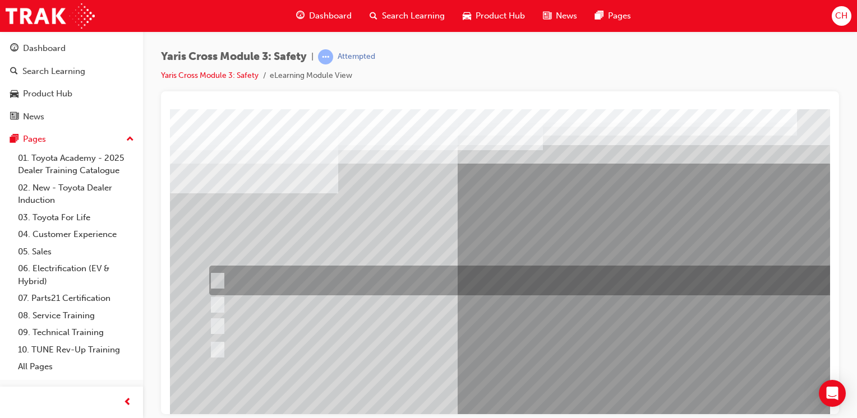
click at [377, 278] on div at bounding box center [533, 281] width 655 height 30
checkbox input "true"
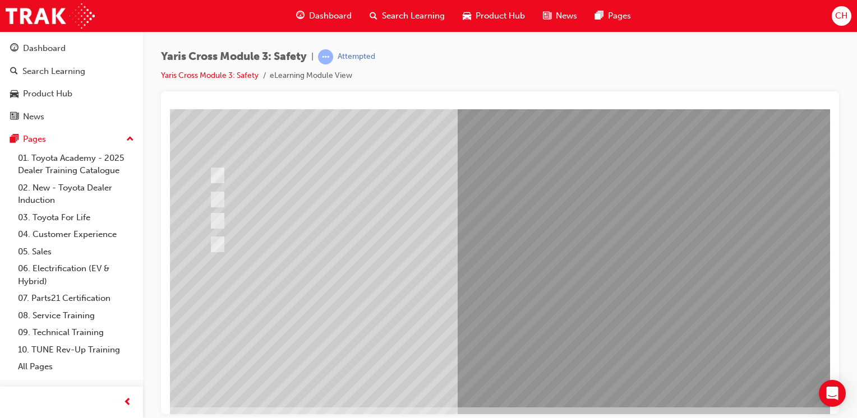
scroll to position [112, 0]
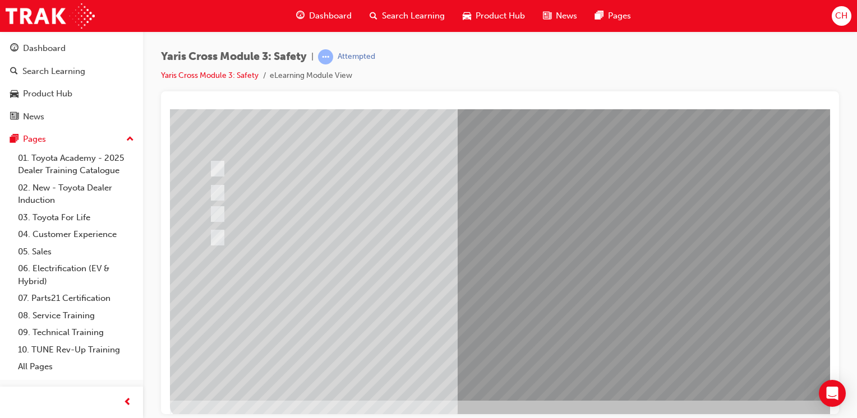
click at [535, 311] on div at bounding box center [551, 199] width 762 height 404
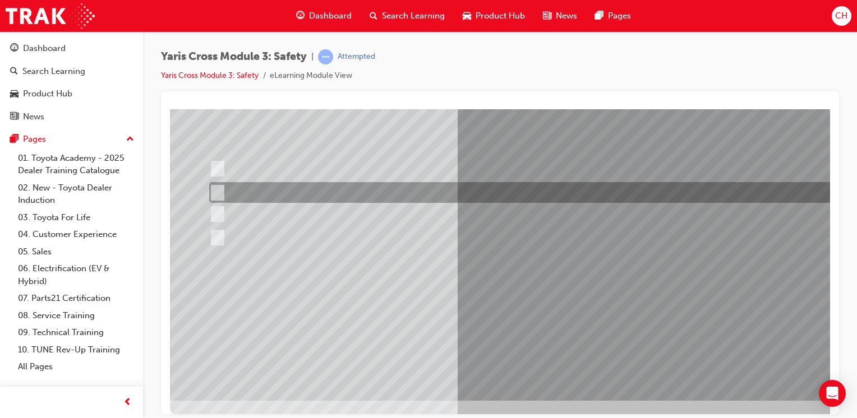
scroll to position [0, 0]
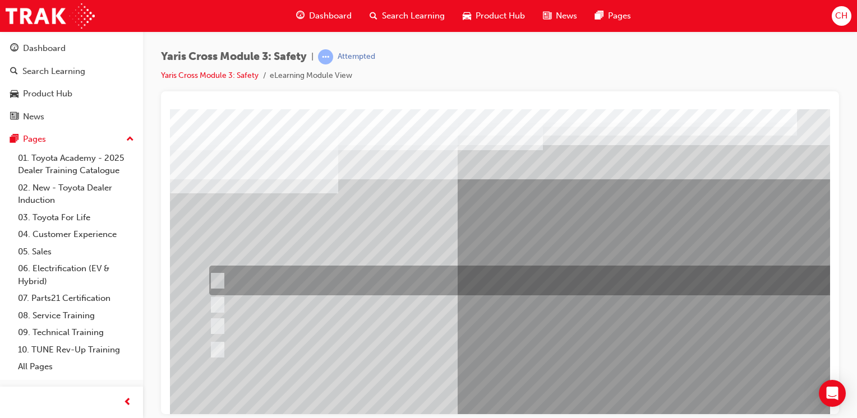
click at [371, 287] on div at bounding box center [533, 281] width 655 height 30
radio input "true"
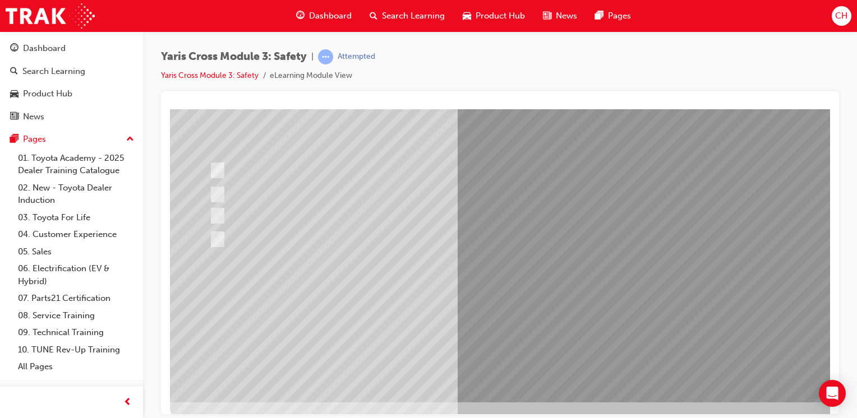
scroll to position [112, 0]
click at [501, 307] on div at bounding box center [551, 199] width 762 height 404
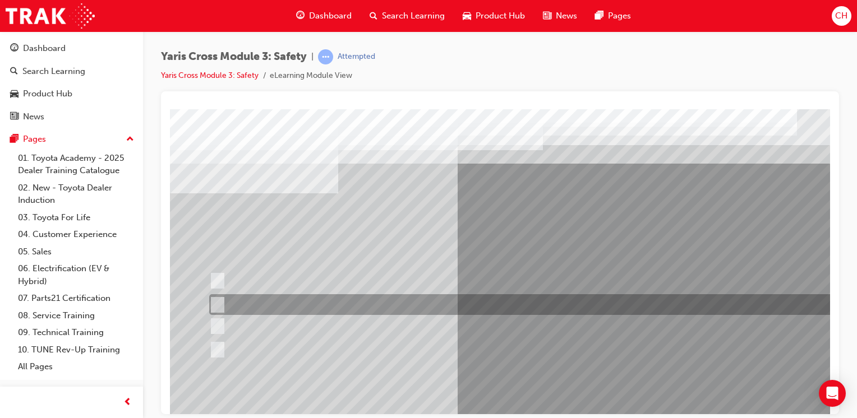
click at [395, 307] on div at bounding box center [533, 304] width 655 height 21
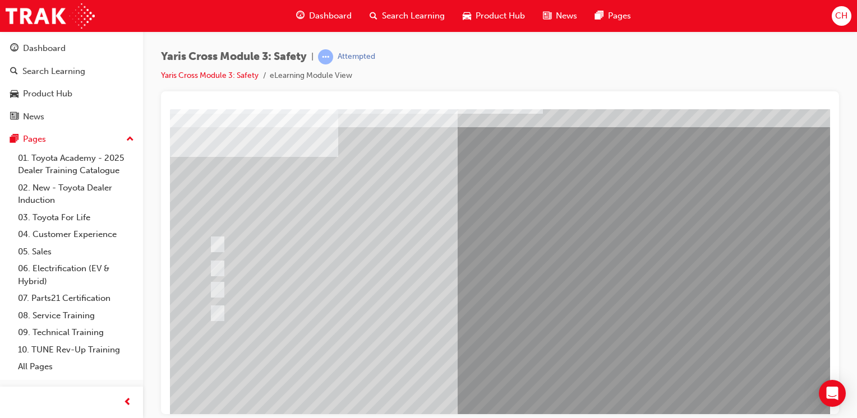
scroll to position [56, 0]
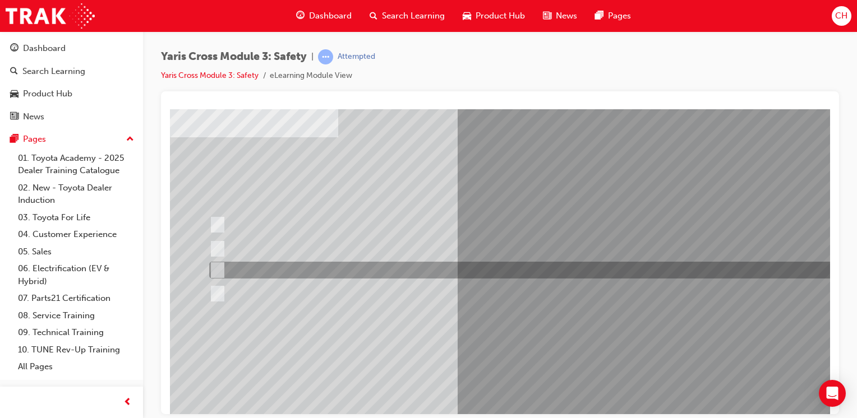
click at [325, 274] on div at bounding box center [533, 270] width 655 height 17
radio input "false"
radio input "true"
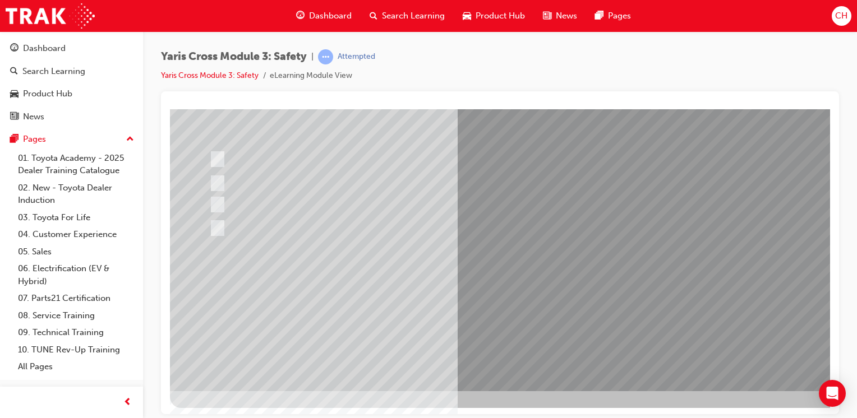
scroll to position [123, 0]
click at [493, 300] on div at bounding box center [551, 187] width 762 height 404
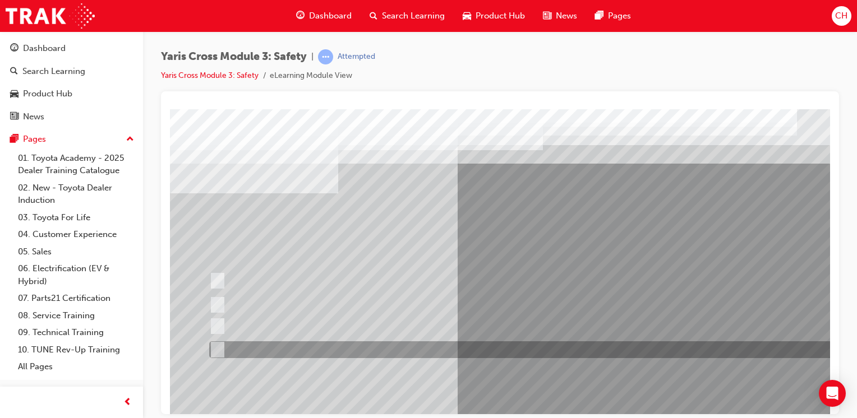
click at [218, 348] on input "Blind Spot Monitor (BSM)" at bounding box center [215, 350] width 12 height 12
checkbox input "true"
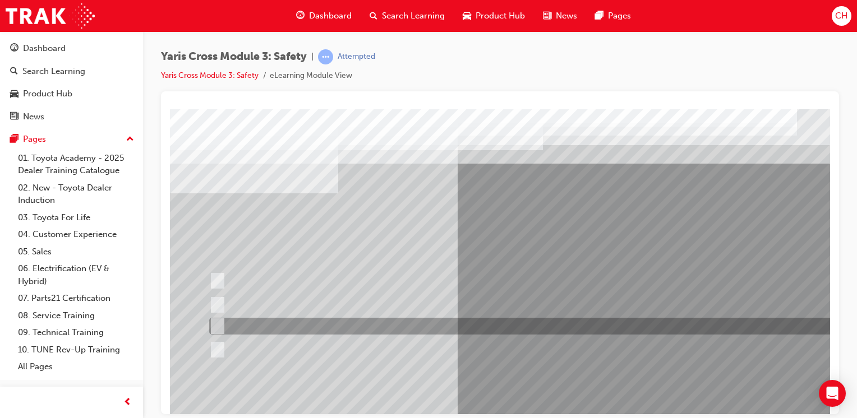
click at [220, 318] on div at bounding box center [533, 326] width 655 height 17
checkbox input "true"
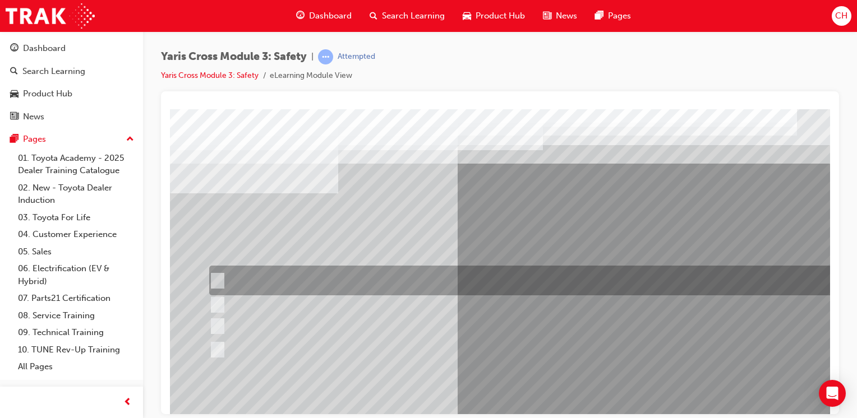
click at [217, 278] on input "Lane Departure Assist with Steering Control" at bounding box center [215, 281] width 12 height 12
checkbox input "true"
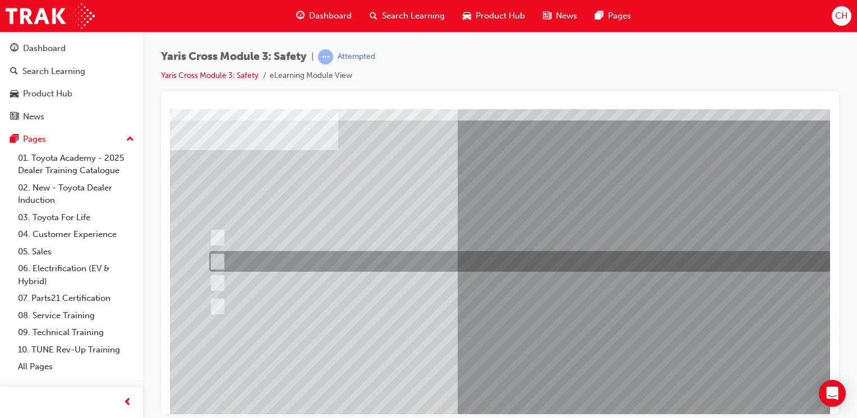
scroll to position [112, 0]
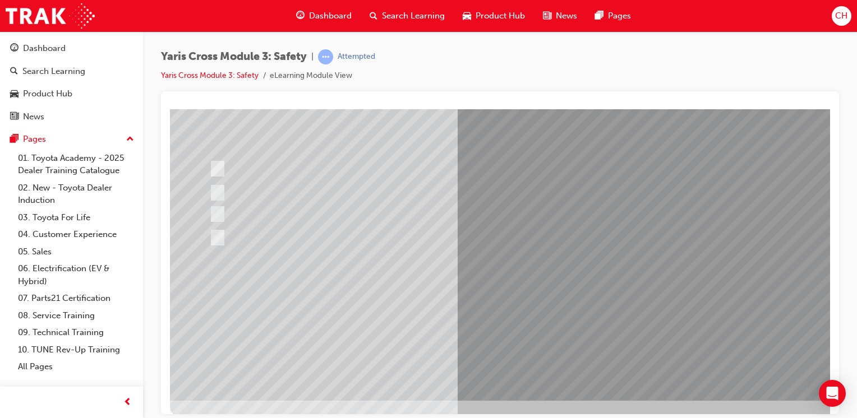
click at [520, 313] on div at bounding box center [551, 199] width 762 height 404
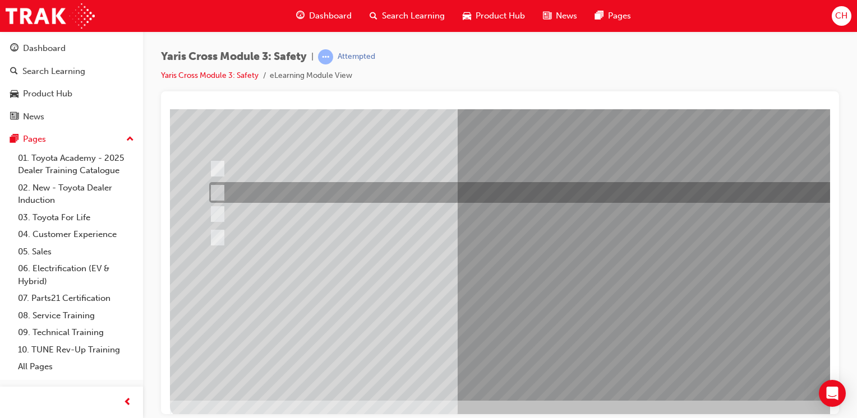
scroll to position [0, 0]
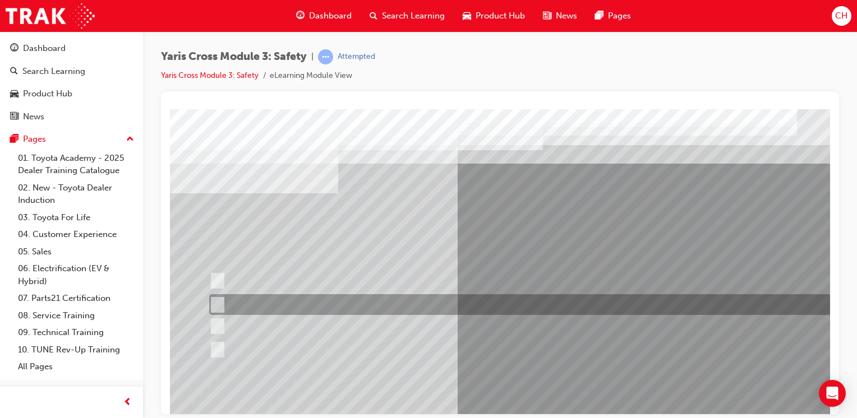
click at [432, 309] on div at bounding box center [533, 304] width 655 height 21
radio input "true"
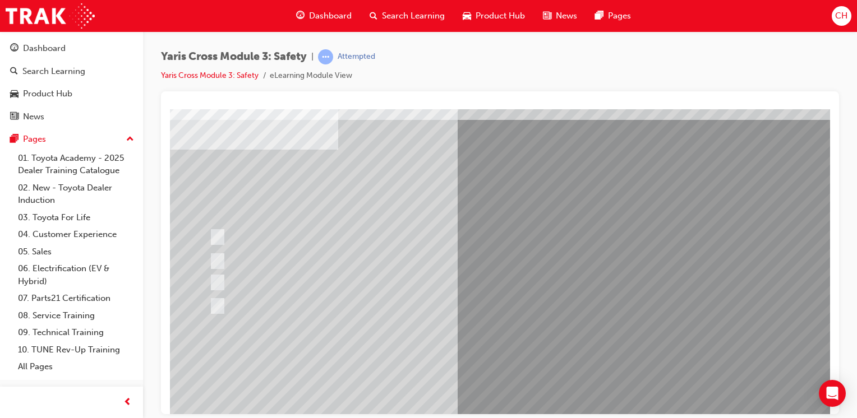
scroll to position [112, 0]
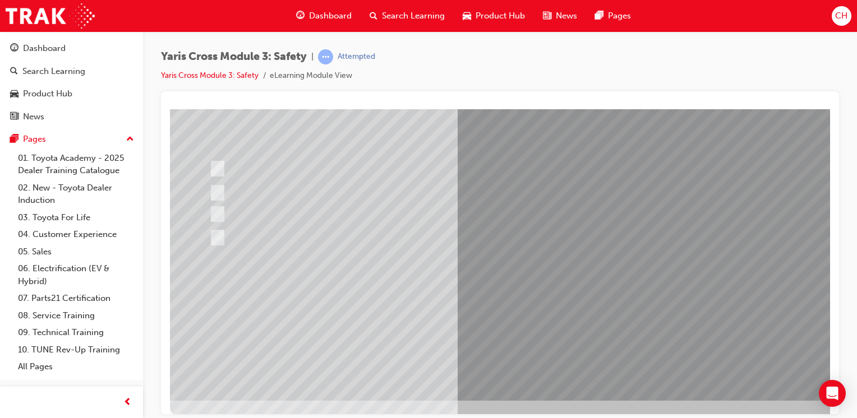
click at [549, 311] on div at bounding box center [551, 199] width 762 height 404
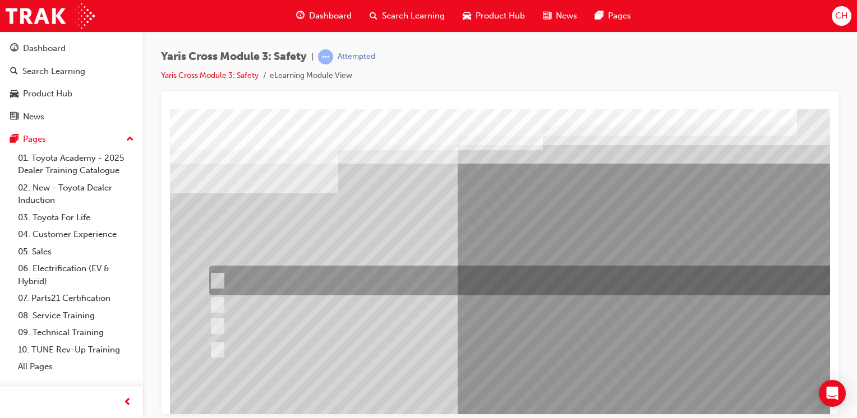
click at [298, 284] on div at bounding box center [533, 281] width 655 height 30
radio input "true"
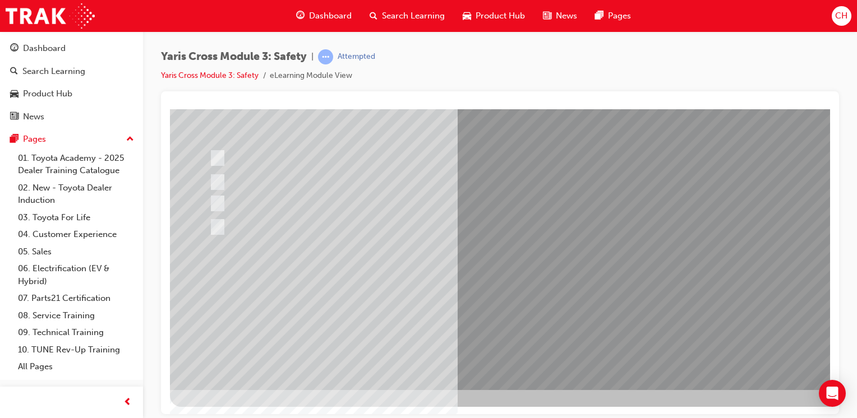
scroll to position [123, 0]
click at [515, 306] on div at bounding box center [551, 187] width 762 height 404
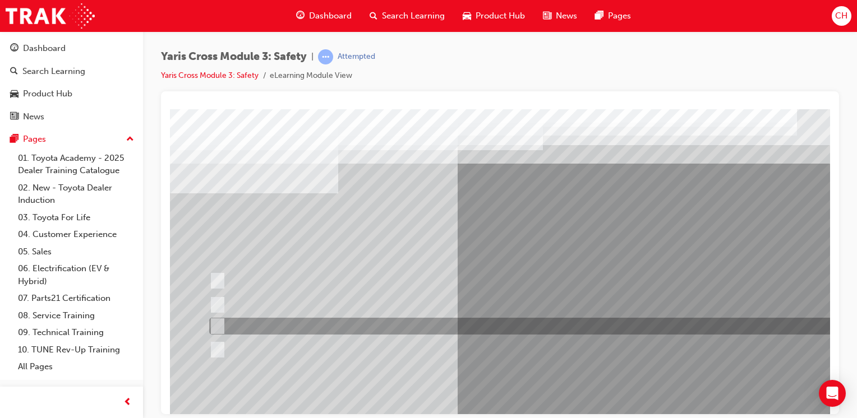
click at [317, 327] on div at bounding box center [533, 326] width 655 height 17
radio input "true"
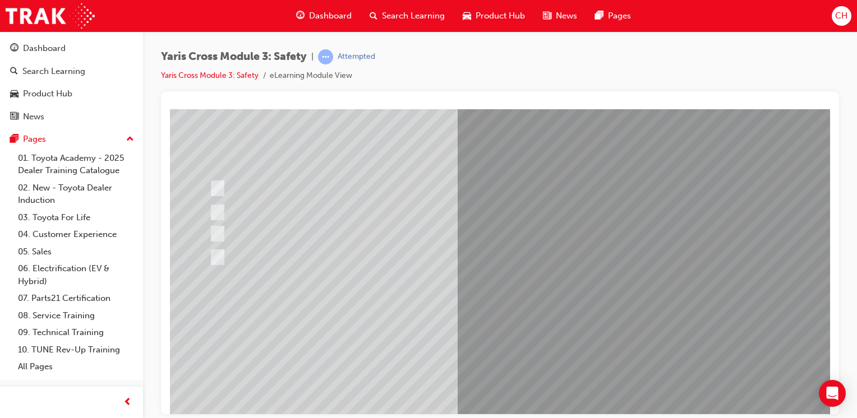
scroll to position [112, 0]
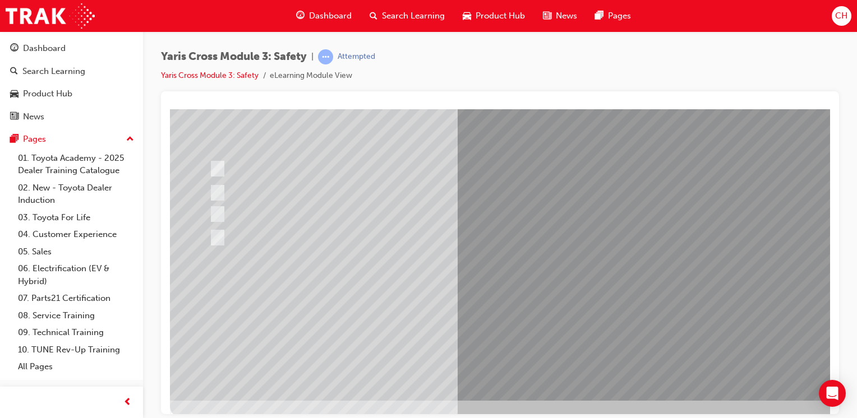
click at [501, 304] on div at bounding box center [551, 199] width 762 height 404
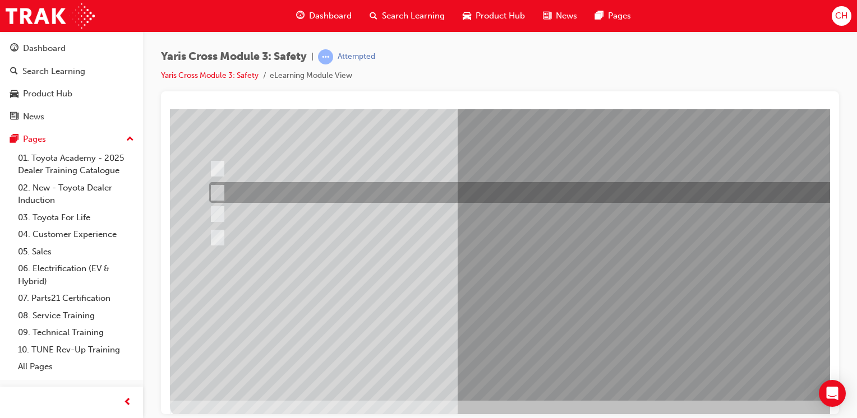
scroll to position [0, 0]
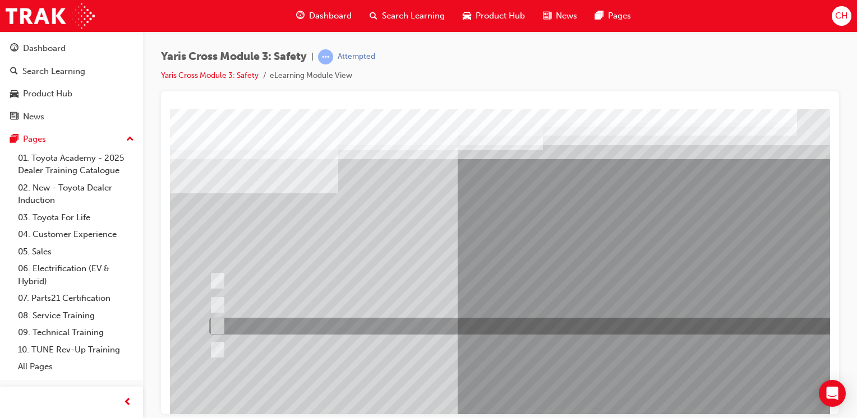
click at [278, 325] on div at bounding box center [533, 326] width 655 height 17
radio input "true"
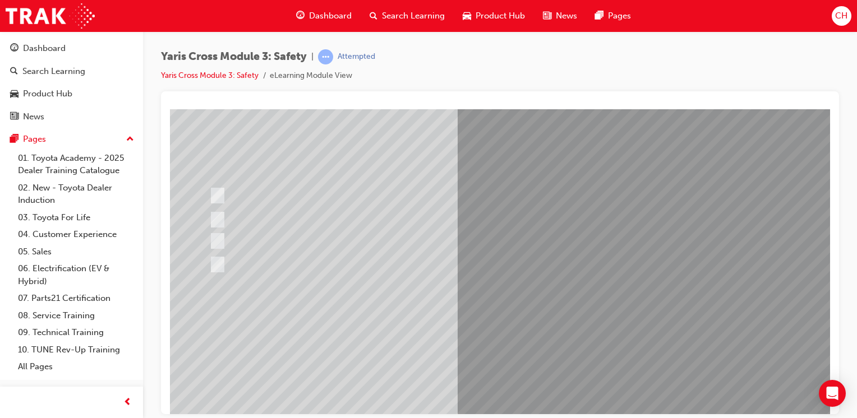
scroll to position [112, 0]
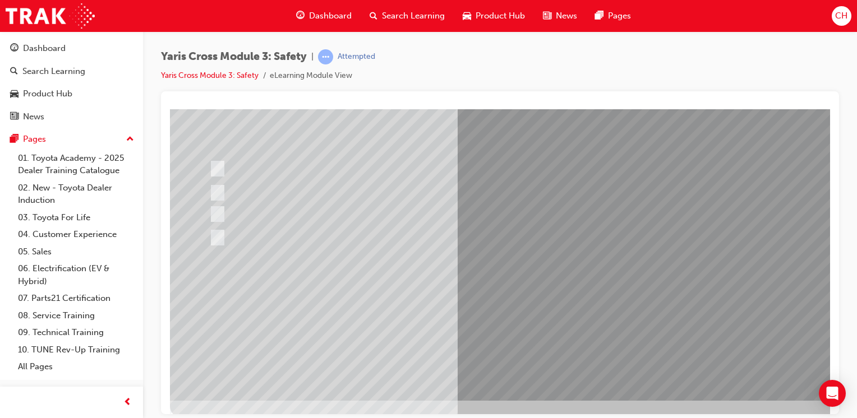
click at [505, 311] on div at bounding box center [551, 199] width 762 height 404
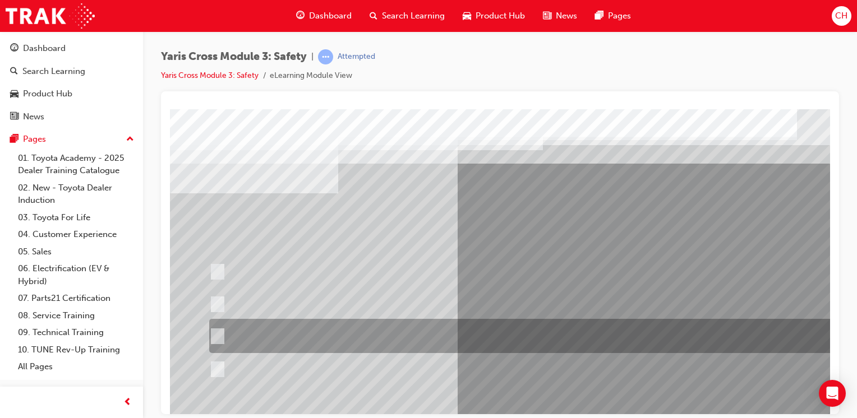
click at [389, 336] on div at bounding box center [533, 336] width 655 height 34
radio input "true"
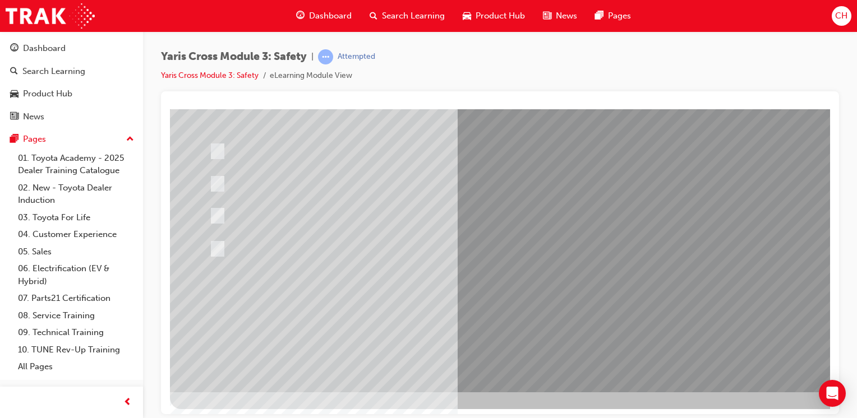
scroll to position [123, 0]
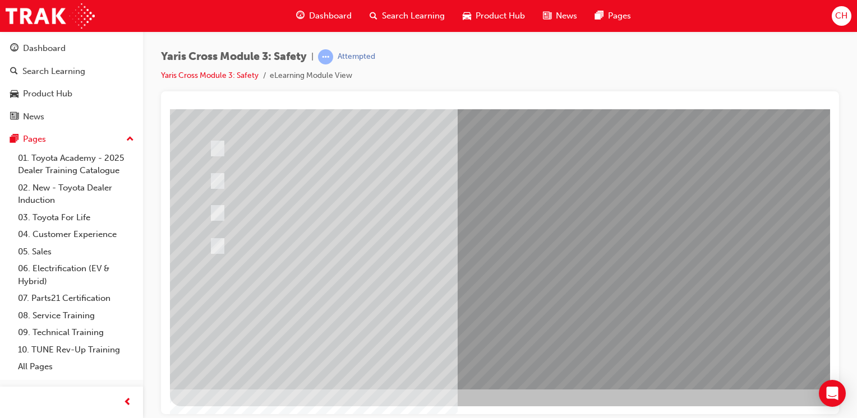
click at [323, 243] on div at bounding box center [551, 187] width 762 height 404
click at [360, 255] on div at bounding box center [533, 245] width 655 height 31
click at [339, 244] on div at bounding box center [533, 245] width 655 height 31
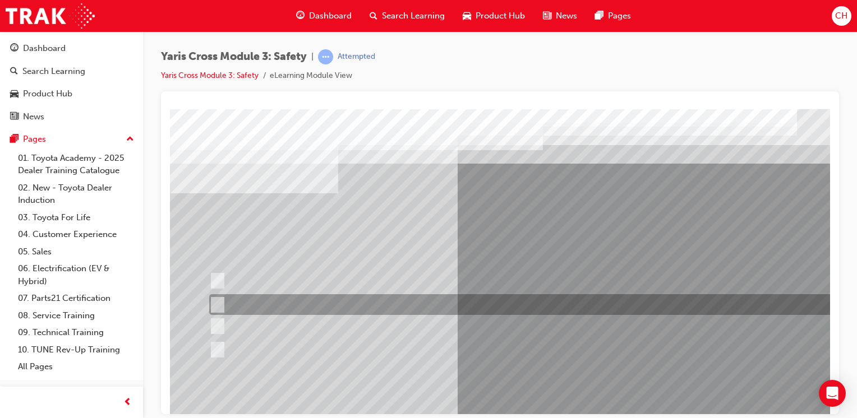
click at [391, 307] on div at bounding box center [533, 304] width 655 height 21
radio input "true"
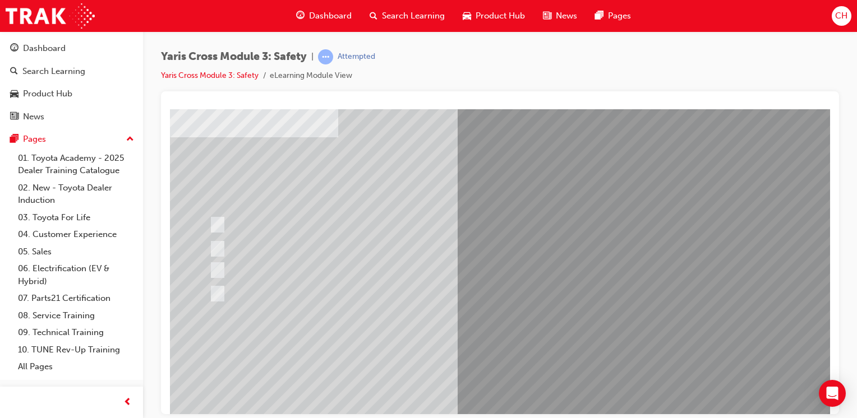
scroll to position [112, 0]
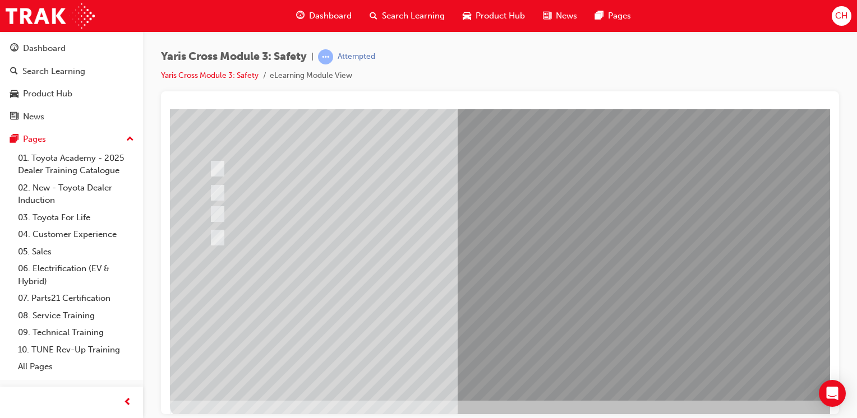
click at [503, 317] on div at bounding box center [551, 199] width 762 height 404
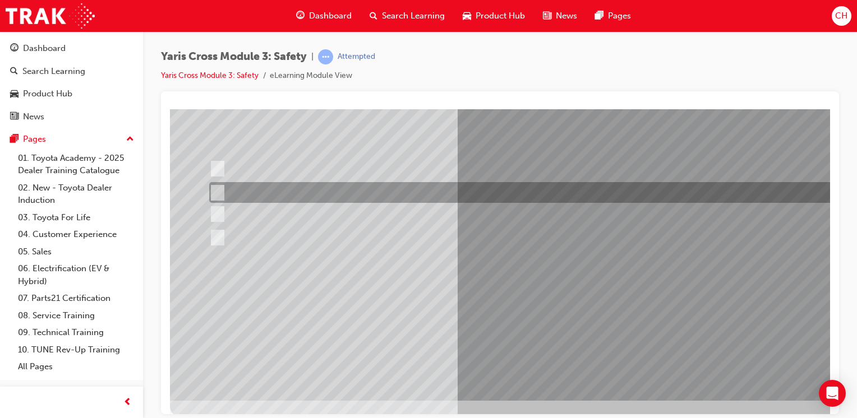
scroll to position [0, 0]
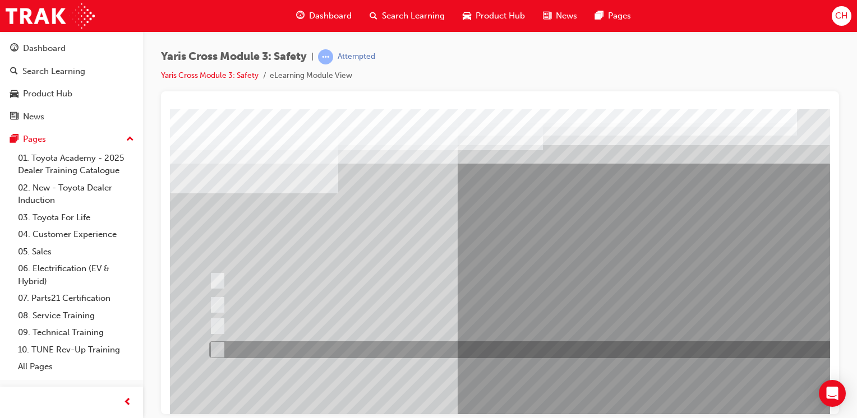
click at [344, 352] on div at bounding box center [533, 349] width 655 height 17
checkbox input "true"
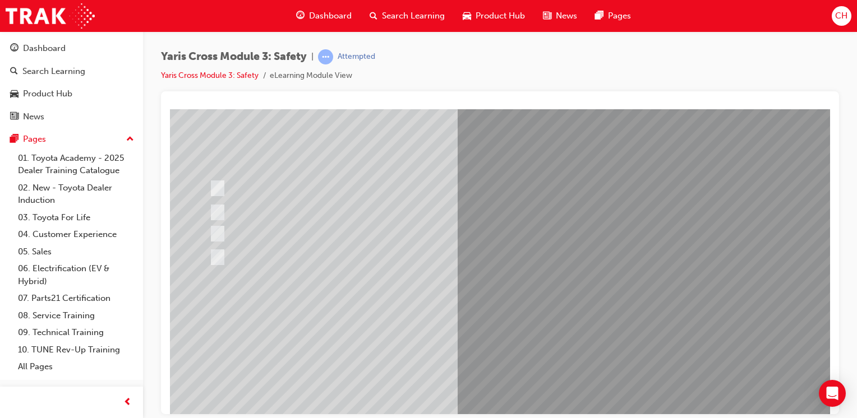
scroll to position [112, 0]
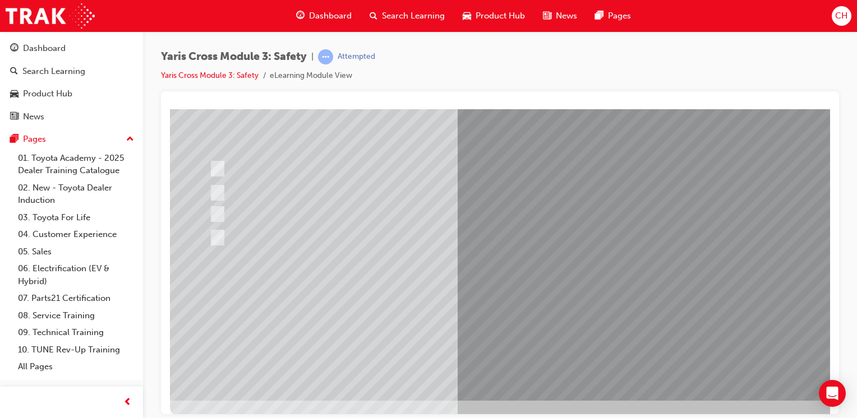
click at [514, 312] on div at bounding box center [551, 199] width 762 height 404
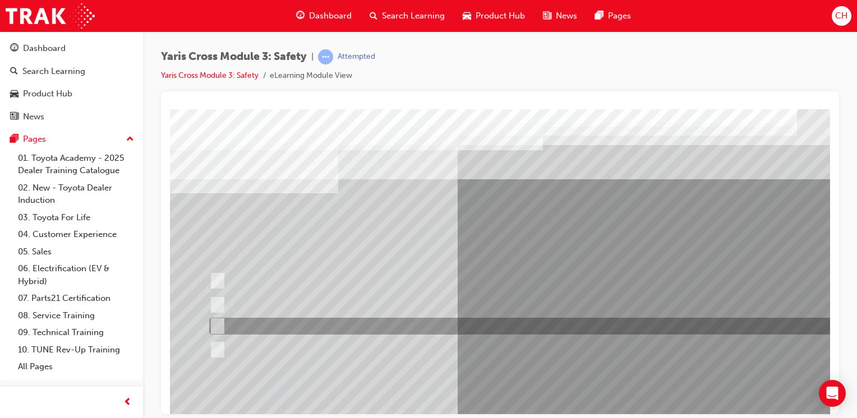
click at [300, 331] on div at bounding box center [533, 326] width 655 height 17
radio input "true"
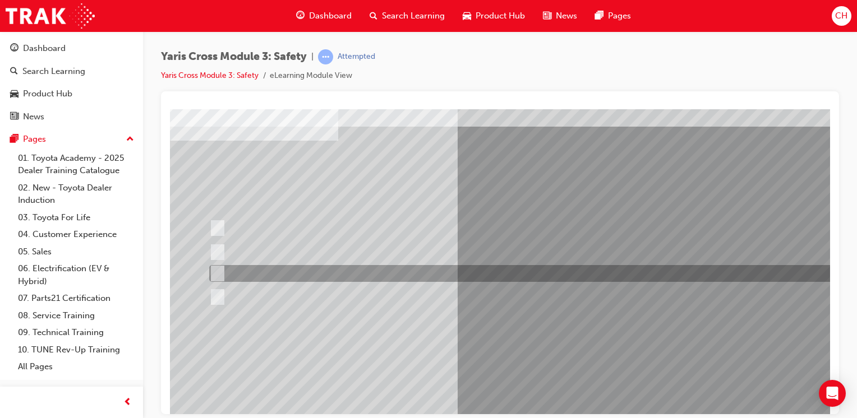
scroll to position [112, 0]
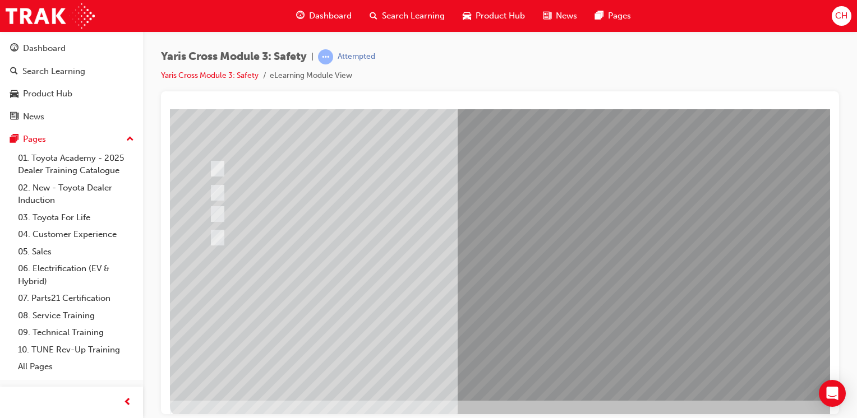
click at [547, 332] on div at bounding box center [551, 199] width 762 height 404
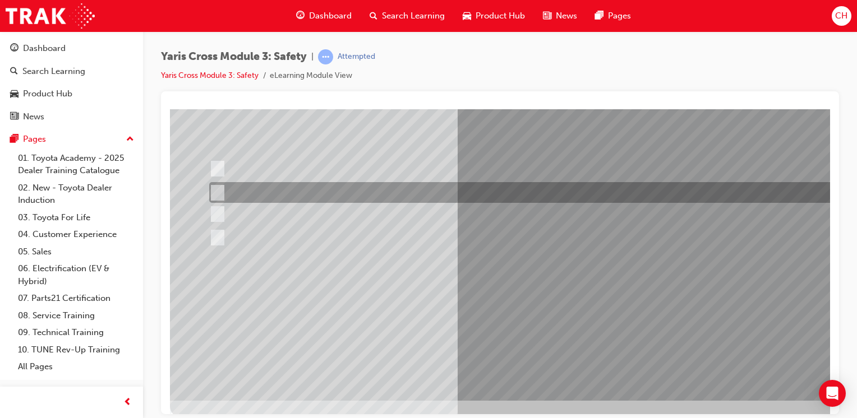
scroll to position [0, 0]
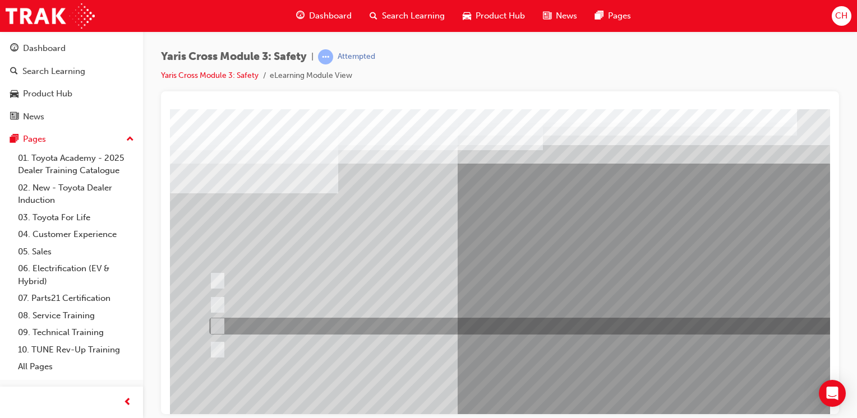
click at [315, 327] on div at bounding box center [533, 326] width 655 height 17
radio input "true"
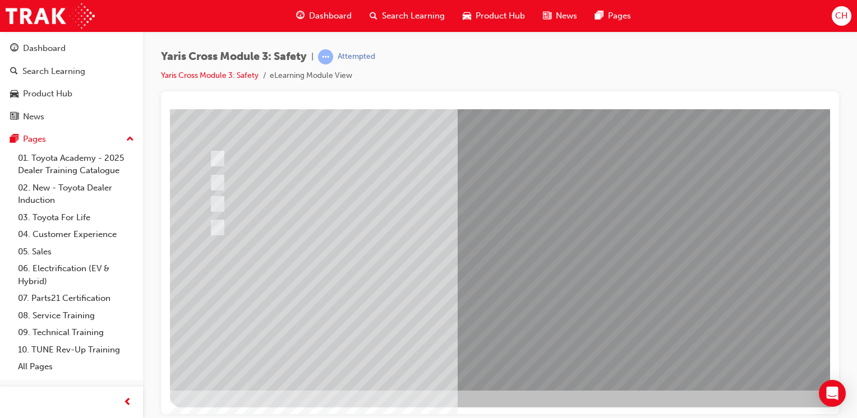
scroll to position [123, 0]
click at [568, 303] on div at bounding box center [551, 187] width 762 height 404
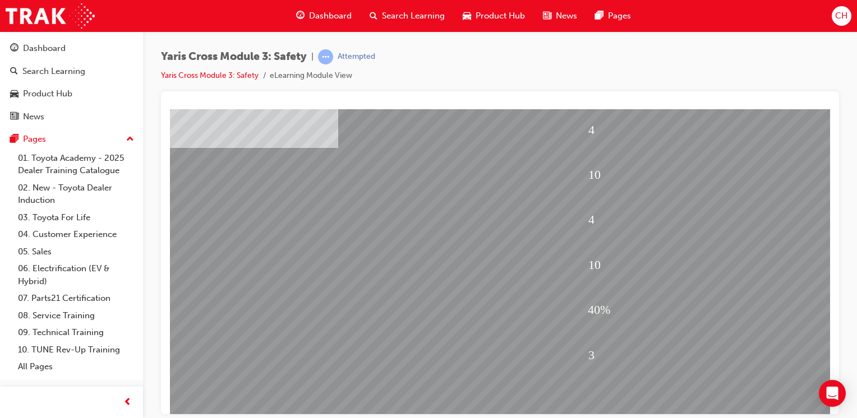
scroll to position [112, 0]
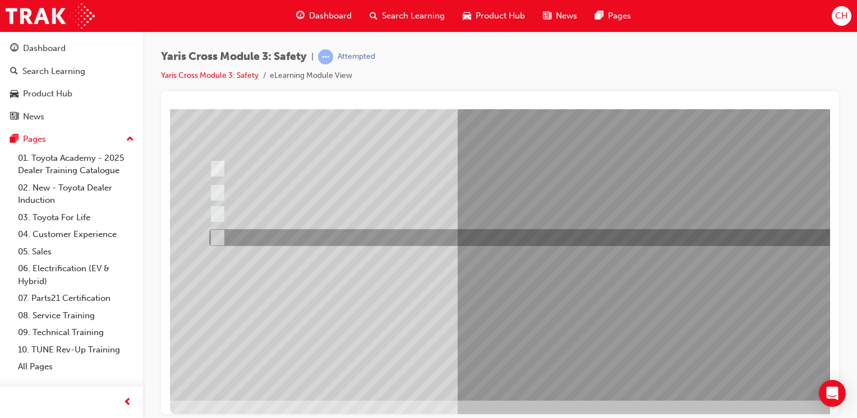
scroll to position [0, 0]
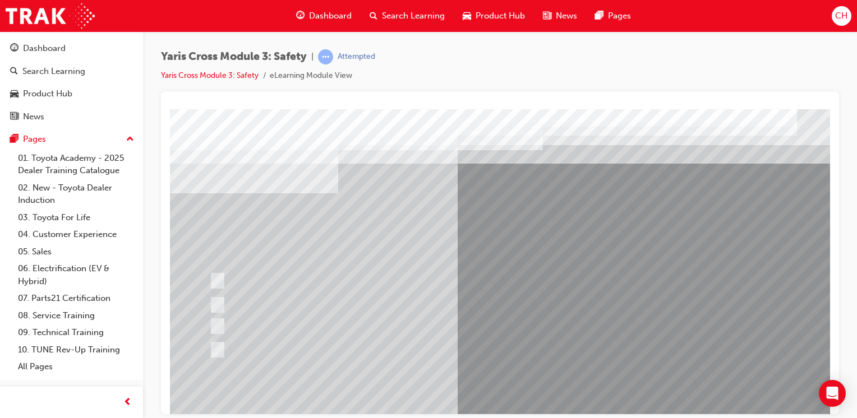
click at [312, 346] on div at bounding box center [533, 349] width 655 height 17
checkbox input "true"
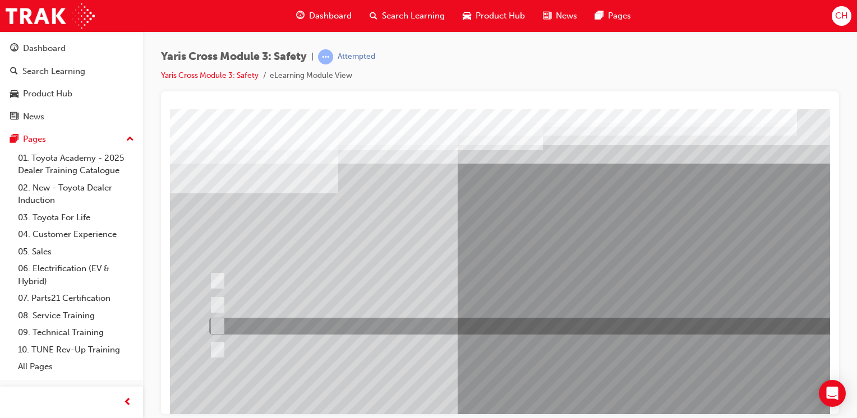
click at [325, 327] on div at bounding box center [533, 326] width 655 height 17
checkbox input "true"
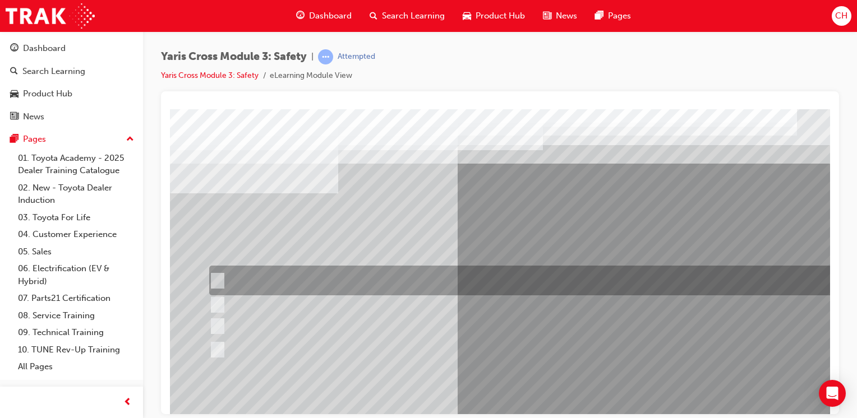
click at [351, 275] on div at bounding box center [533, 281] width 655 height 30
checkbox input "true"
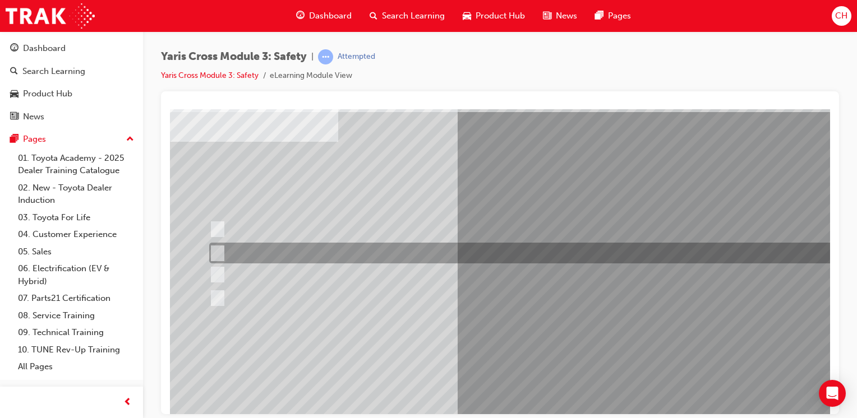
scroll to position [112, 0]
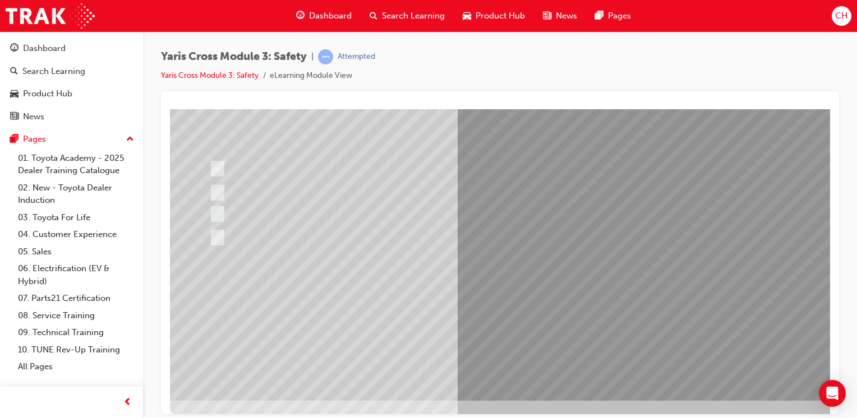
click at [505, 326] on div at bounding box center [551, 199] width 762 height 404
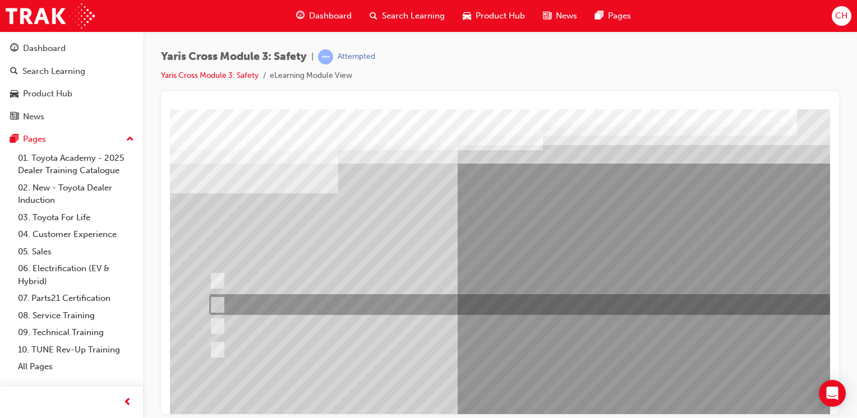
click at [305, 301] on div at bounding box center [533, 304] width 655 height 21
radio input "true"
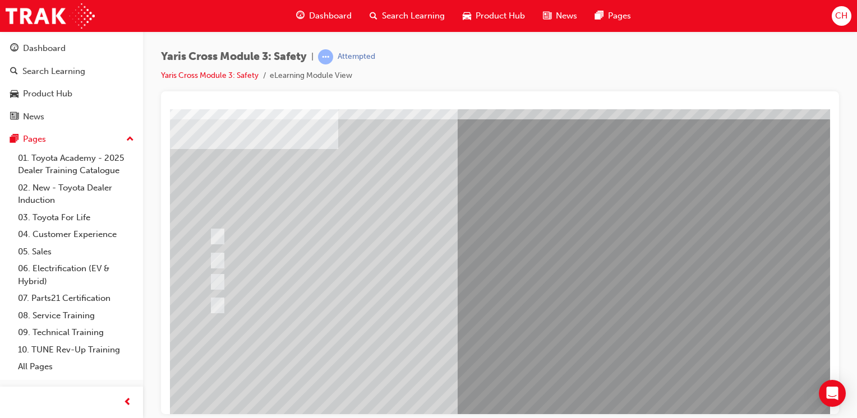
scroll to position [112, 0]
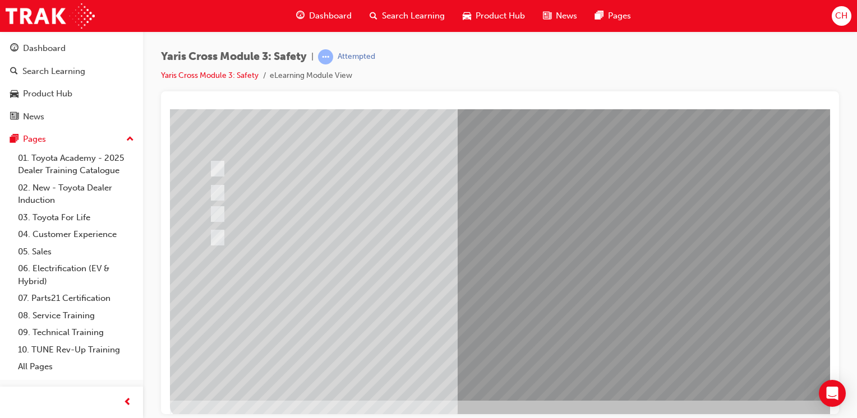
click at [487, 318] on div at bounding box center [551, 199] width 762 height 404
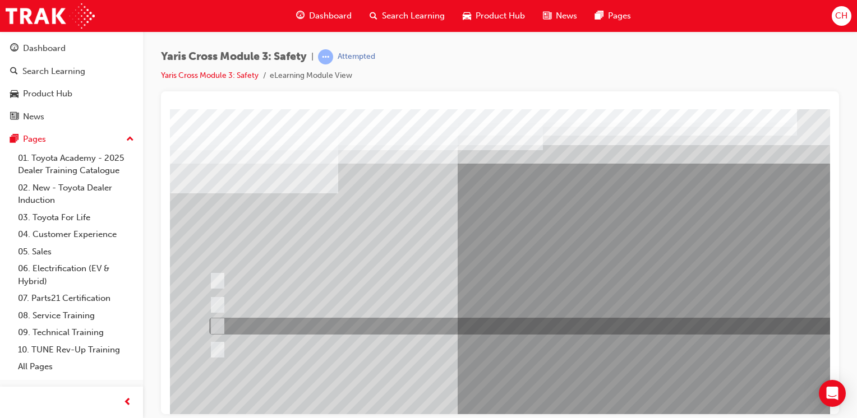
click at [218, 322] on input "School Zone" at bounding box center [215, 326] width 12 height 12
radio input "true"
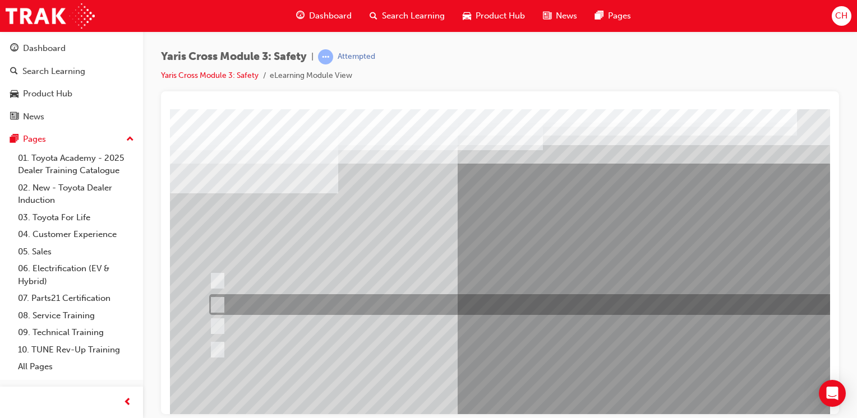
click at [222, 304] on div at bounding box center [533, 304] width 655 height 21
radio input "true"
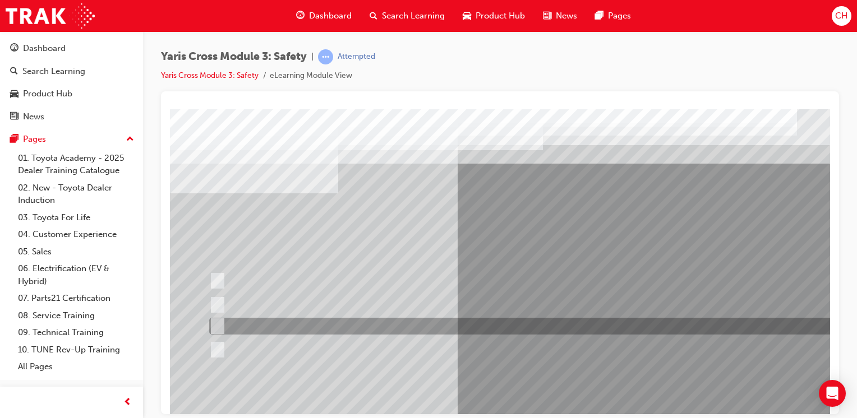
click at [220, 322] on input "School Zone" at bounding box center [215, 326] width 12 height 12
radio input "true"
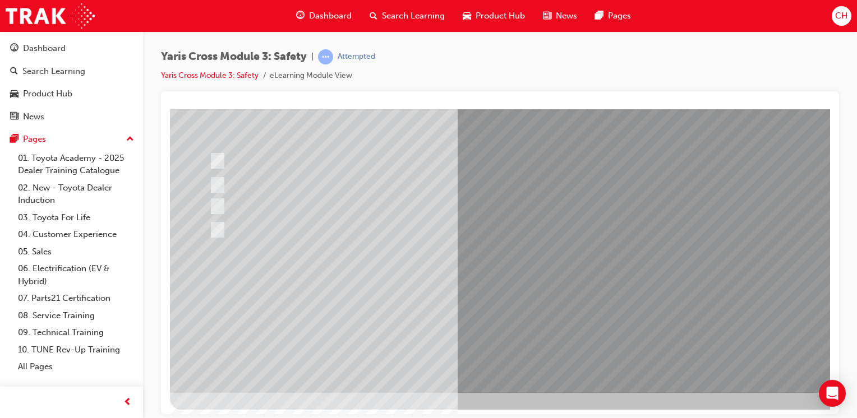
scroll to position [123, 0]
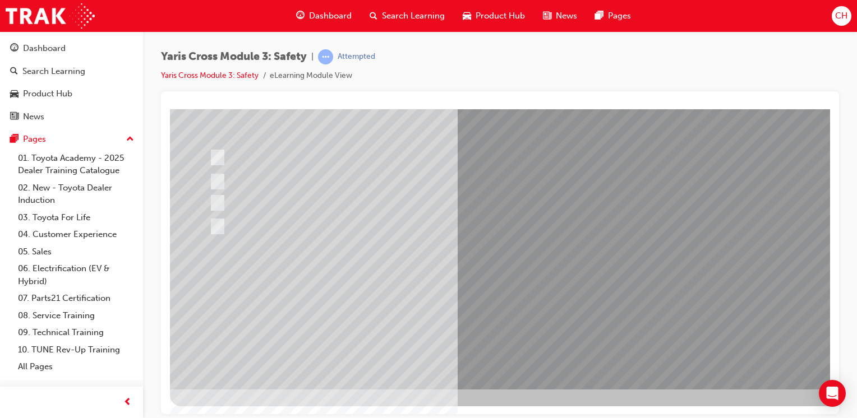
click at [497, 295] on div at bounding box center [551, 187] width 762 height 404
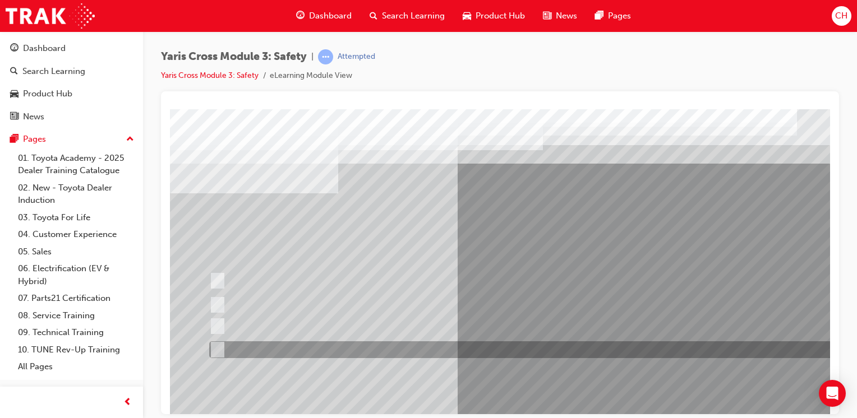
click at [308, 346] on div at bounding box center [533, 349] width 655 height 17
radio input "true"
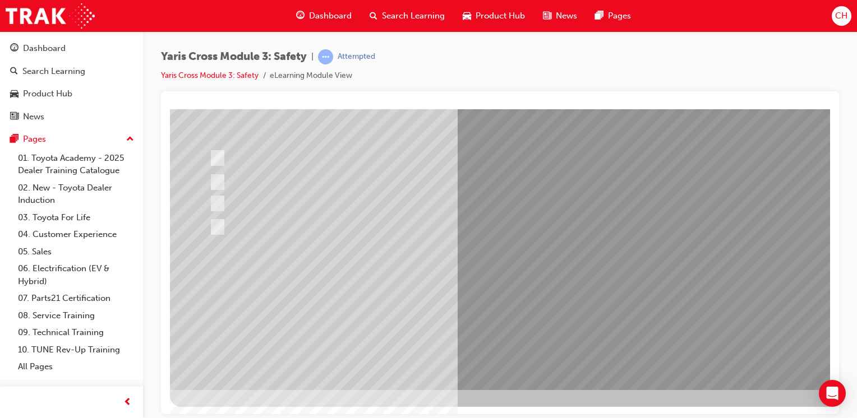
scroll to position [123, 0]
click at [487, 297] on div at bounding box center [551, 187] width 762 height 404
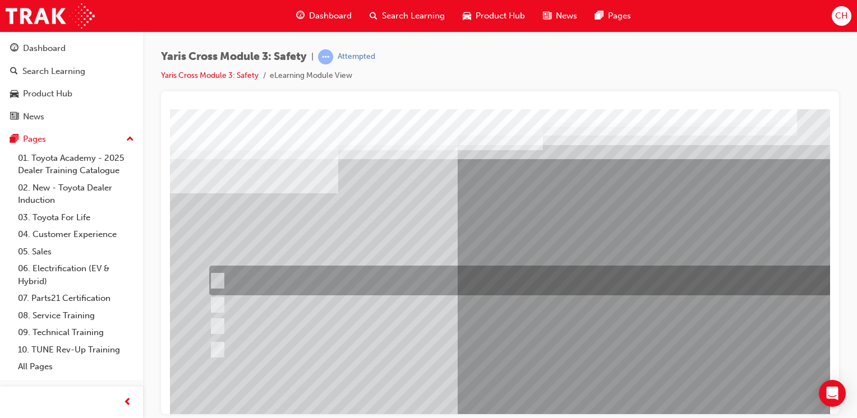
click at [339, 284] on div at bounding box center [533, 281] width 655 height 30
radio input "true"
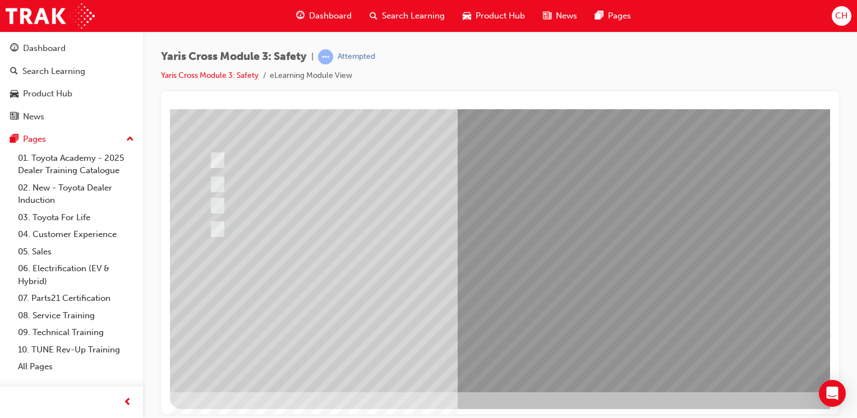
scroll to position [123, 0]
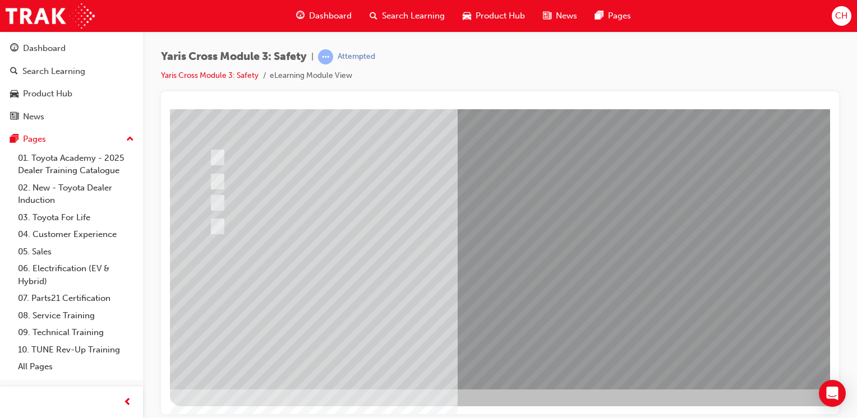
click at [510, 306] on div at bounding box center [551, 187] width 762 height 404
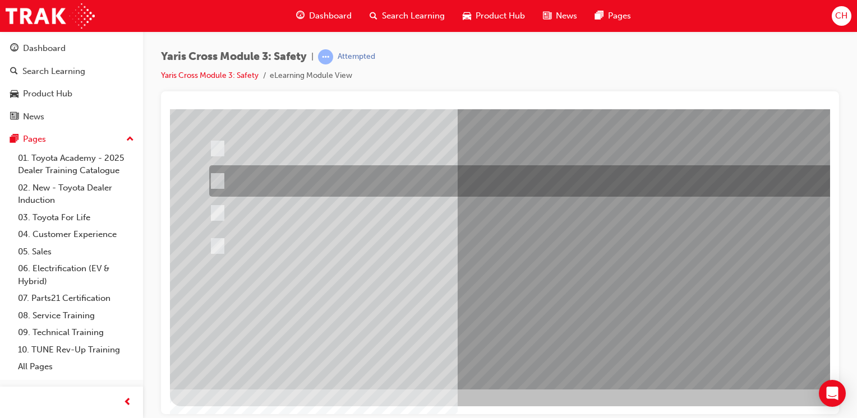
scroll to position [0, 0]
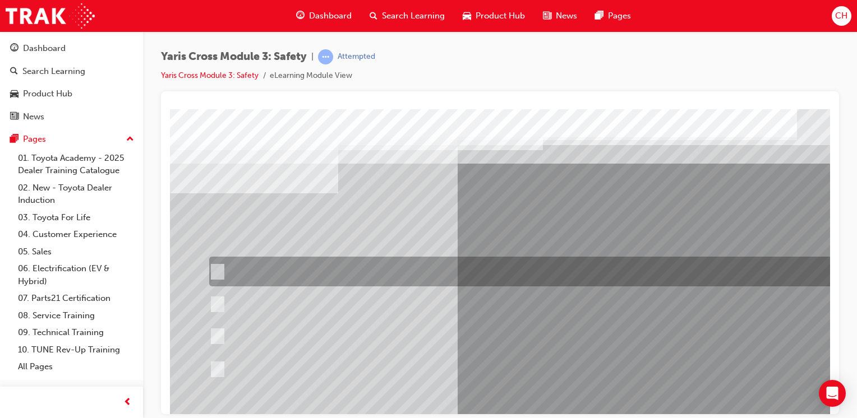
click at [402, 275] on div at bounding box center [533, 272] width 655 height 30
radio input "true"
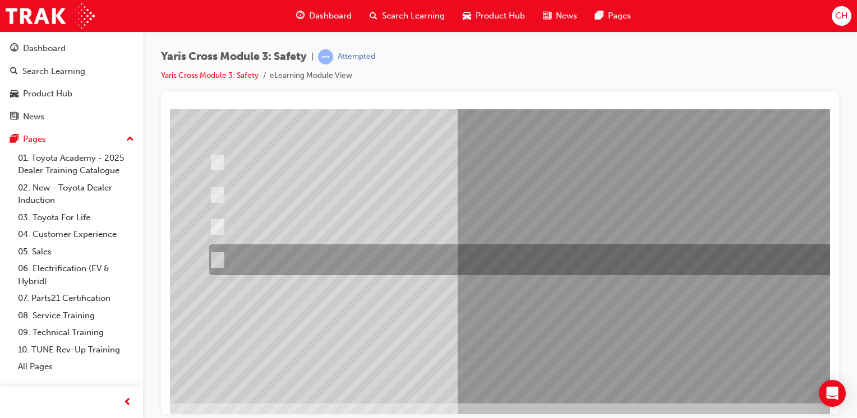
scroll to position [112, 0]
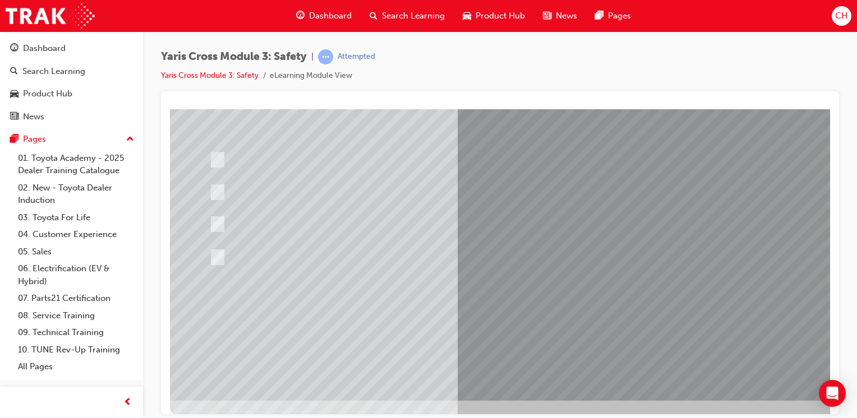
click at [500, 261] on div at bounding box center [551, 199] width 762 height 404
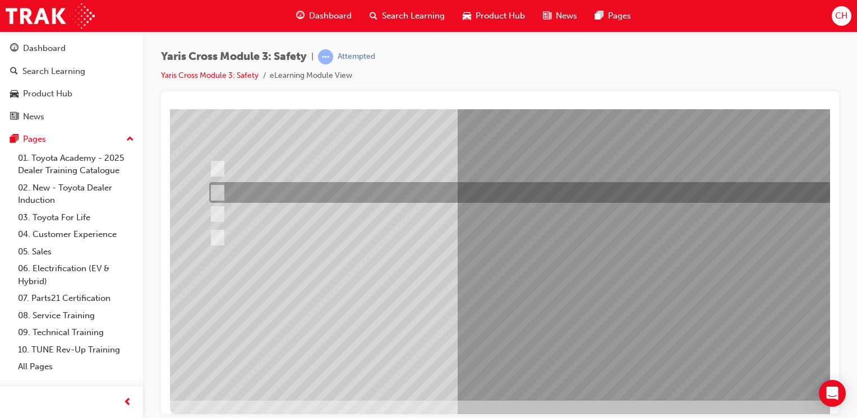
scroll to position [0, 0]
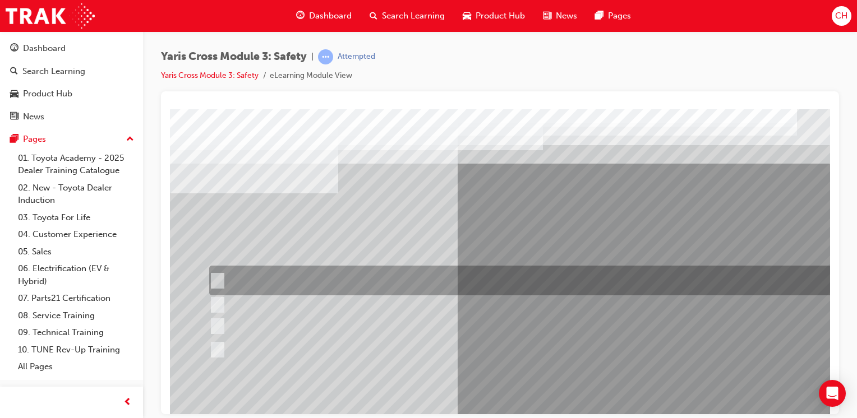
click at [410, 283] on div at bounding box center [533, 281] width 655 height 30
radio input "true"
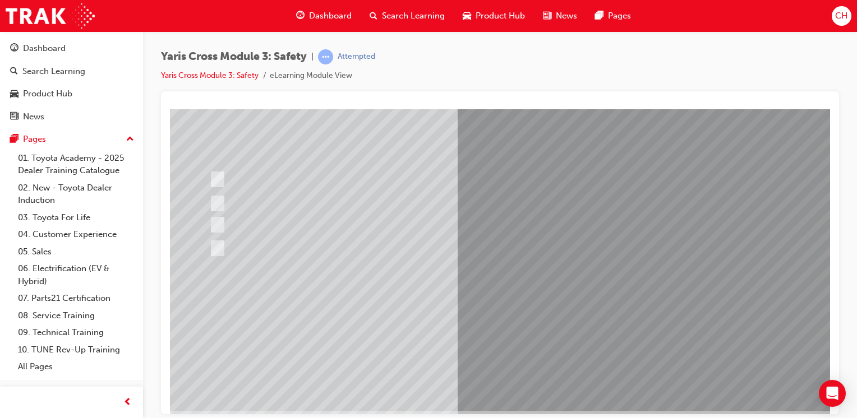
scroll to position [112, 0]
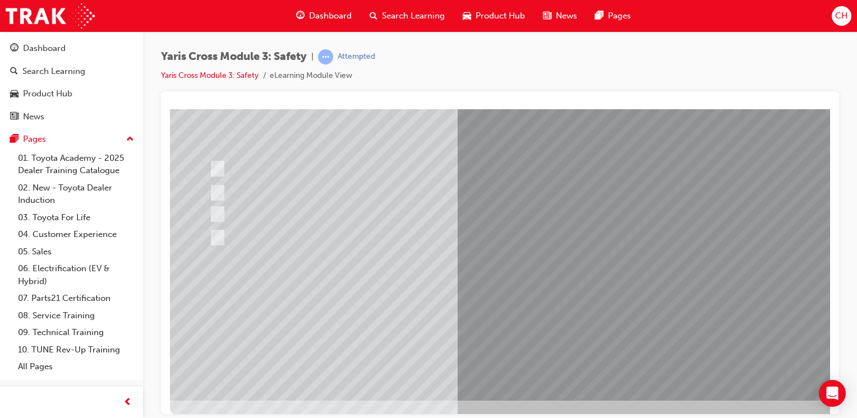
drag, startPoint x: 478, startPoint y: 209, endPoint x: 487, endPoint y: 225, distance: 18.1
click at [478, 210] on div at bounding box center [551, 199] width 762 height 404
click at [489, 241] on div at bounding box center [533, 237] width 655 height 17
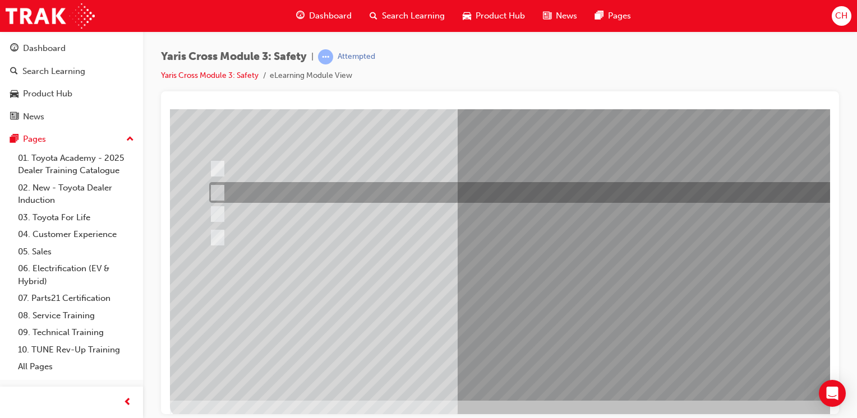
scroll to position [0, 0]
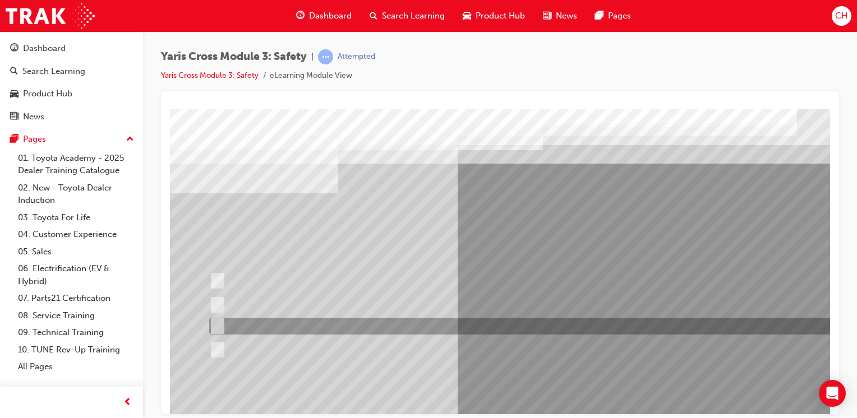
click at [371, 323] on div at bounding box center [533, 326] width 655 height 17
checkbox input "true"
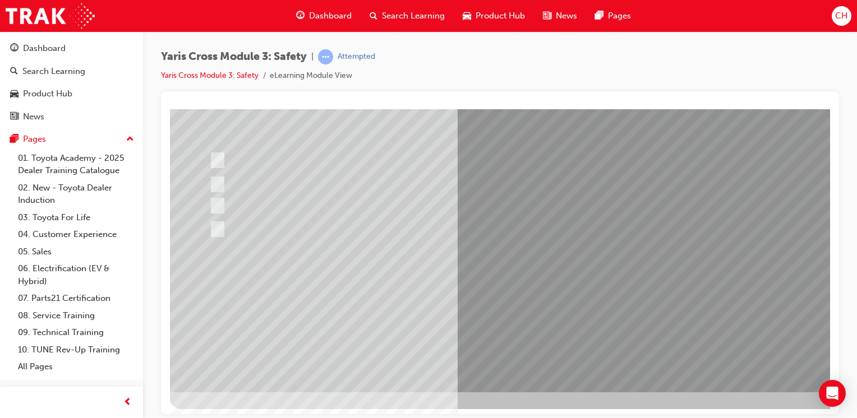
scroll to position [123, 0]
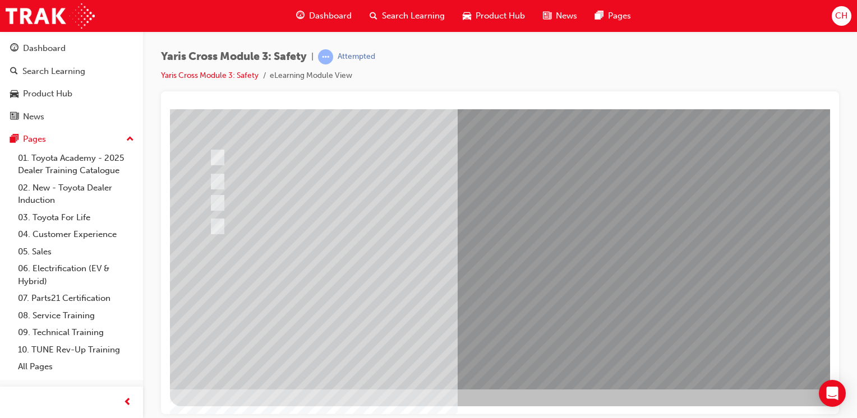
click at [511, 293] on div at bounding box center [551, 187] width 762 height 404
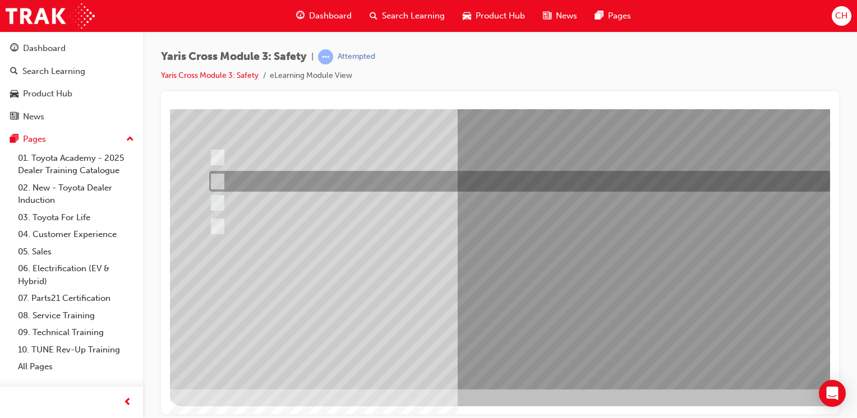
scroll to position [0, 0]
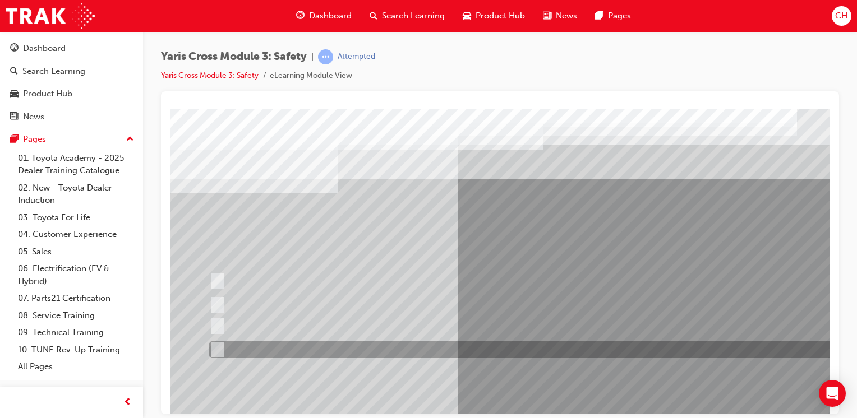
click at [327, 354] on div at bounding box center [533, 349] width 655 height 17
radio input "true"
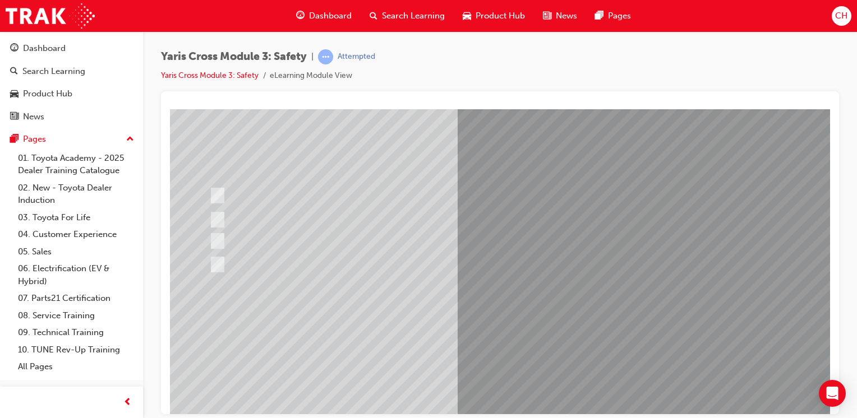
scroll to position [112, 0]
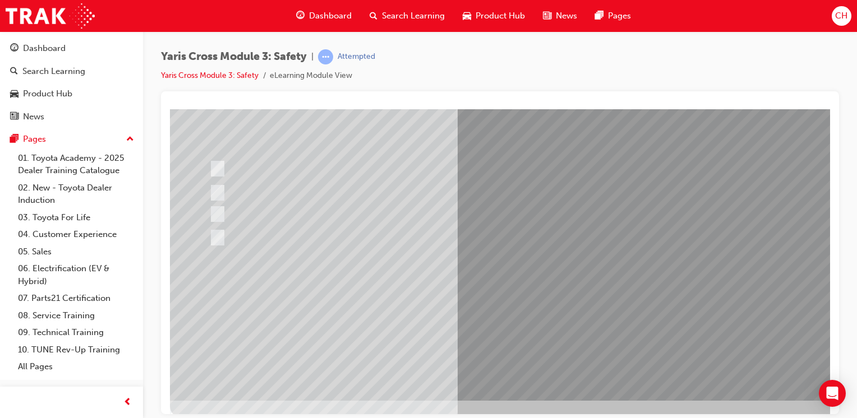
click at [542, 318] on div at bounding box center [551, 199] width 762 height 404
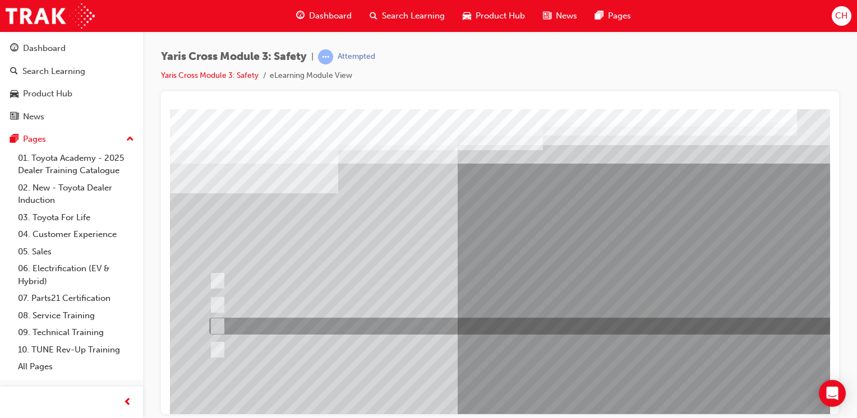
click at [304, 322] on div at bounding box center [533, 326] width 655 height 17
radio input "true"
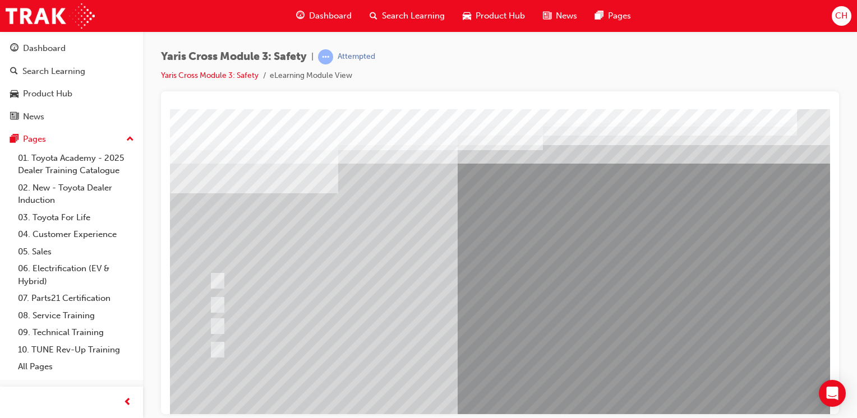
scroll to position [112, 0]
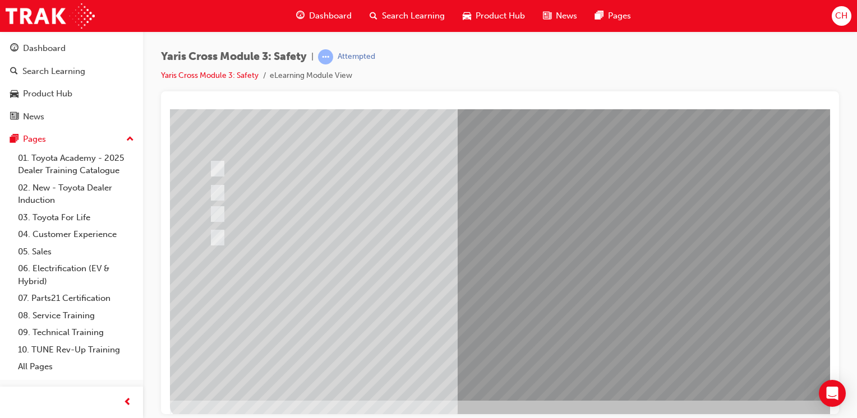
click at [536, 317] on div at bounding box center [551, 199] width 762 height 404
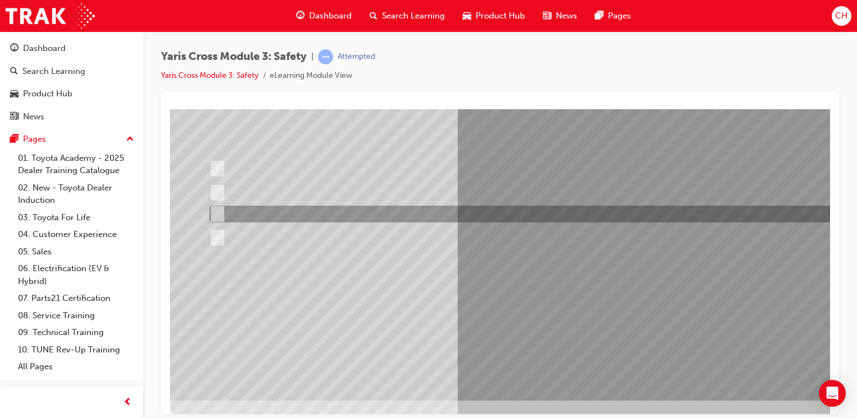
scroll to position [0, 0]
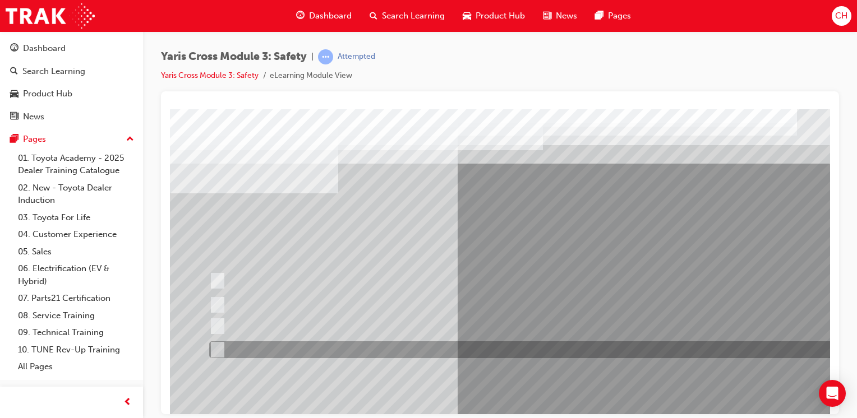
click at [304, 344] on div at bounding box center [533, 349] width 655 height 17
checkbox input "true"
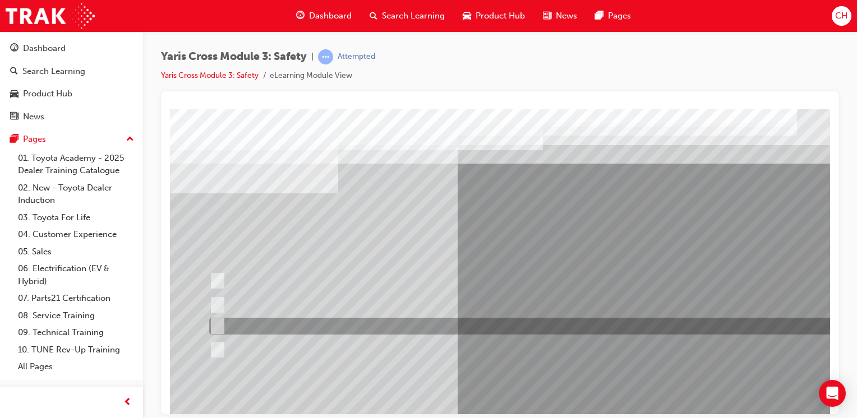
click at [315, 325] on div at bounding box center [533, 326] width 655 height 17
checkbox input "true"
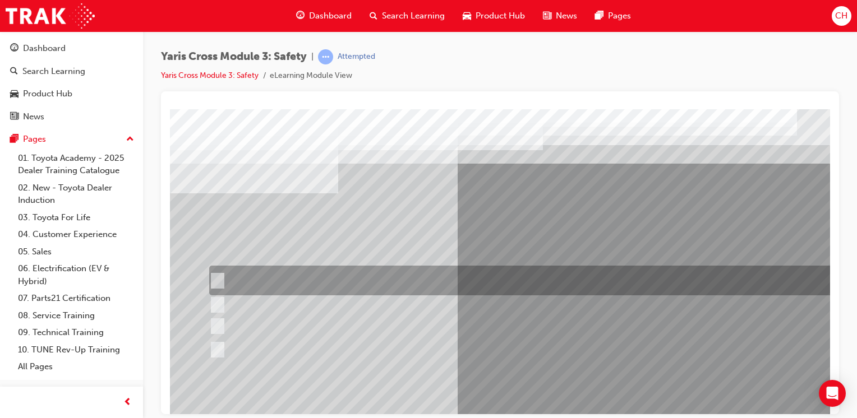
click at [332, 292] on div at bounding box center [533, 281] width 655 height 30
checkbox input "true"
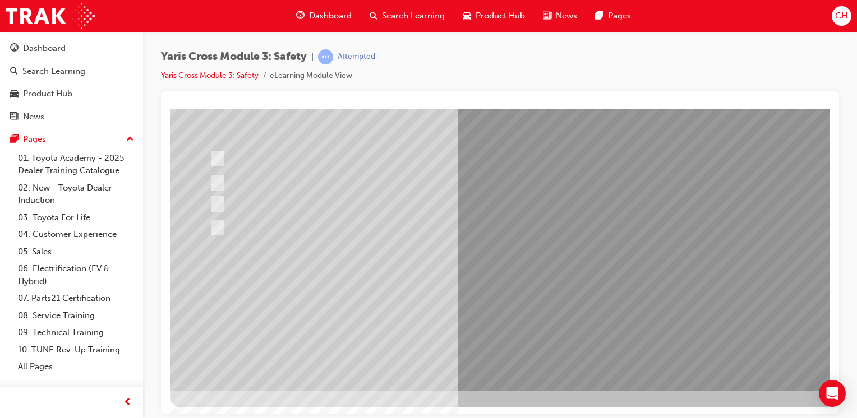
scroll to position [123, 0]
click at [531, 303] on div at bounding box center [551, 187] width 762 height 404
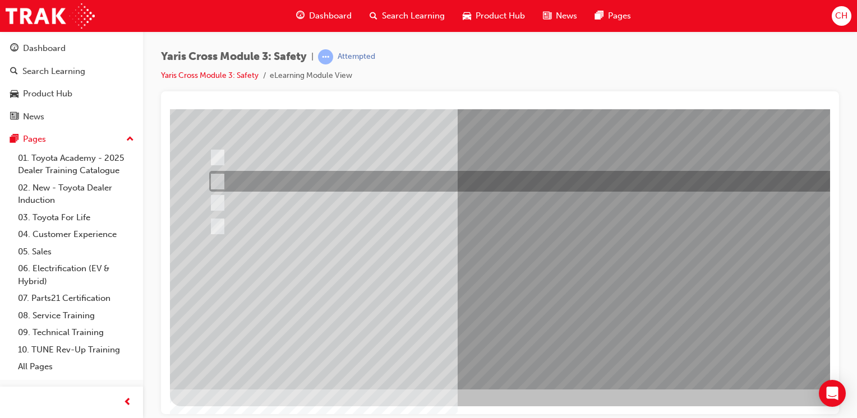
scroll to position [0, 0]
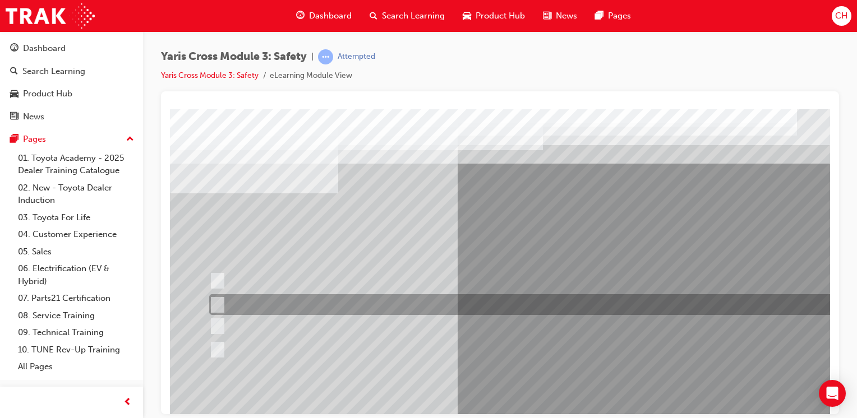
click at [326, 296] on div at bounding box center [533, 304] width 655 height 21
radio input "true"
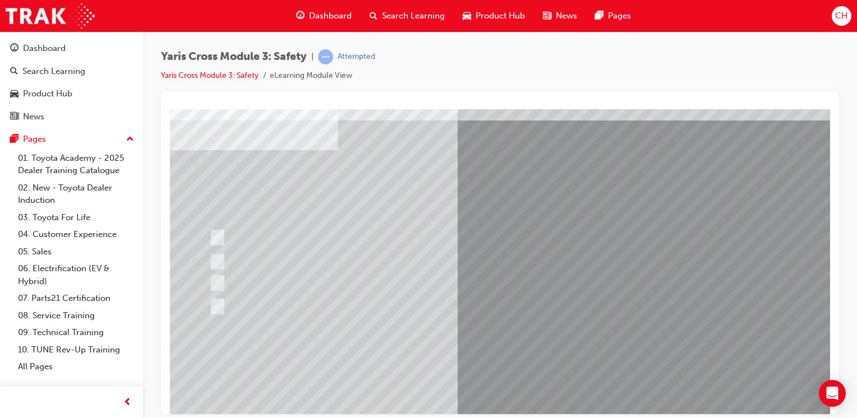
scroll to position [112, 0]
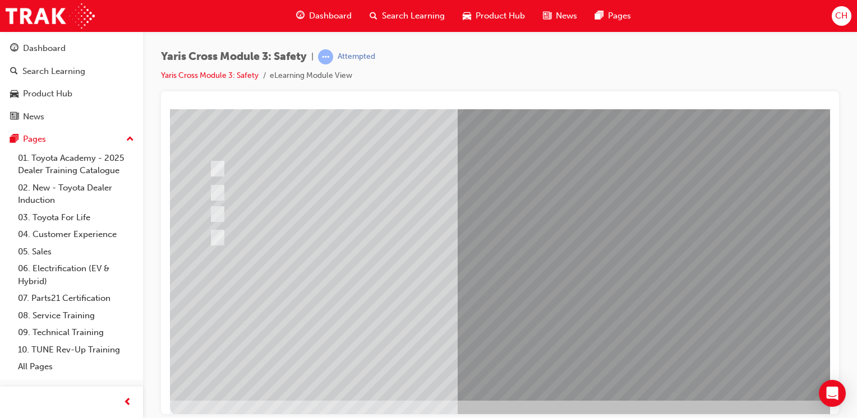
click at [525, 319] on div at bounding box center [551, 199] width 762 height 404
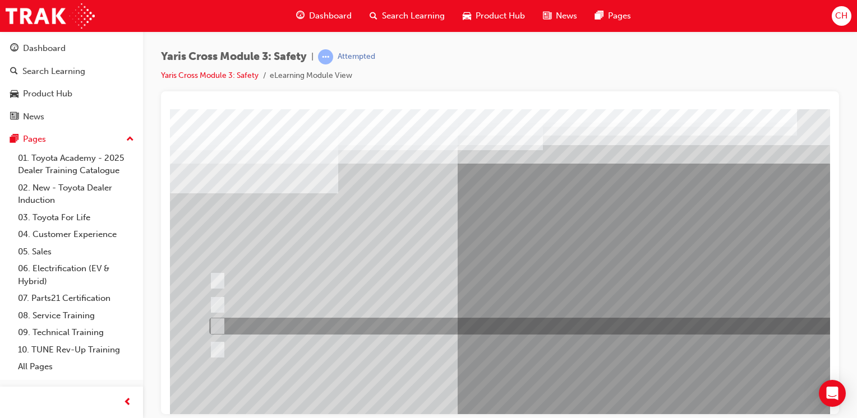
click at [295, 322] on div at bounding box center [533, 326] width 655 height 17
radio input "true"
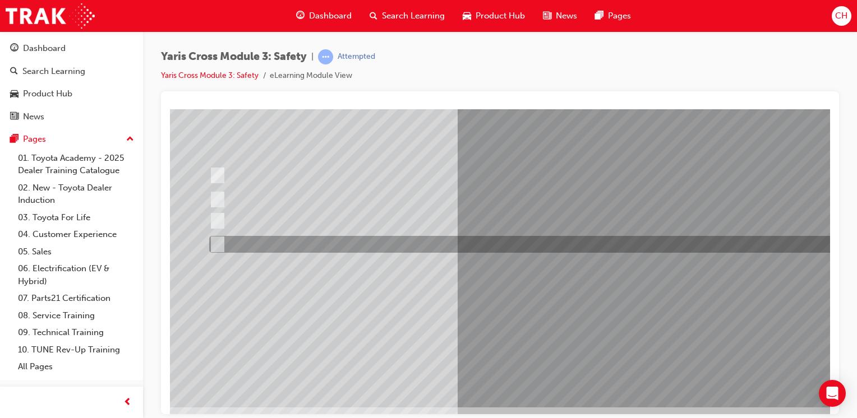
scroll to position [112, 0]
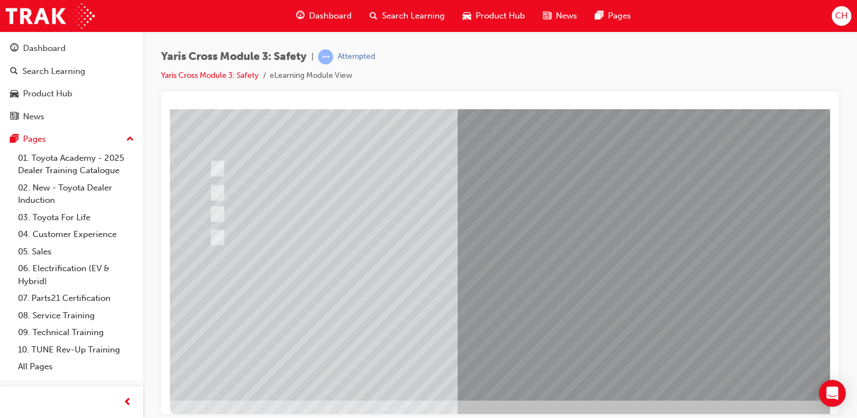
click at [494, 293] on div at bounding box center [551, 199] width 762 height 404
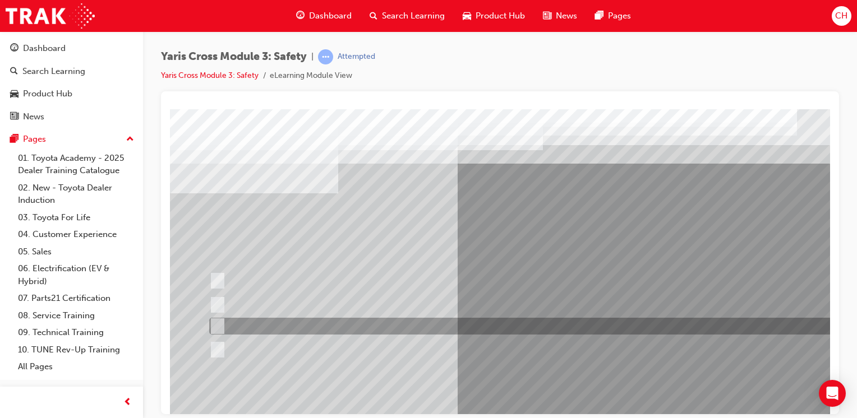
click at [376, 328] on div at bounding box center [533, 326] width 655 height 17
radio input "true"
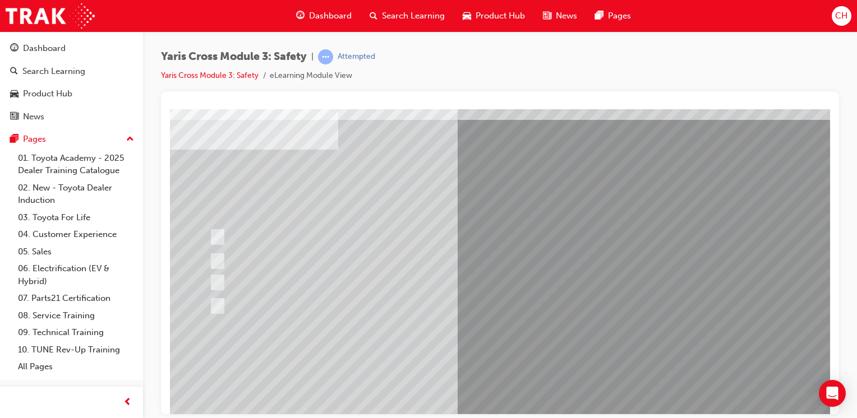
scroll to position [112, 0]
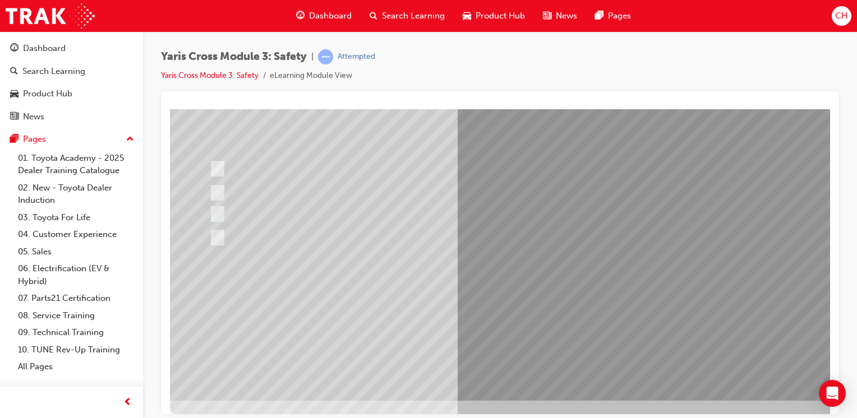
click at [525, 320] on div at bounding box center [551, 199] width 762 height 404
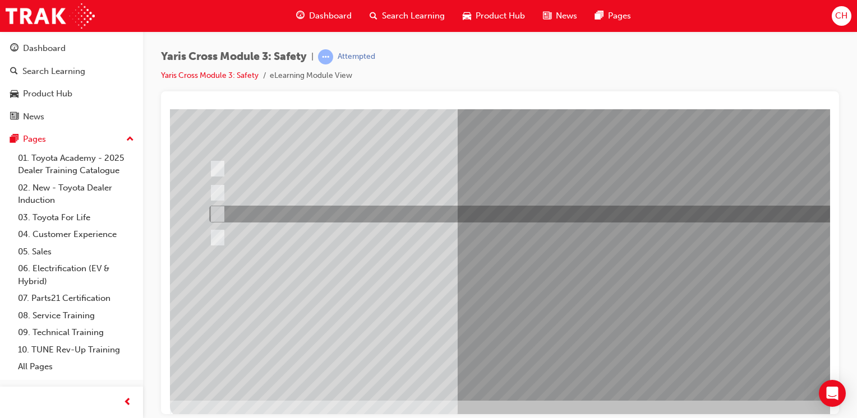
scroll to position [0, 0]
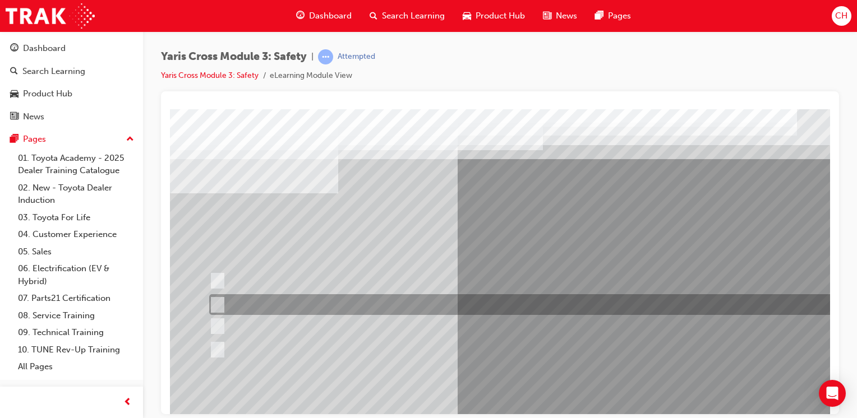
click at [323, 301] on div at bounding box center [533, 304] width 655 height 21
radio input "true"
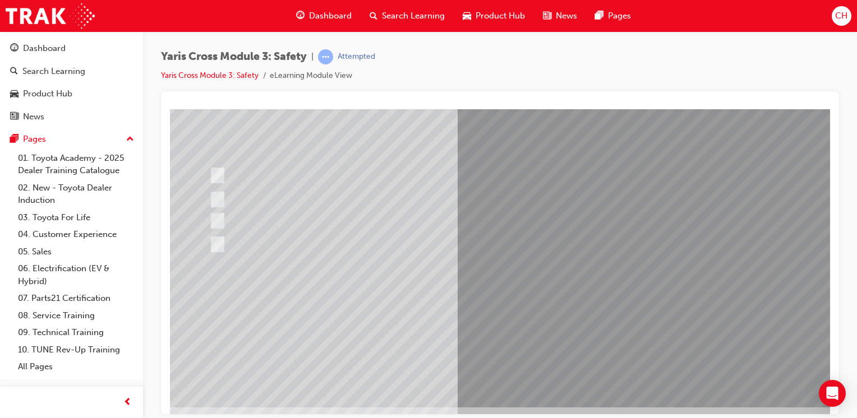
scroll to position [112, 0]
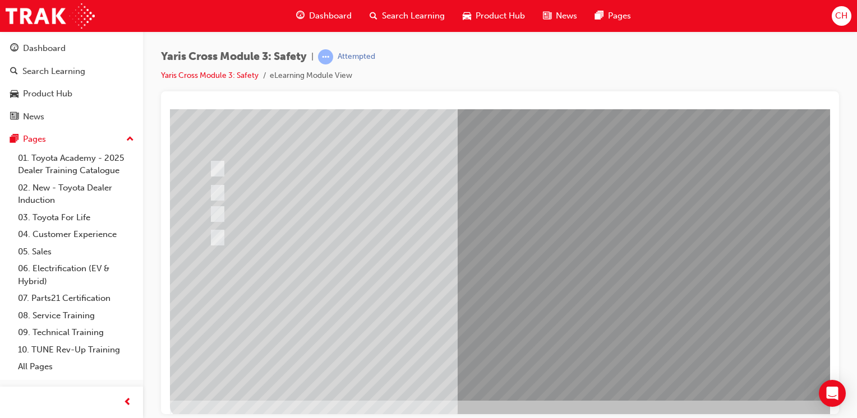
click at [496, 325] on div at bounding box center [551, 199] width 762 height 404
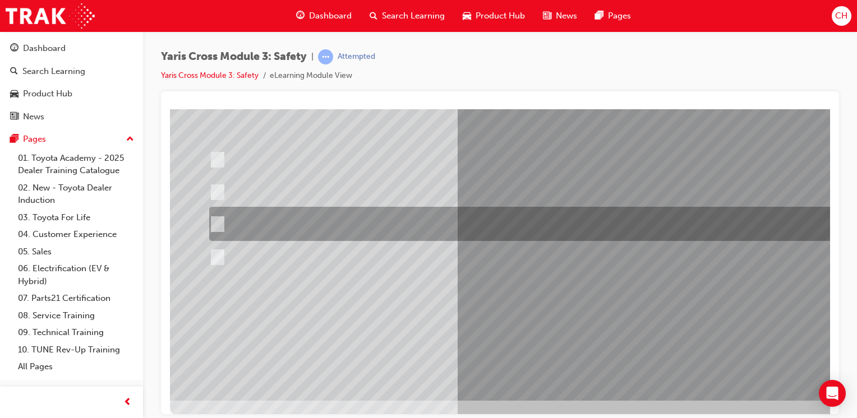
scroll to position [0, 0]
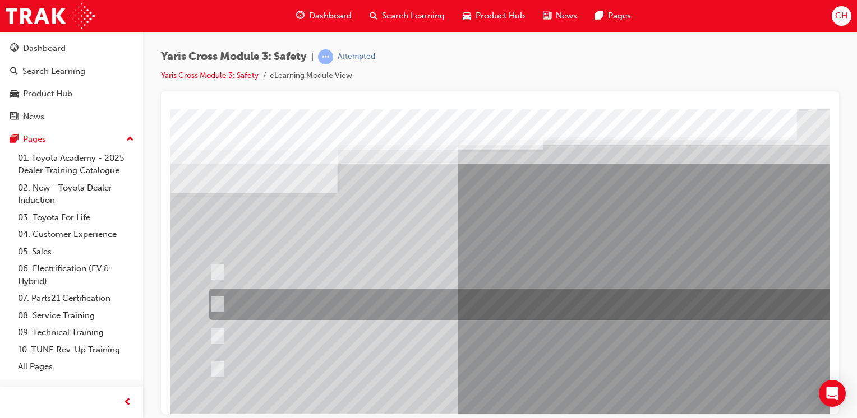
click at [401, 296] on div at bounding box center [533, 304] width 655 height 31
radio input "true"
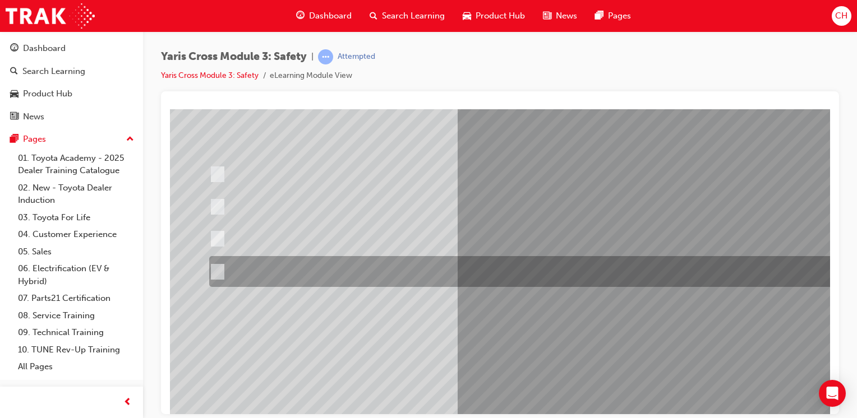
scroll to position [112, 0]
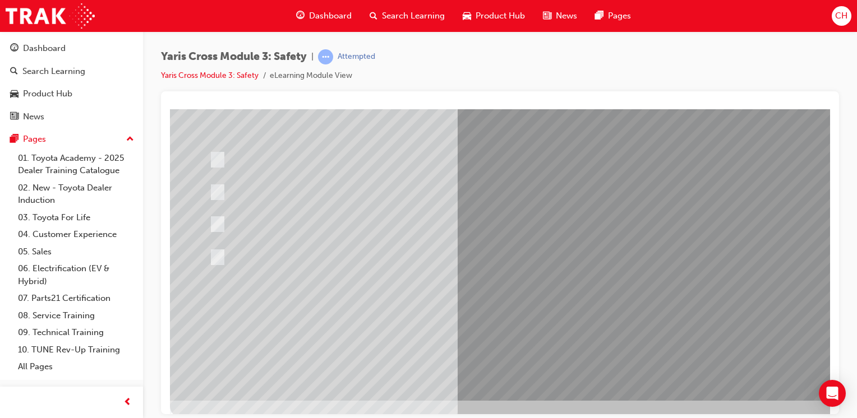
click at [488, 316] on div at bounding box center [551, 199] width 762 height 404
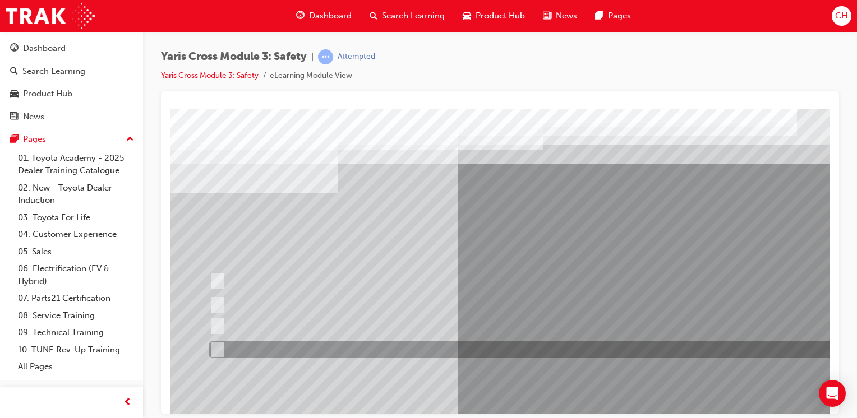
click at [393, 348] on div at bounding box center [533, 349] width 655 height 17
radio input "true"
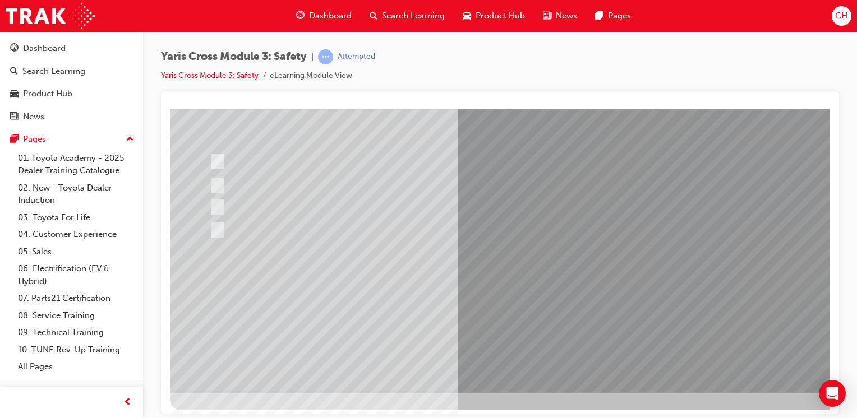
scroll to position [123, 0]
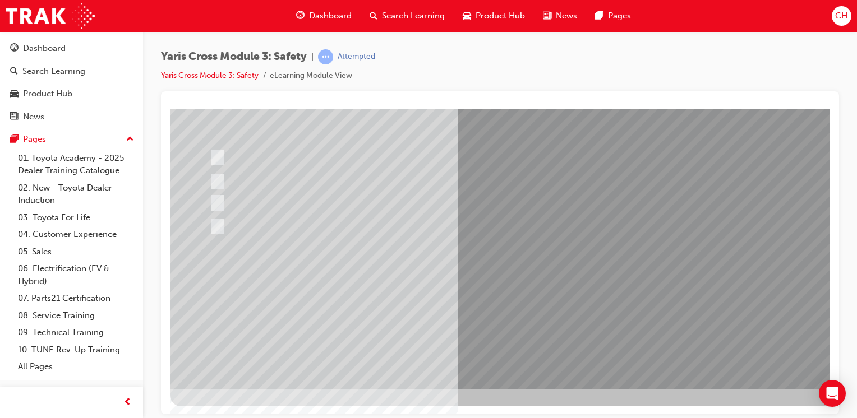
click at [533, 315] on div at bounding box center [551, 187] width 762 height 404
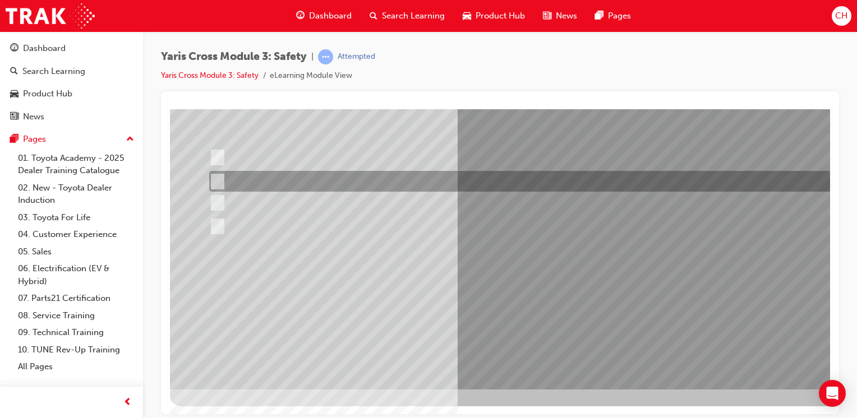
scroll to position [0, 0]
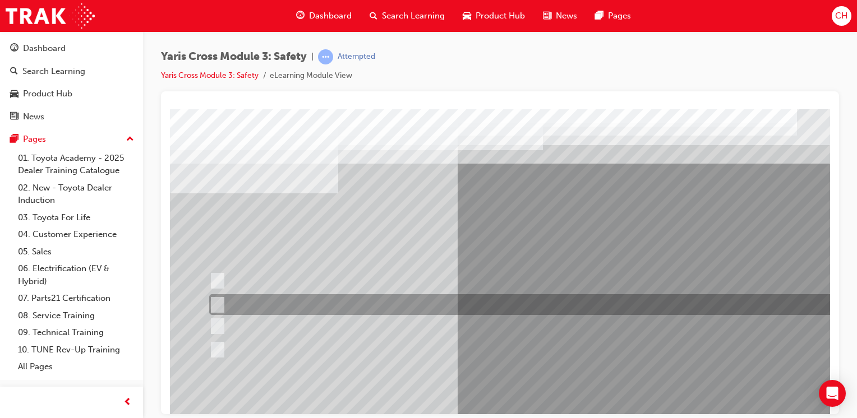
click at [365, 307] on div at bounding box center [533, 304] width 655 height 21
checkbox input "true"
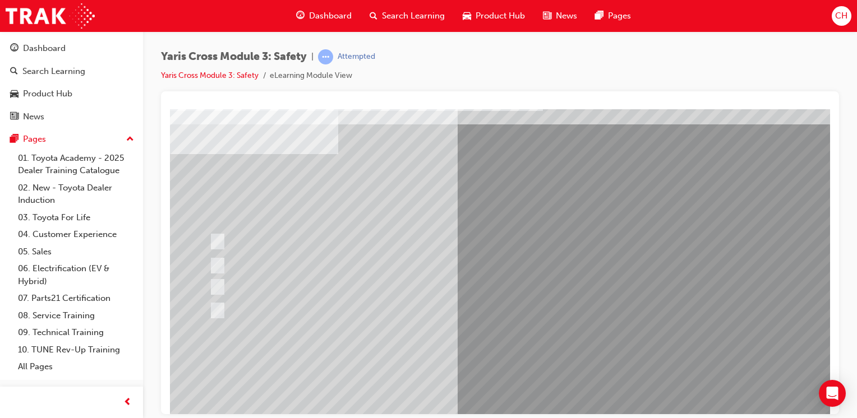
scroll to position [112, 0]
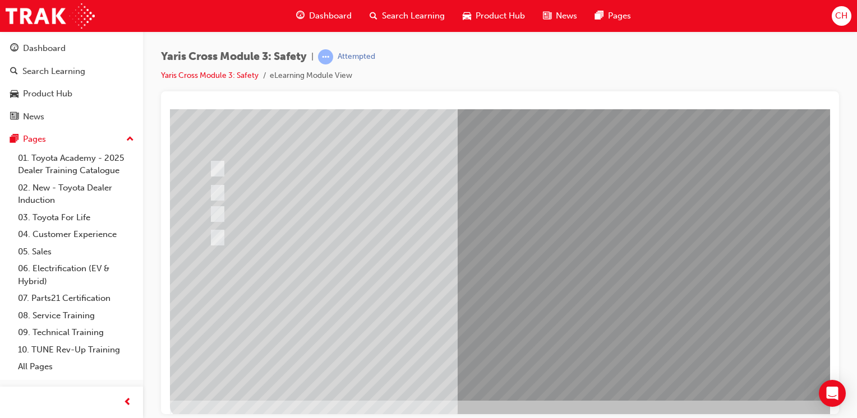
click at [538, 313] on div at bounding box center [551, 199] width 762 height 404
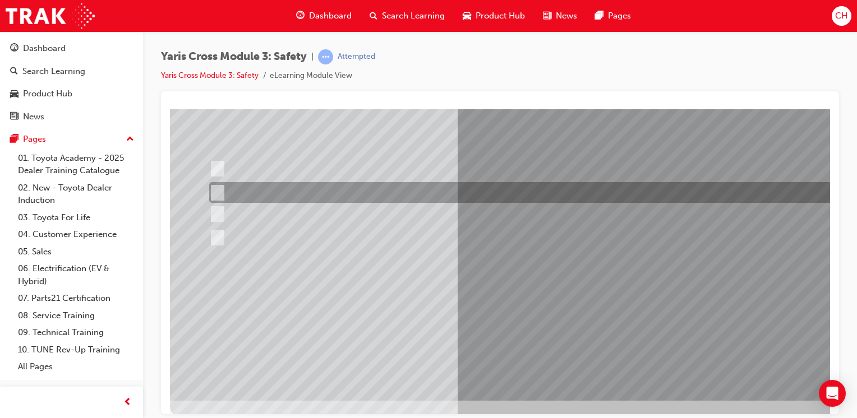
scroll to position [0, 0]
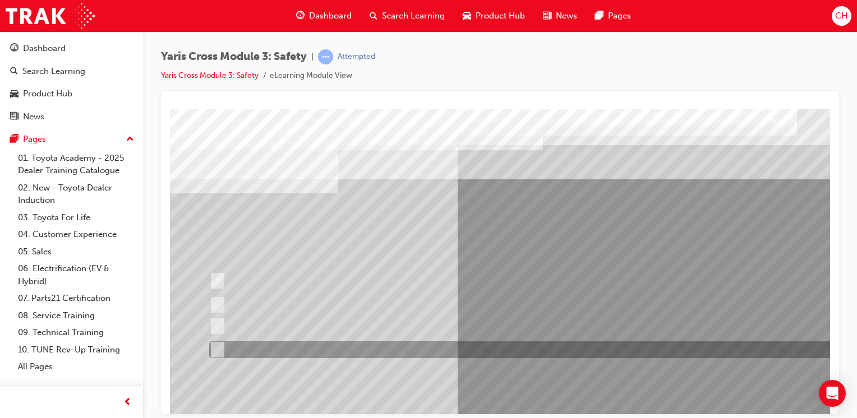
click at [350, 351] on div at bounding box center [533, 349] width 655 height 17
radio input "true"
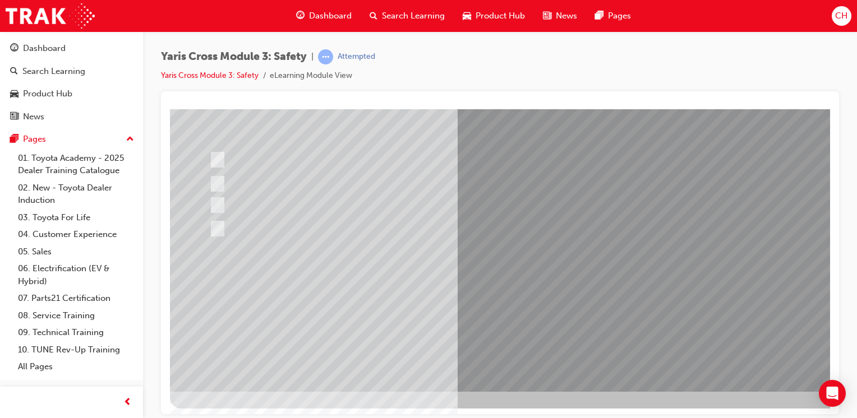
scroll to position [123, 0]
click at [537, 359] on div at bounding box center [551, 187] width 762 height 404
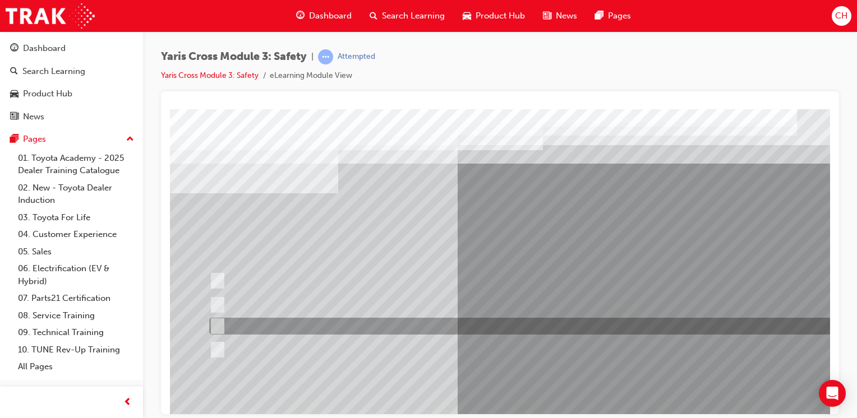
click at [352, 332] on div at bounding box center [533, 326] width 655 height 17
radio input "true"
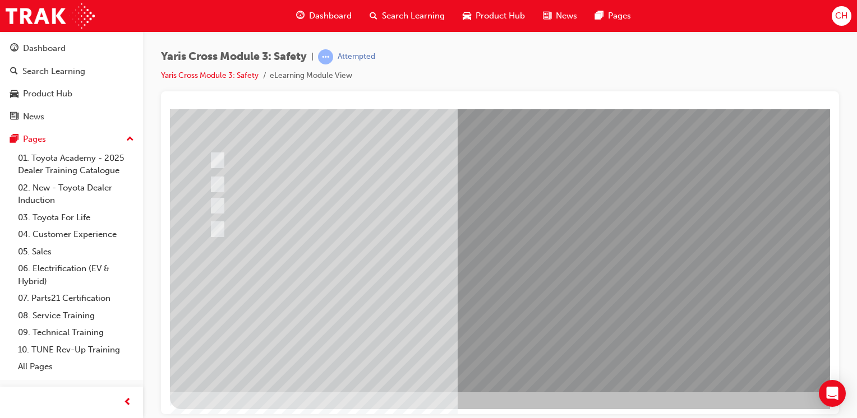
scroll to position [123, 0]
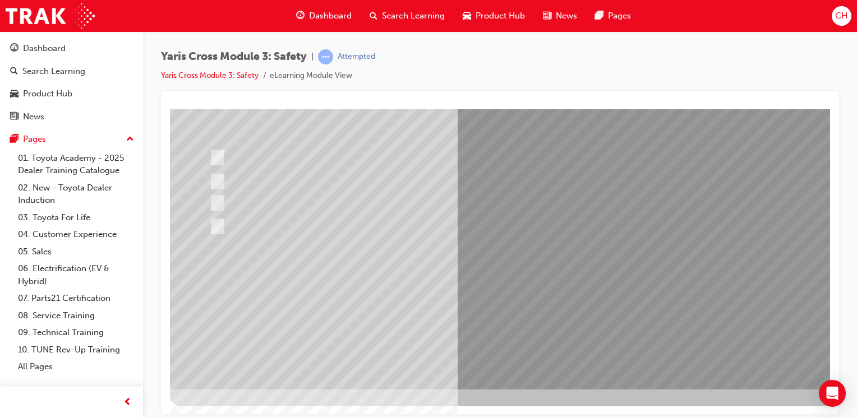
click at [536, 297] on div at bounding box center [551, 187] width 762 height 404
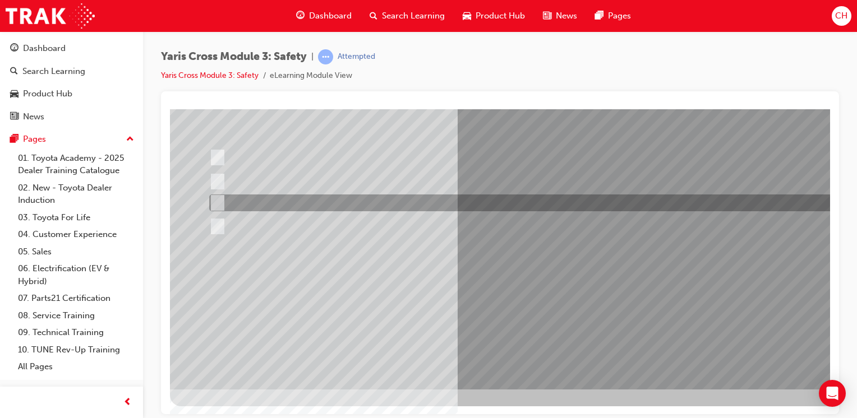
scroll to position [0, 0]
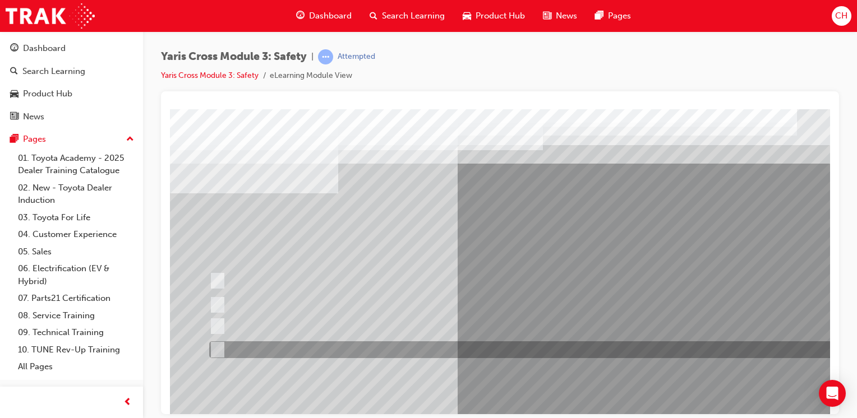
click at [363, 344] on div at bounding box center [533, 349] width 655 height 17
checkbox input "true"
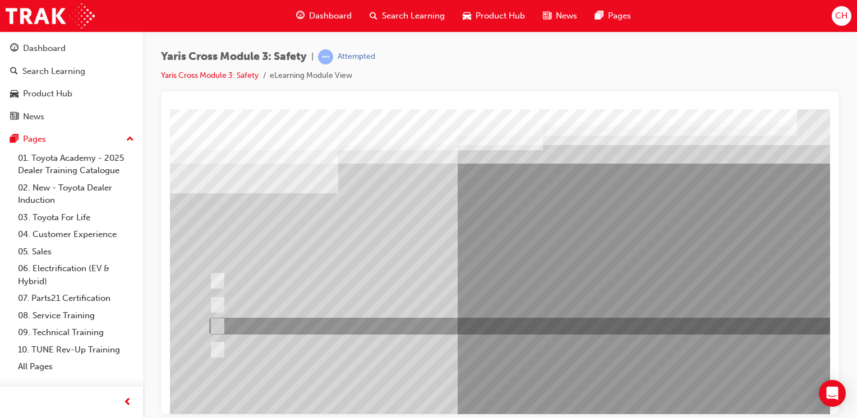
click at [369, 318] on div at bounding box center [533, 326] width 655 height 17
checkbox input "true"
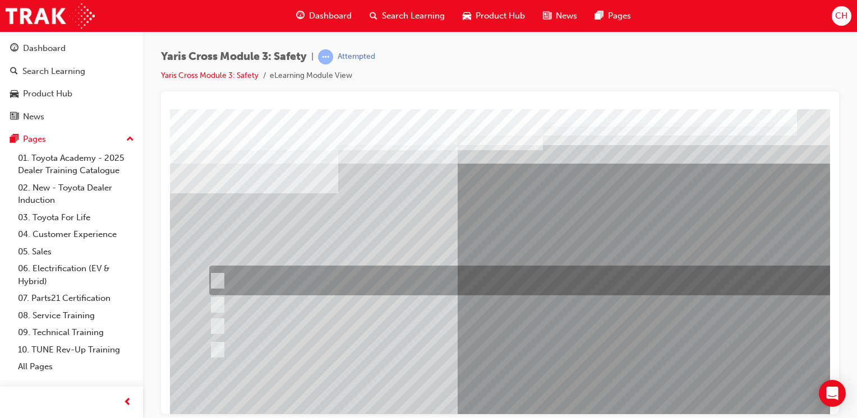
click at [383, 280] on div at bounding box center [533, 281] width 655 height 30
checkbox input "true"
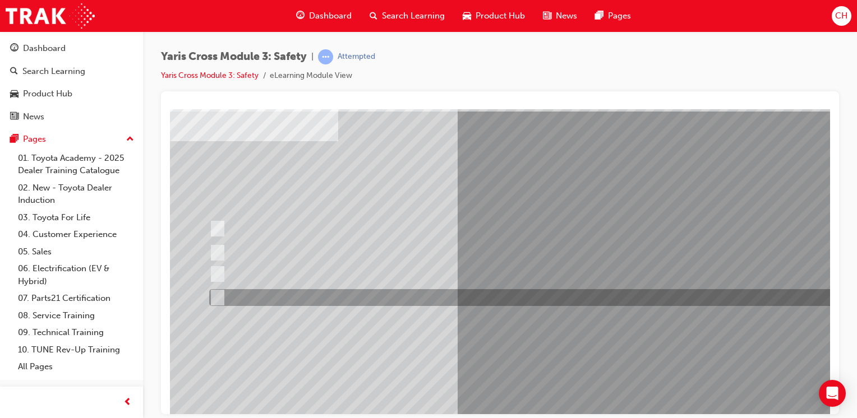
scroll to position [112, 0]
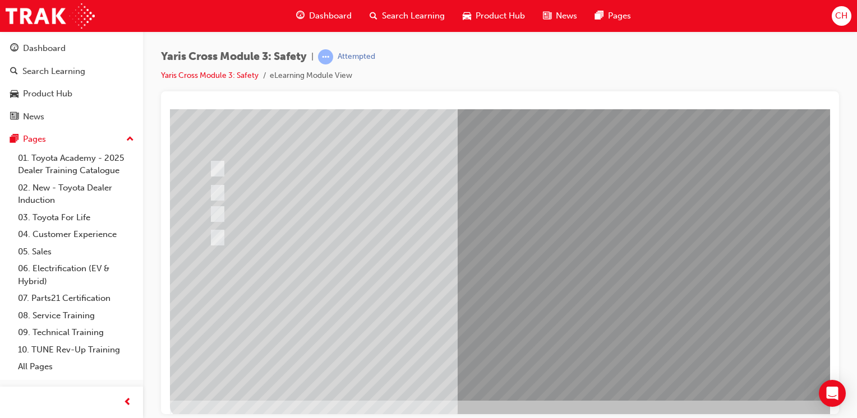
click at [533, 371] on div at bounding box center [551, 199] width 762 height 404
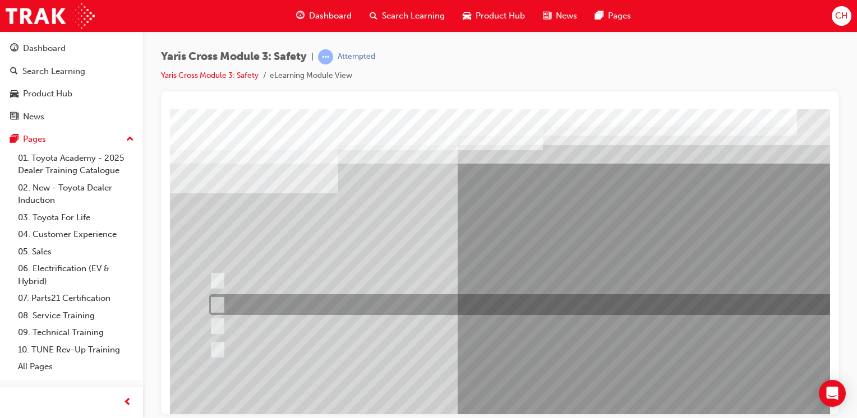
click at [363, 305] on div at bounding box center [533, 304] width 655 height 21
radio input "true"
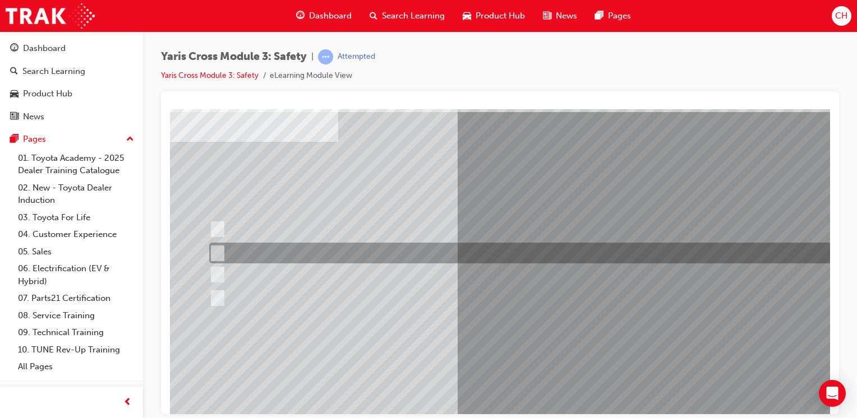
scroll to position [112, 0]
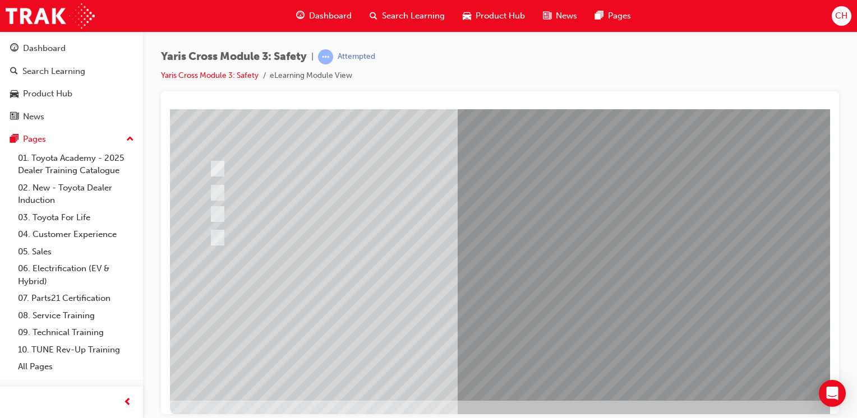
click at [538, 368] on div at bounding box center [551, 199] width 762 height 404
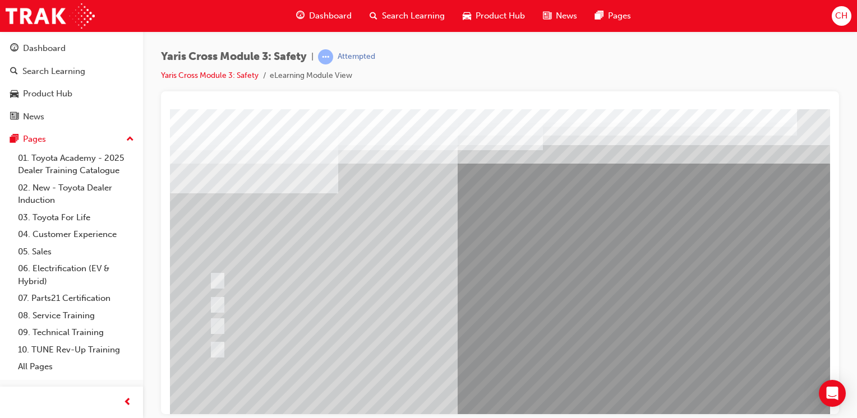
click at [336, 325] on div at bounding box center [533, 326] width 655 height 17
radio input "true"
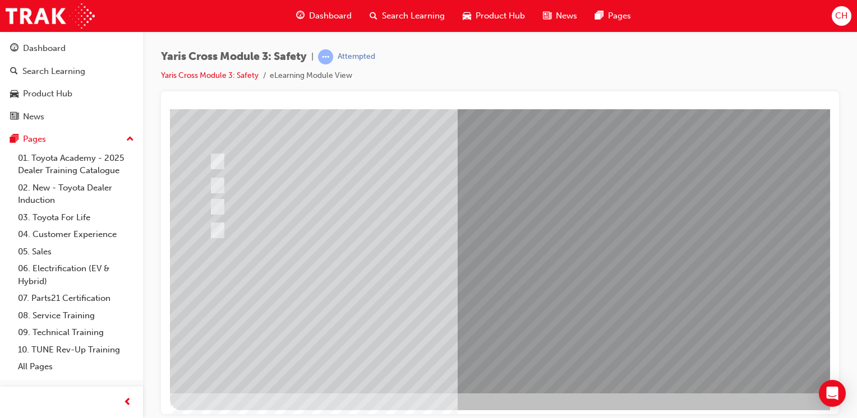
scroll to position [123, 0]
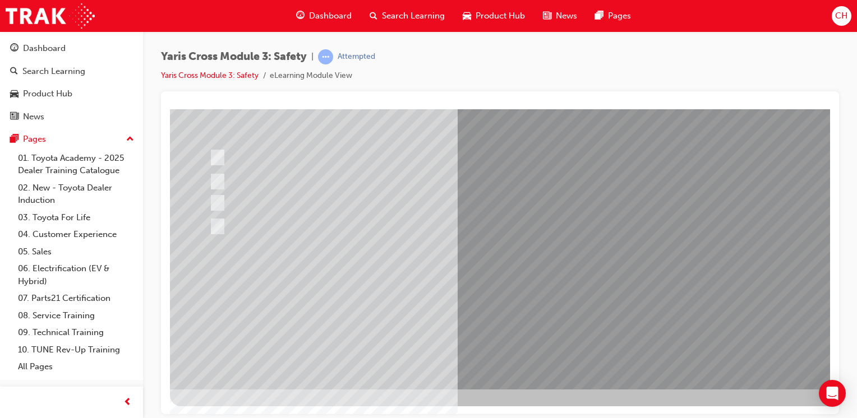
click at [537, 314] on div at bounding box center [551, 187] width 762 height 404
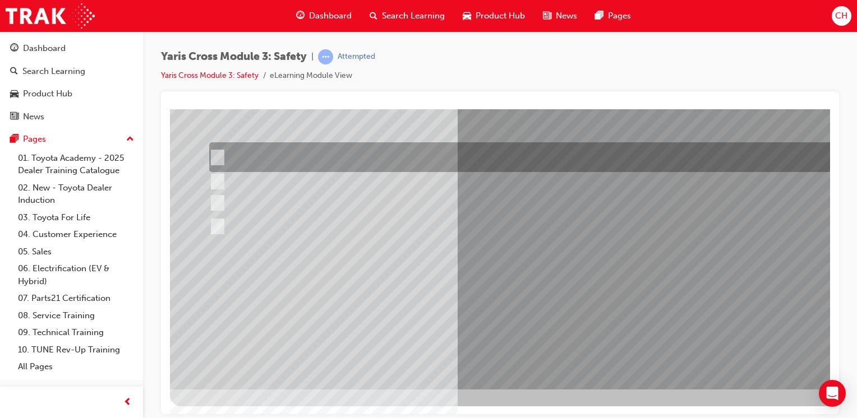
scroll to position [0, 0]
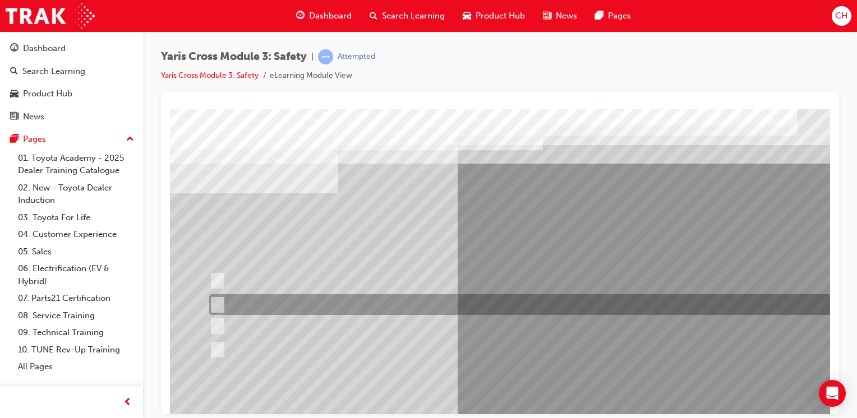
click at [330, 309] on div at bounding box center [533, 304] width 655 height 21
radio input "true"
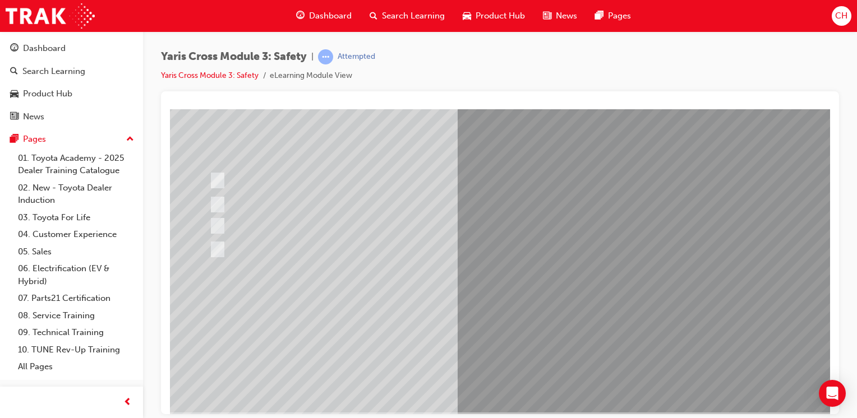
scroll to position [112, 0]
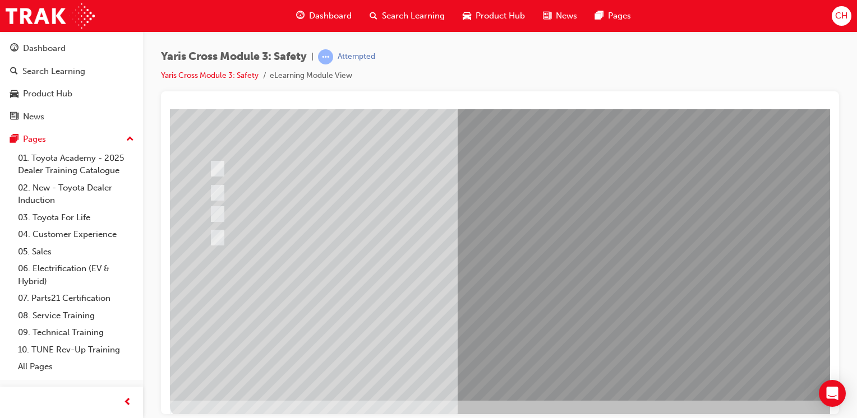
click at [496, 310] on div at bounding box center [551, 199] width 762 height 404
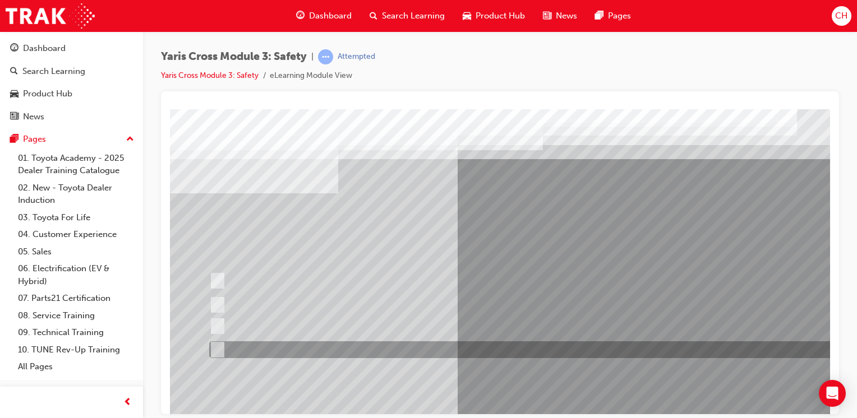
click at [300, 355] on div at bounding box center [533, 349] width 655 height 17
radio input "true"
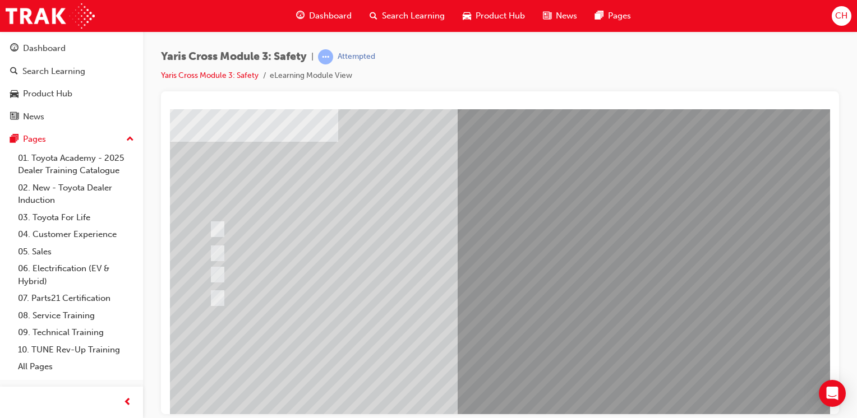
scroll to position [112, 0]
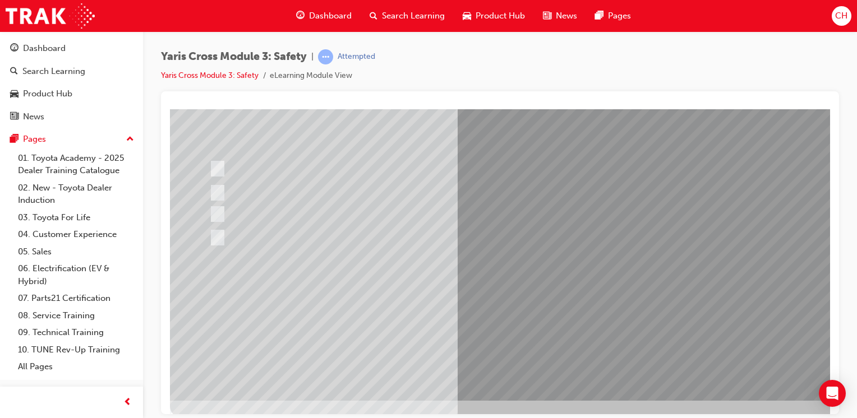
click at [500, 312] on div at bounding box center [551, 199] width 762 height 404
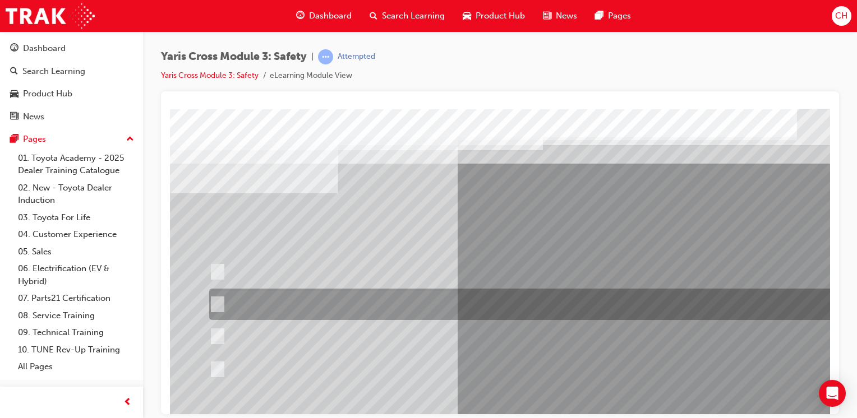
click at [462, 308] on div at bounding box center [533, 304] width 655 height 31
radio input "true"
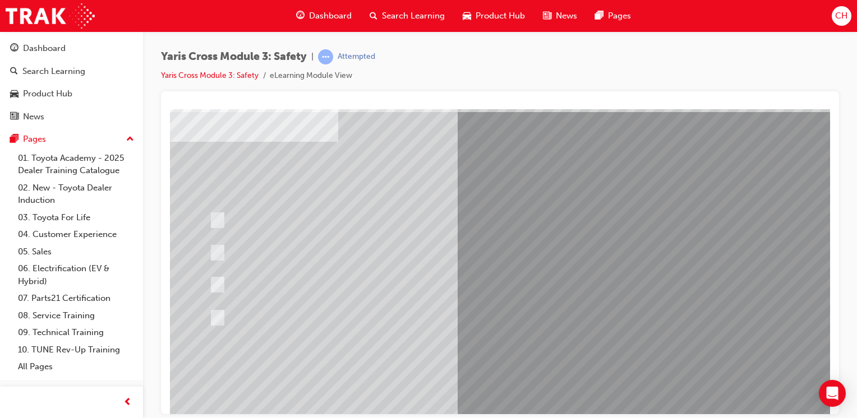
scroll to position [112, 0]
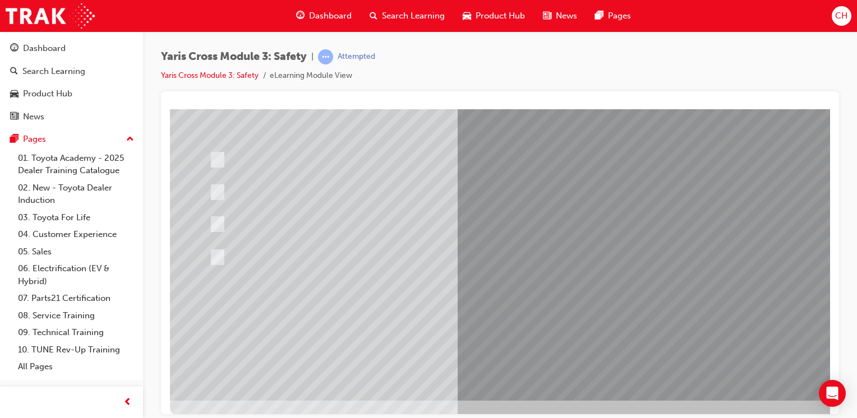
click at [530, 316] on div at bounding box center [551, 199] width 762 height 404
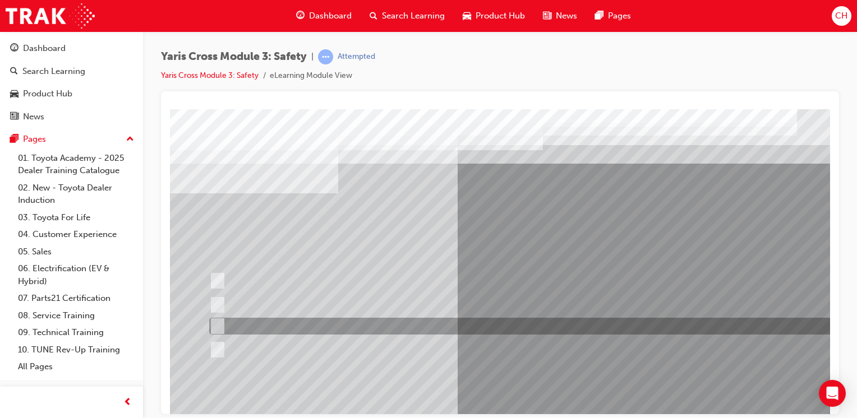
click at [408, 323] on div at bounding box center [533, 326] width 655 height 17
radio input "true"
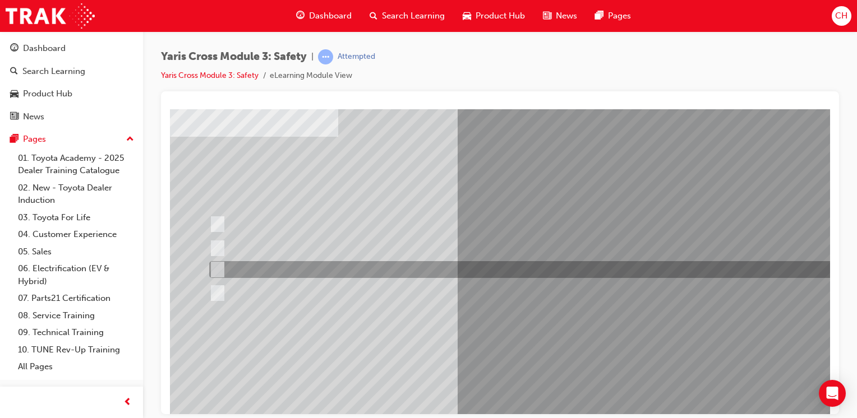
scroll to position [112, 0]
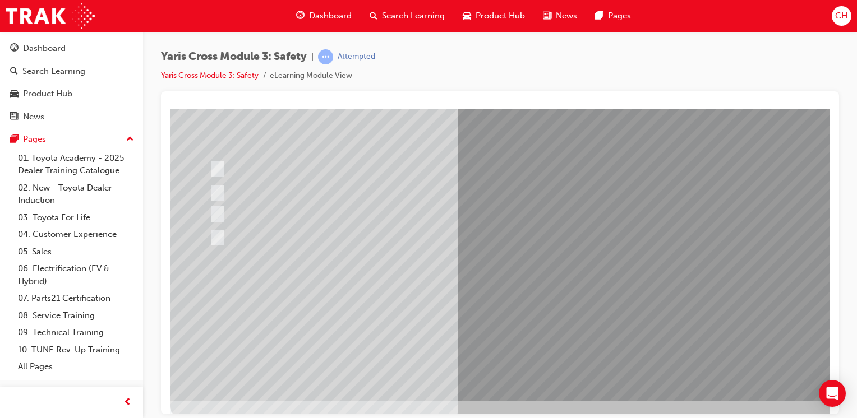
click at [548, 317] on div at bounding box center [551, 199] width 762 height 404
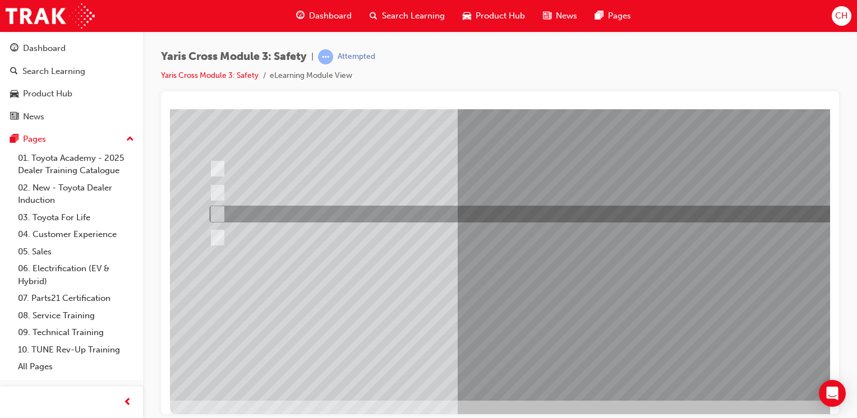
scroll to position [0, 0]
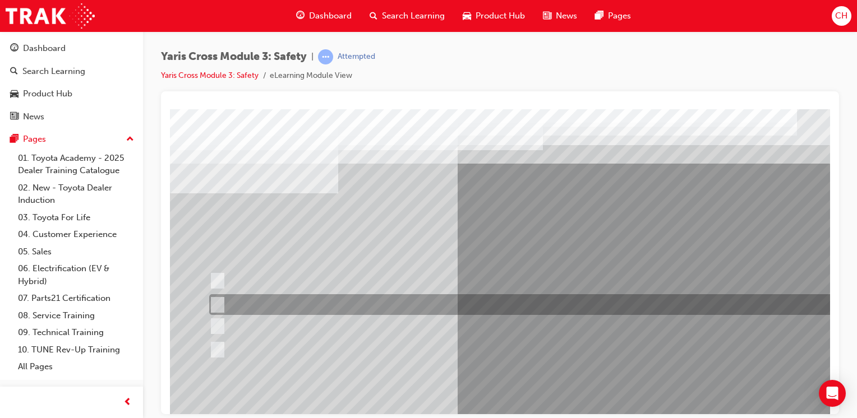
click at [360, 297] on div at bounding box center [533, 304] width 655 height 21
checkbox input "true"
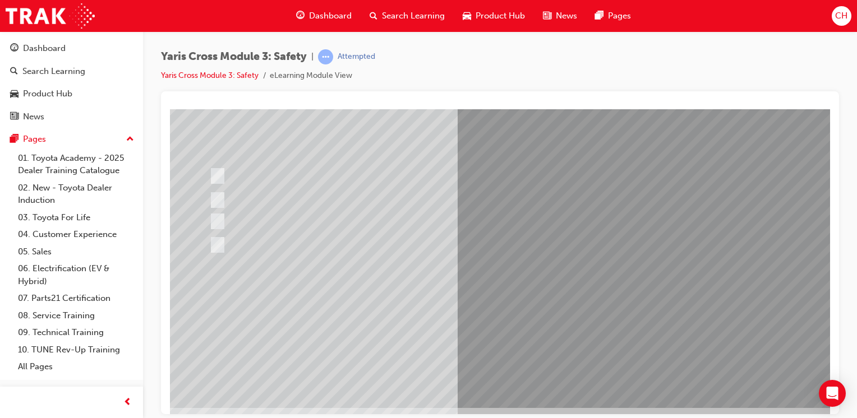
scroll to position [112, 0]
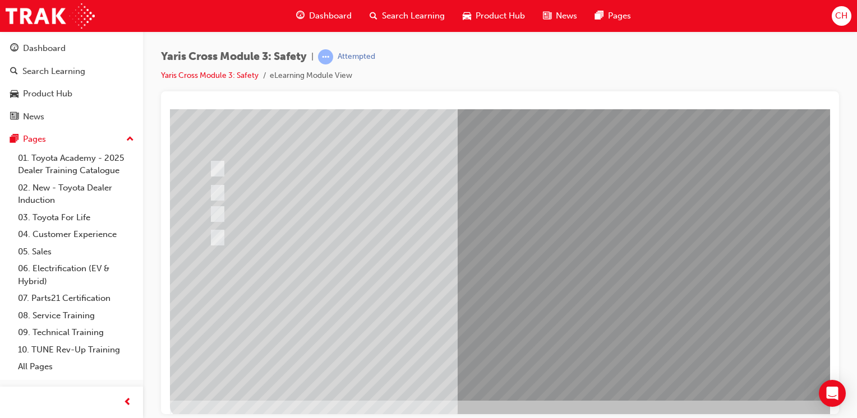
click at [446, 298] on div at bounding box center [551, 199] width 762 height 404
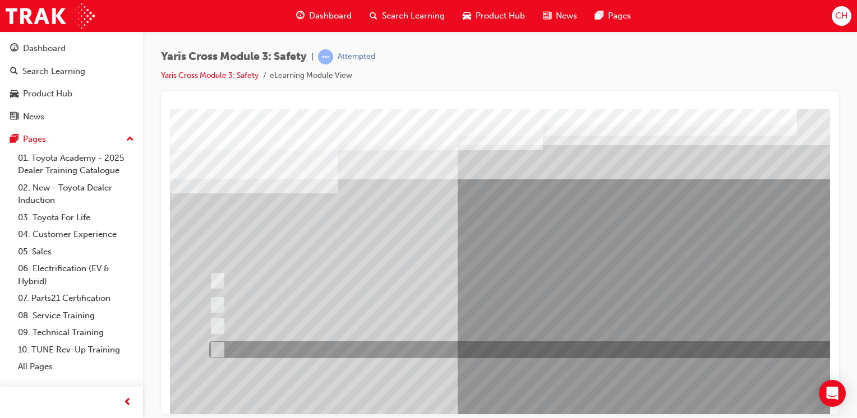
click at [304, 352] on div at bounding box center [533, 349] width 655 height 17
radio input "true"
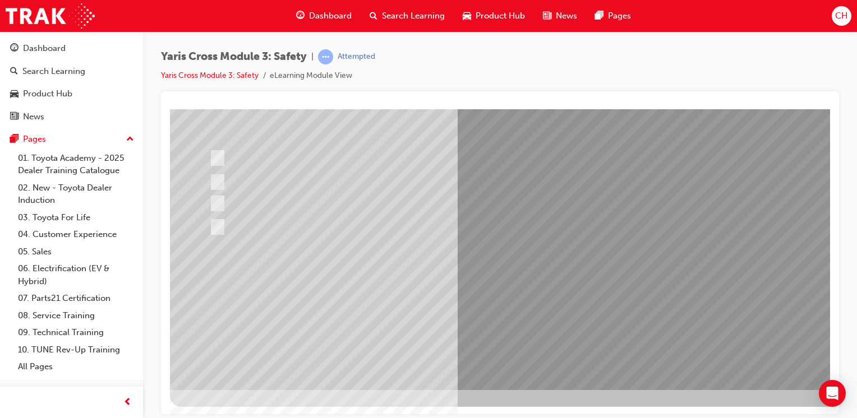
scroll to position [123, 0]
click at [514, 306] on div at bounding box center [551, 187] width 762 height 404
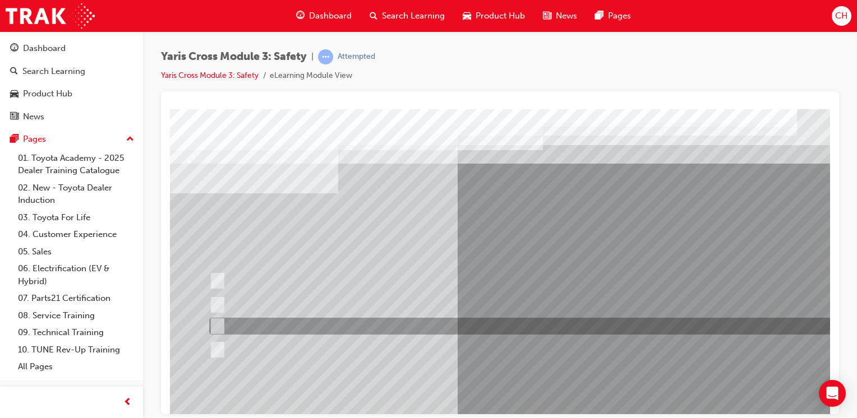
click at [466, 323] on div at bounding box center [533, 326] width 655 height 17
radio input "true"
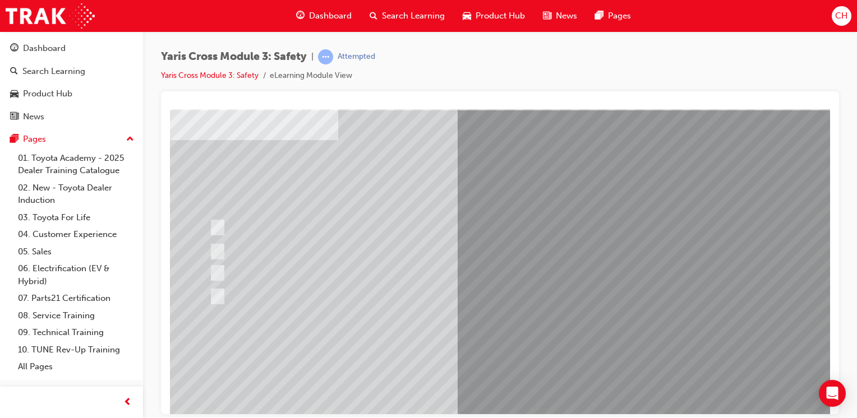
scroll to position [123, 0]
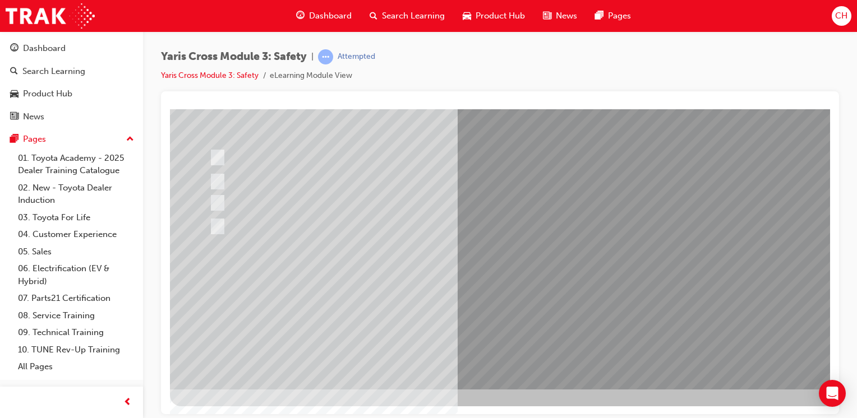
click at [554, 357] on div at bounding box center [551, 187] width 762 height 404
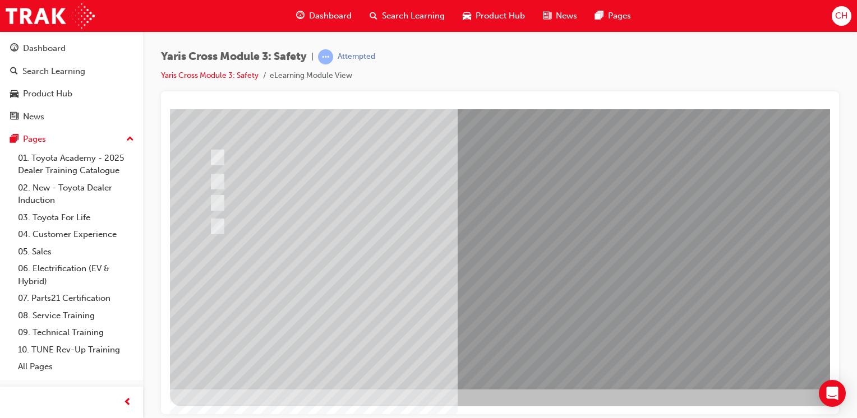
scroll to position [0, 0]
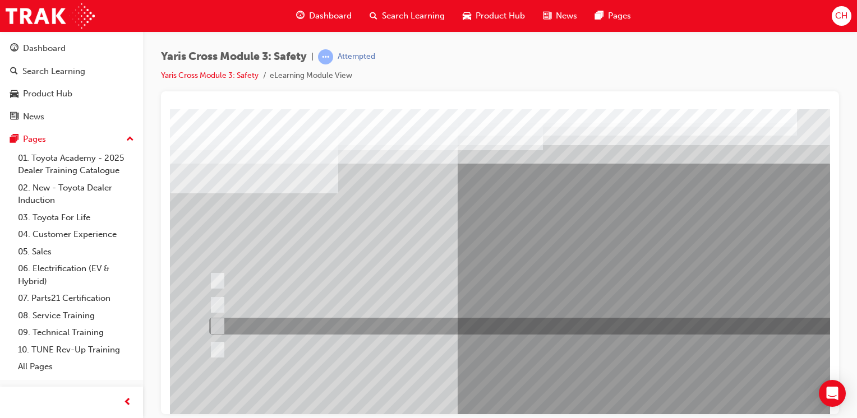
click at [353, 326] on div at bounding box center [533, 326] width 655 height 17
checkbox input "true"
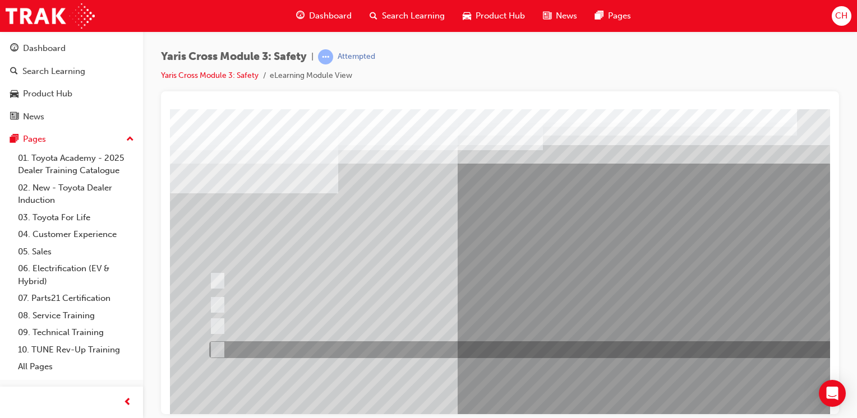
click at [352, 344] on div at bounding box center [533, 349] width 655 height 17
checkbox input "true"
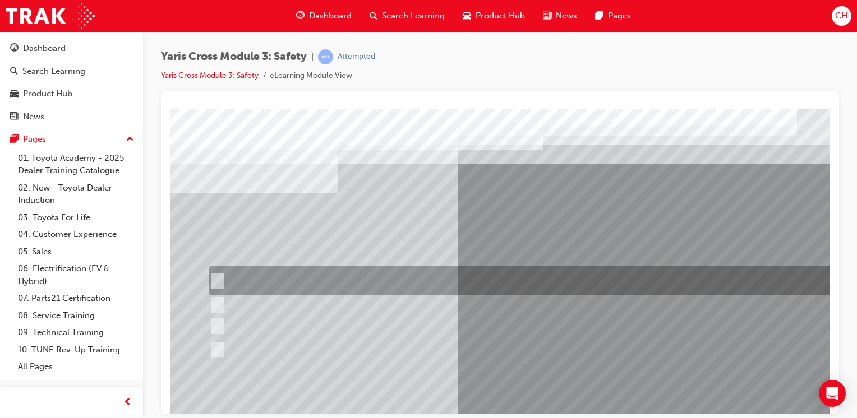
click at [360, 280] on div at bounding box center [533, 281] width 655 height 30
checkbox input "true"
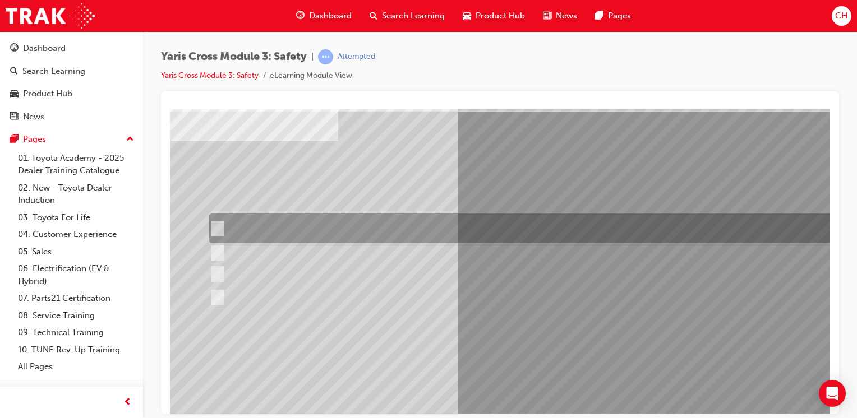
scroll to position [112, 0]
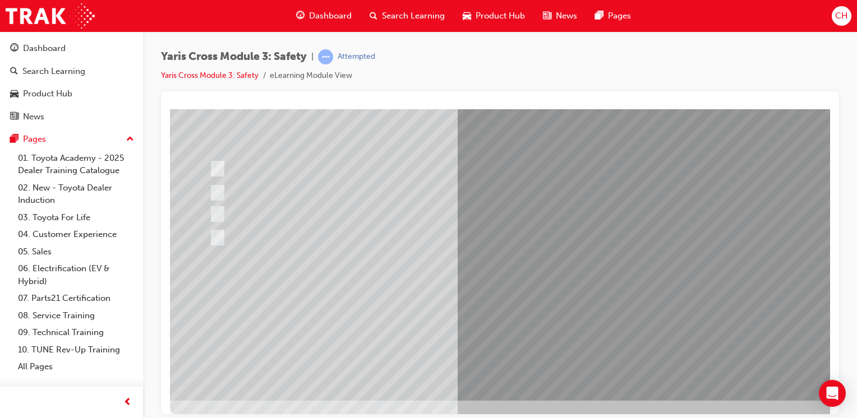
click at [522, 310] on div at bounding box center [551, 199] width 762 height 404
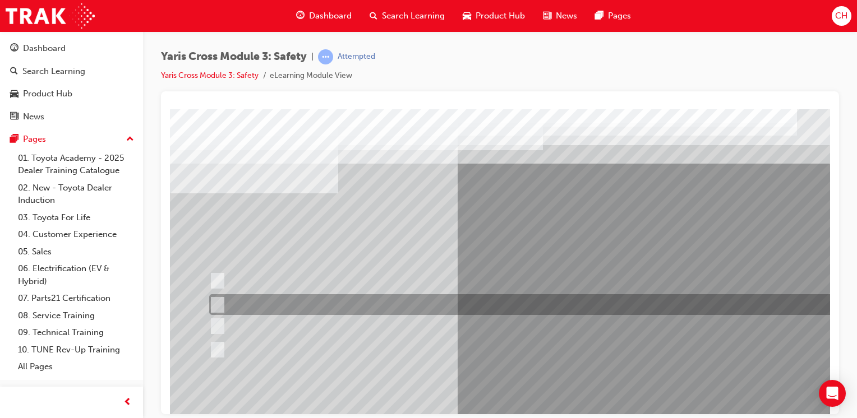
click at [391, 311] on div at bounding box center [533, 304] width 655 height 21
radio input "true"
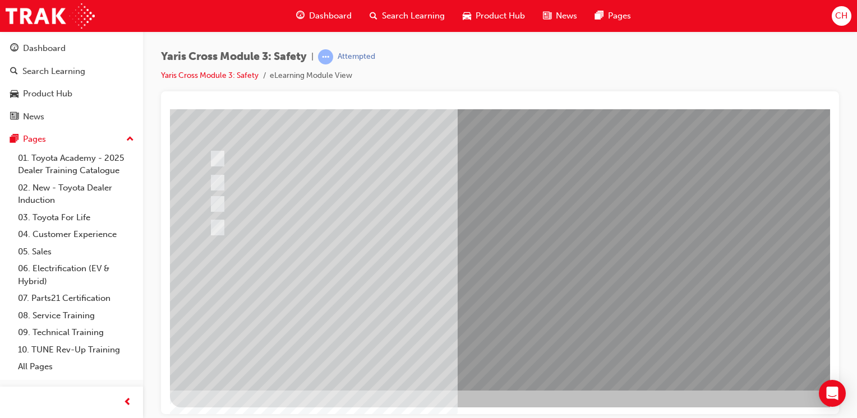
scroll to position [123, 0]
click at [493, 288] on div at bounding box center [551, 187] width 762 height 404
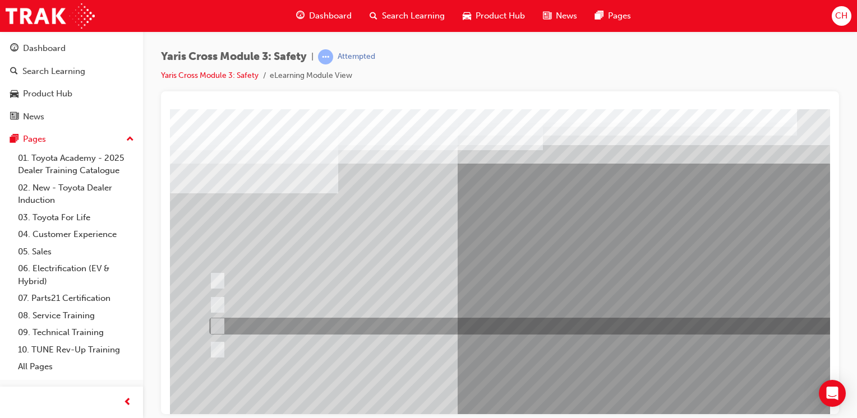
click at [317, 325] on div at bounding box center [533, 326] width 655 height 17
radio input "true"
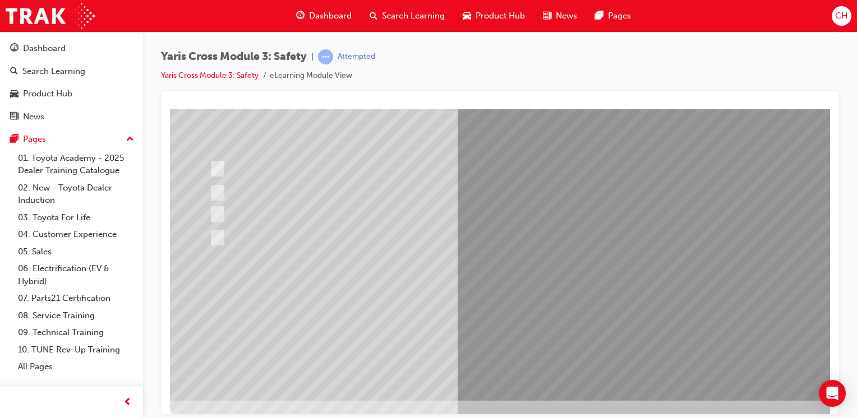
click at [512, 309] on div at bounding box center [551, 199] width 762 height 404
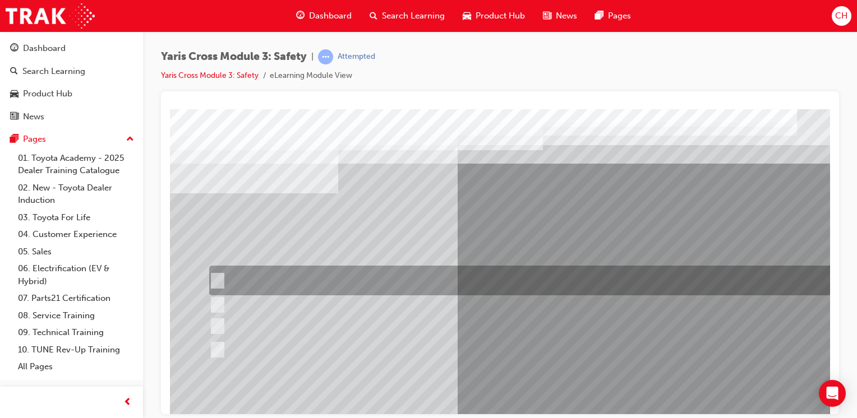
click at [292, 280] on div at bounding box center [533, 281] width 655 height 30
radio input "true"
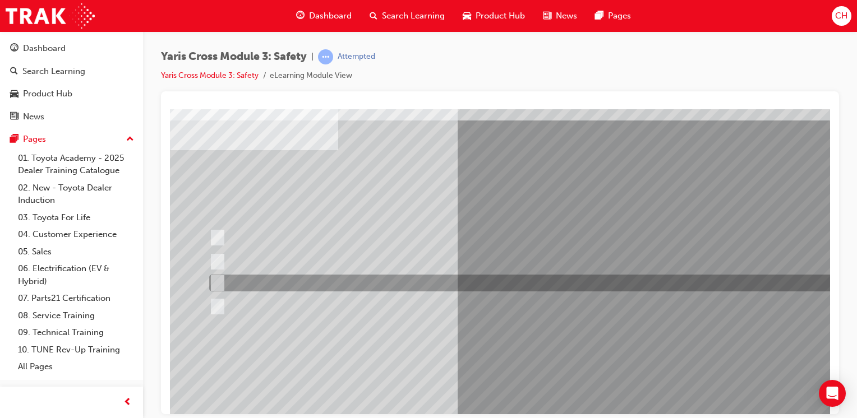
scroll to position [112, 0]
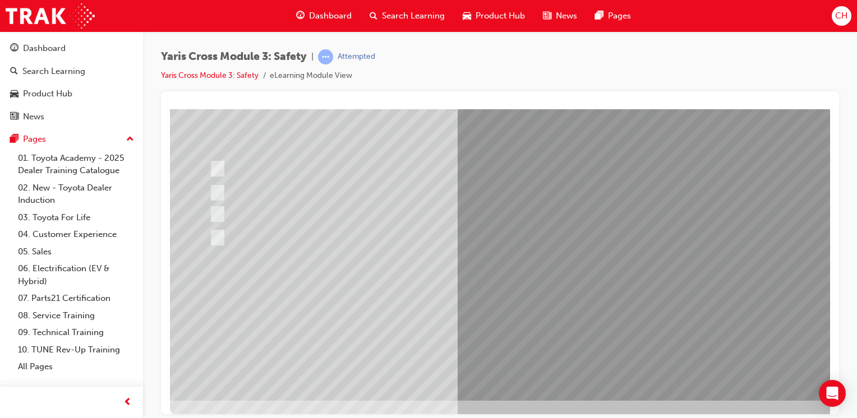
click at [540, 311] on div at bounding box center [551, 199] width 762 height 404
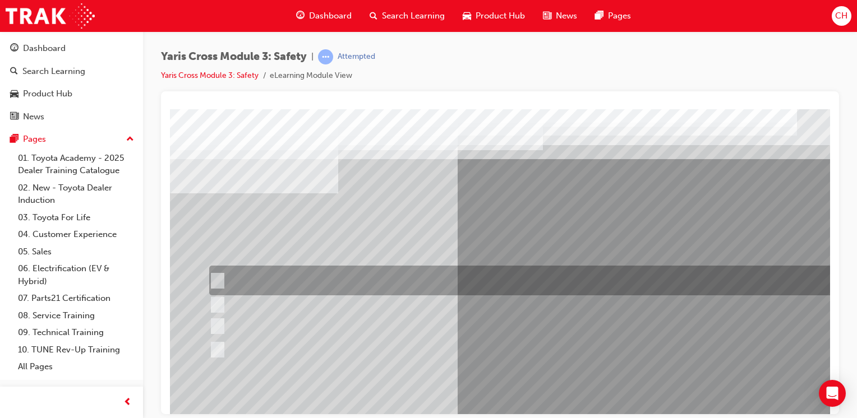
click at [288, 284] on div at bounding box center [533, 281] width 655 height 30
radio input "true"
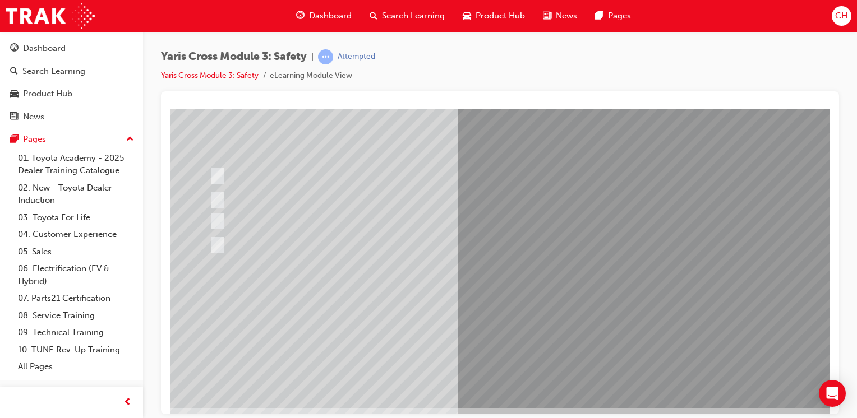
scroll to position [112, 0]
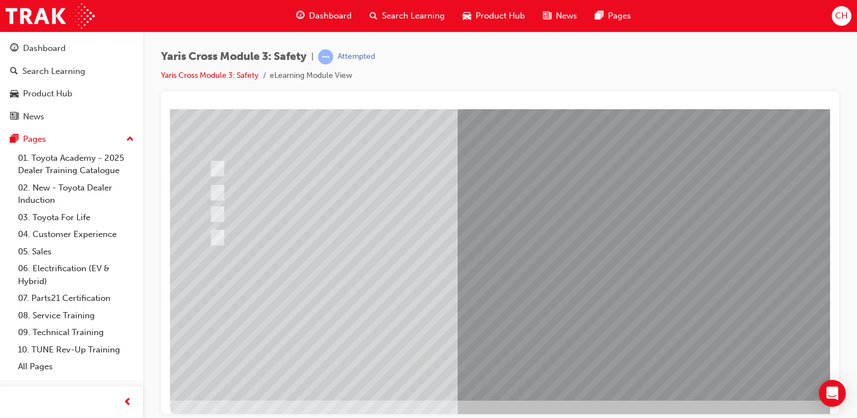
click at [444, 304] on div at bounding box center [551, 199] width 762 height 404
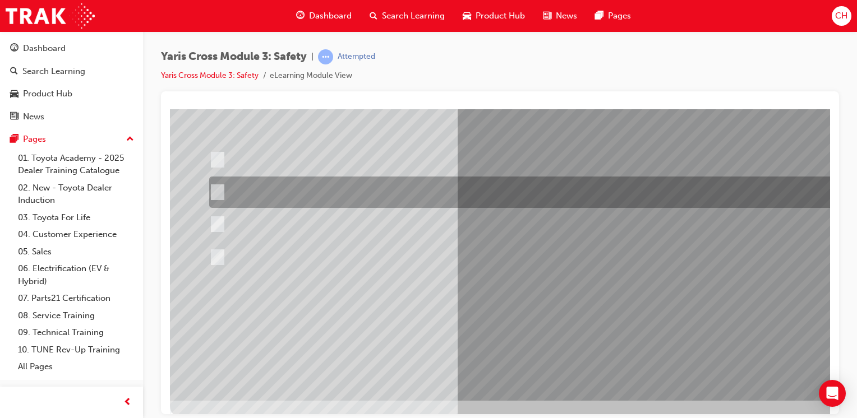
scroll to position [0, 0]
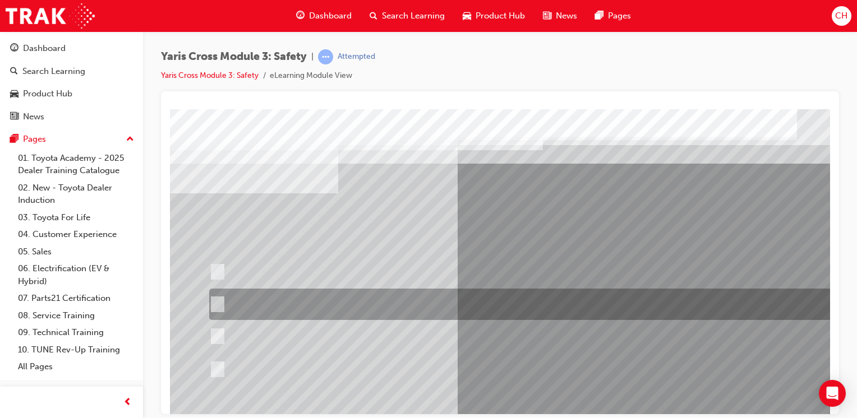
click at [389, 294] on div at bounding box center [533, 304] width 655 height 31
radio input "true"
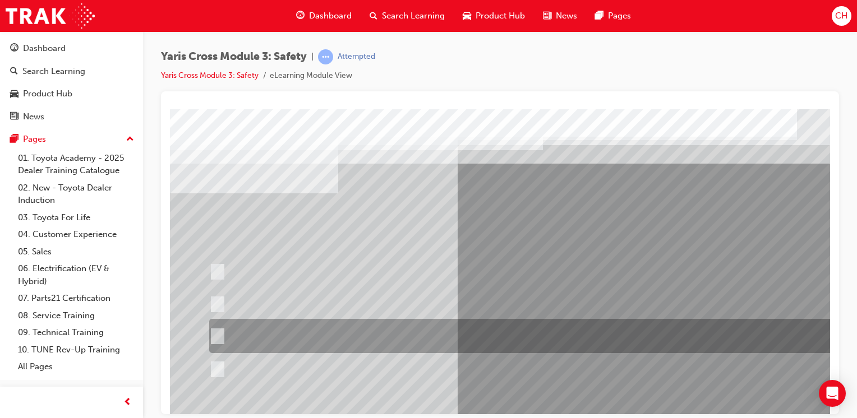
scroll to position [112, 0]
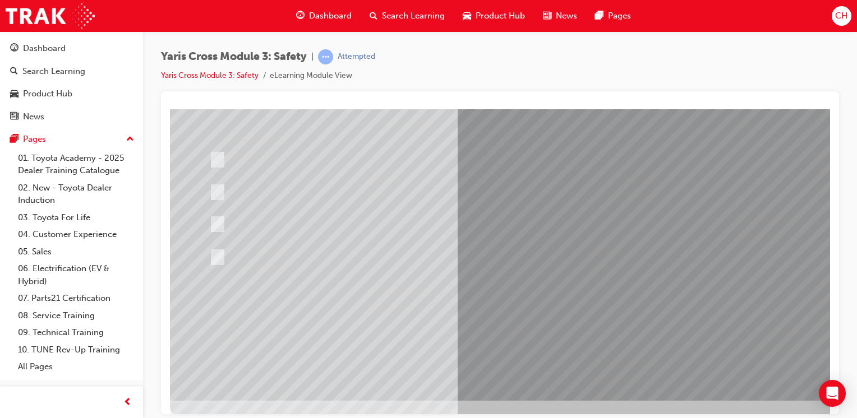
click at [530, 320] on div at bounding box center [551, 199] width 762 height 404
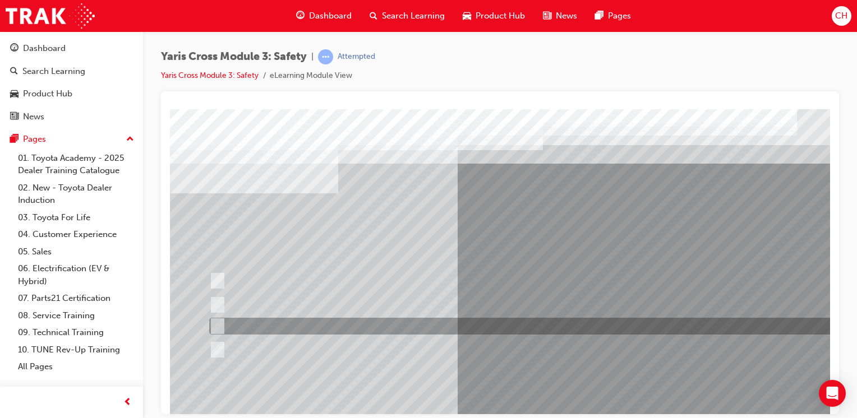
click at [374, 322] on div at bounding box center [533, 326] width 655 height 17
radio input "true"
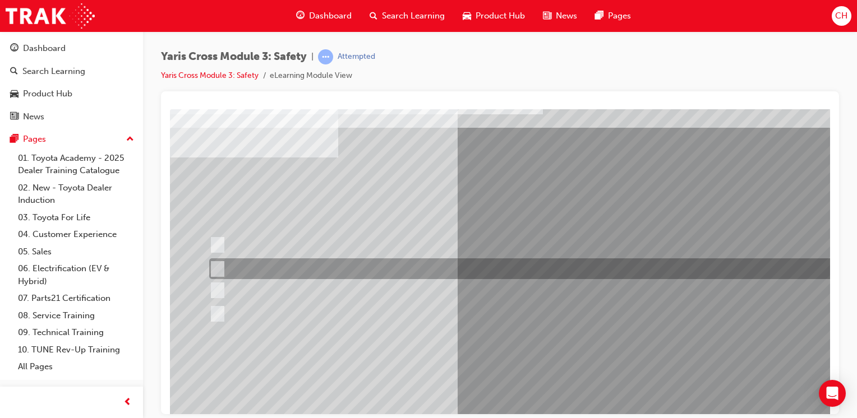
scroll to position [112, 0]
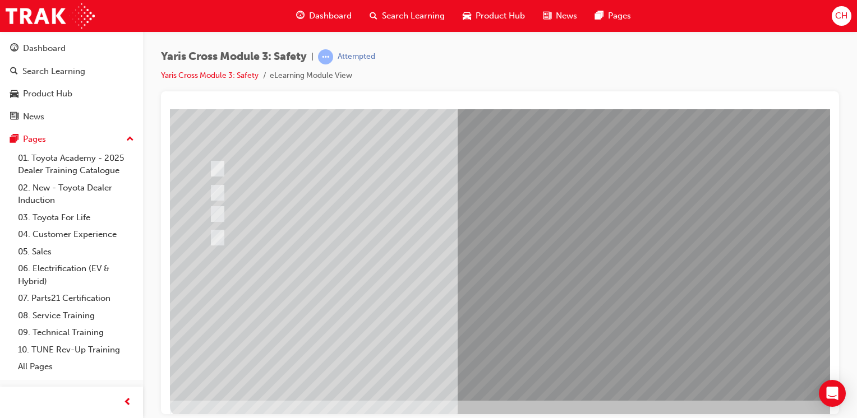
click at [552, 318] on div at bounding box center [551, 199] width 762 height 404
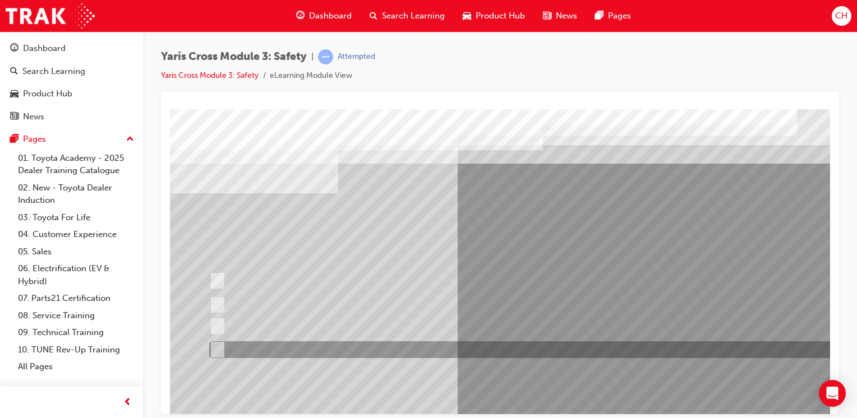
click at [220, 345] on input "SVT – Stolen Vehicle Tracking" at bounding box center [215, 350] width 12 height 12
checkbox input "true"
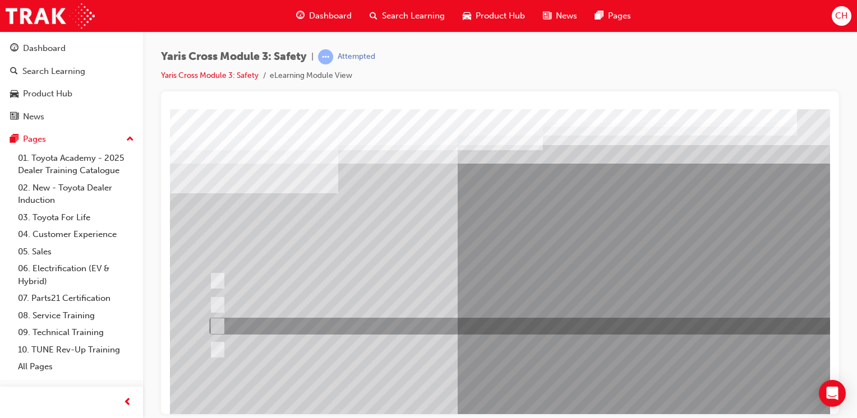
click at [215, 326] on input "ACN – Automatic Collision Notification" at bounding box center [215, 326] width 12 height 12
checkbox input "true"
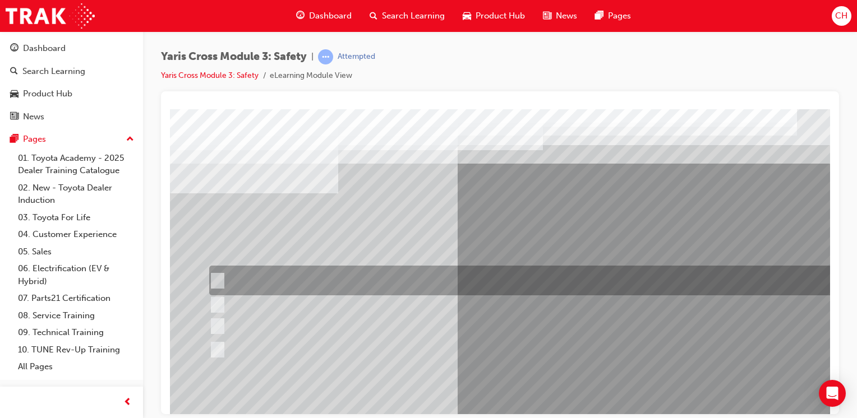
click at [215, 280] on input "SOS - Emergency Call" at bounding box center [215, 281] width 12 height 12
checkbox input "true"
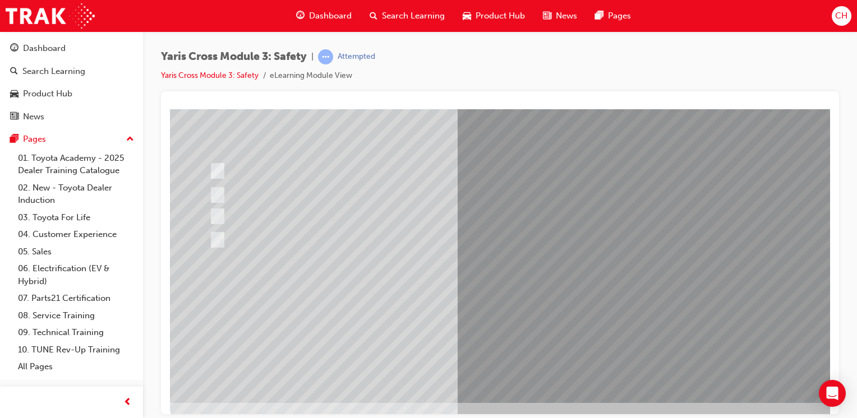
scroll to position [112, 0]
click at [534, 313] on div at bounding box center [551, 199] width 762 height 404
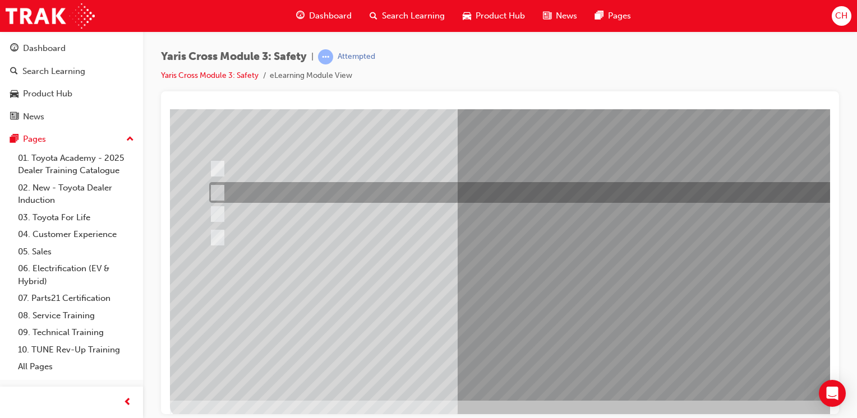
scroll to position [0, 0]
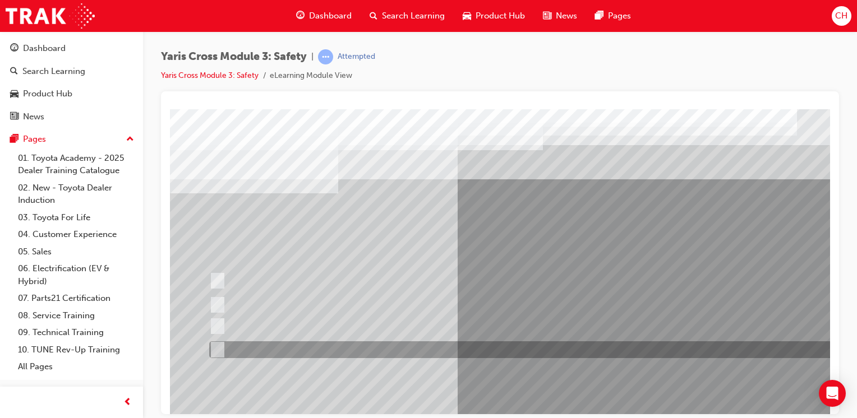
click at [247, 349] on div at bounding box center [533, 349] width 655 height 17
radio input "true"
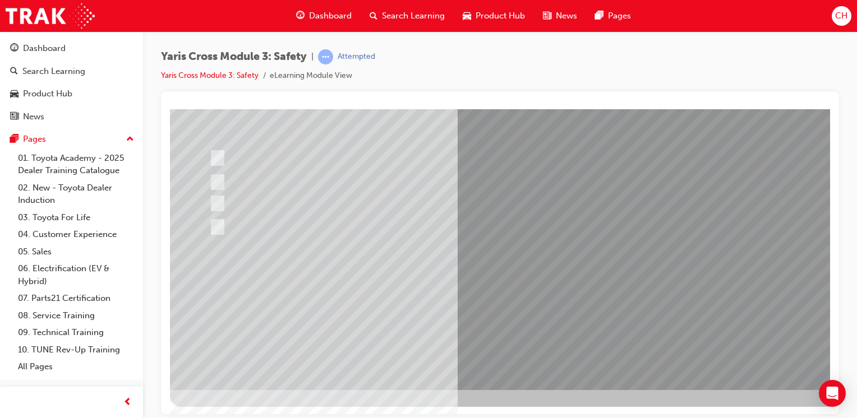
scroll to position [123, 0]
click at [515, 300] on div at bounding box center [551, 187] width 762 height 404
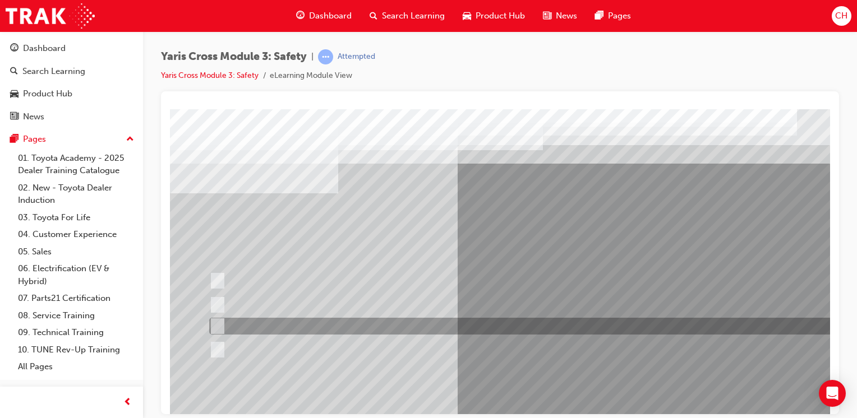
click at [320, 325] on div at bounding box center [533, 326] width 655 height 17
radio input "true"
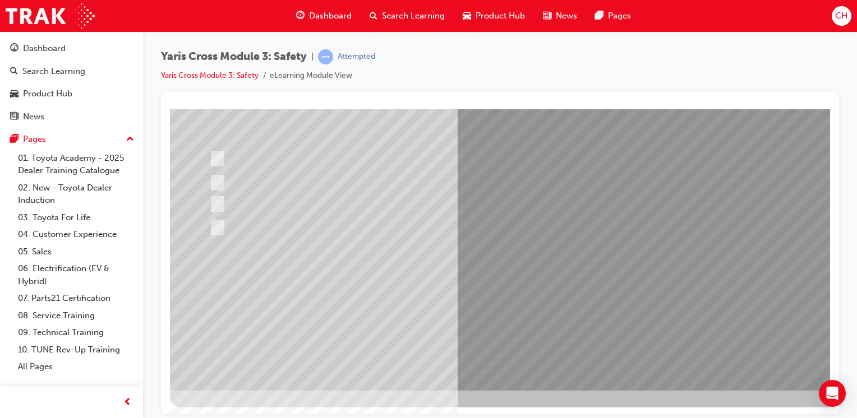
scroll to position [123, 0]
click at [504, 292] on div at bounding box center [551, 187] width 762 height 404
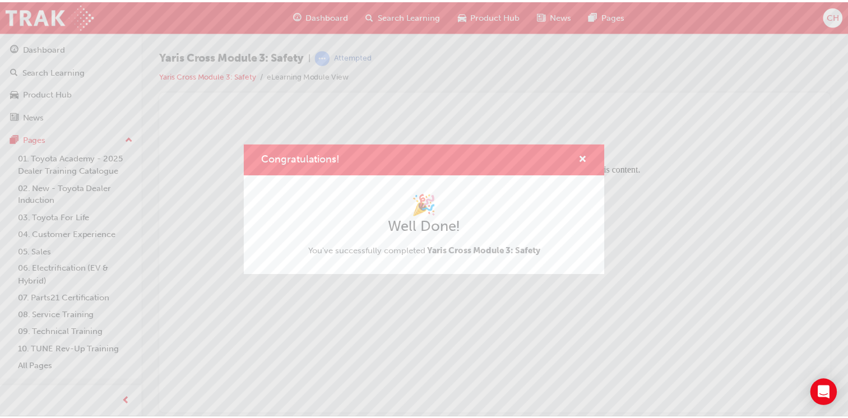
scroll to position [0, 0]
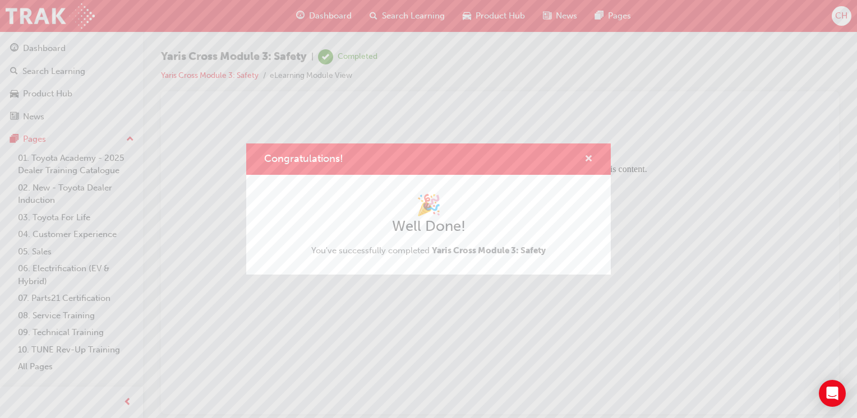
click at [585, 157] on span "cross-icon" at bounding box center [588, 160] width 8 height 10
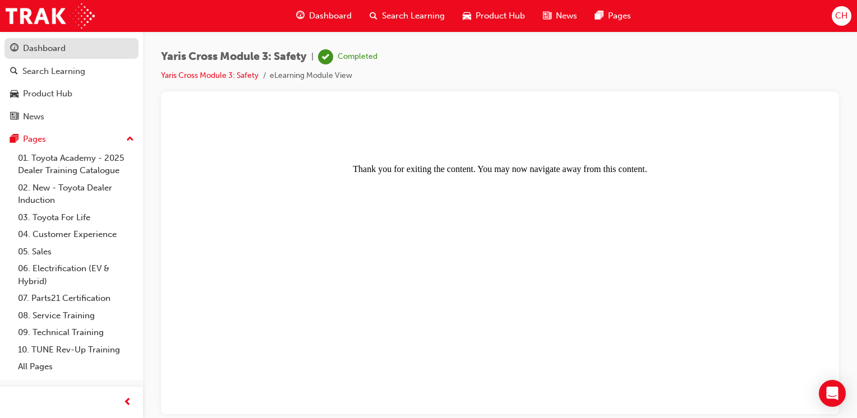
click at [53, 55] on div "Dashboard" at bounding box center [71, 48] width 123 height 14
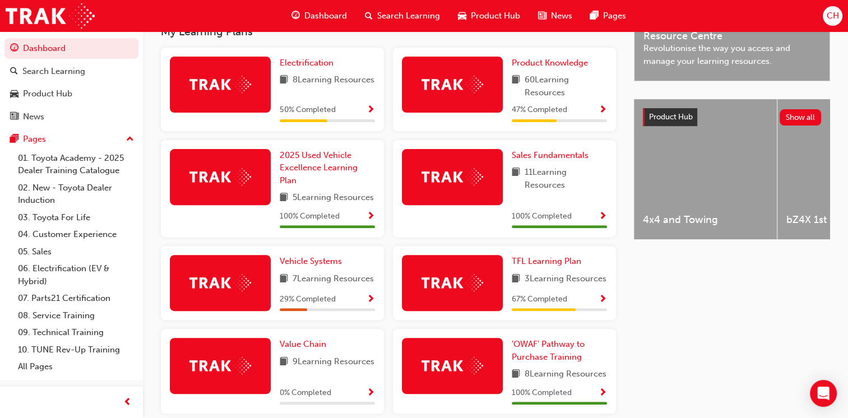
scroll to position [392, 0]
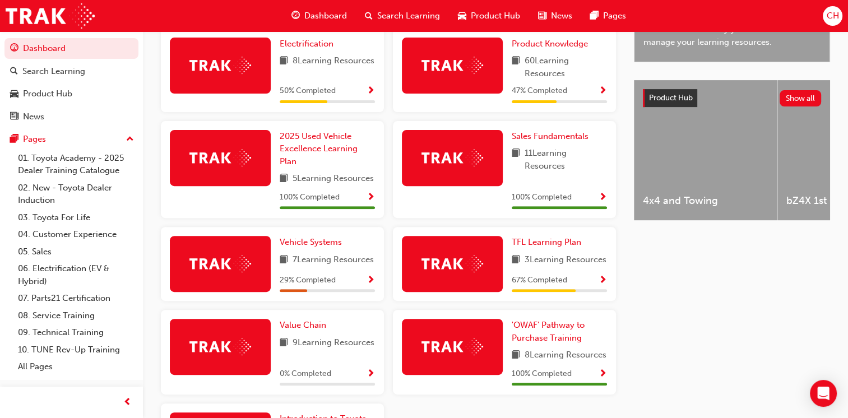
click at [605, 92] on span "Show Progress" at bounding box center [603, 91] width 8 height 10
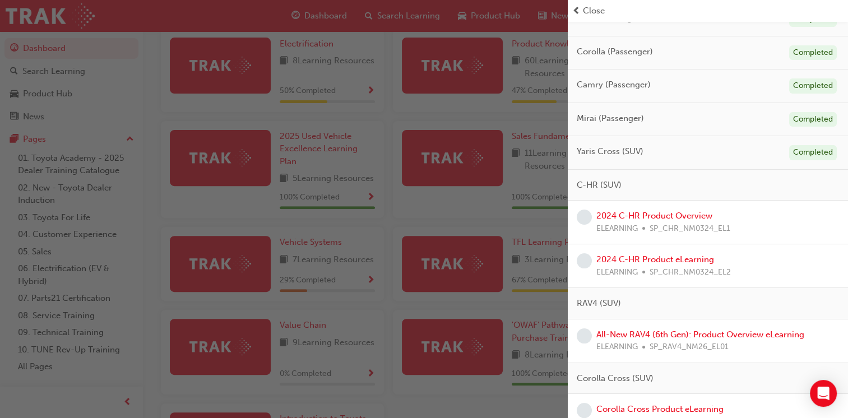
scroll to position [112, 0]
